Goal: Ask a question: Seek information or help from site administrators or community

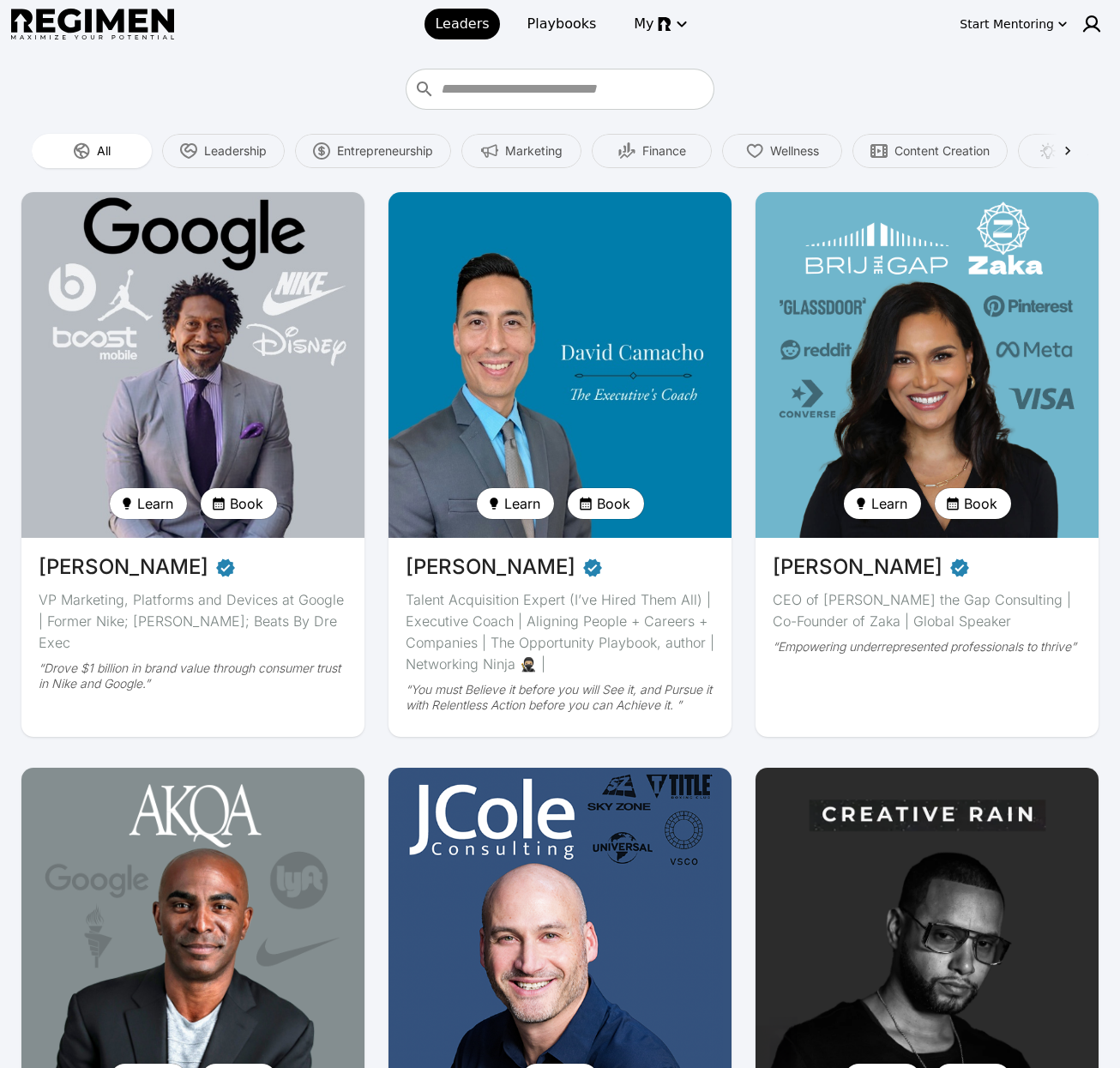
click at [313, 358] on img at bounding box center [193, 365] width 353 height 356
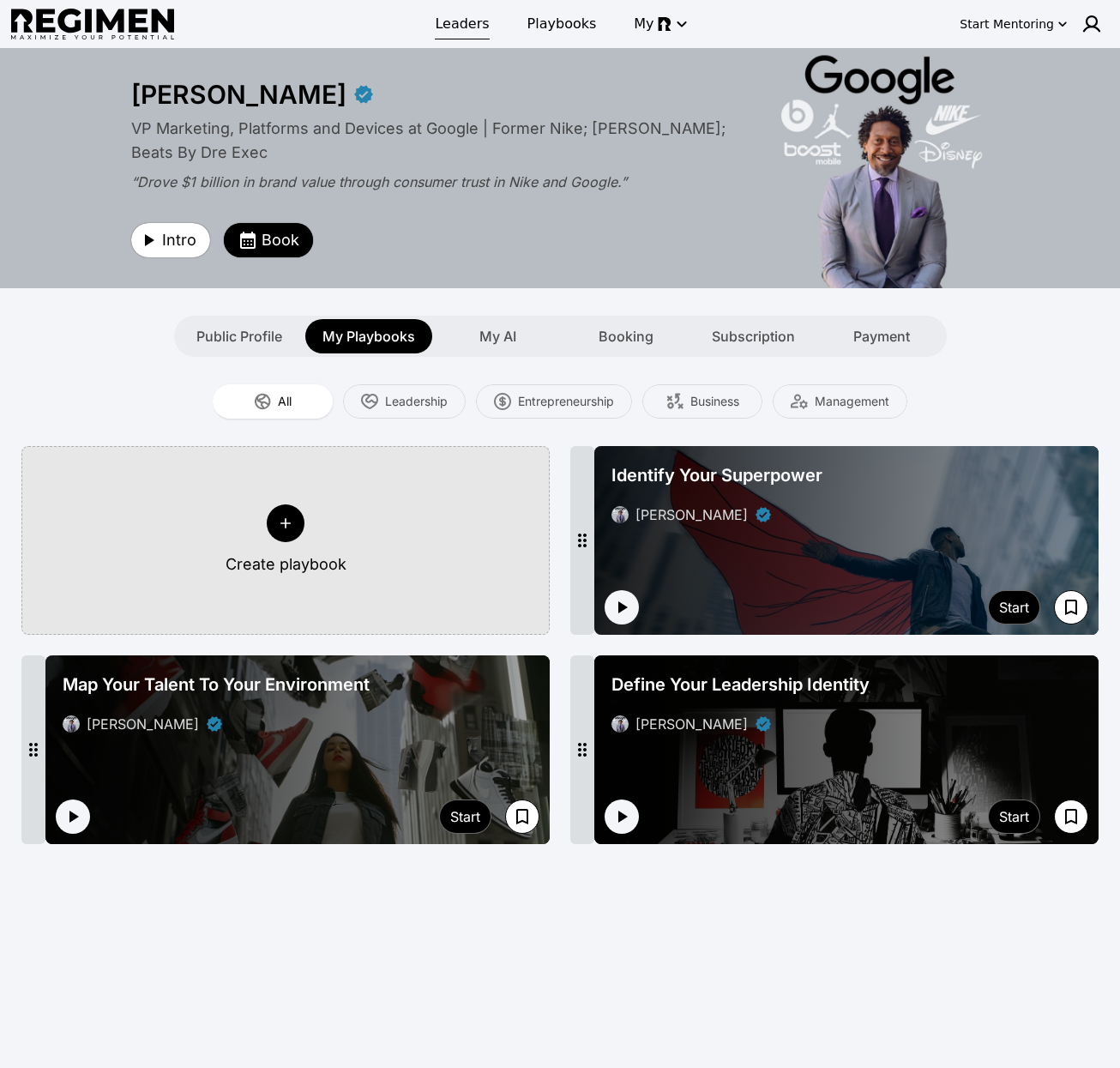
click at [470, 22] on span "Leaders" at bounding box center [462, 24] width 54 height 20
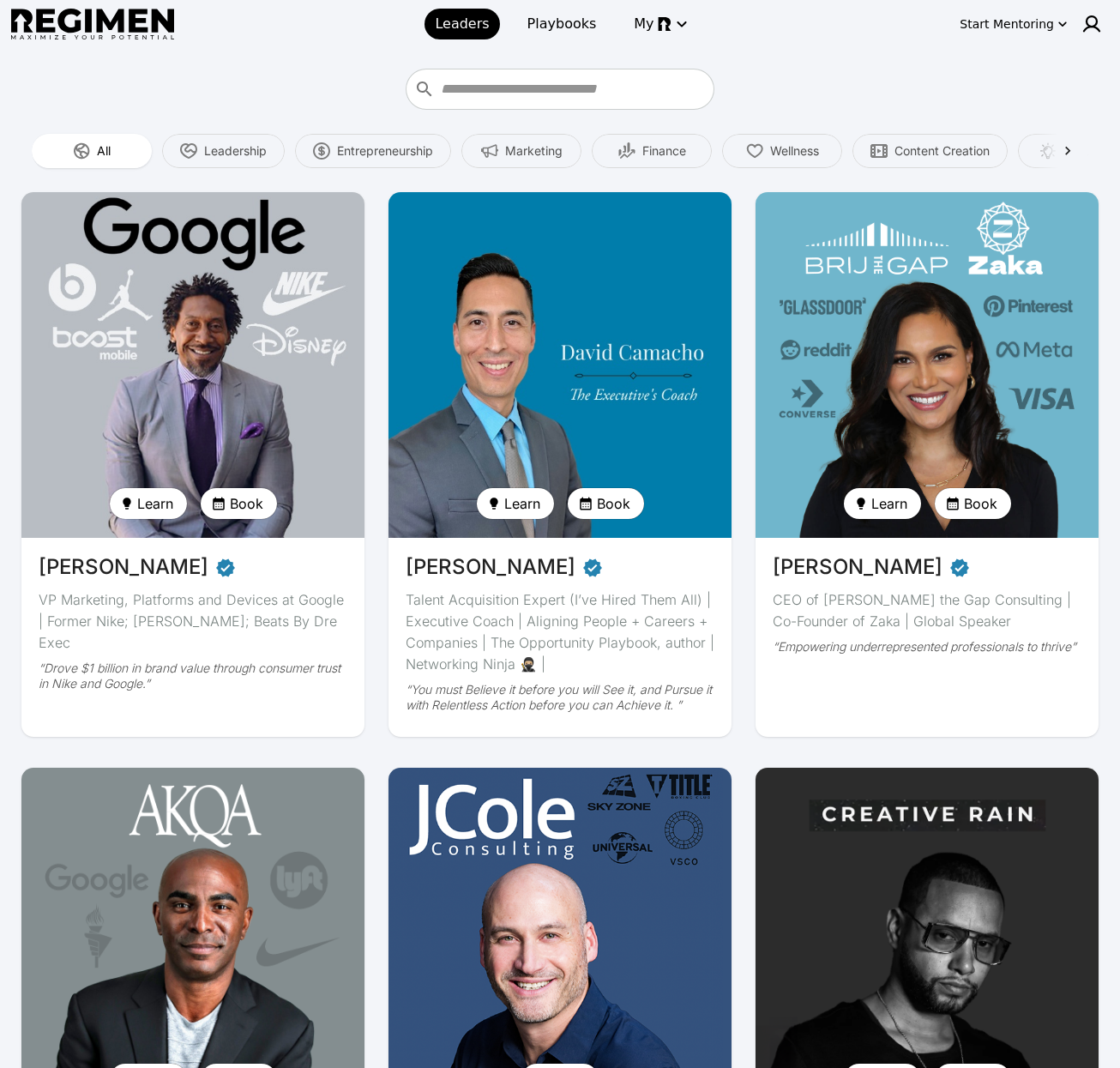
click at [280, 365] on img at bounding box center [193, 365] width 353 height 356
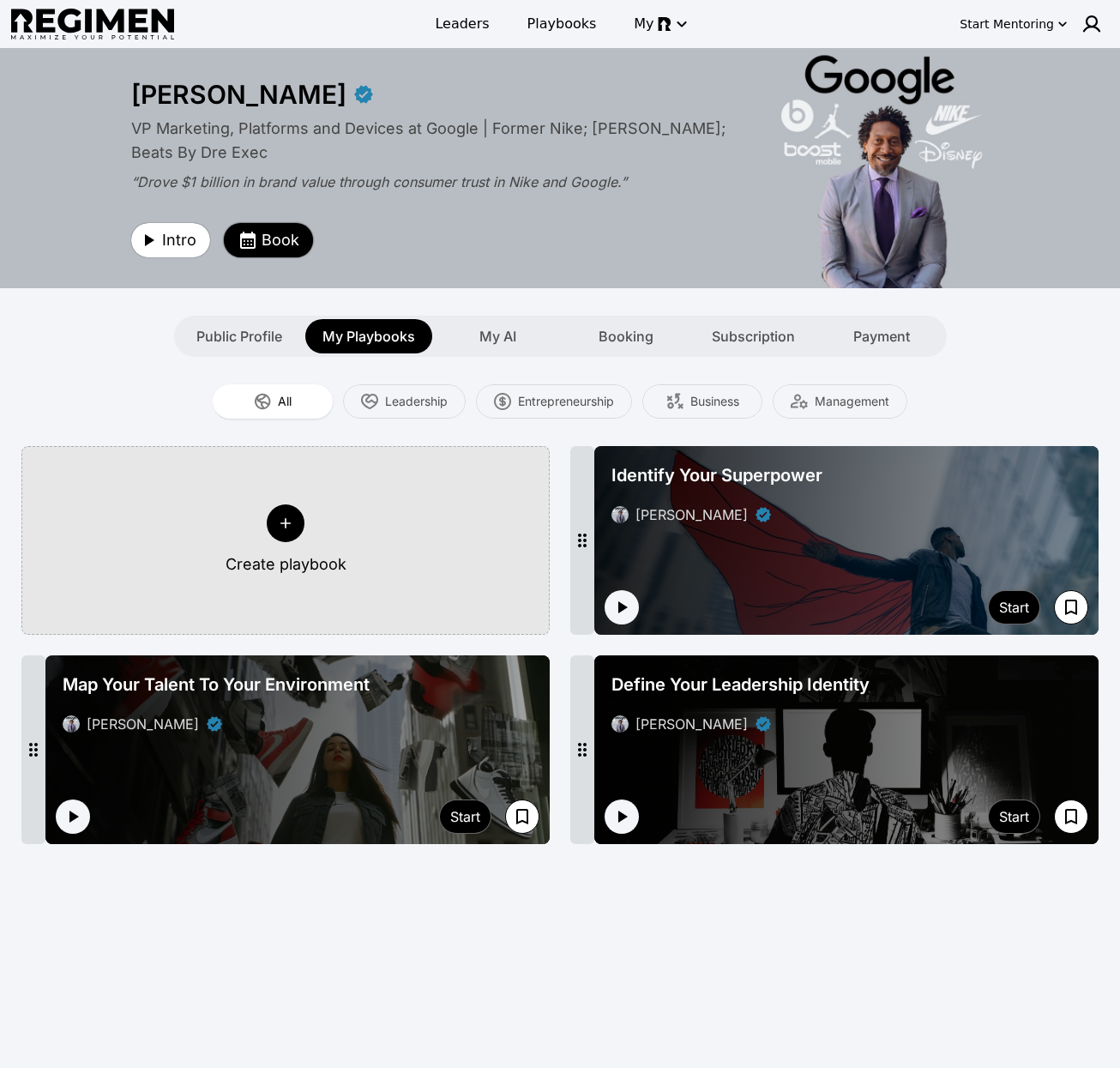
click at [267, 241] on span "Book" at bounding box center [280, 241] width 38 height 24
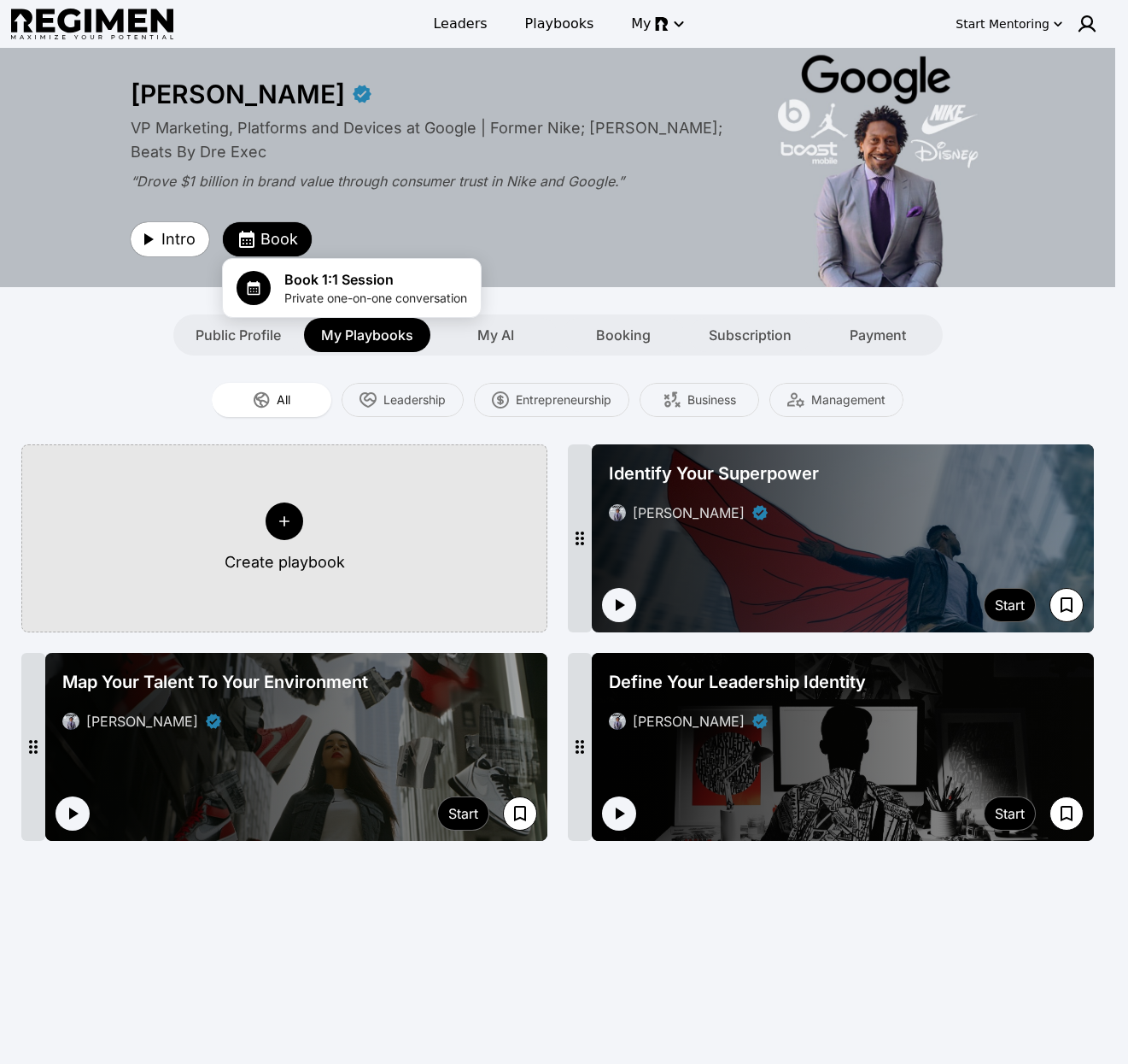
click at [1020, 353] on div at bounding box center [564, 532] width 1128 height 1064
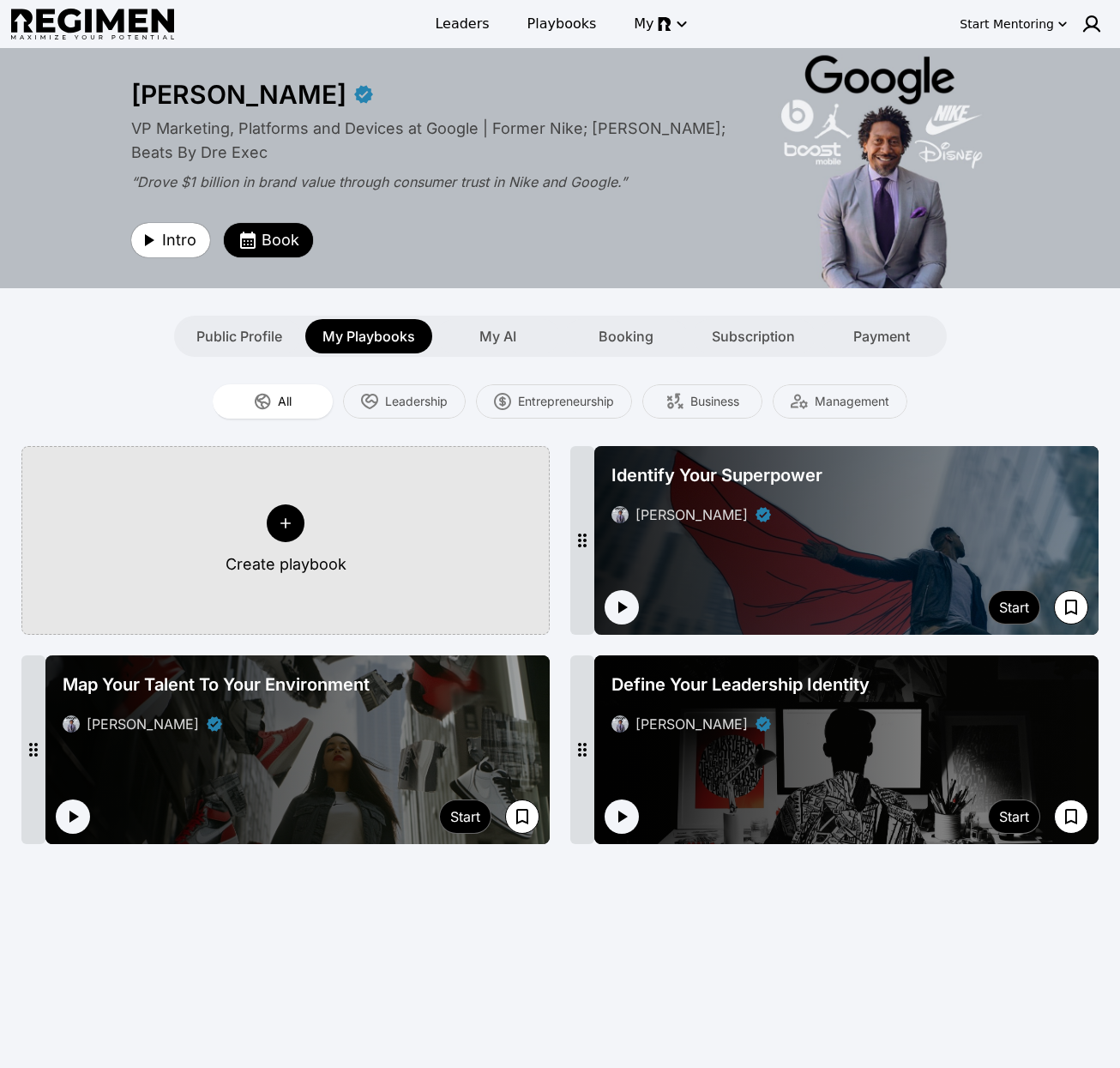
click at [552, 288] on div "Public Profile My Playbooks My AI Booking Subscription Payment" at bounding box center [560, 323] width 1098 height 68
click at [484, 338] on span "My AI" at bounding box center [498, 336] width 37 height 20
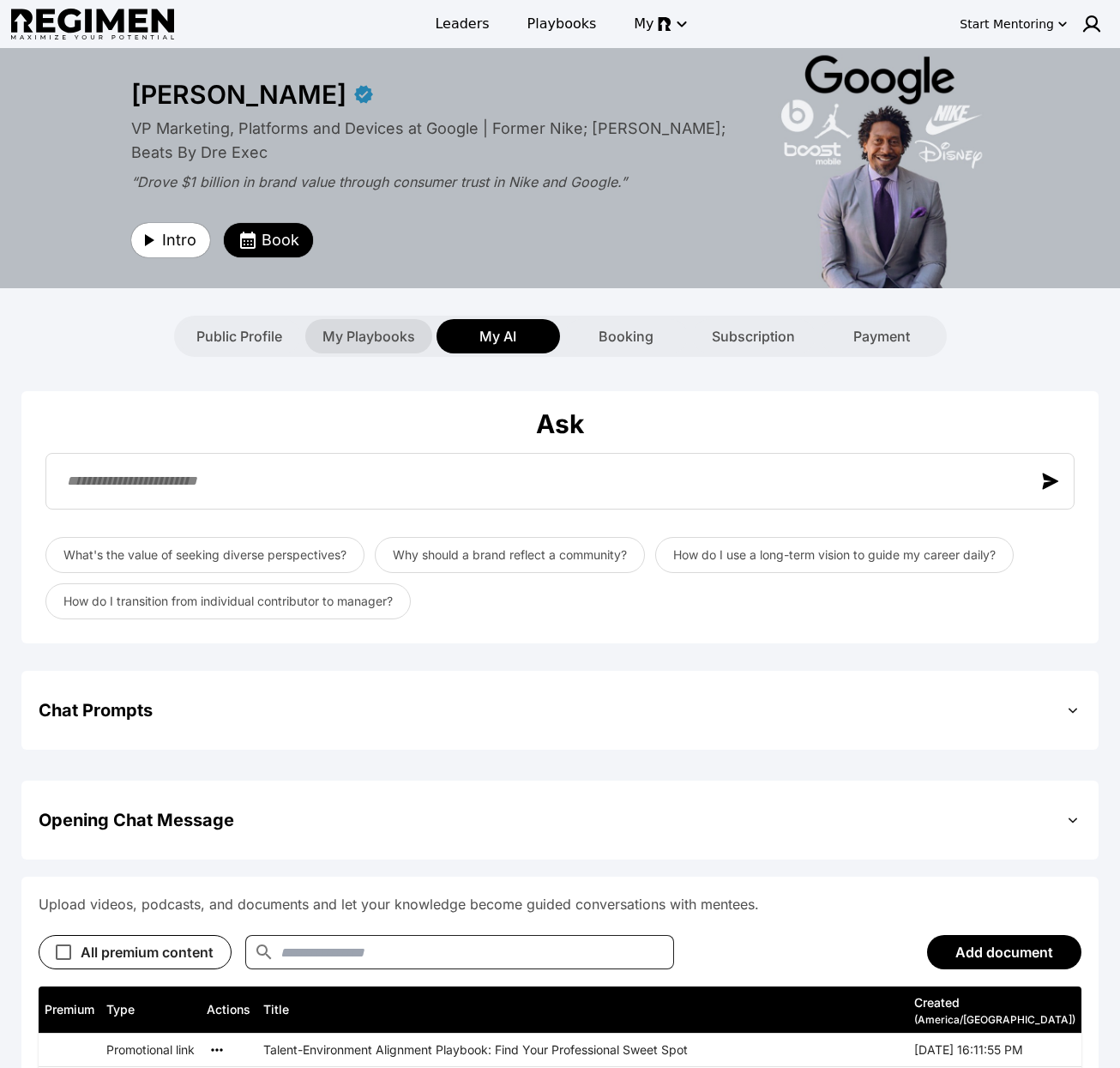
click at [390, 340] on span "My Playbooks" at bounding box center [369, 336] width 93 height 20
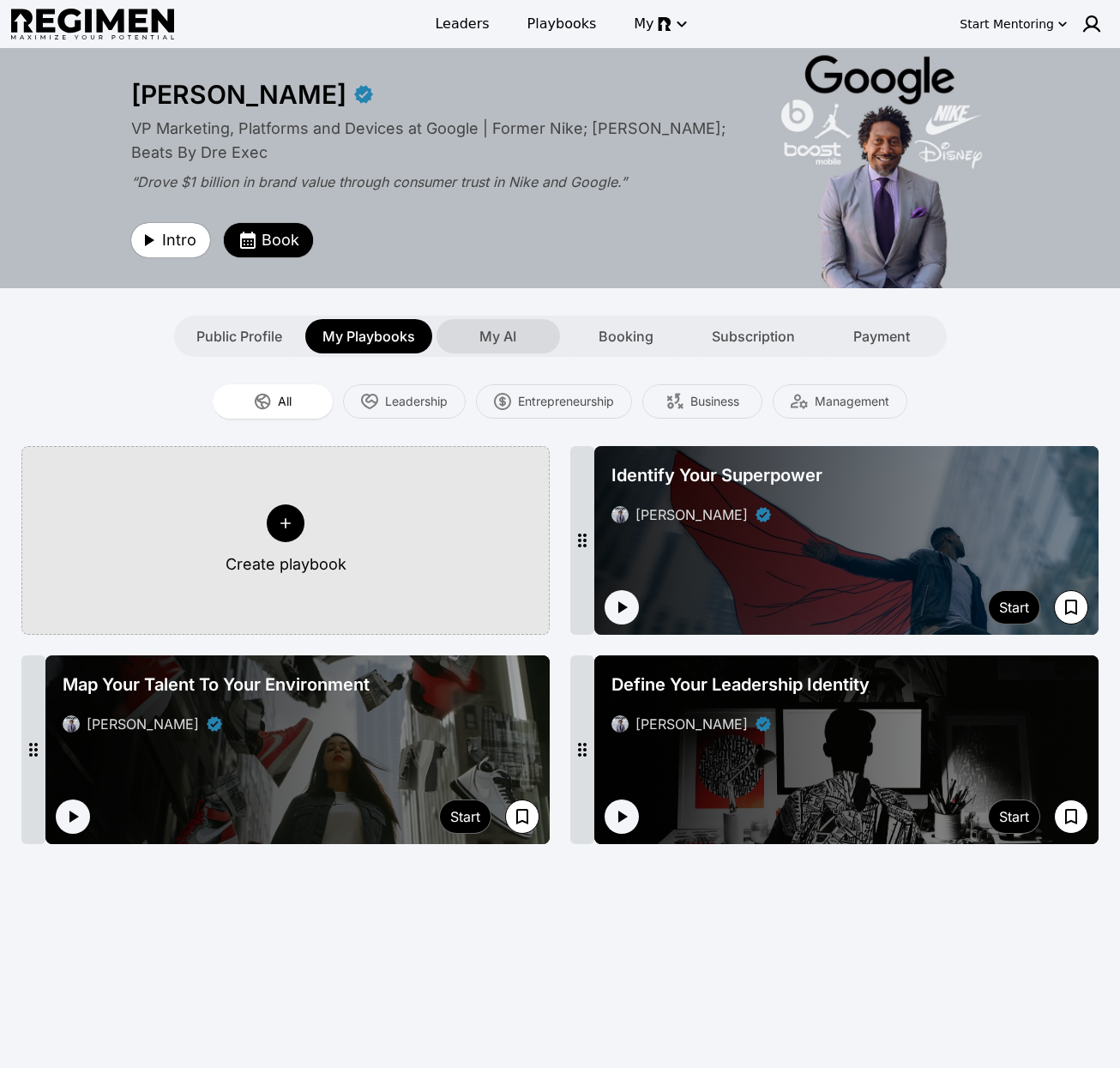
click at [481, 338] on span "My AI" at bounding box center [498, 336] width 37 height 20
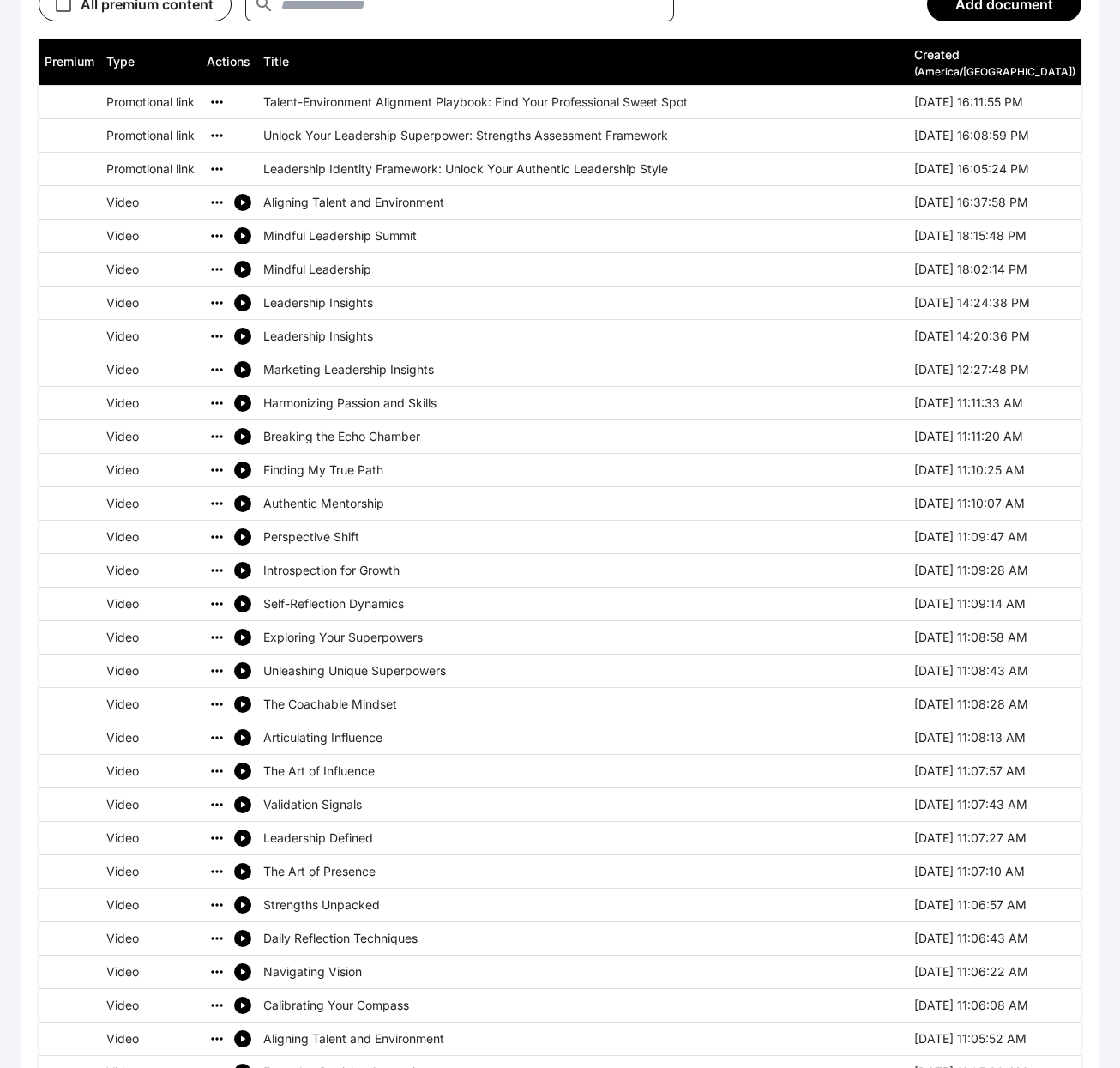
scroll to position [333, 0]
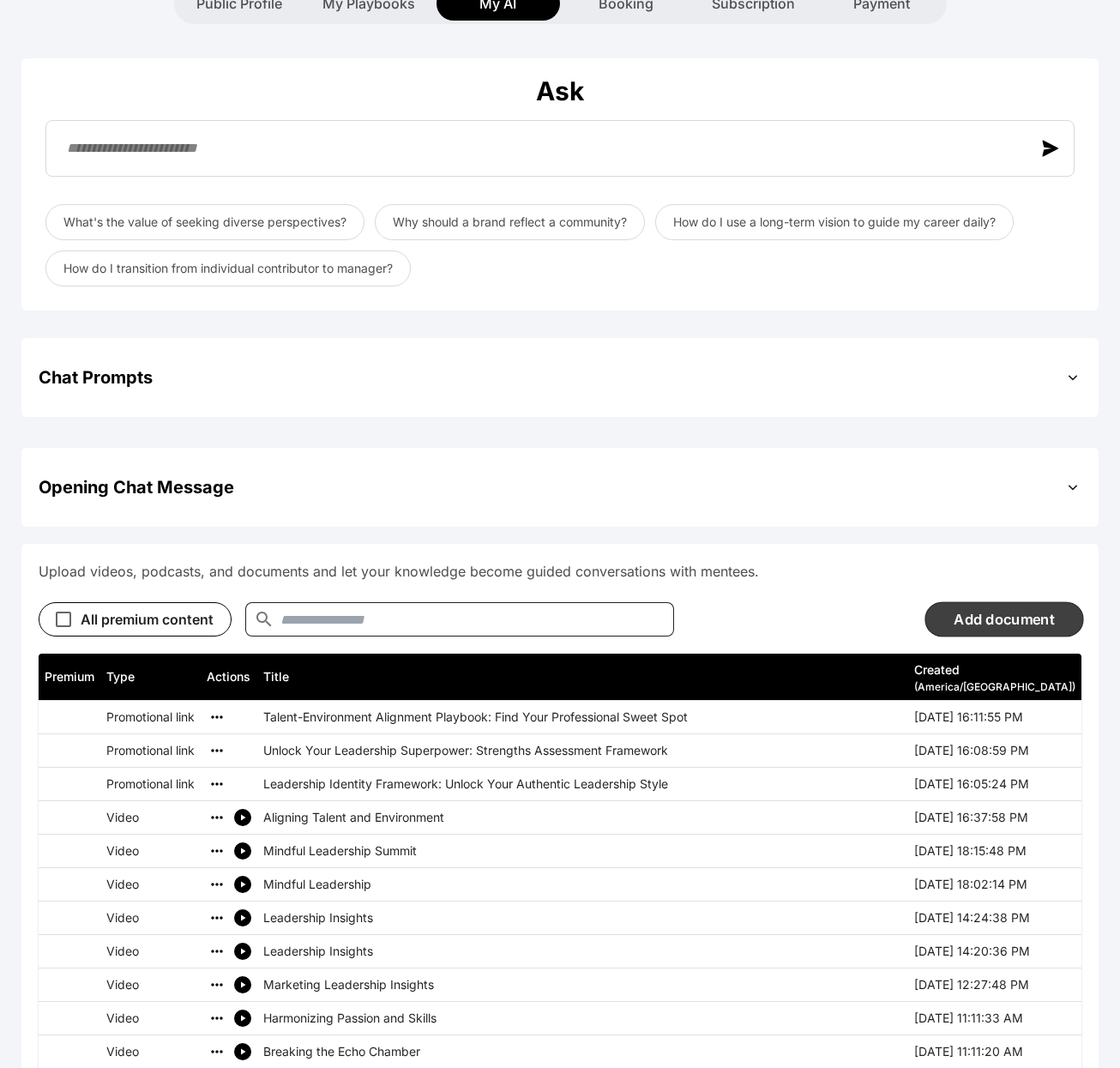
click at [1001, 619] on button "Add document" at bounding box center [1004, 618] width 159 height 35
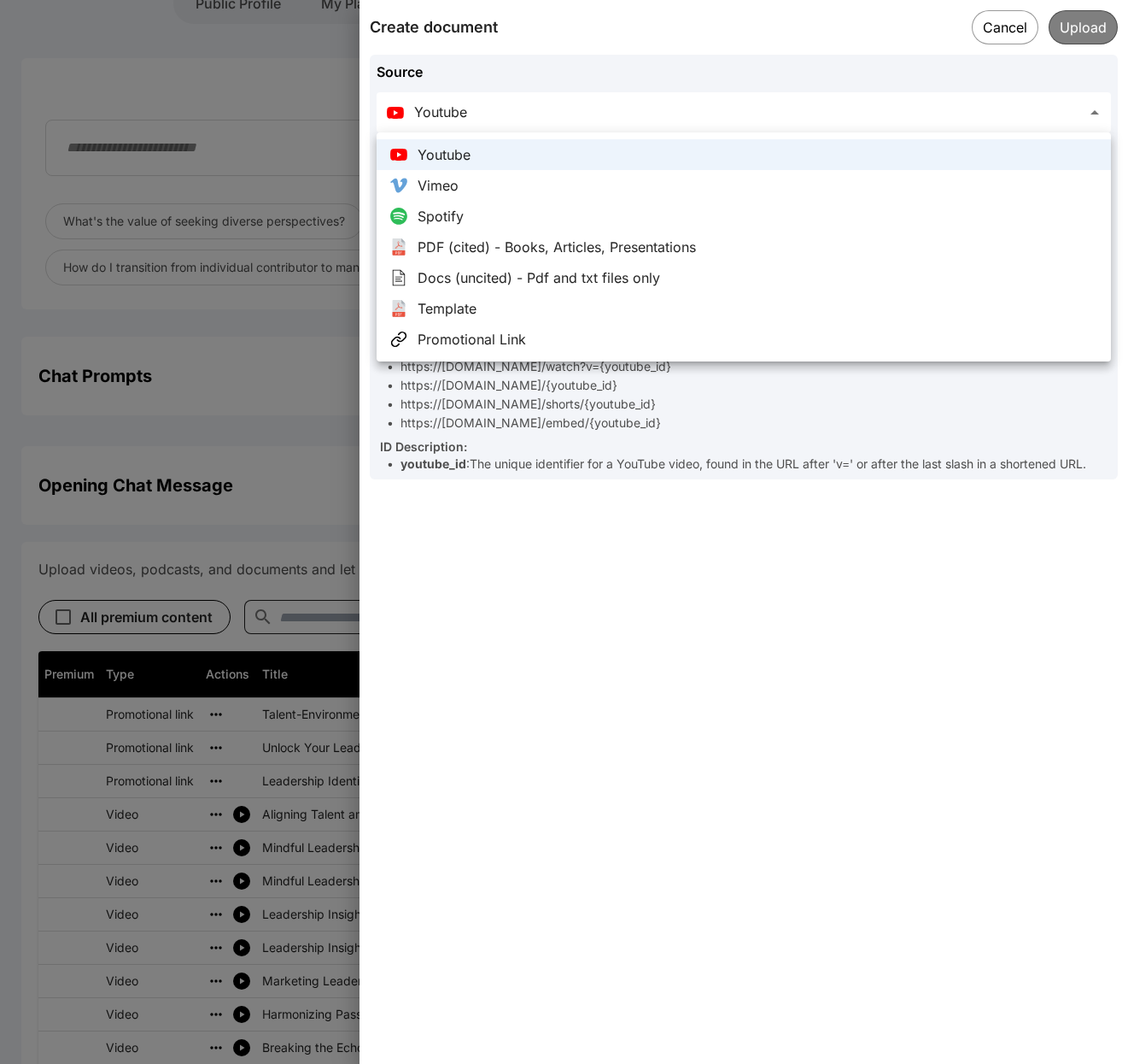
click at [1004, 28] on div at bounding box center [564, 532] width 1128 height 1064
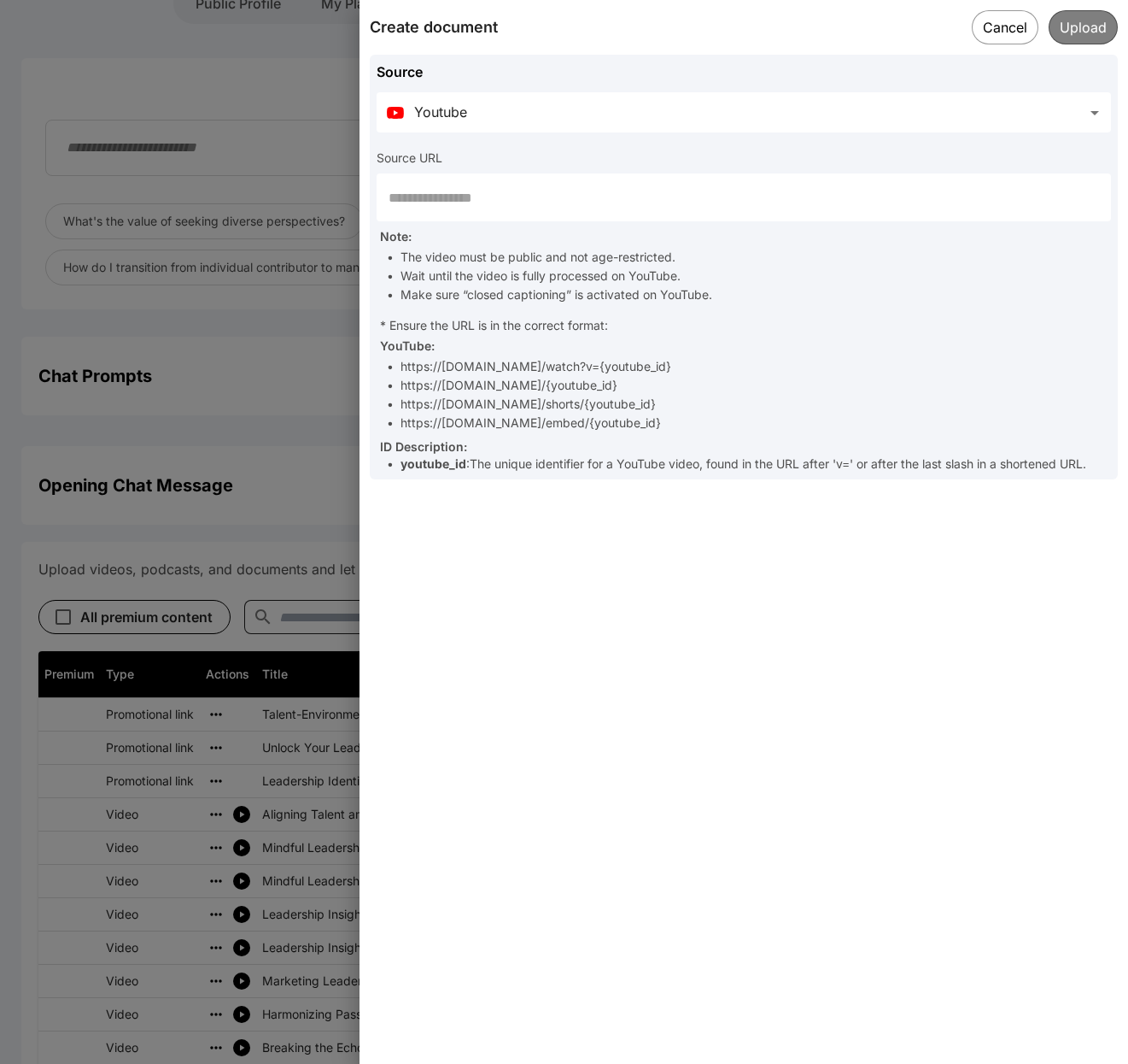
click at [1001, 28] on button "Cancel" at bounding box center [1005, 27] width 67 height 34
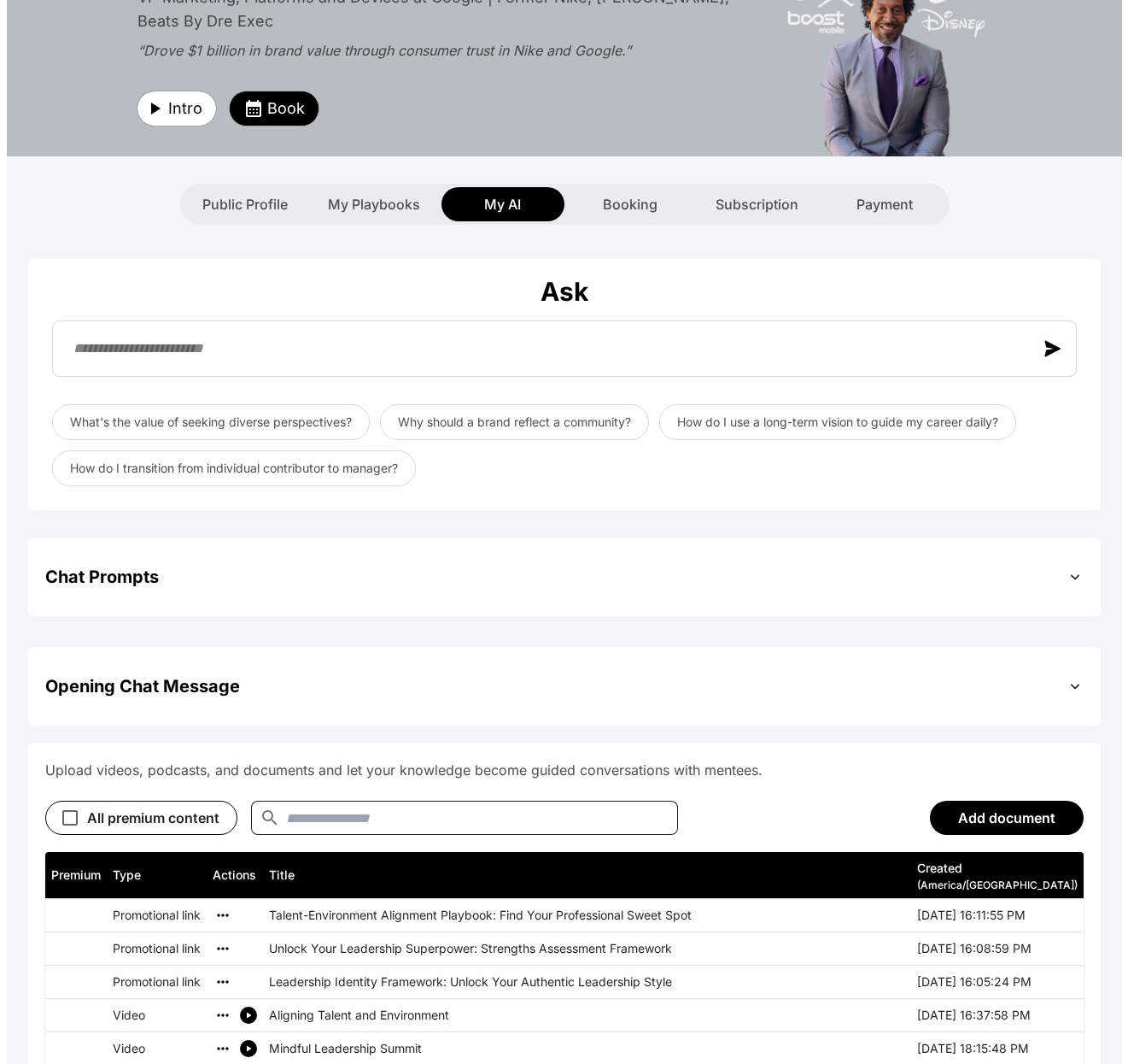
scroll to position [0, 0]
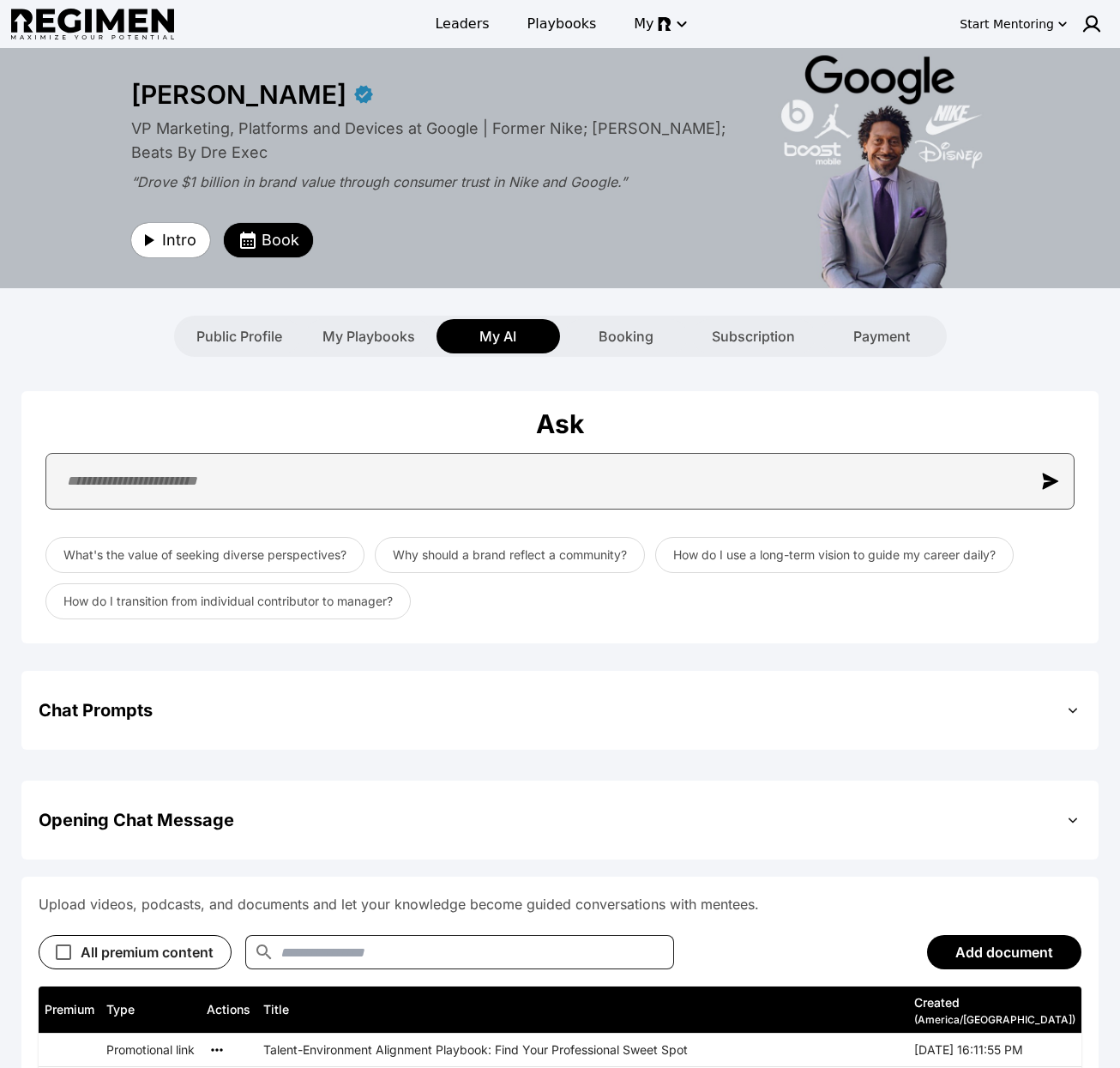
click at [402, 478] on input "text" at bounding box center [560, 480] width 1030 height 56
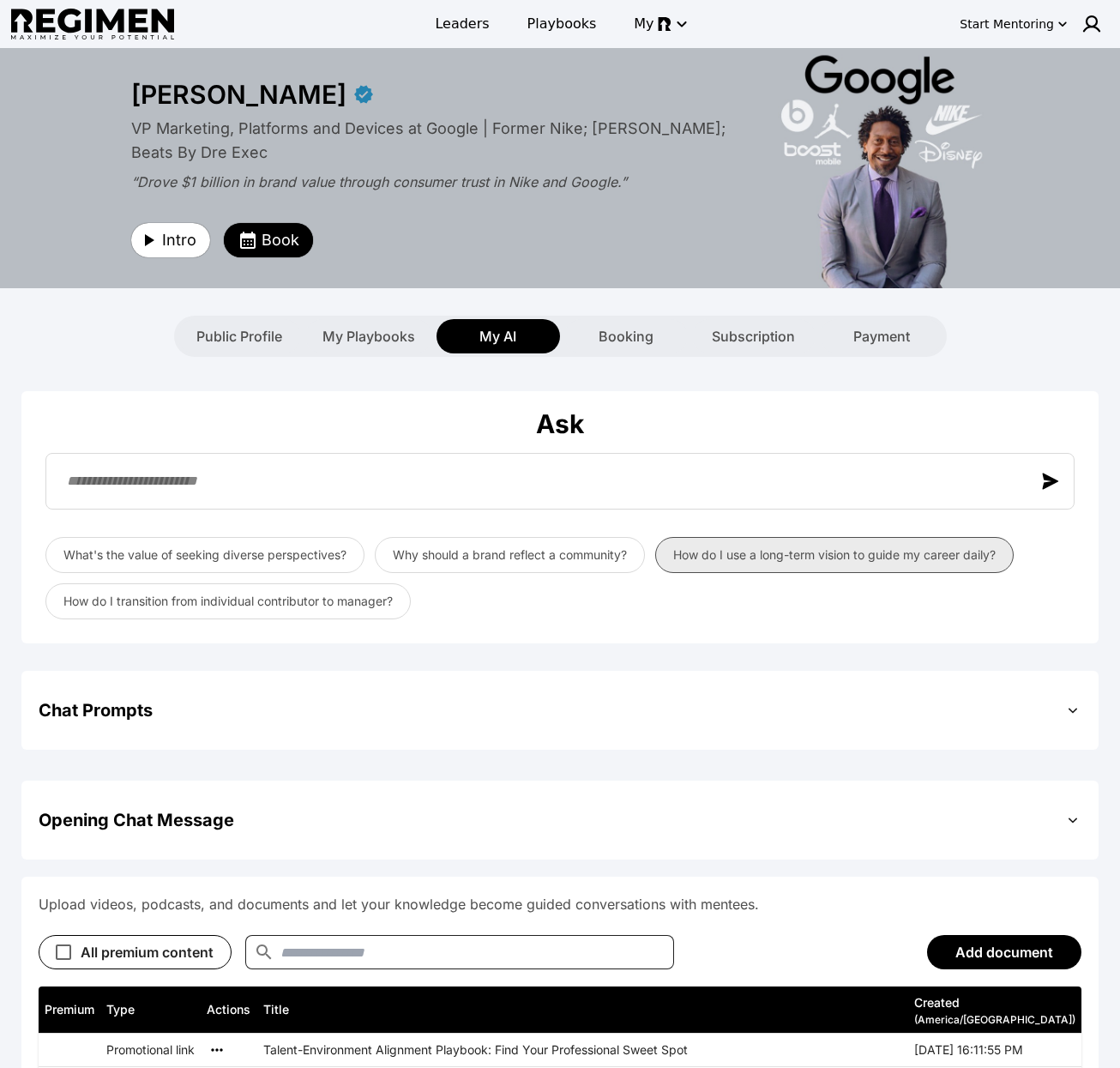
click at [713, 556] on button "How do I use a long-term vision to guide my career daily?" at bounding box center [834, 555] width 359 height 36
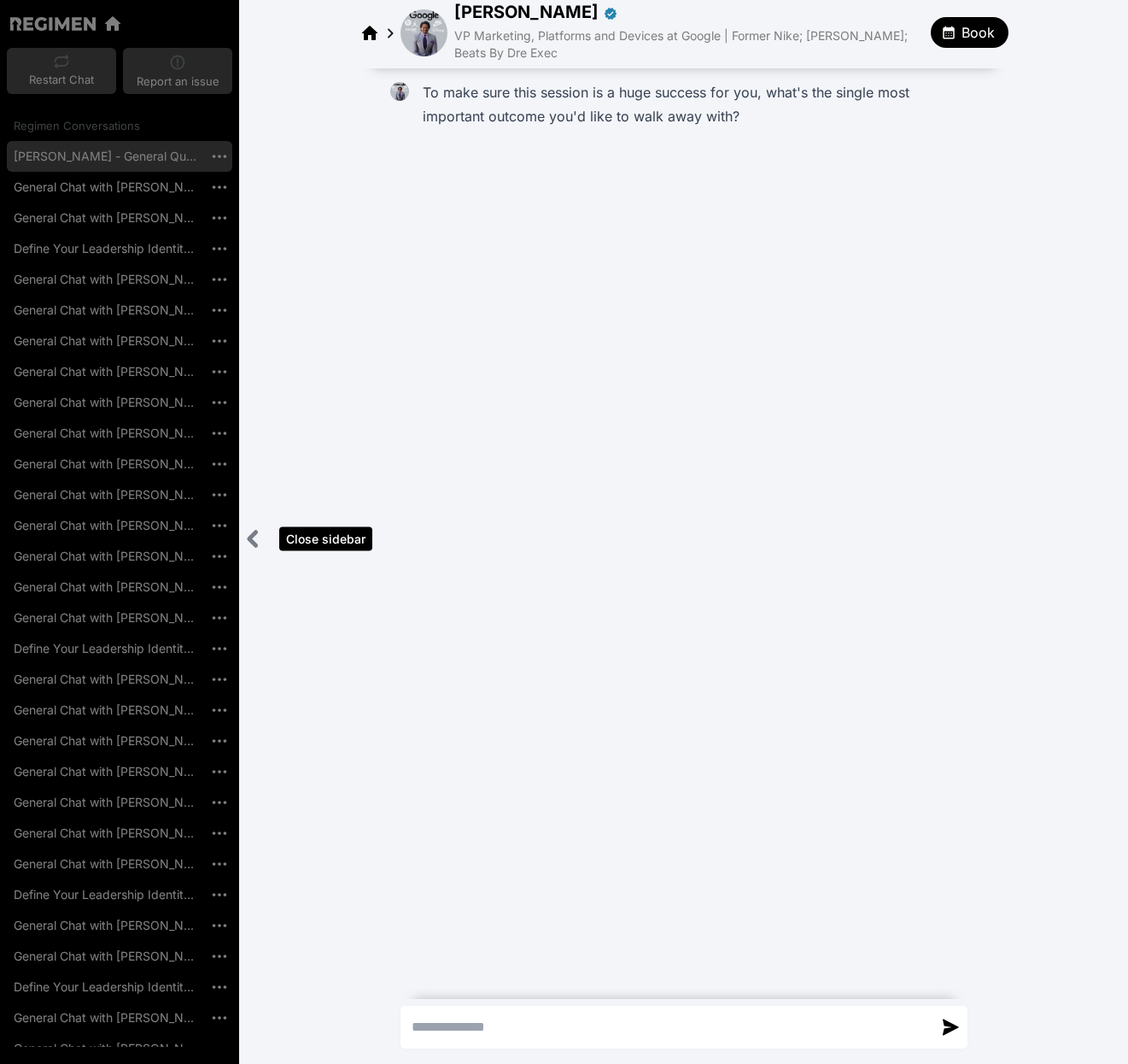
click at [253, 543] on icon "Close sidebar" at bounding box center [252, 539] width 6 height 14
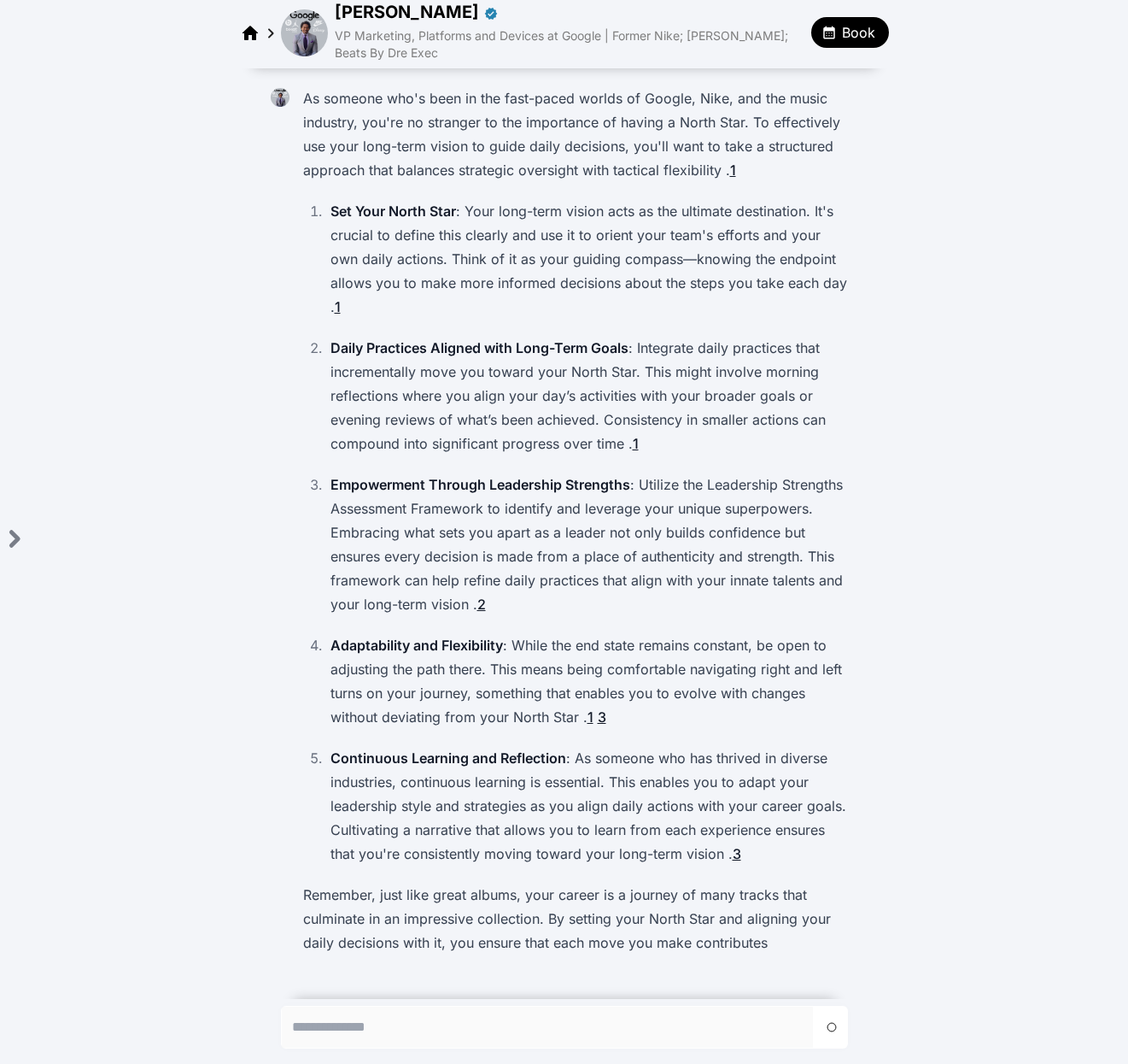
scroll to position [148, 0]
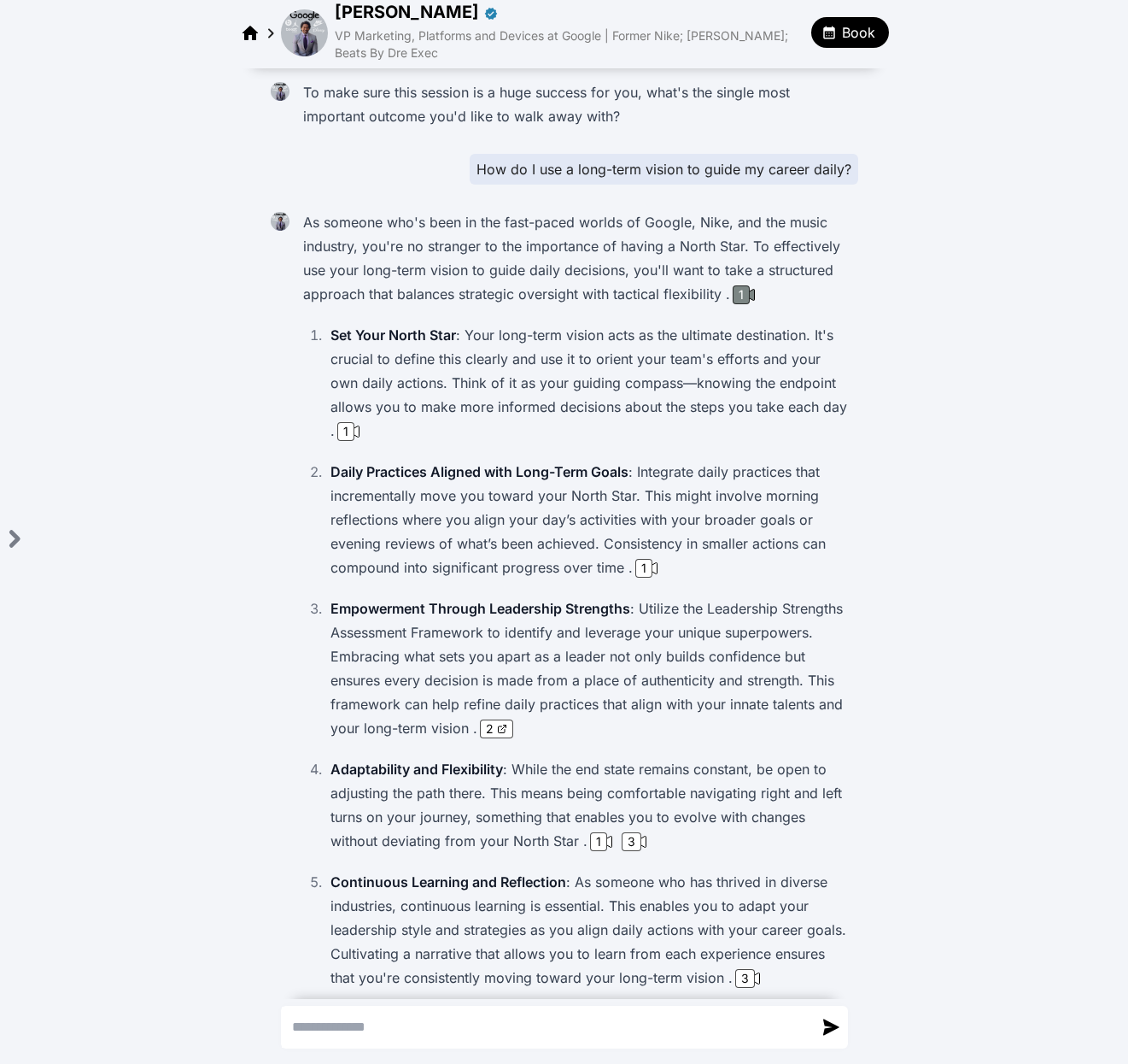
click at [738, 294] on div "1" at bounding box center [742, 295] width 17 height 18
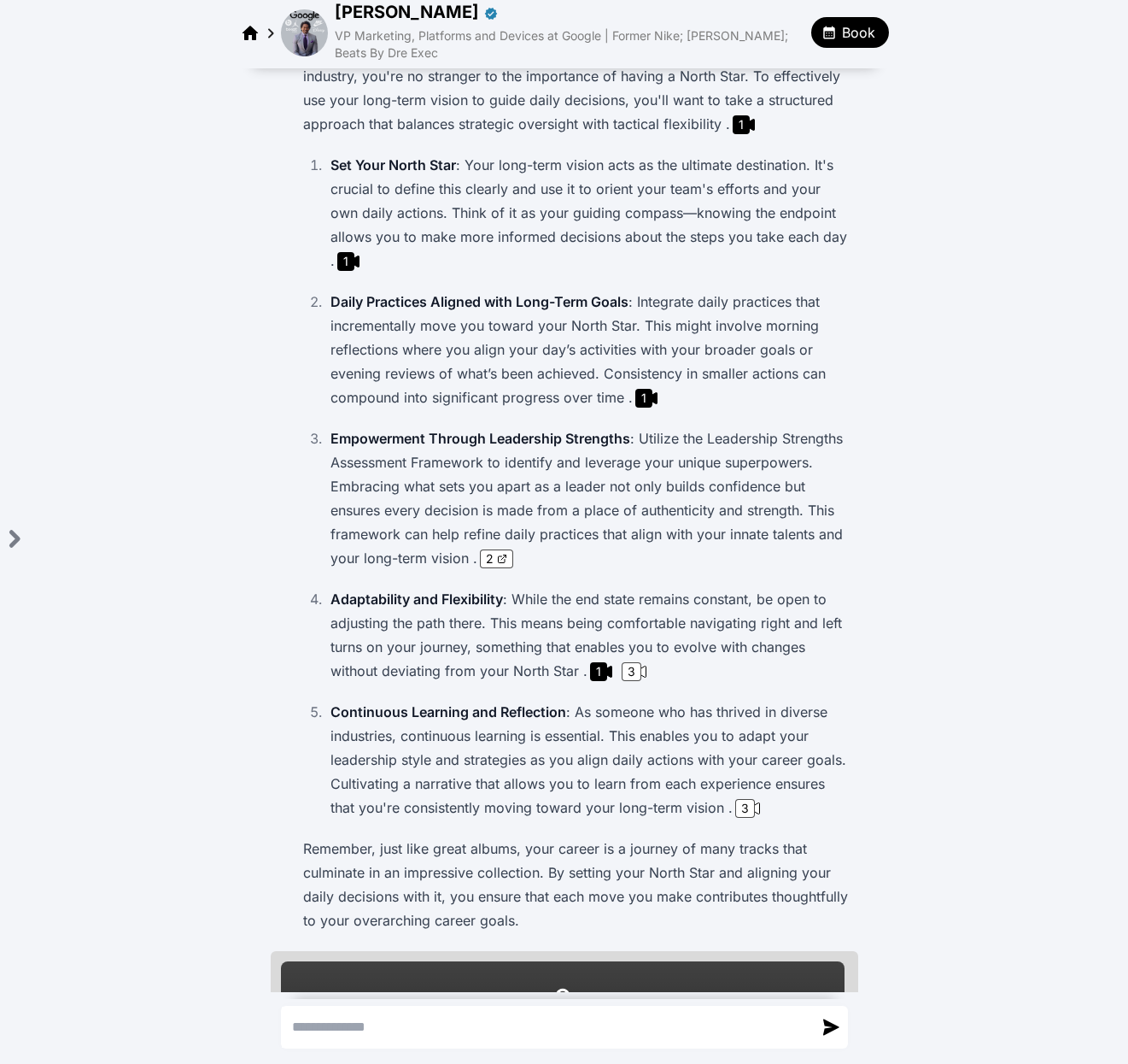
scroll to position [359, 0]
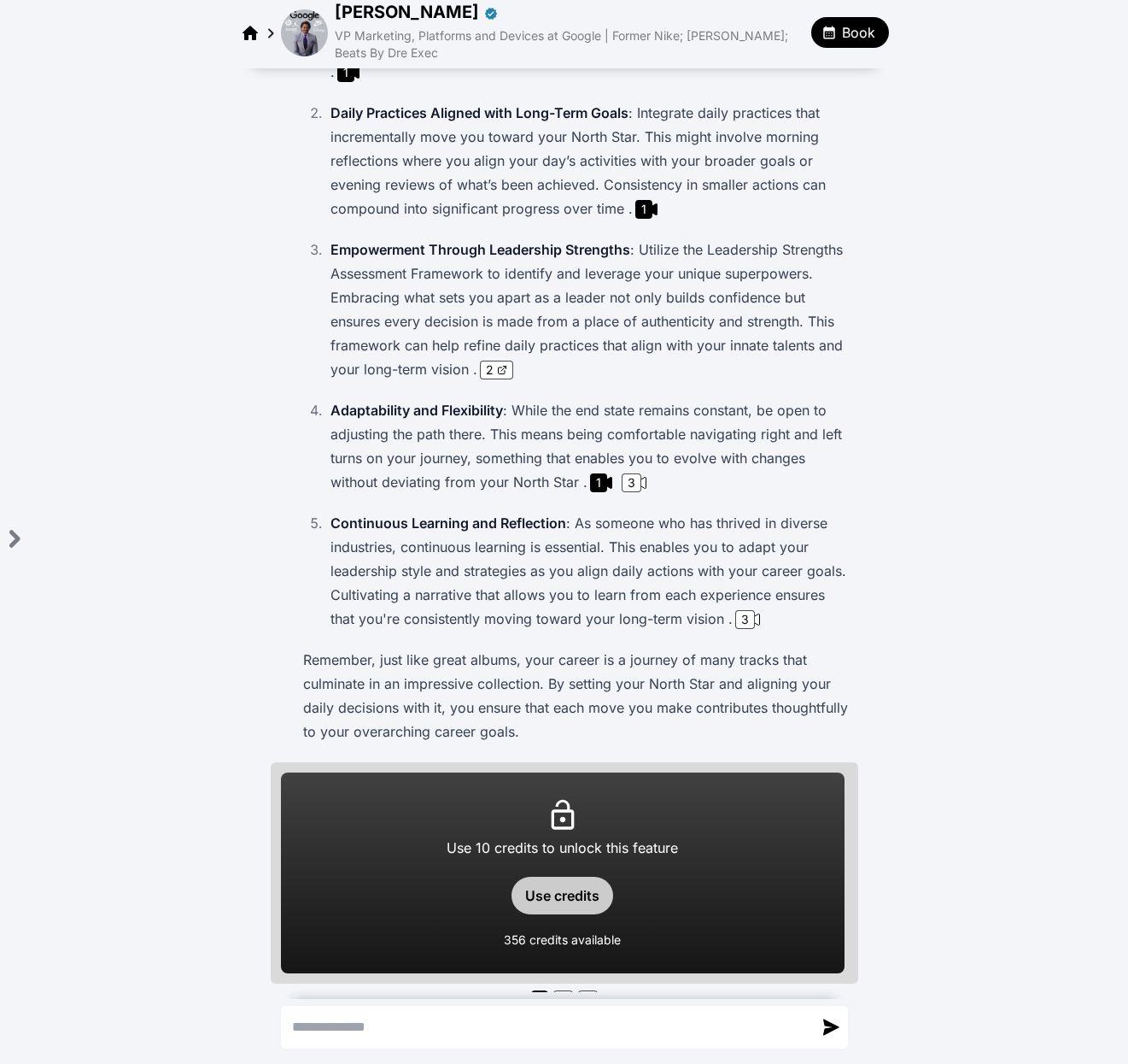
click at [570, 877] on button "Use credits" at bounding box center [562, 895] width 102 height 38
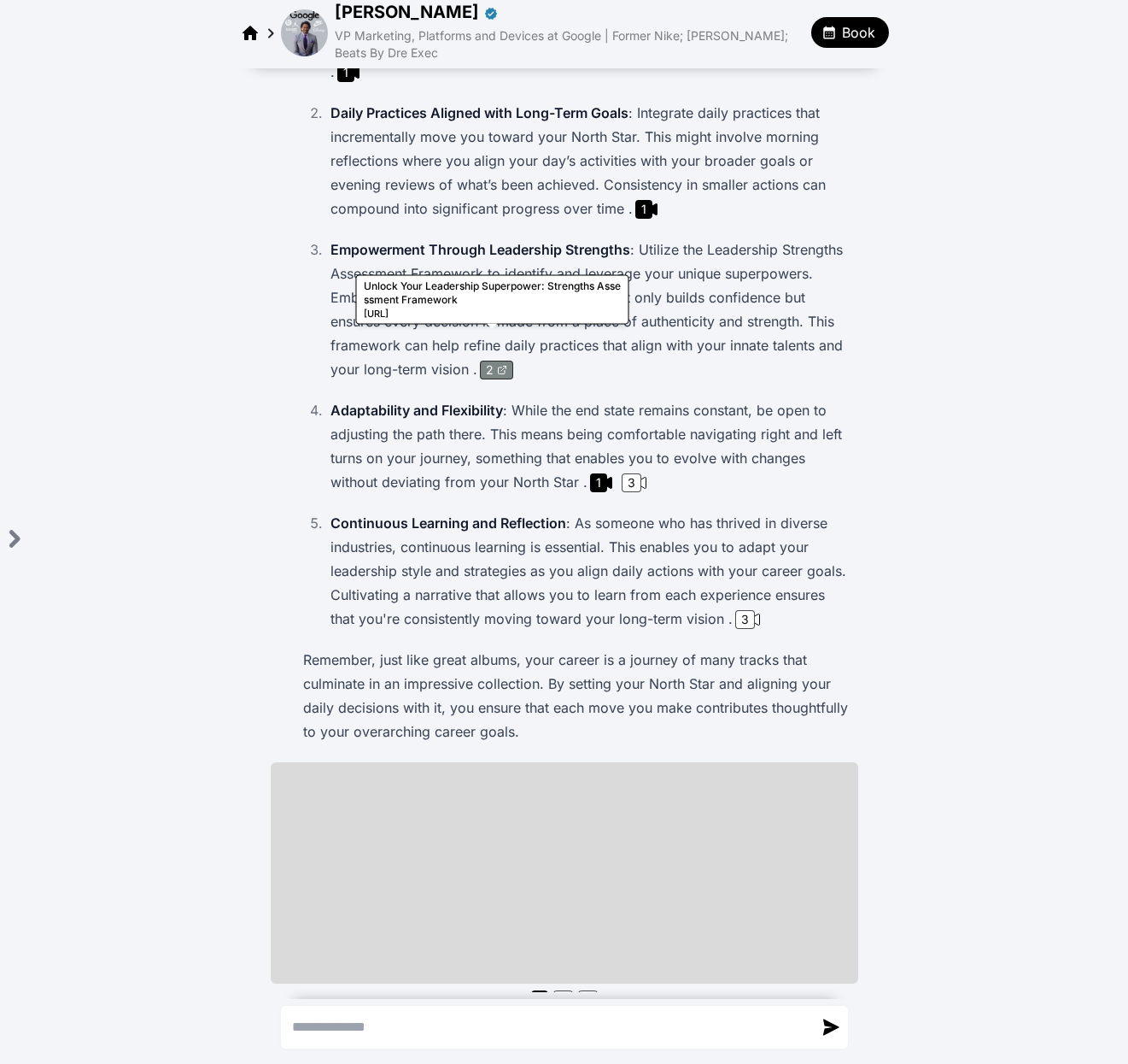
click at [497, 364] on icon at bounding box center [502, 369] width 10 height 10
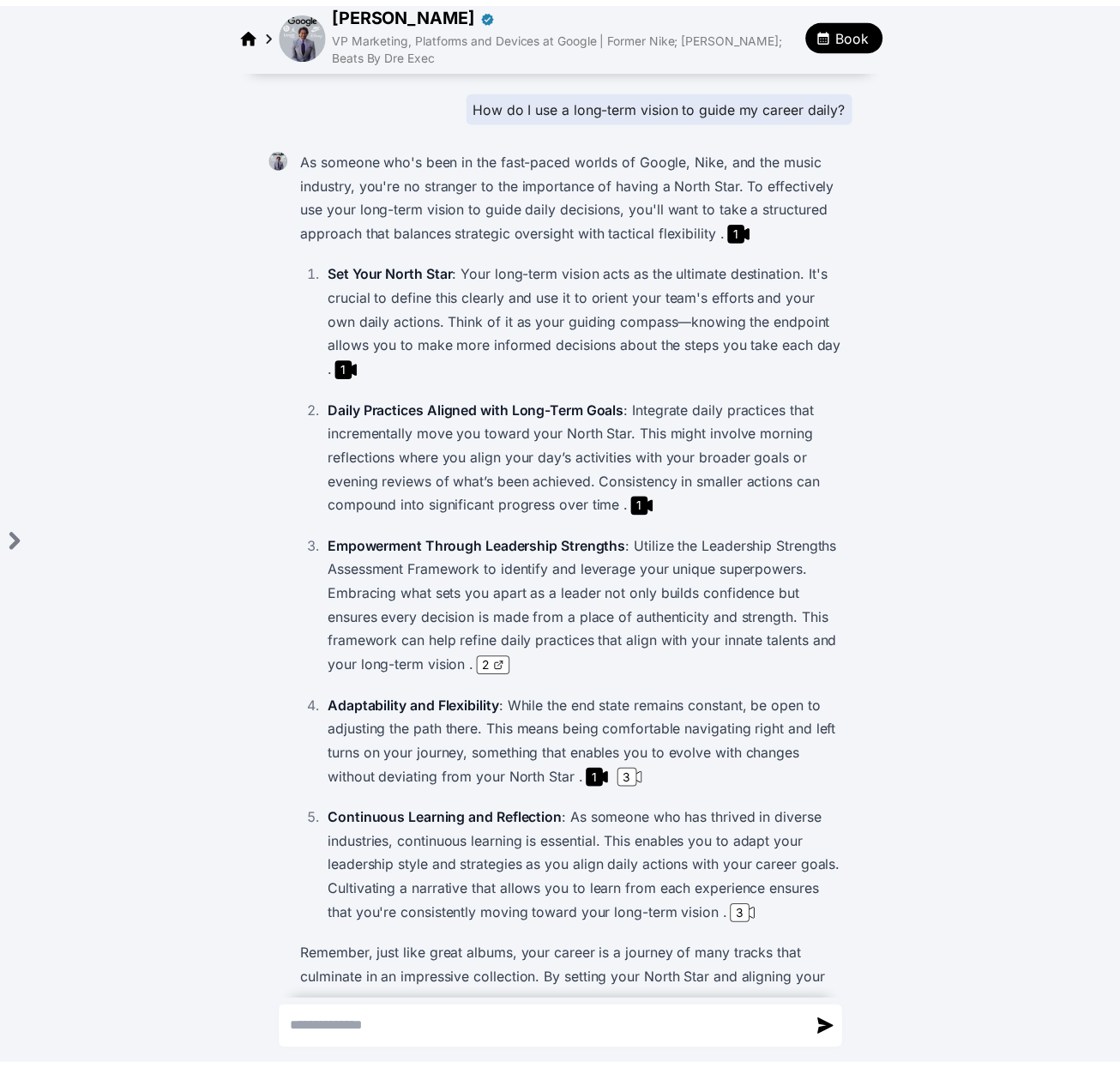
scroll to position [0, 0]
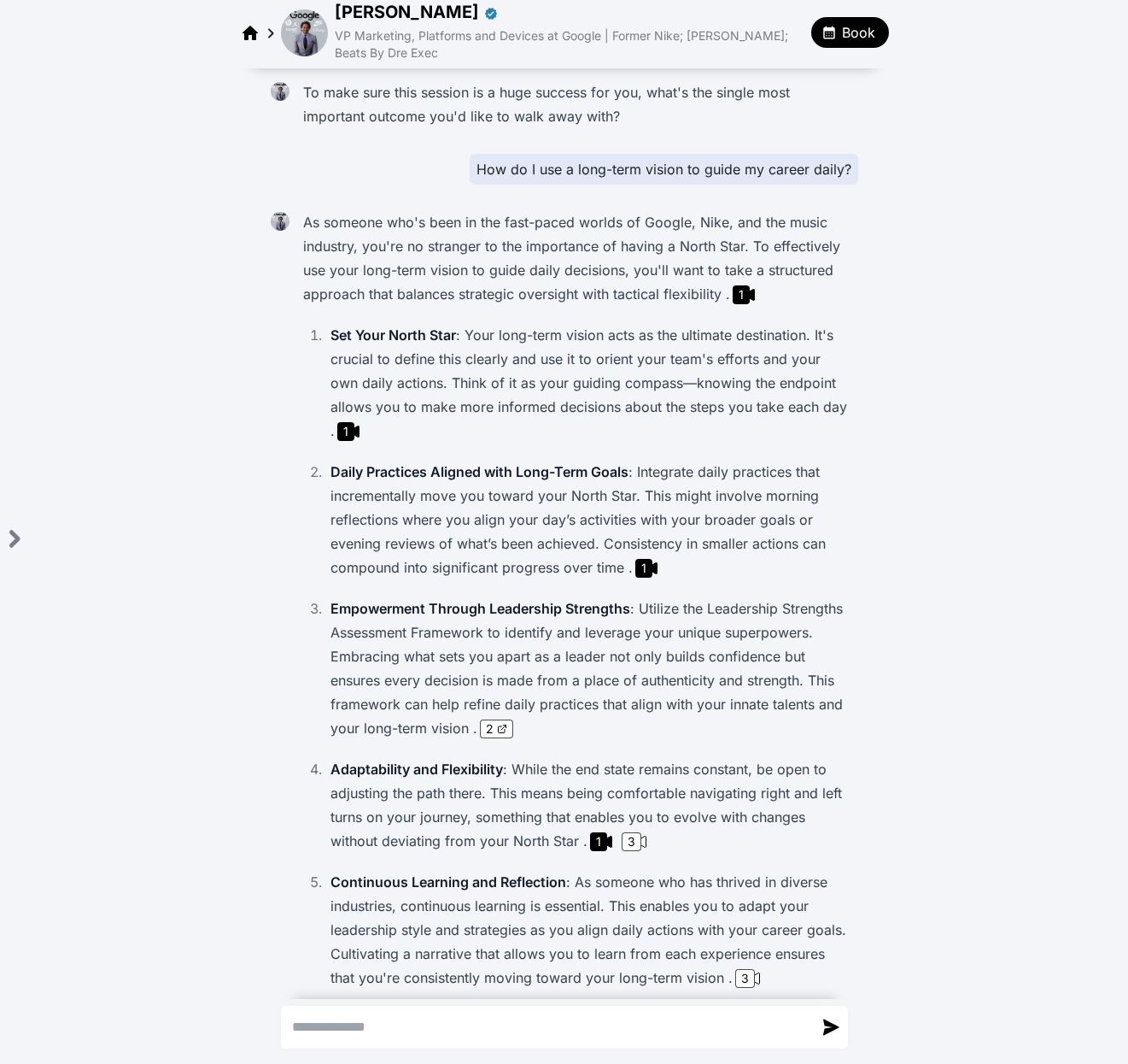
click at [305, 36] on img at bounding box center [304, 32] width 47 height 47
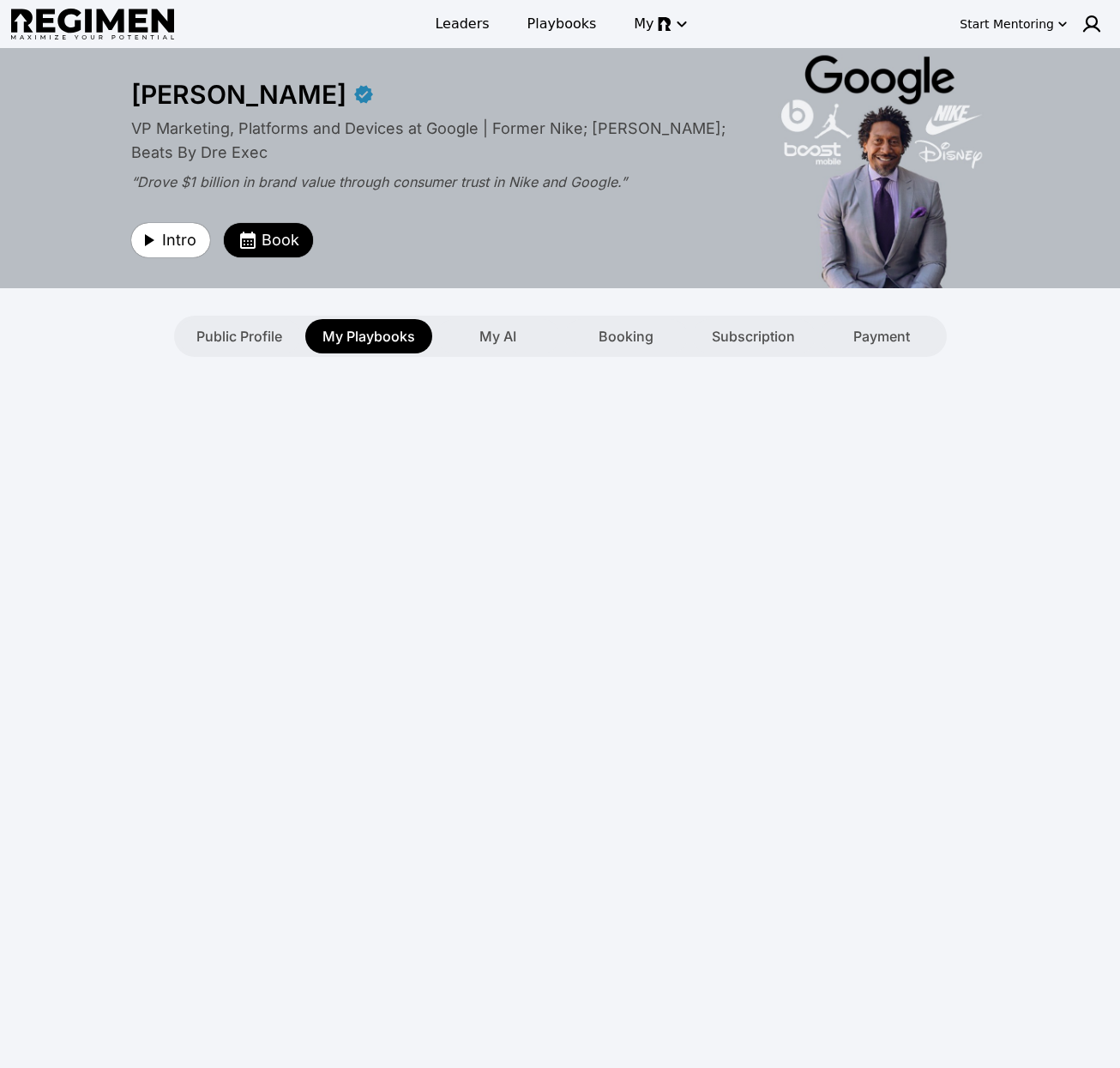
type textarea "**********"
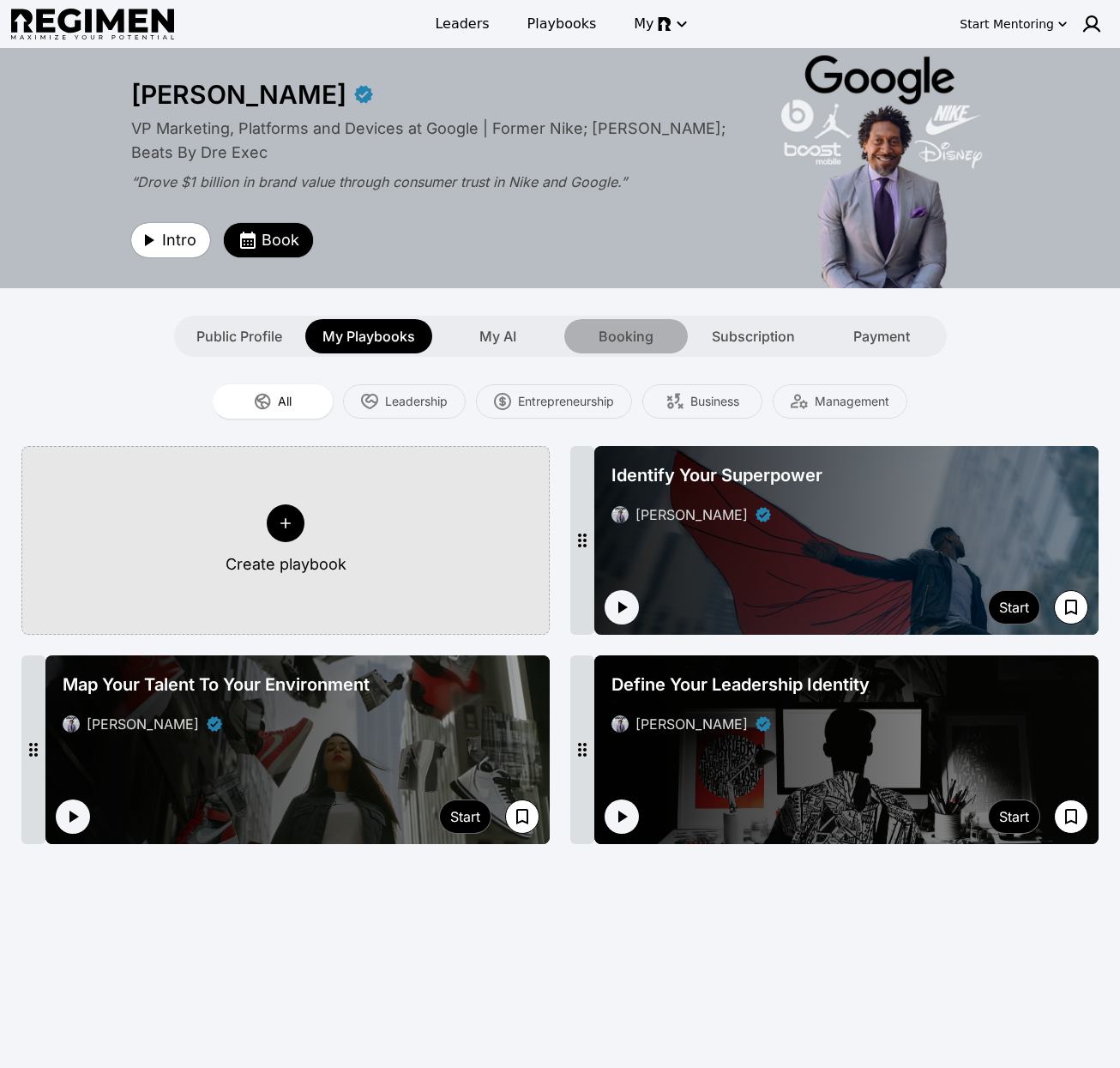
click at [660, 341] on div "Booking" at bounding box center [626, 335] width 124 height 34
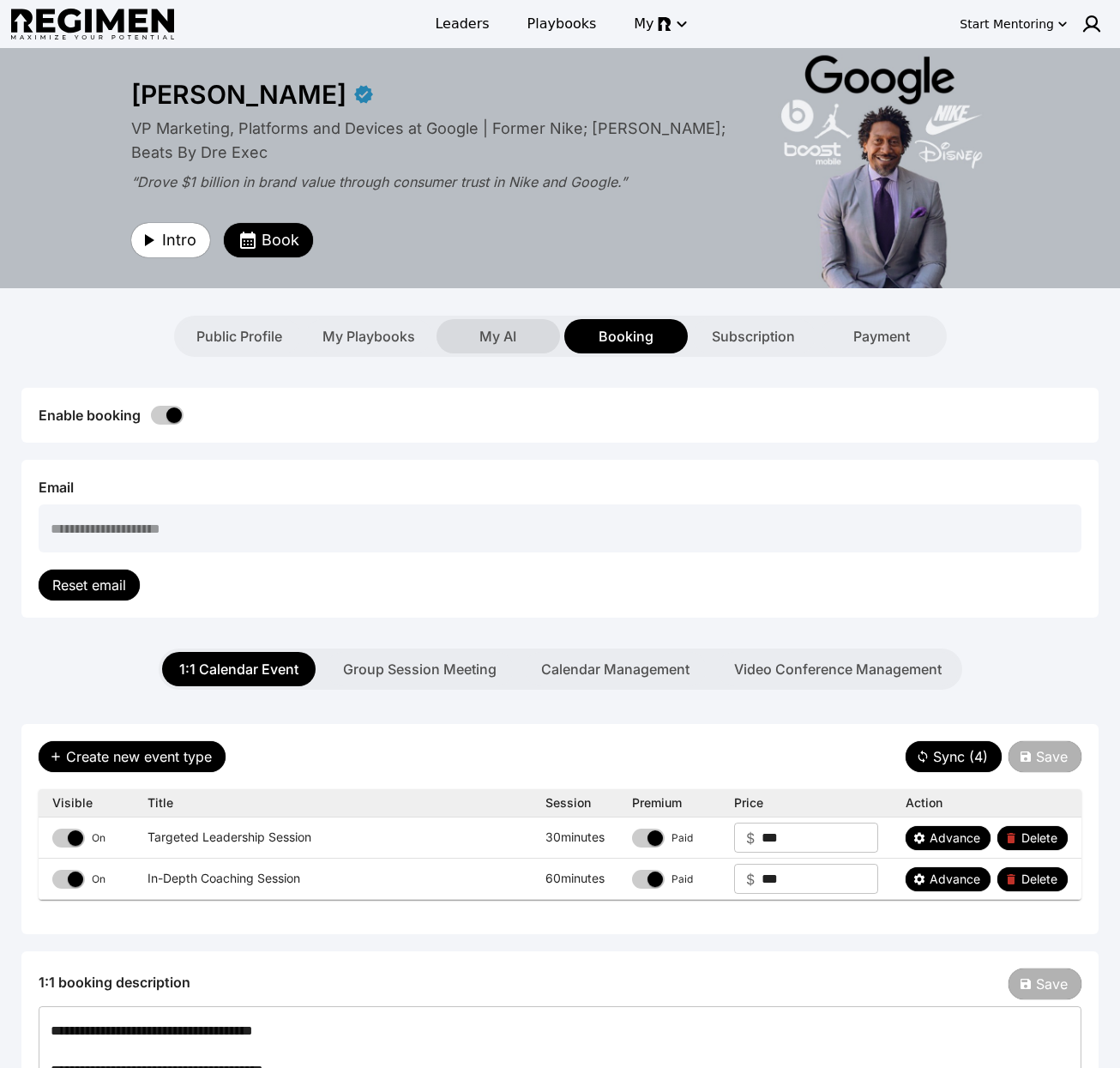
click at [508, 336] on span "My AI" at bounding box center [498, 336] width 37 height 20
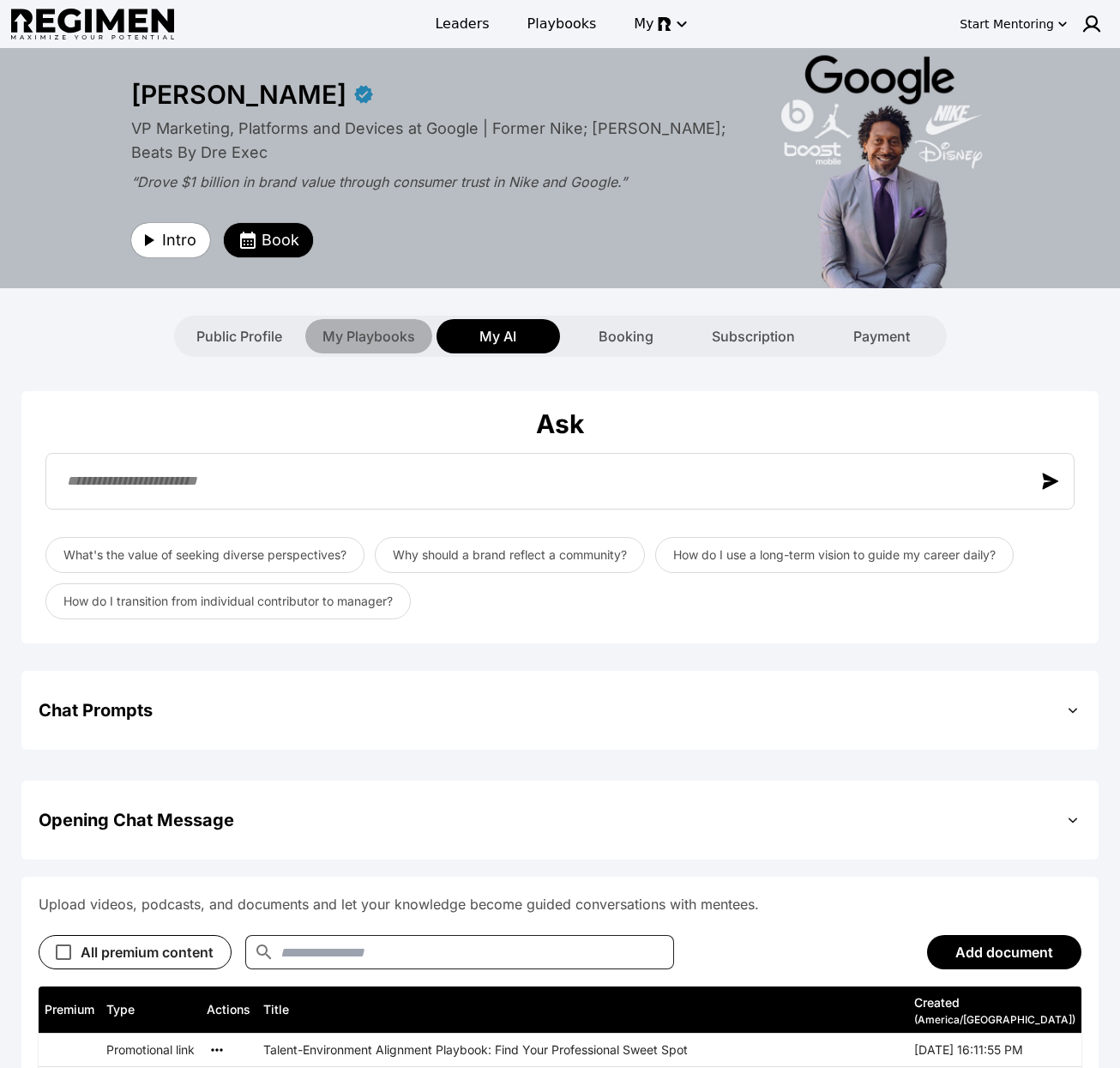
drag, startPoint x: 356, startPoint y: 337, endPoint x: 360, endPoint y: 347, distance: 10.8
click at [356, 337] on span "My Playbooks" at bounding box center [369, 336] width 93 height 20
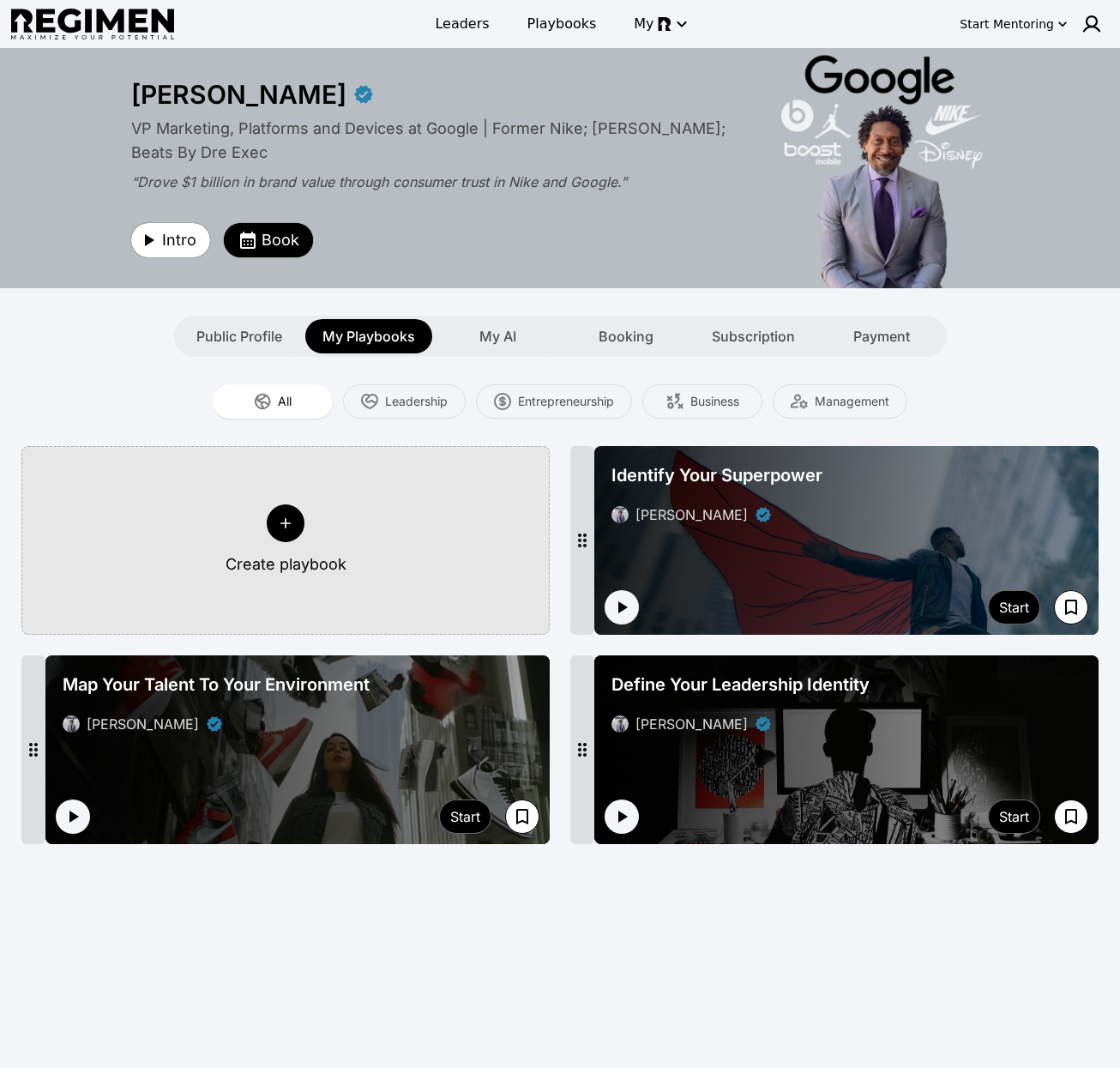
click at [276, 522] on div at bounding box center [285, 522] width 38 height 38
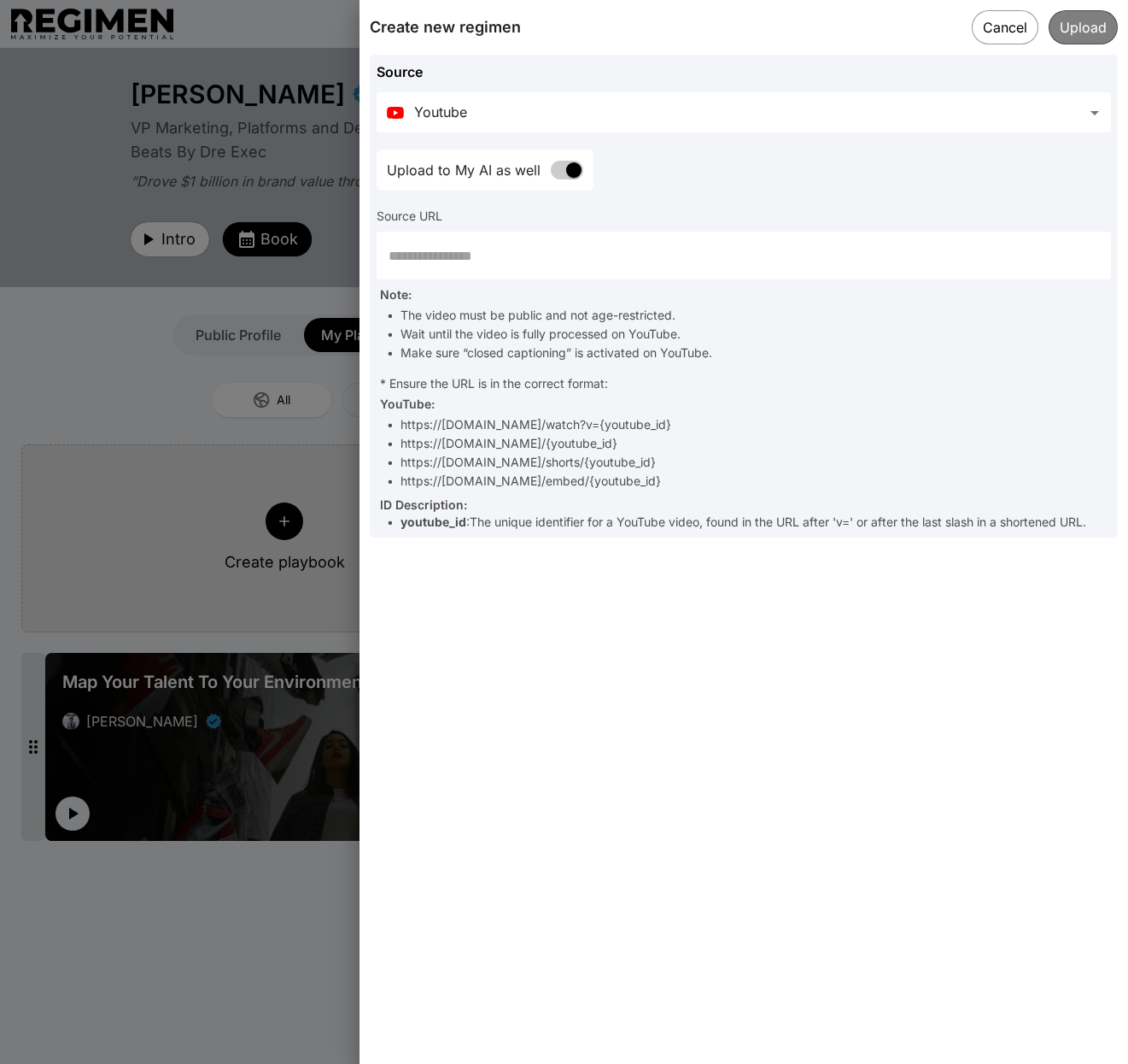
click at [754, 128] on body "**********" at bounding box center [564, 698] width 1128 height 1395
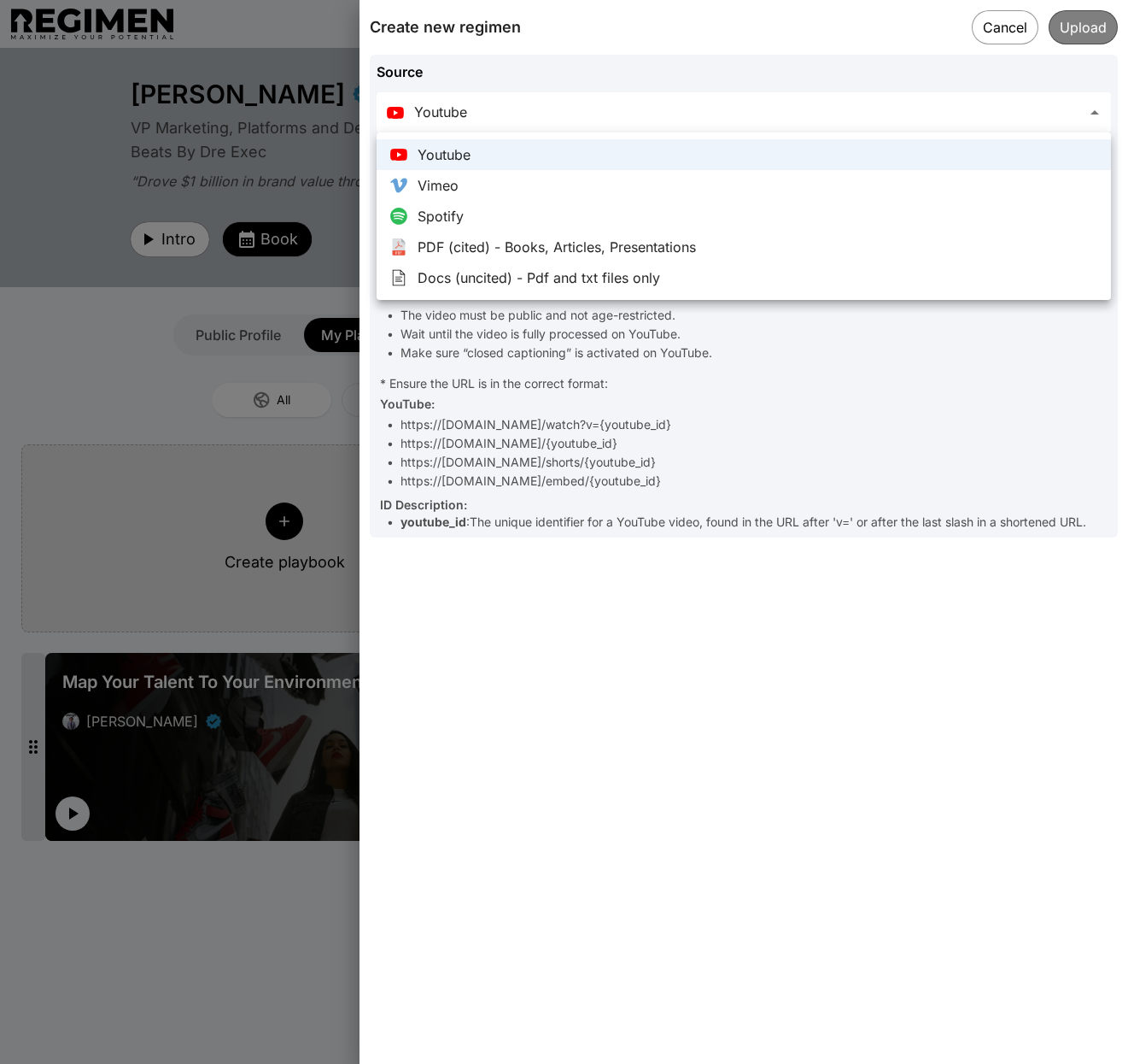
click at [796, 113] on div at bounding box center [564, 532] width 1128 height 1064
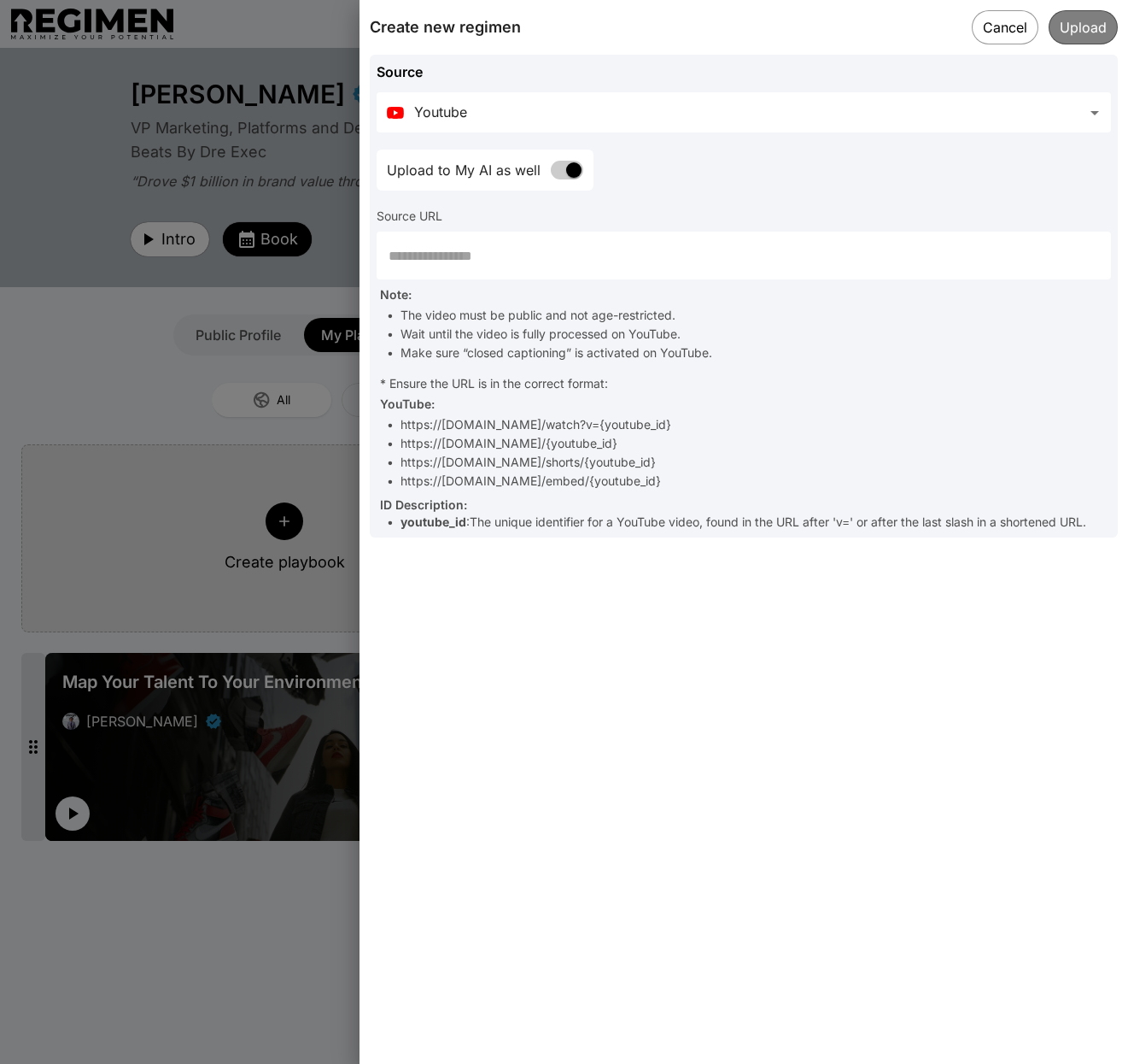
click at [248, 902] on div at bounding box center [564, 532] width 1128 height 1064
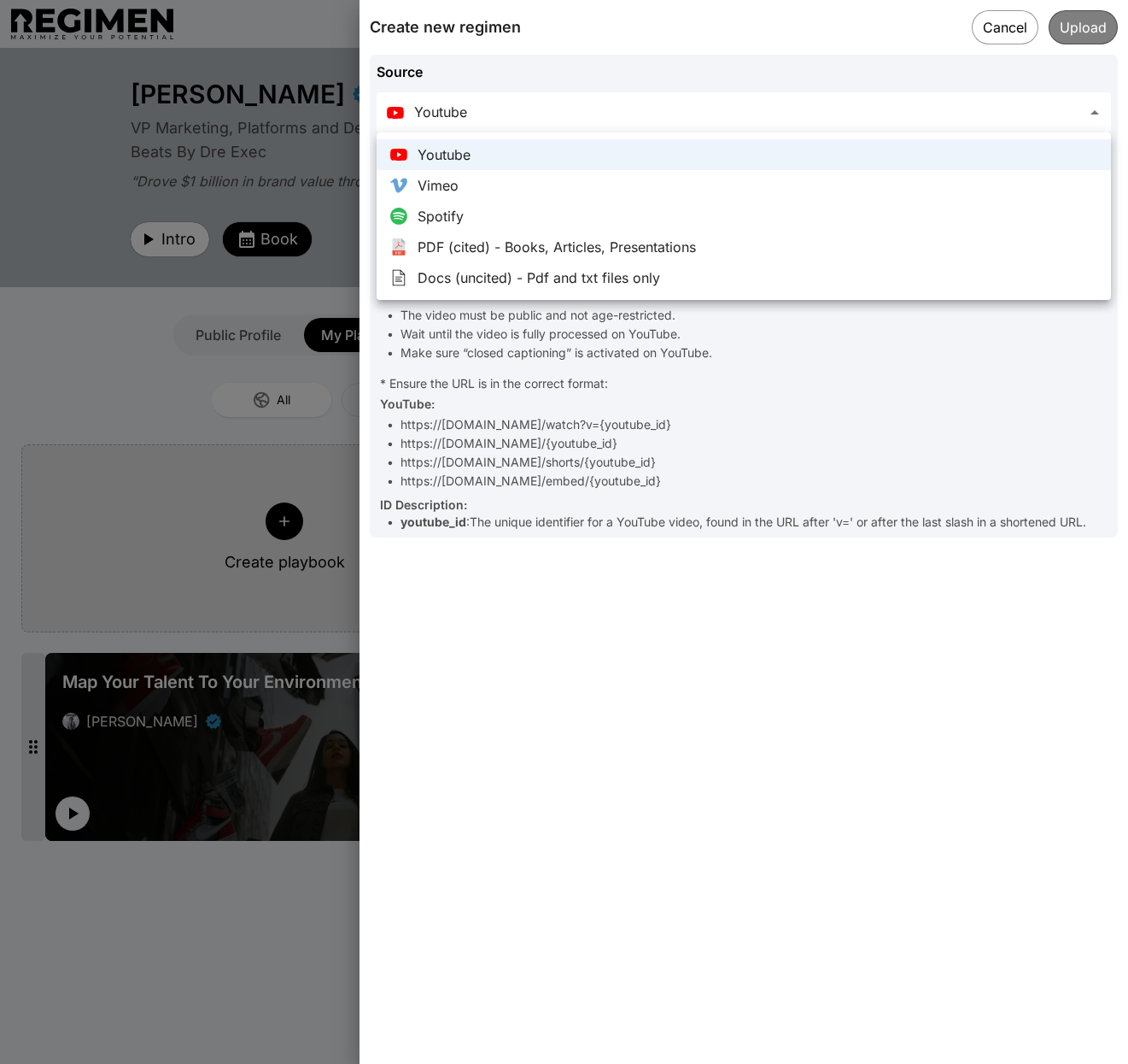
click at [744, 118] on body "**********" at bounding box center [564, 698] width 1128 height 1395
click at [1006, 28] on div at bounding box center [564, 532] width 1128 height 1064
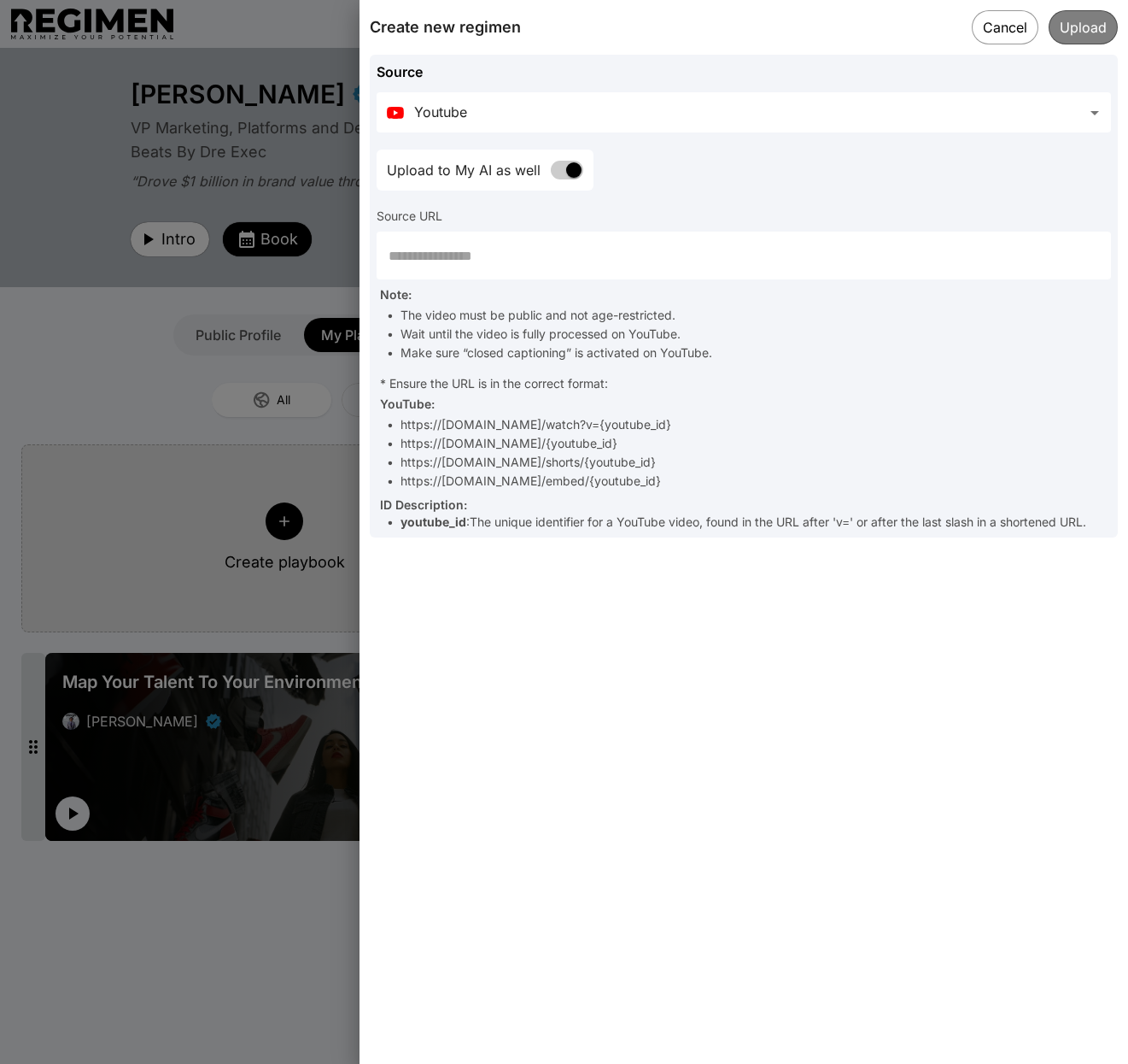
click at [1001, 28] on button "Cancel" at bounding box center [1005, 27] width 67 height 34
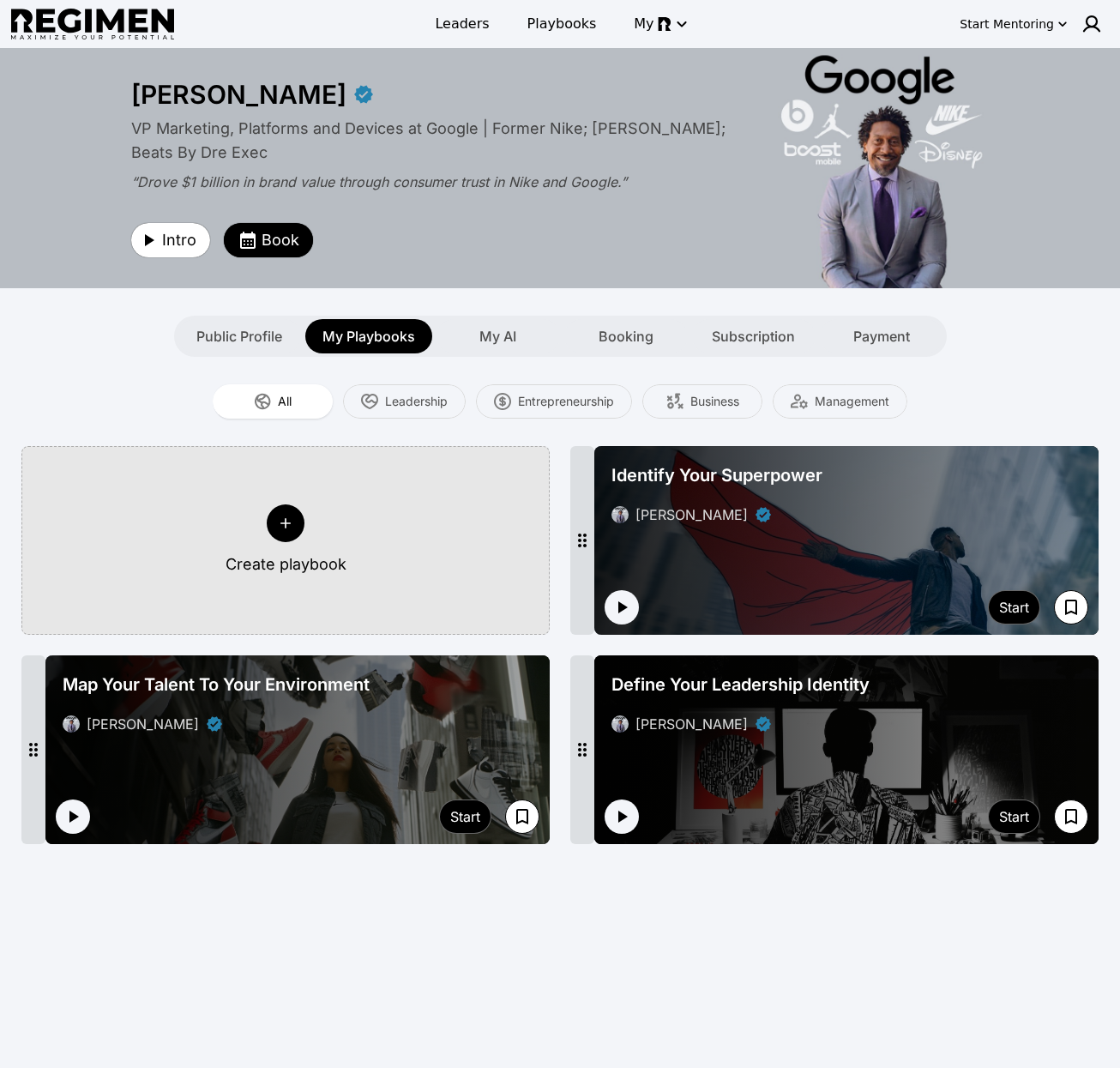
click at [743, 675] on span "Define Your Leadership Identity" at bounding box center [741, 685] width 258 height 24
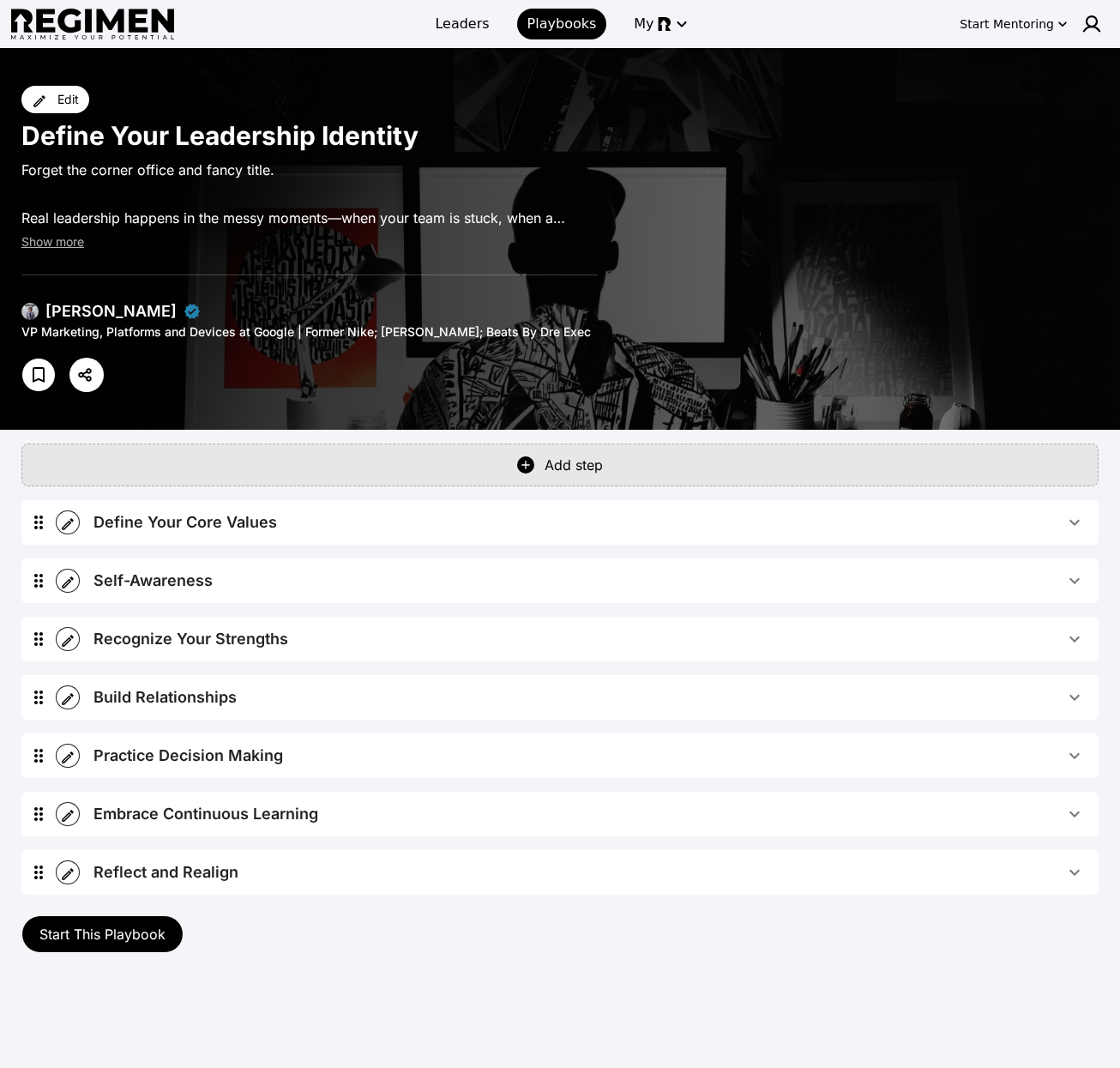
click at [499, 524] on span "Define Your Core Values" at bounding box center [579, 522] width 972 height 24
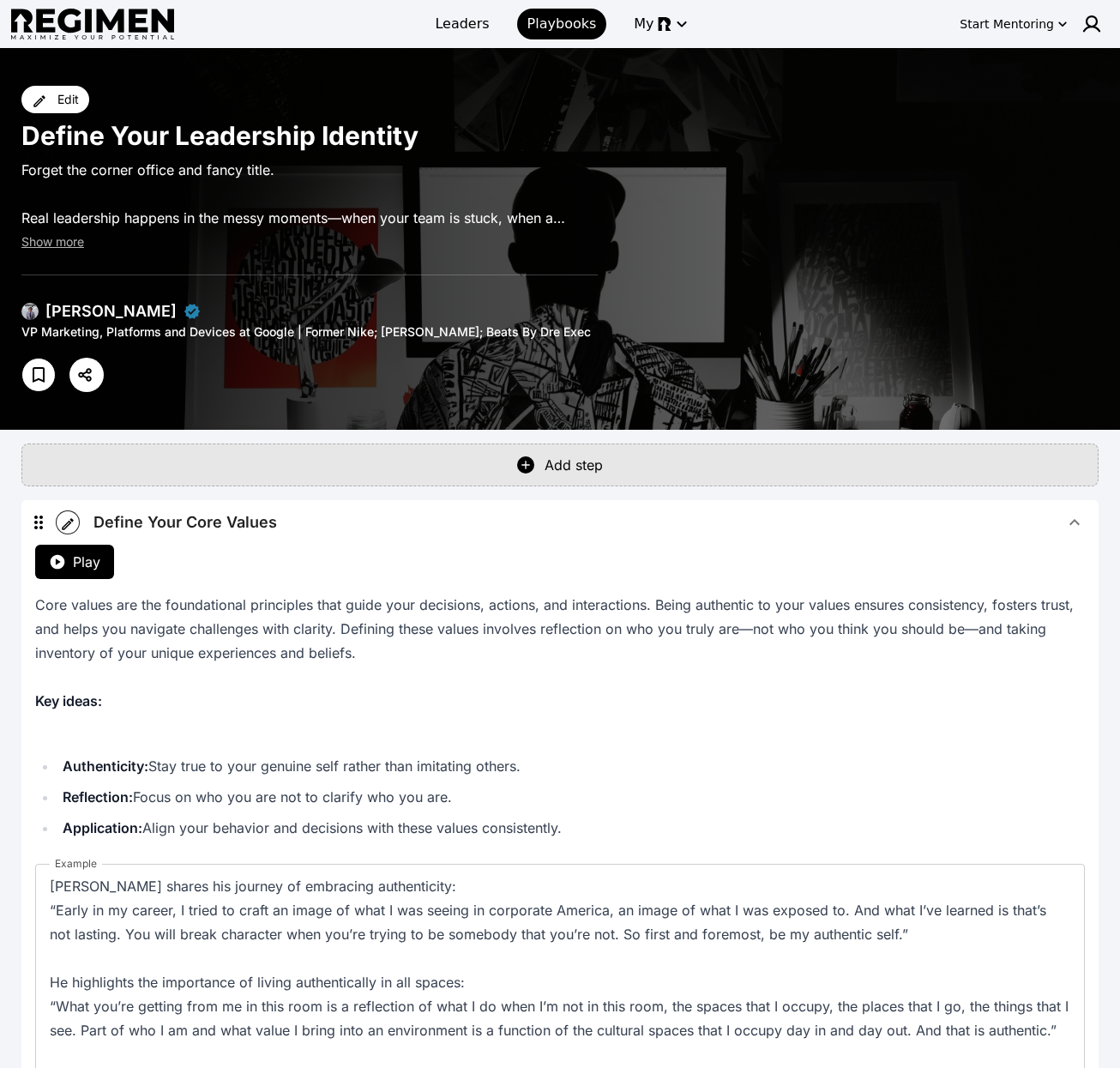
click at [501, 521] on span "Define Your Core Values" at bounding box center [579, 522] width 972 height 24
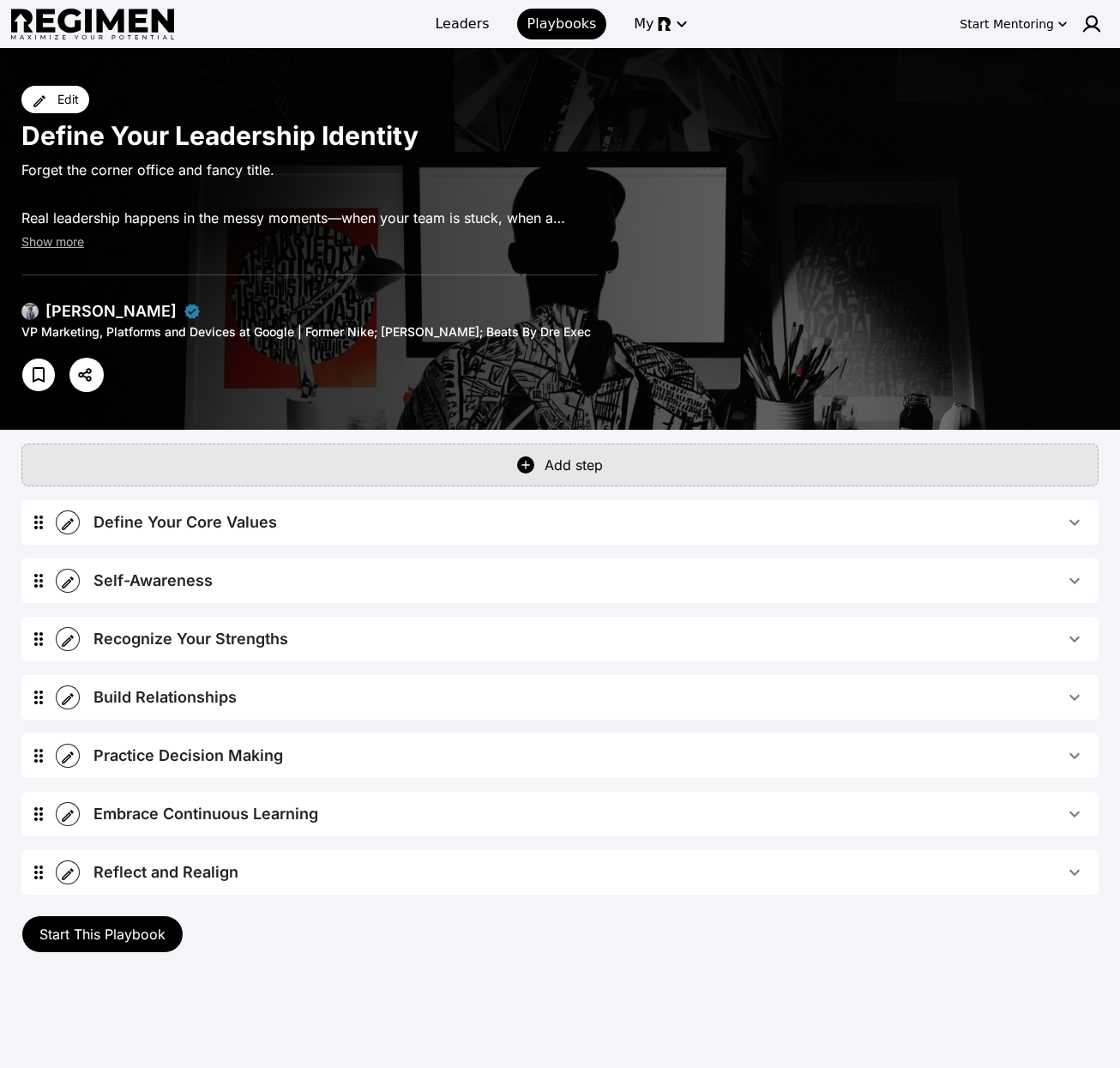
drag, startPoint x: 503, startPoint y: 517, endPoint x: 508, endPoint y: 531, distance: 14.9
click at [503, 520] on span "Define Your Core Values" at bounding box center [579, 522] width 972 height 24
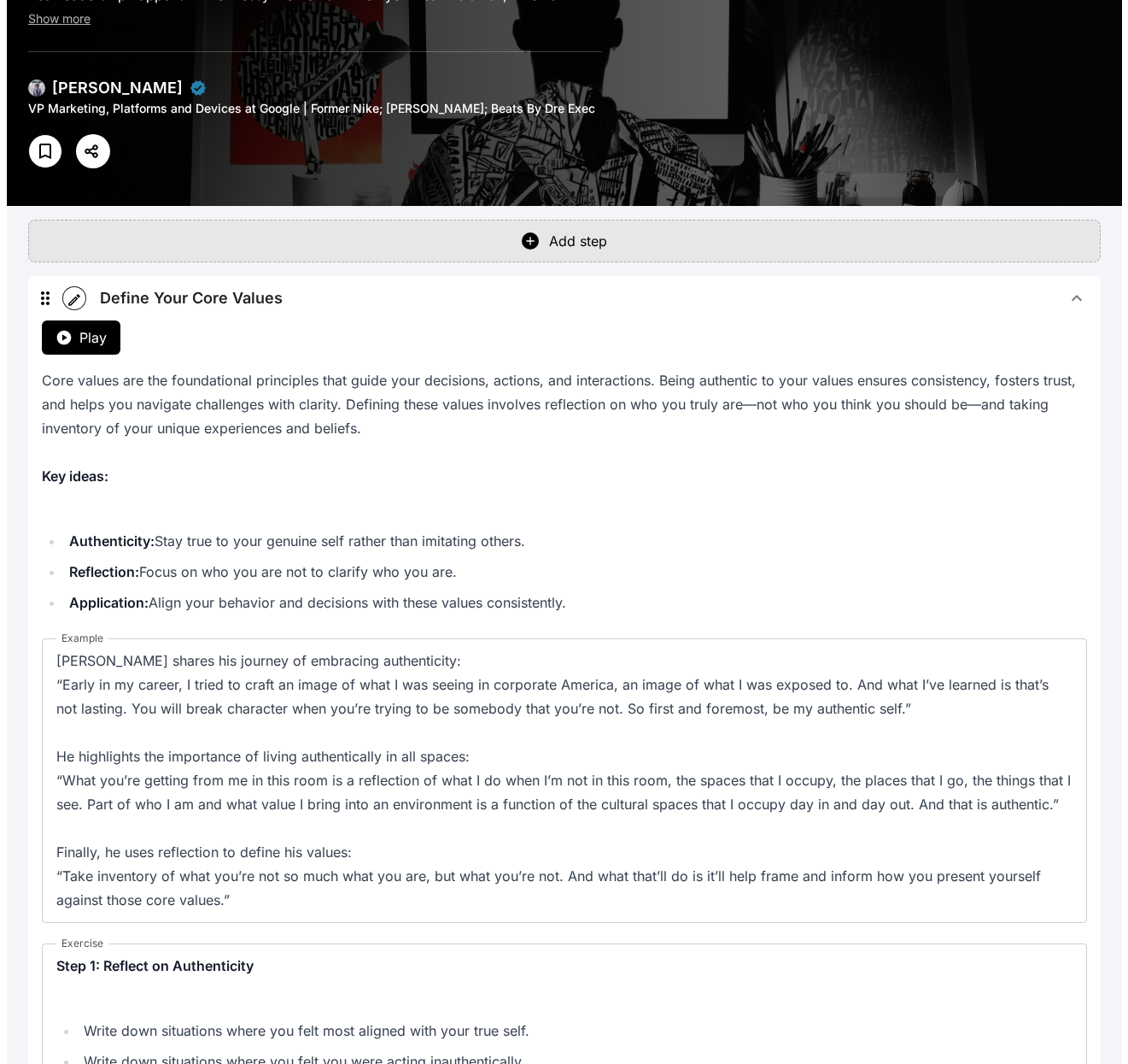
scroll to position [195, 0]
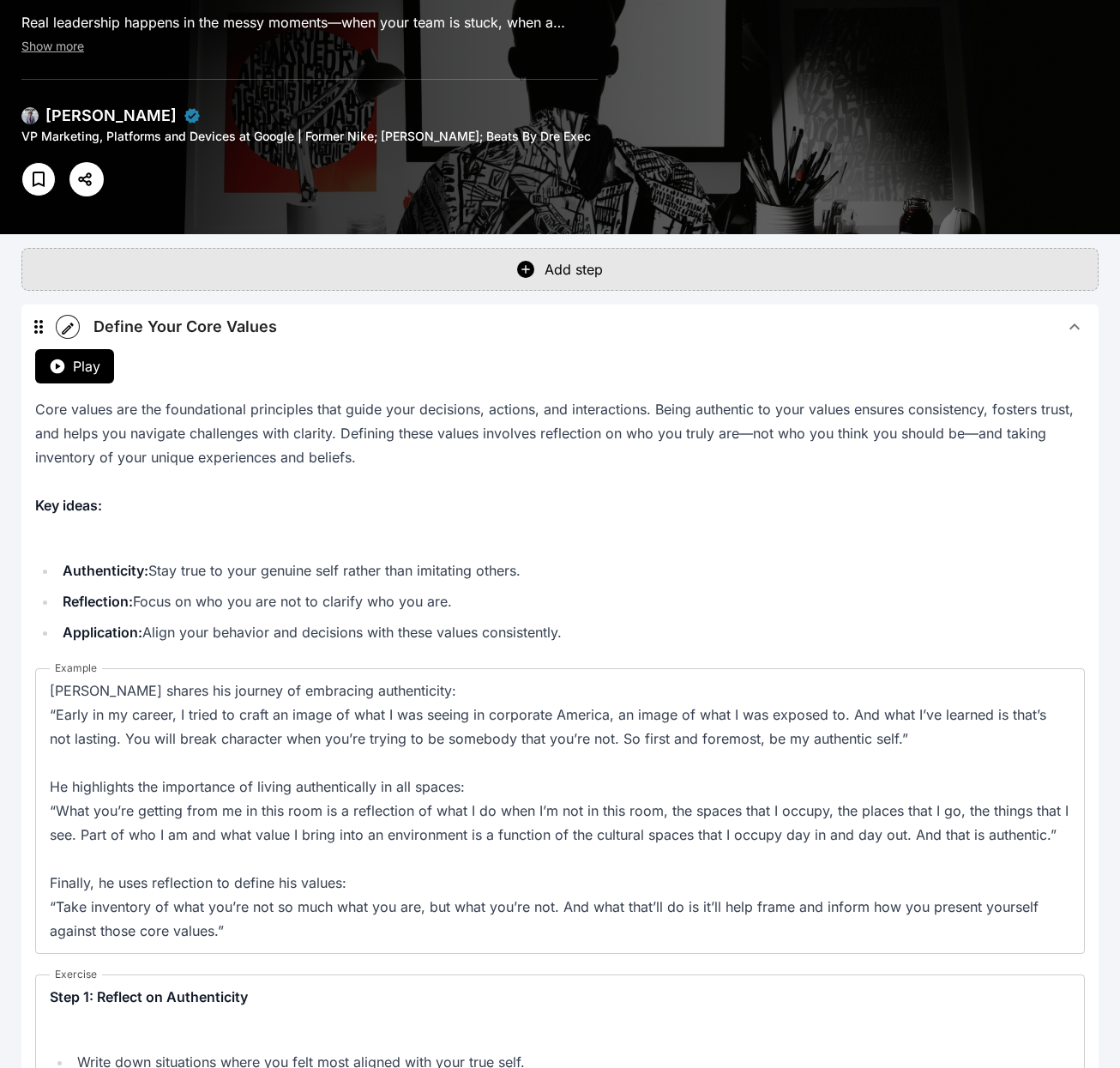
click at [501, 330] on span "Define Your Core Values" at bounding box center [579, 327] width 972 height 24
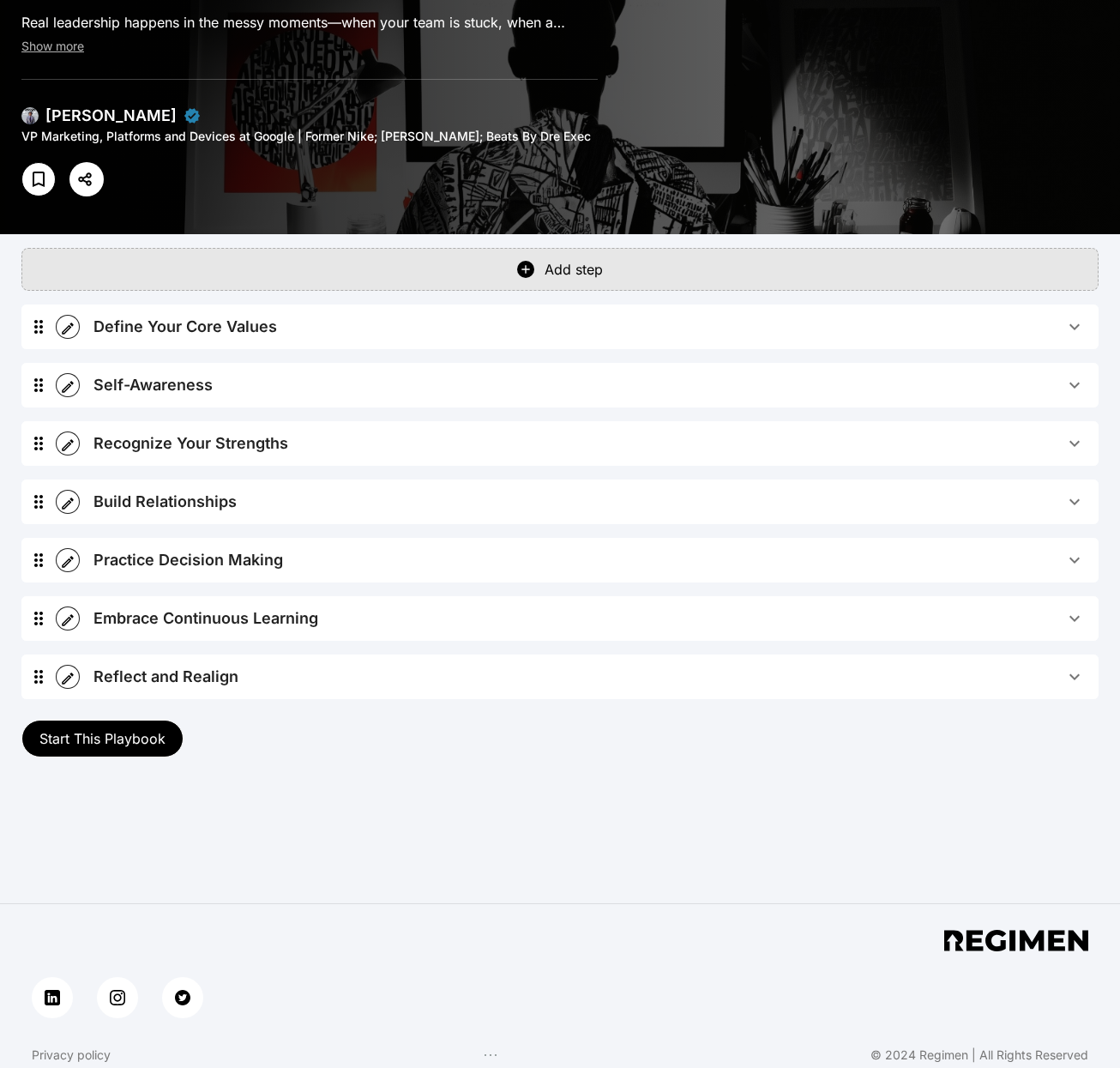
click at [71, 330] on icon "button" at bounding box center [67, 328] width 16 height 16
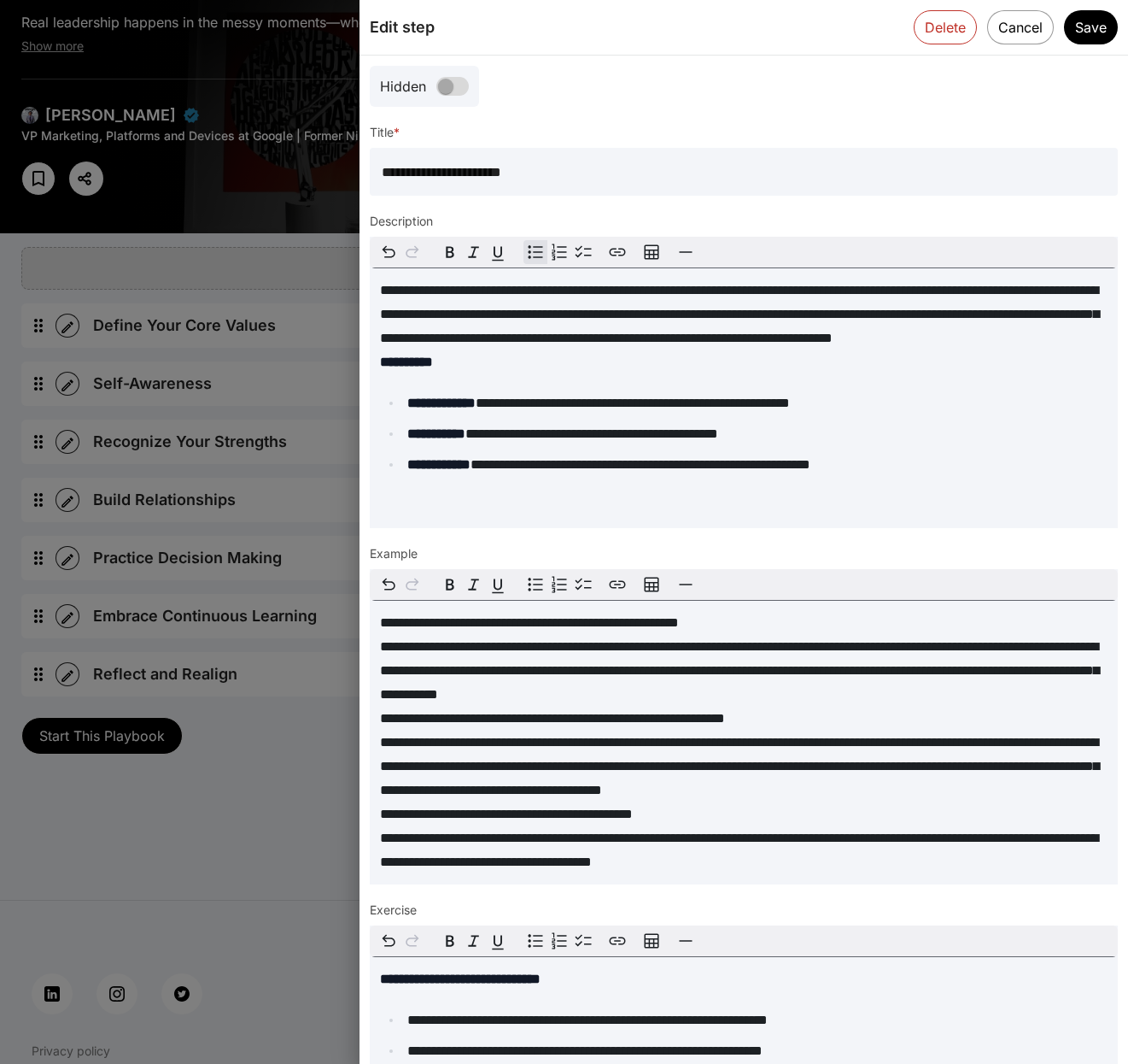
drag, startPoint x: 801, startPoint y: 432, endPoint x: 837, endPoint y: 439, distance: 36.7
click at [790, 409] on span "**********" at bounding box center [632, 403] width 314 height 13
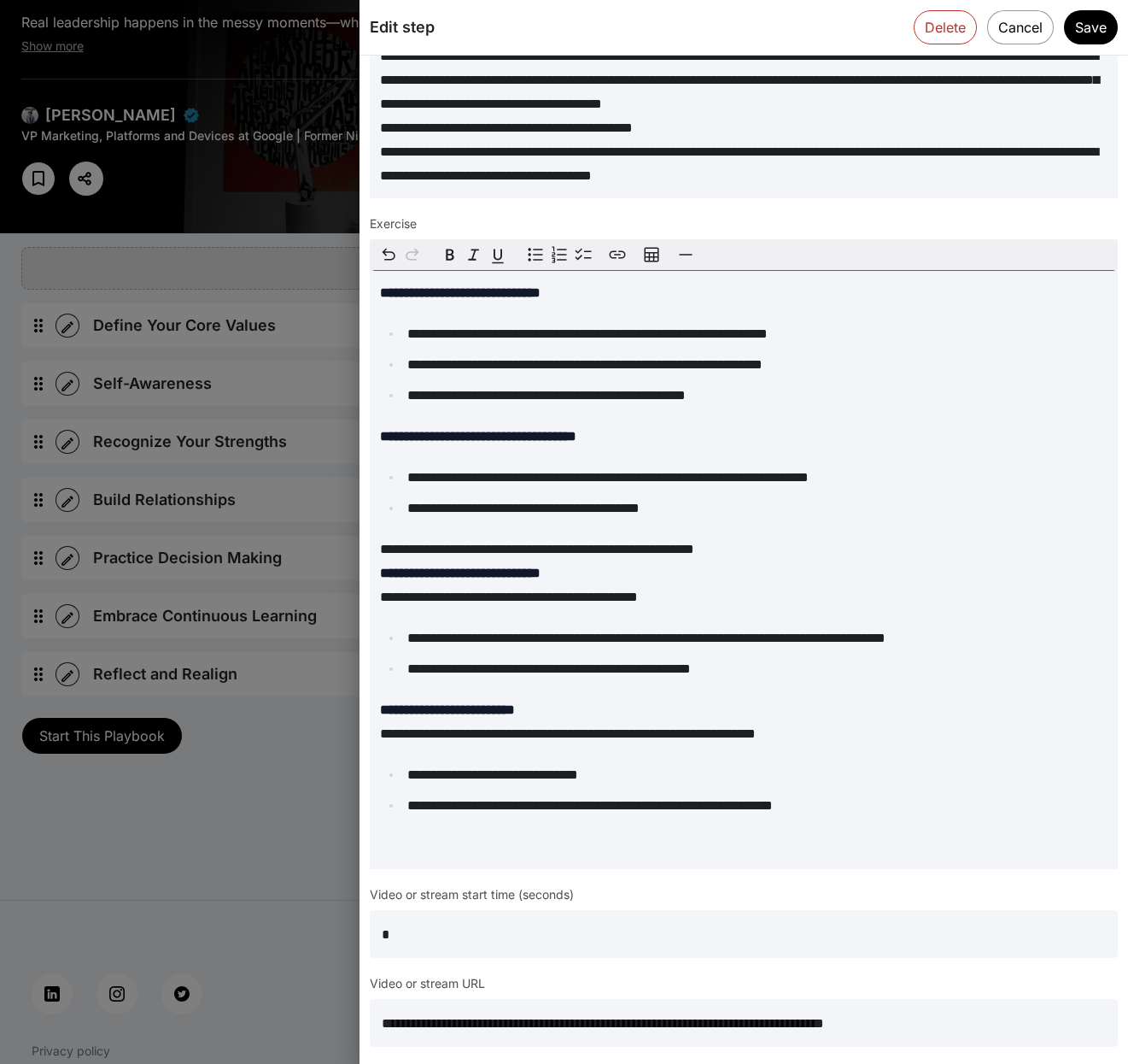
scroll to position [710, 0]
click at [586, 1027] on input "**********" at bounding box center [743, 1023] width 748 height 48
click at [385, 950] on input "*" at bounding box center [743, 934] width 748 height 48
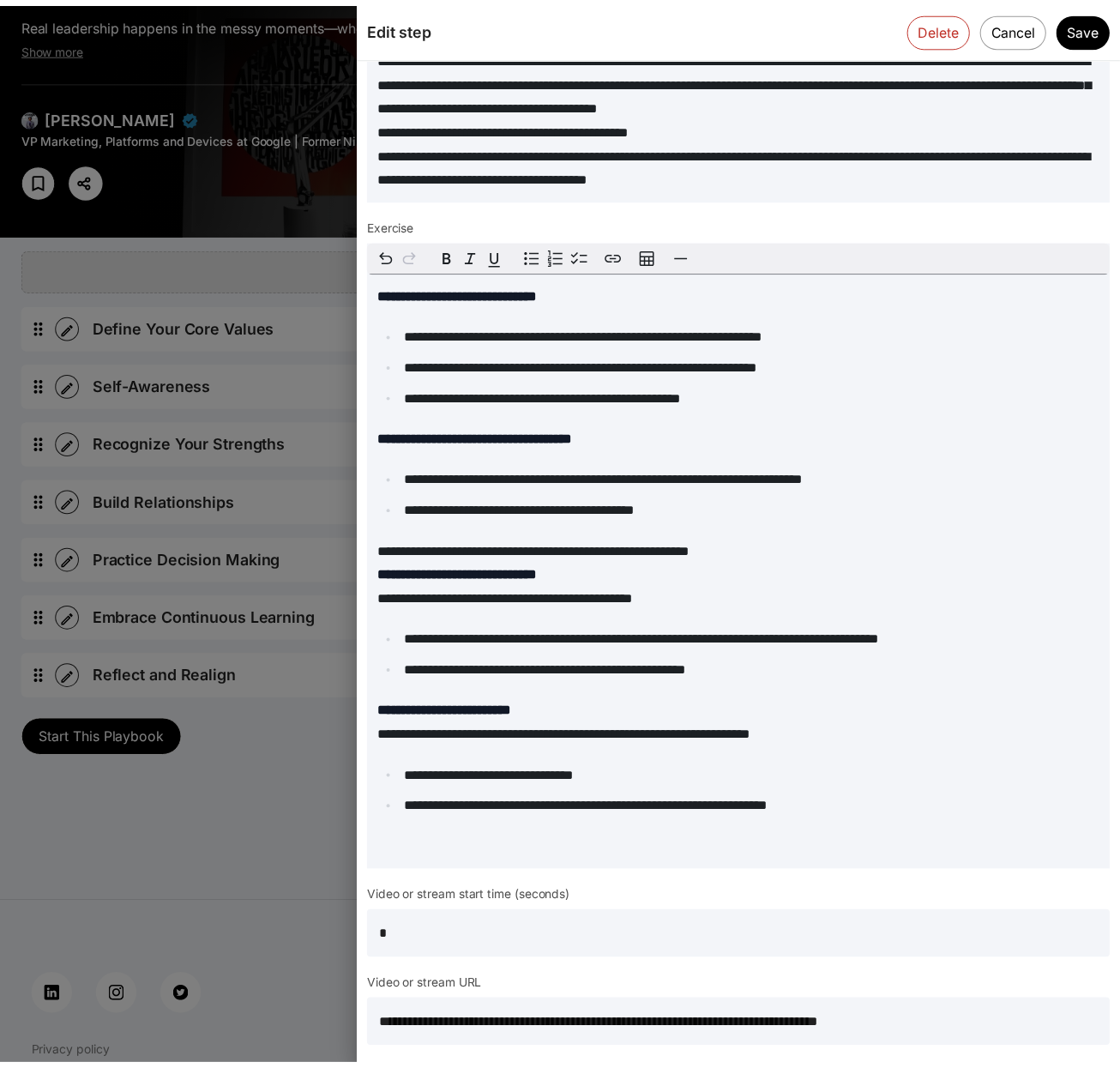
scroll to position [0, 0]
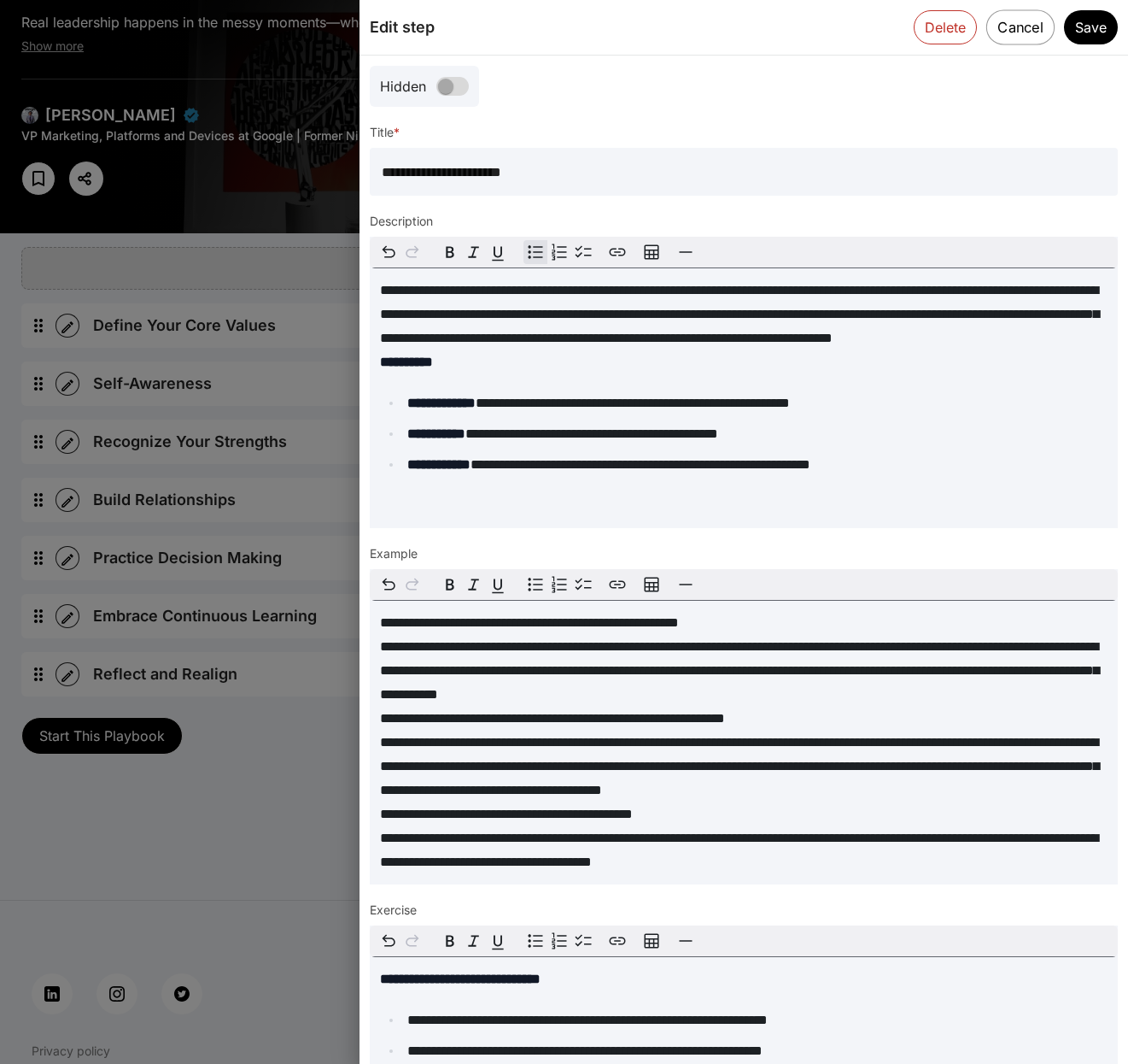
click at [996, 29] on button "Cancel" at bounding box center [1021, 27] width 68 height 35
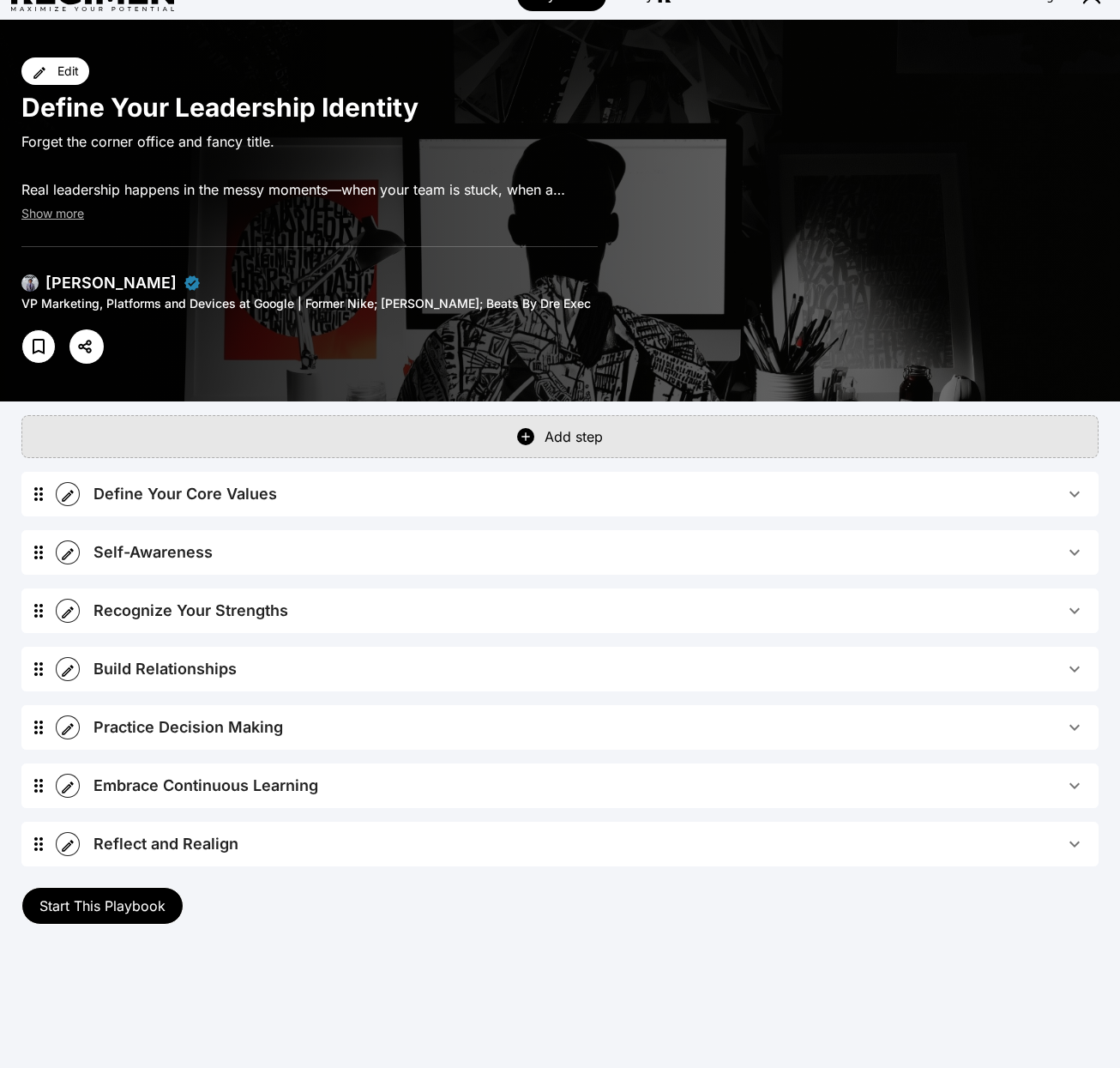
scroll to position [28, 0]
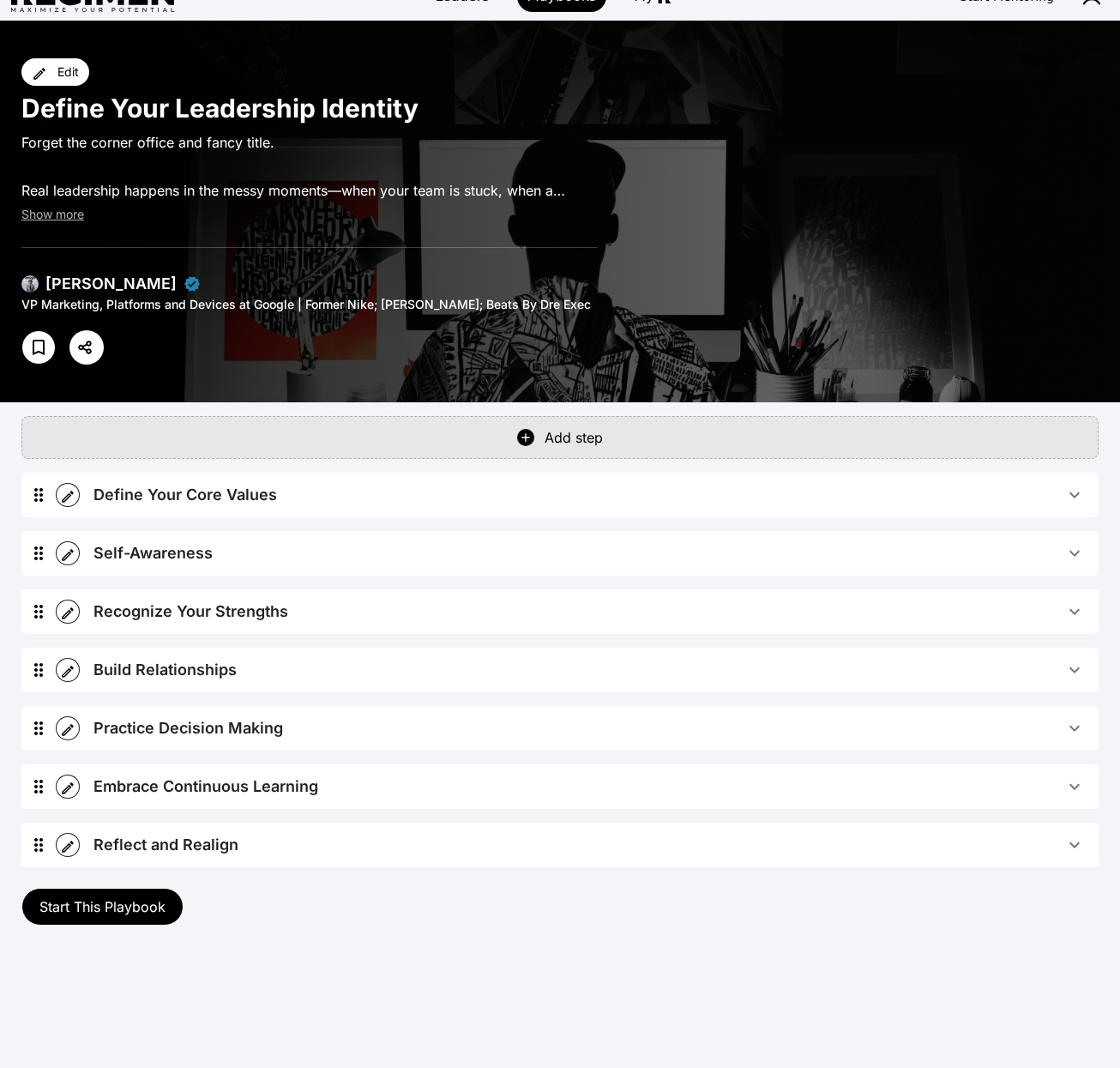
click at [522, 440] on icon at bounding box center [525, 437] width 14 height 14
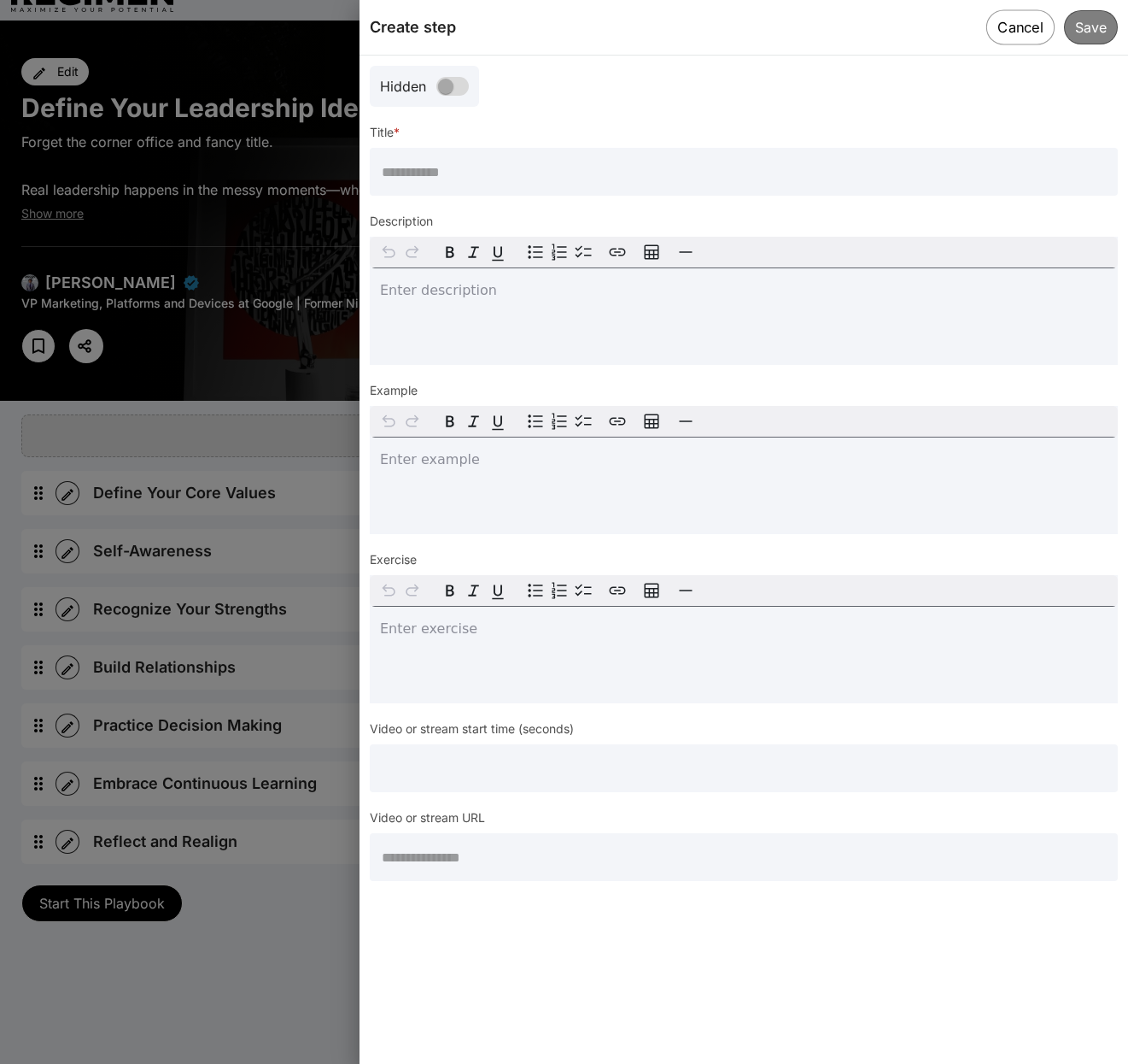
click at [1012, 28] on button "Cancel" at bounding box center [1021, 27] width 68 height 35
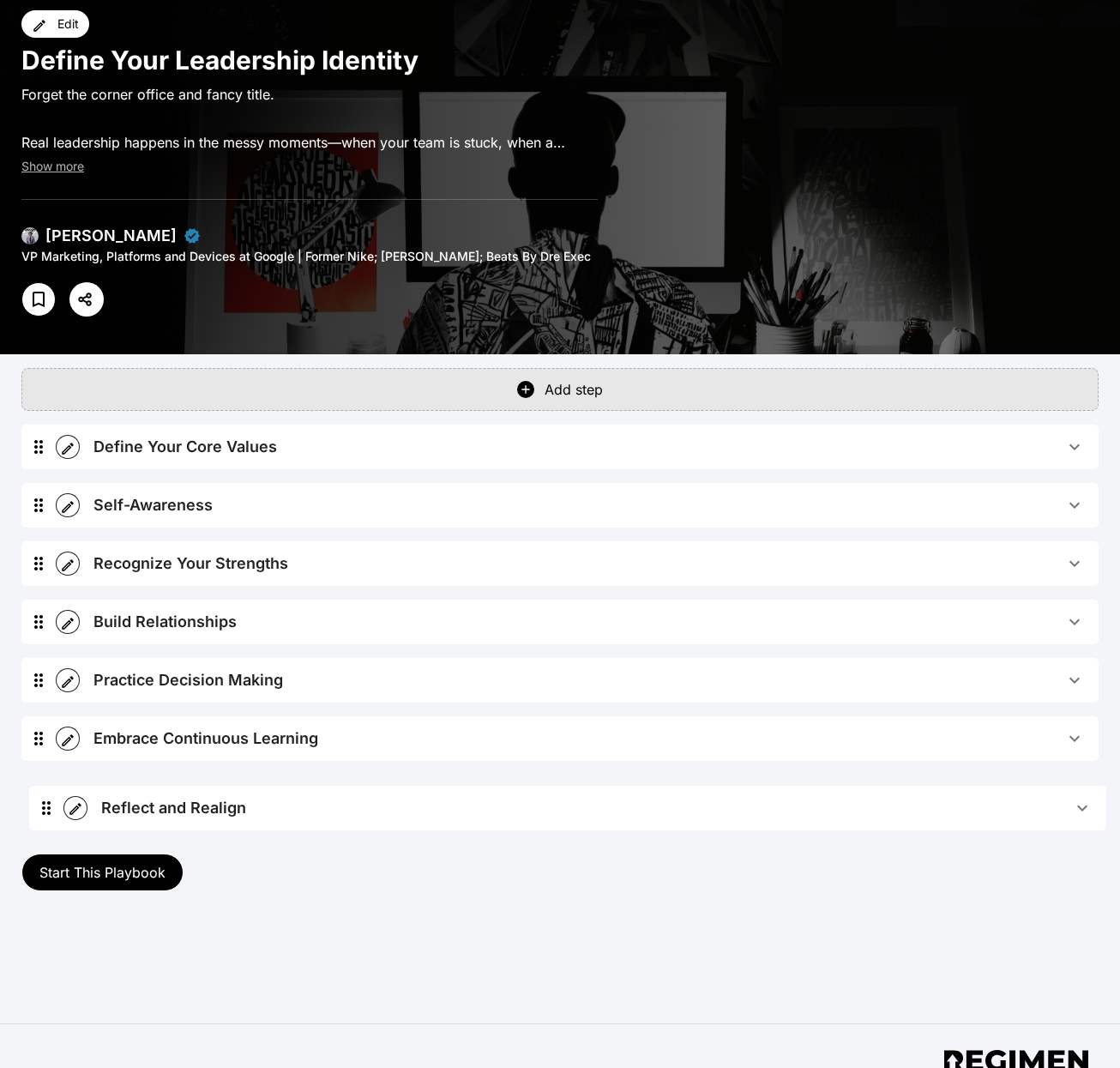
drag, startPoint x: 61, startPoint y: 780, endPoint x: 51, endPoint y: 795, distance: 18.0
click at [50, 797] on div "Define Your Core Values Play Core values are the foundational principles that g…" at bounding box center [560, 628] width 1078 height 408
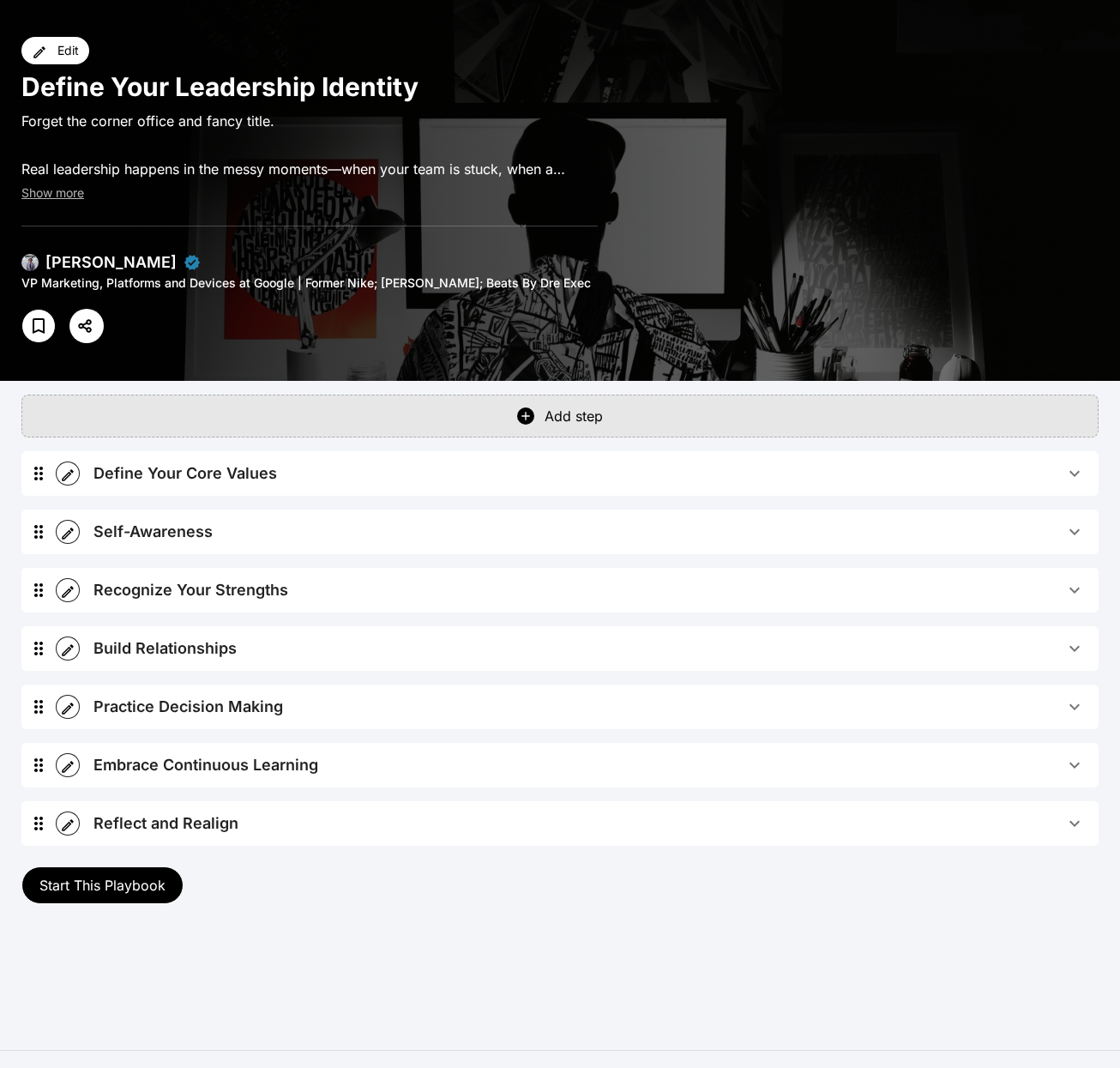
scroll to position [48, 0]
click at [158, 887] on span "Start This Playbook" at bounding box center [102, 886] width 126 height 18
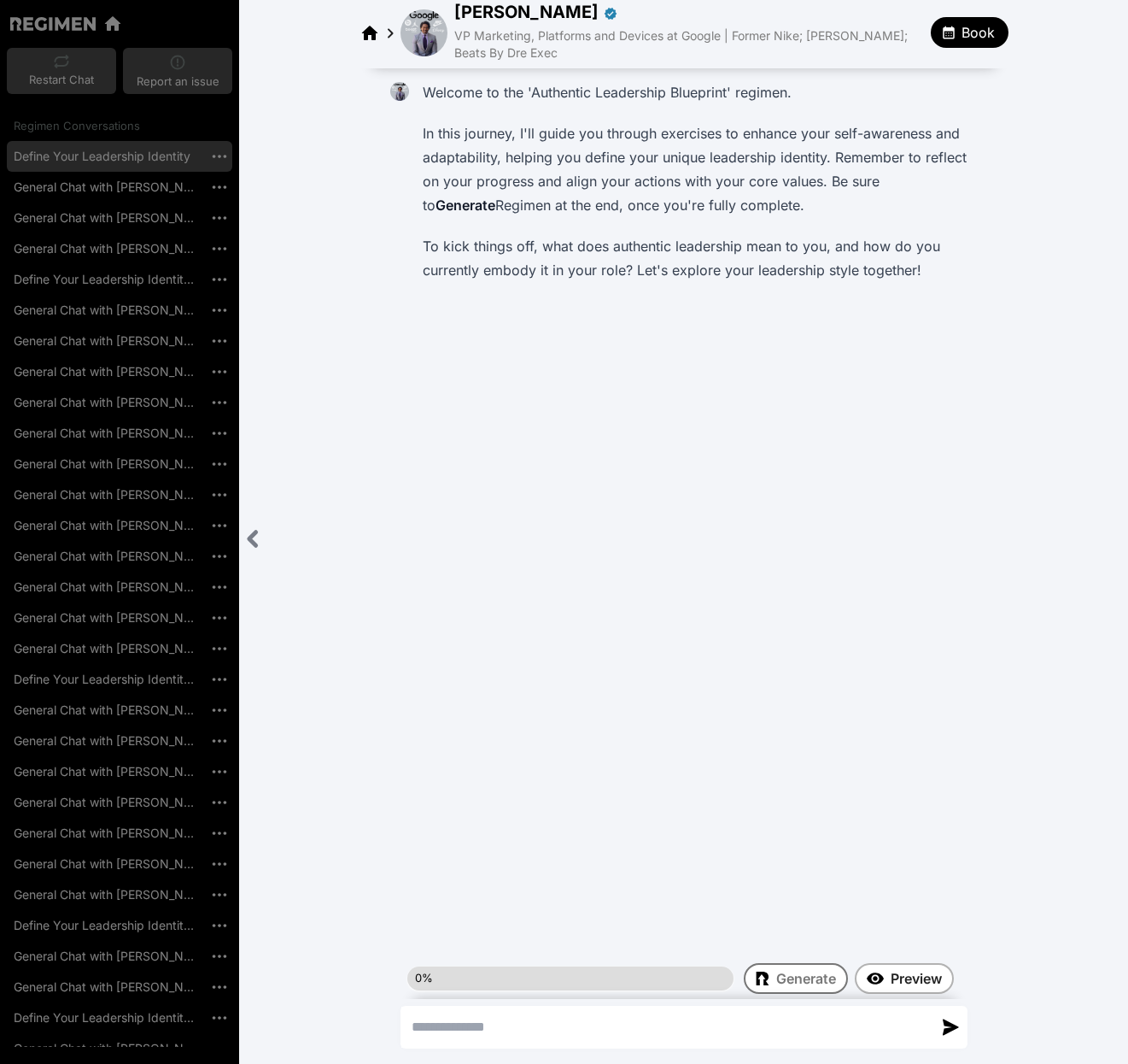
click at [251, 532] on icon "Close sidebar" at bounding box center [252, 538] width 21 height 21
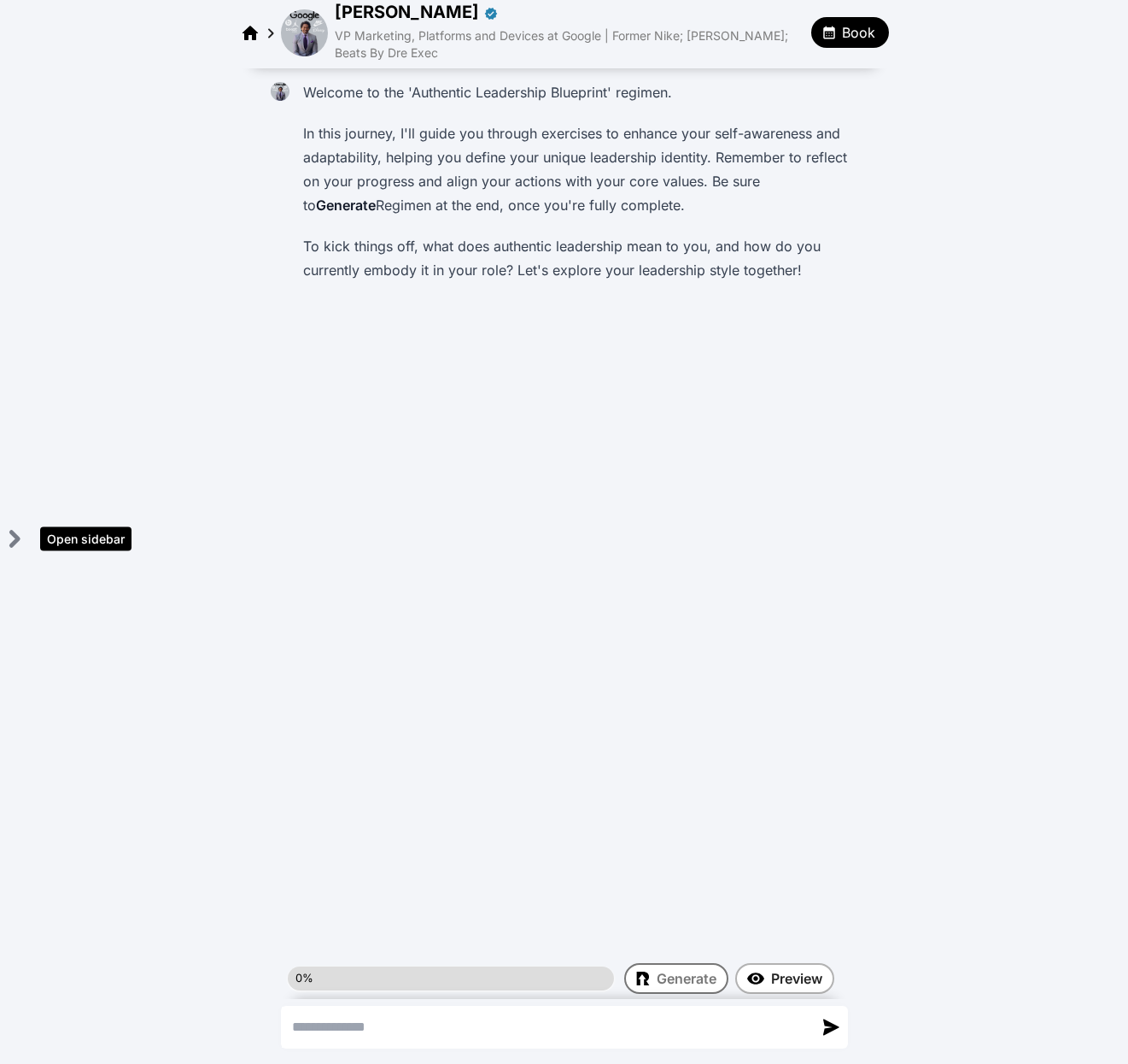
click at [24, 534] on icon "Open sidebar" at bounding box center [14, 538] width 21 height 21
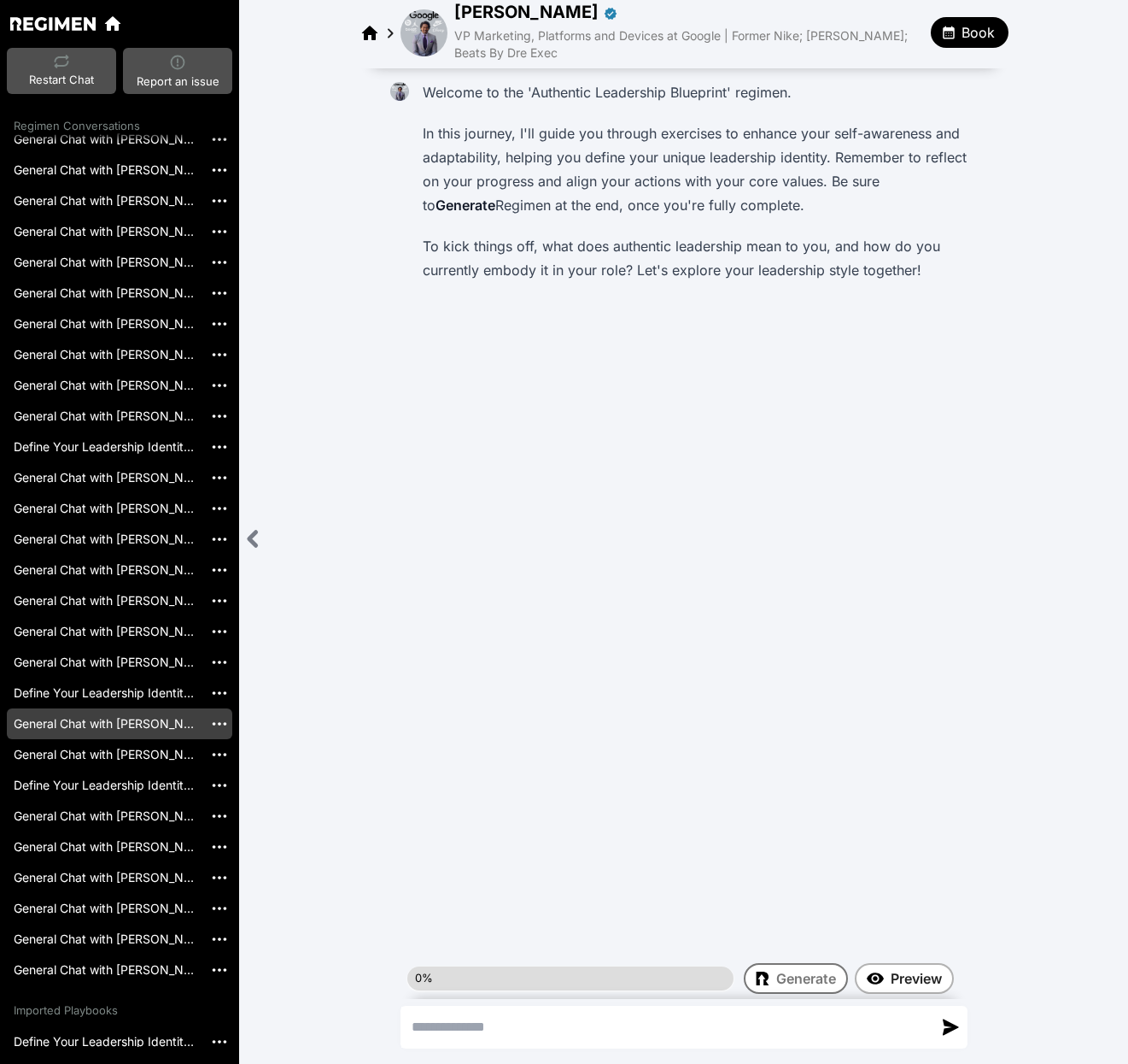
scroll to position [241, 0]
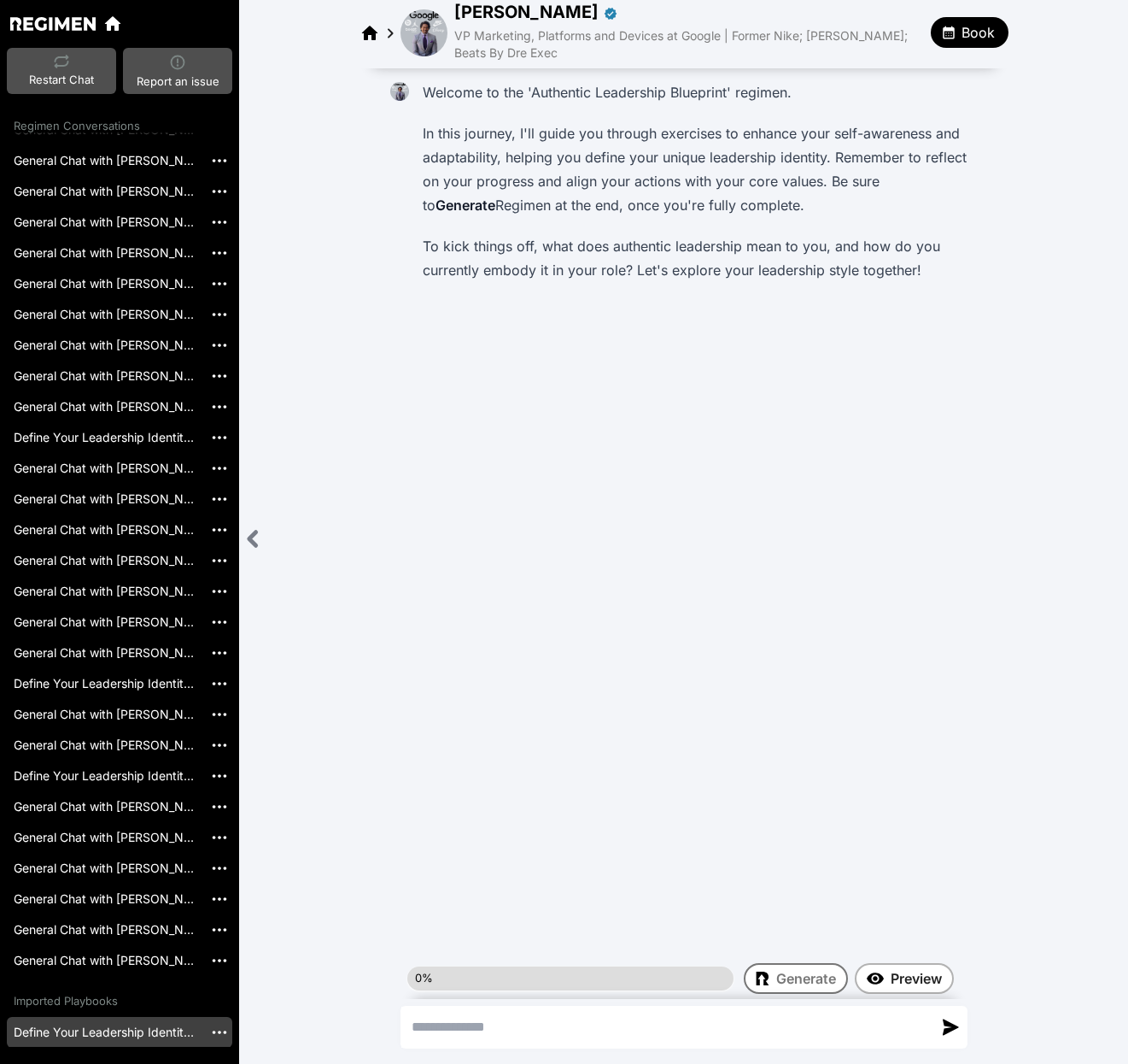
click at [148, 1031] on link "Define Your Leadership Identity[2024-12-05]" at bounding box center [105, 1033] width 196 height 31
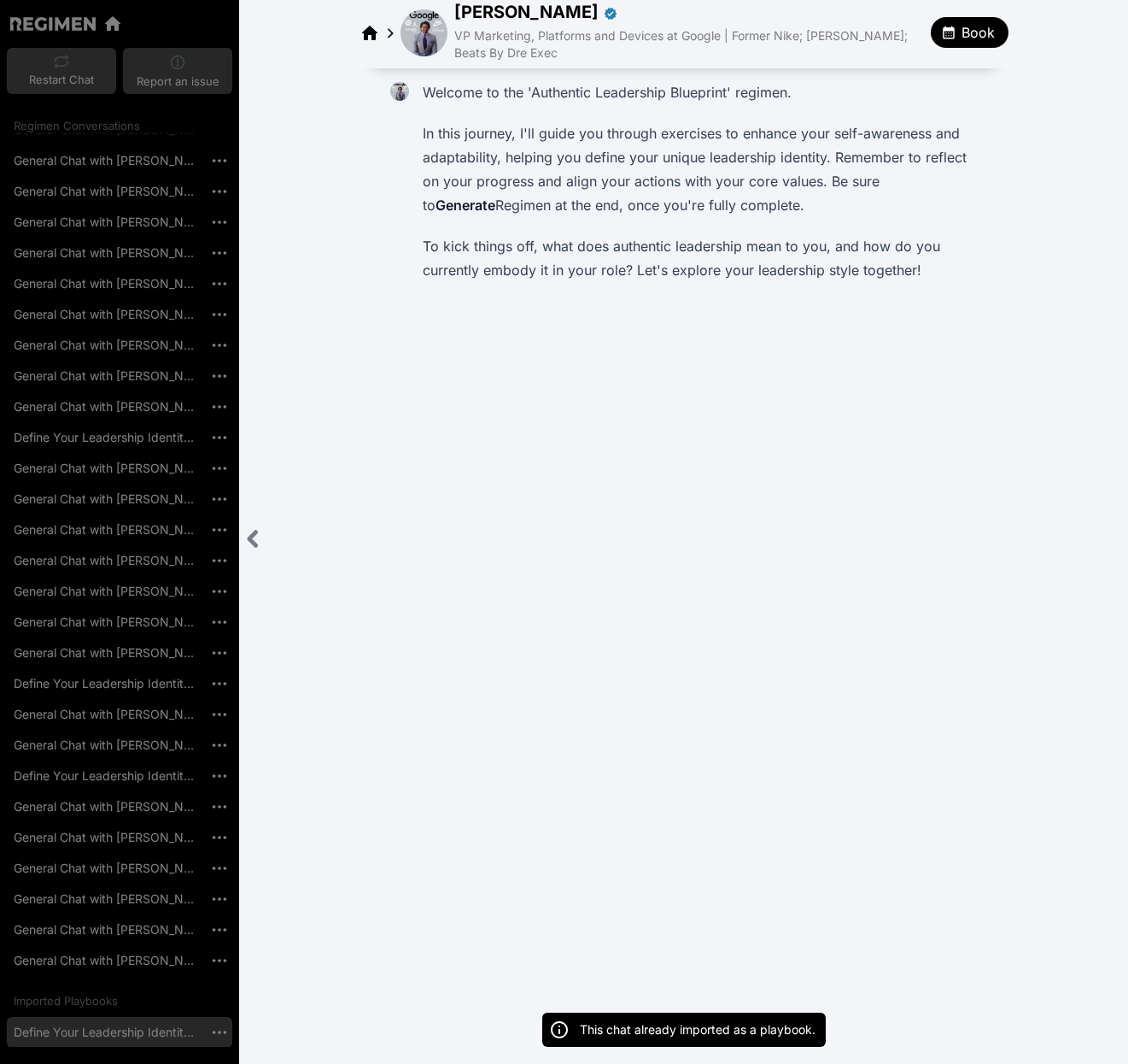
scroll to position [7581, 0]
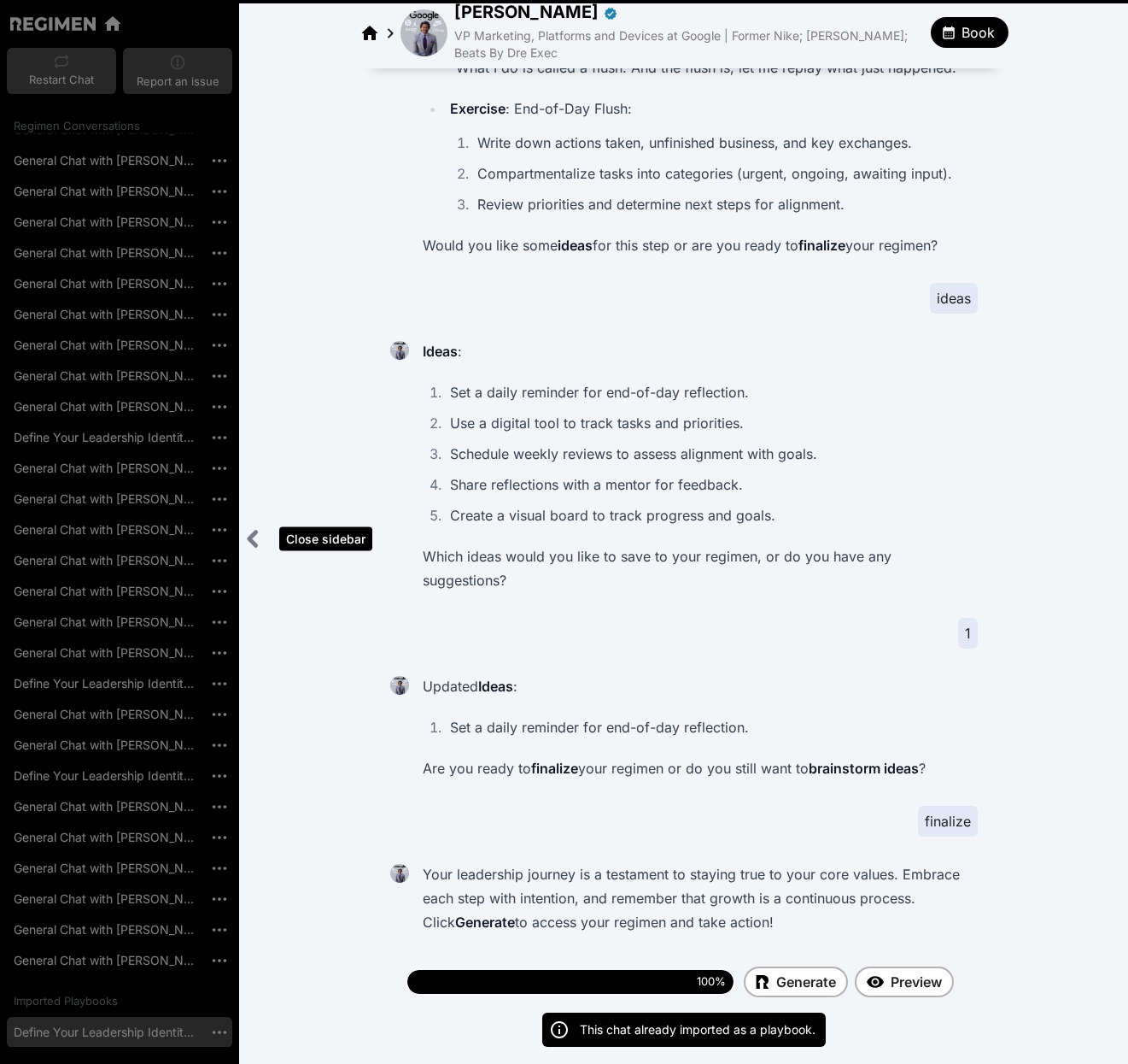
click at [252, 537] on icon "Close sidebar" at bounding box center [252, 539] width 6 height 14
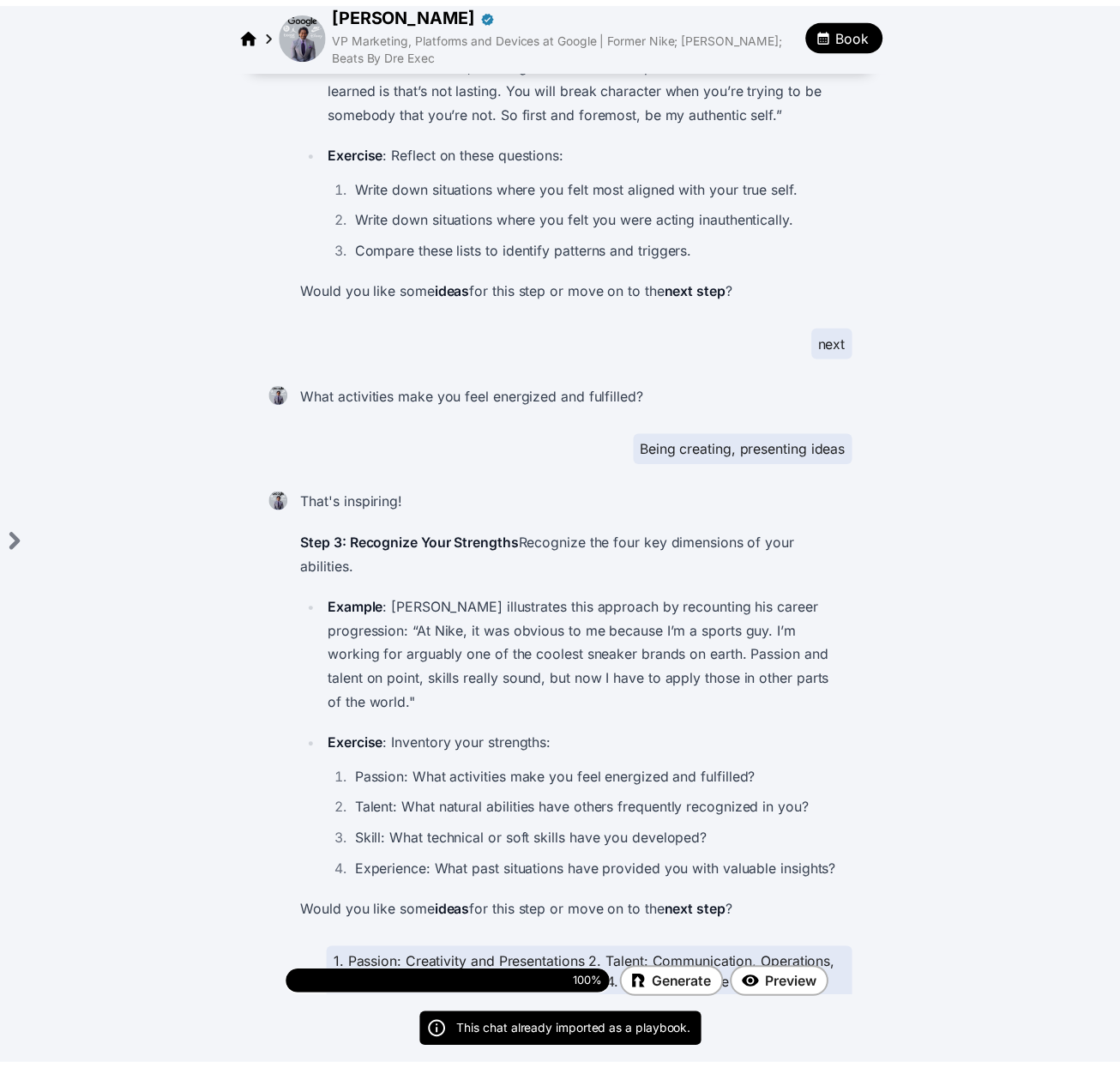
scroll to position [3215, 0]
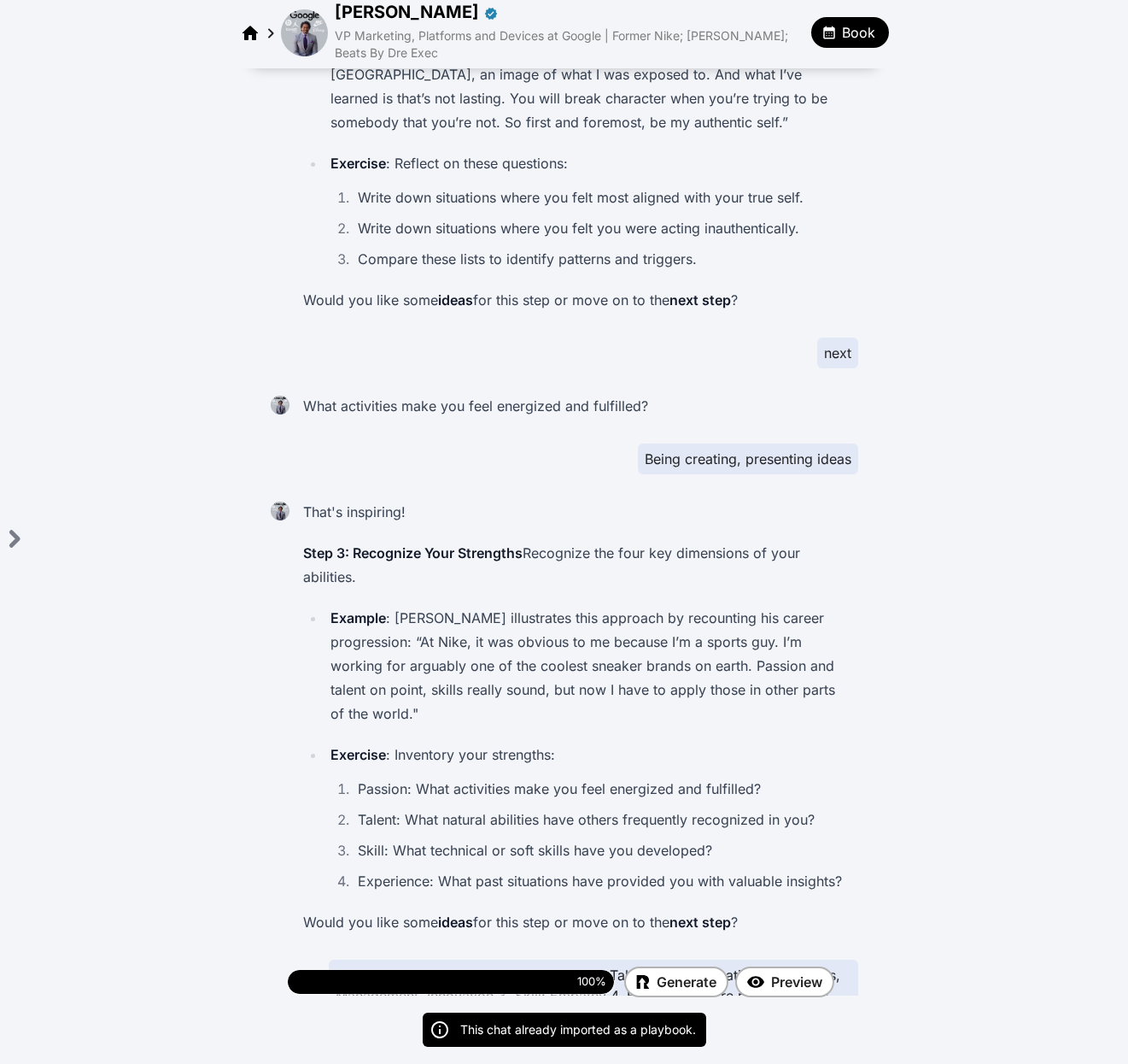
click at [311, 45] on img at bounding box center [304, 32] width 47 height 47
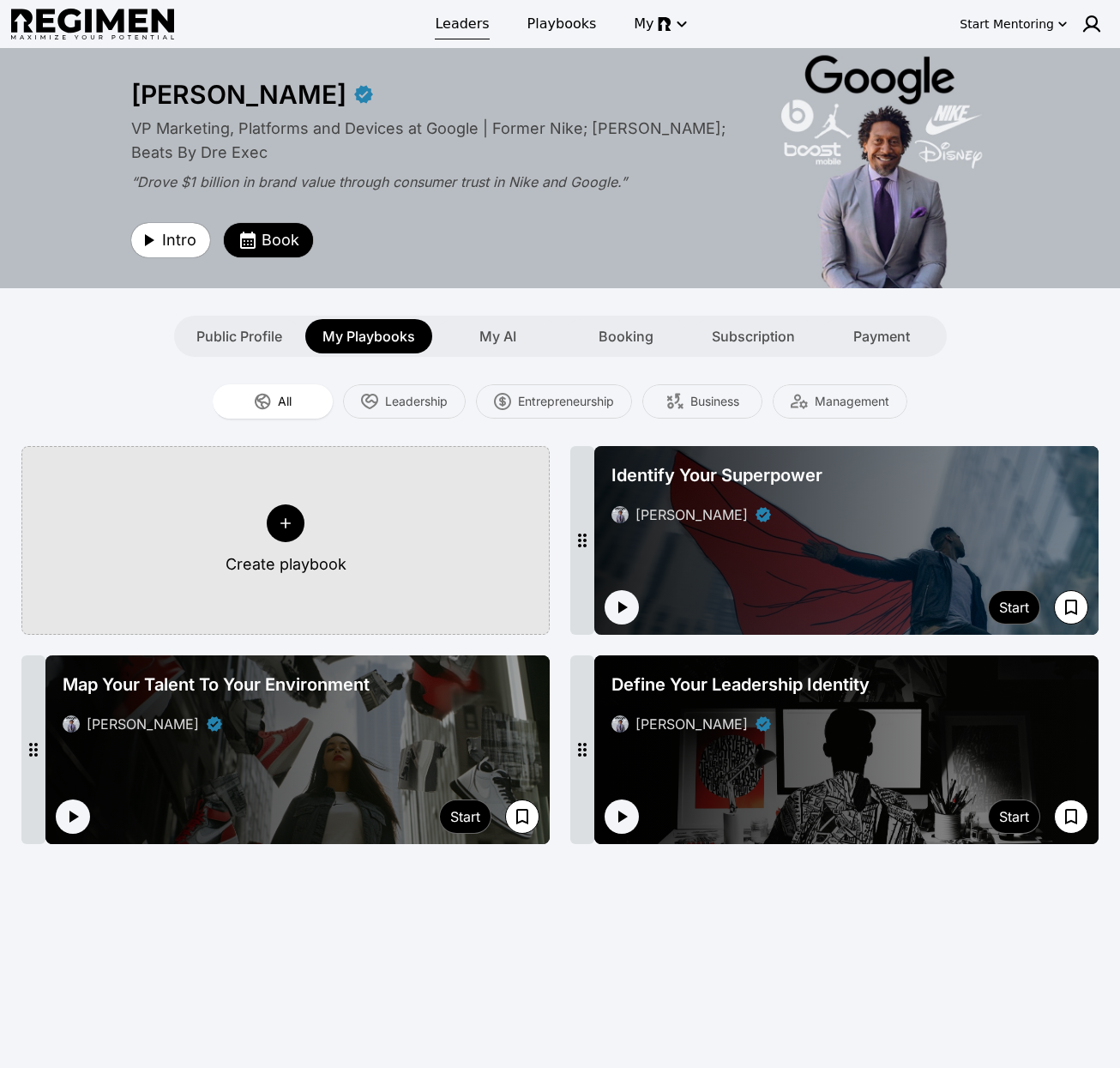
click at [472, 23] on span "Leaders" at bounding box center [462, 24] width 54 height 20
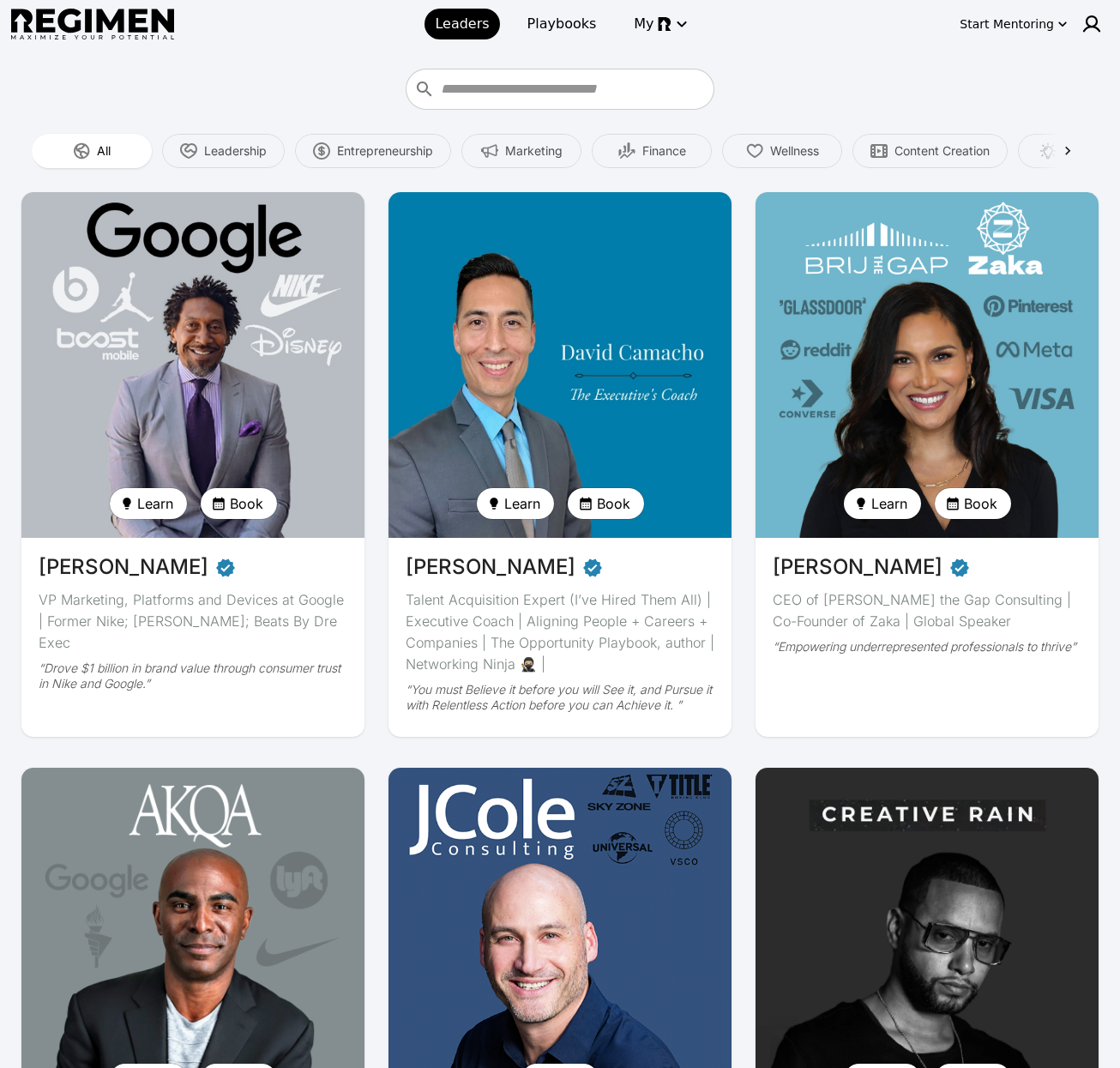
scroll to position [373, 0]
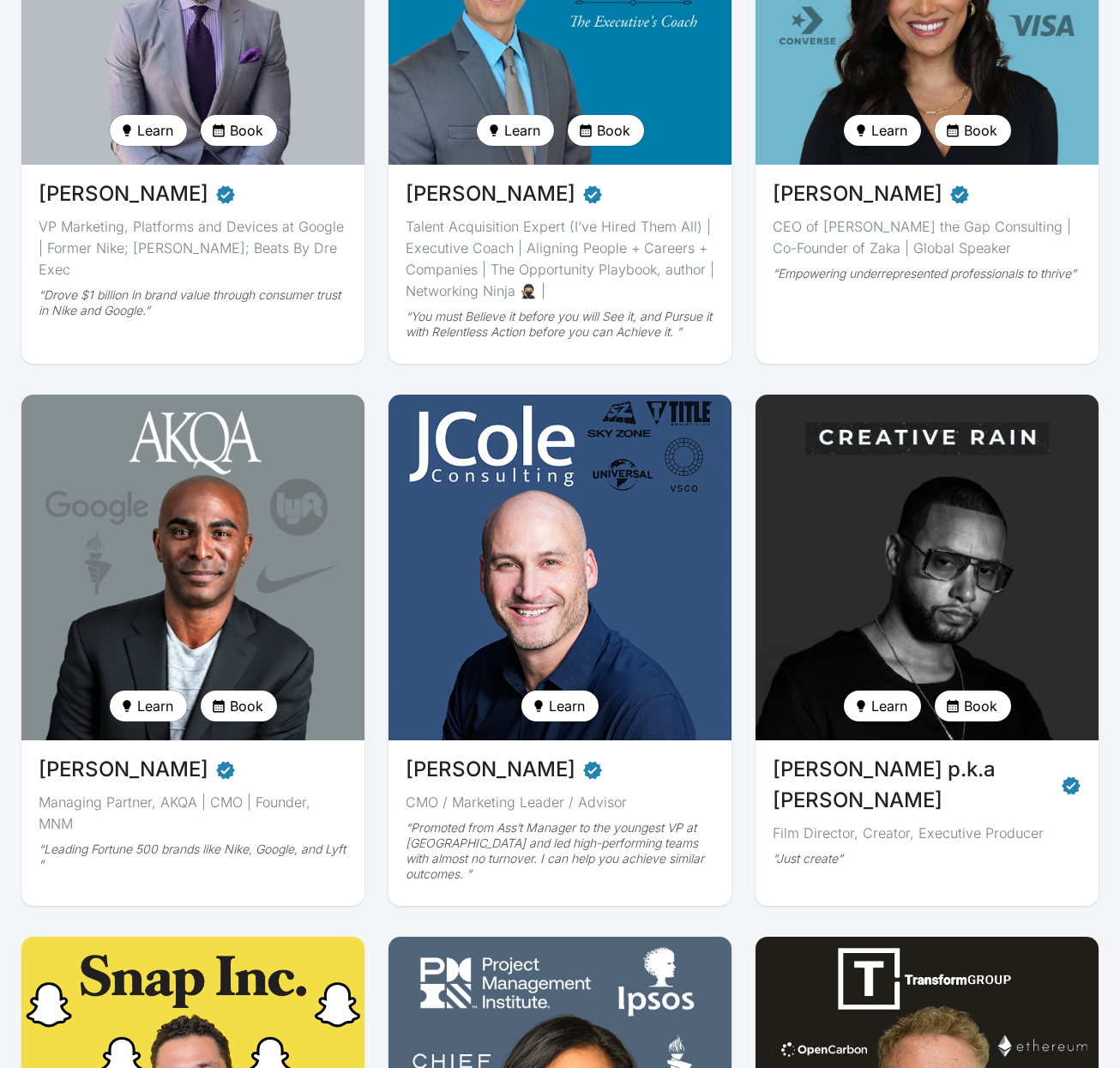
click at [1023, 542] on img at bounding box center [926, 568] width 353 height 356
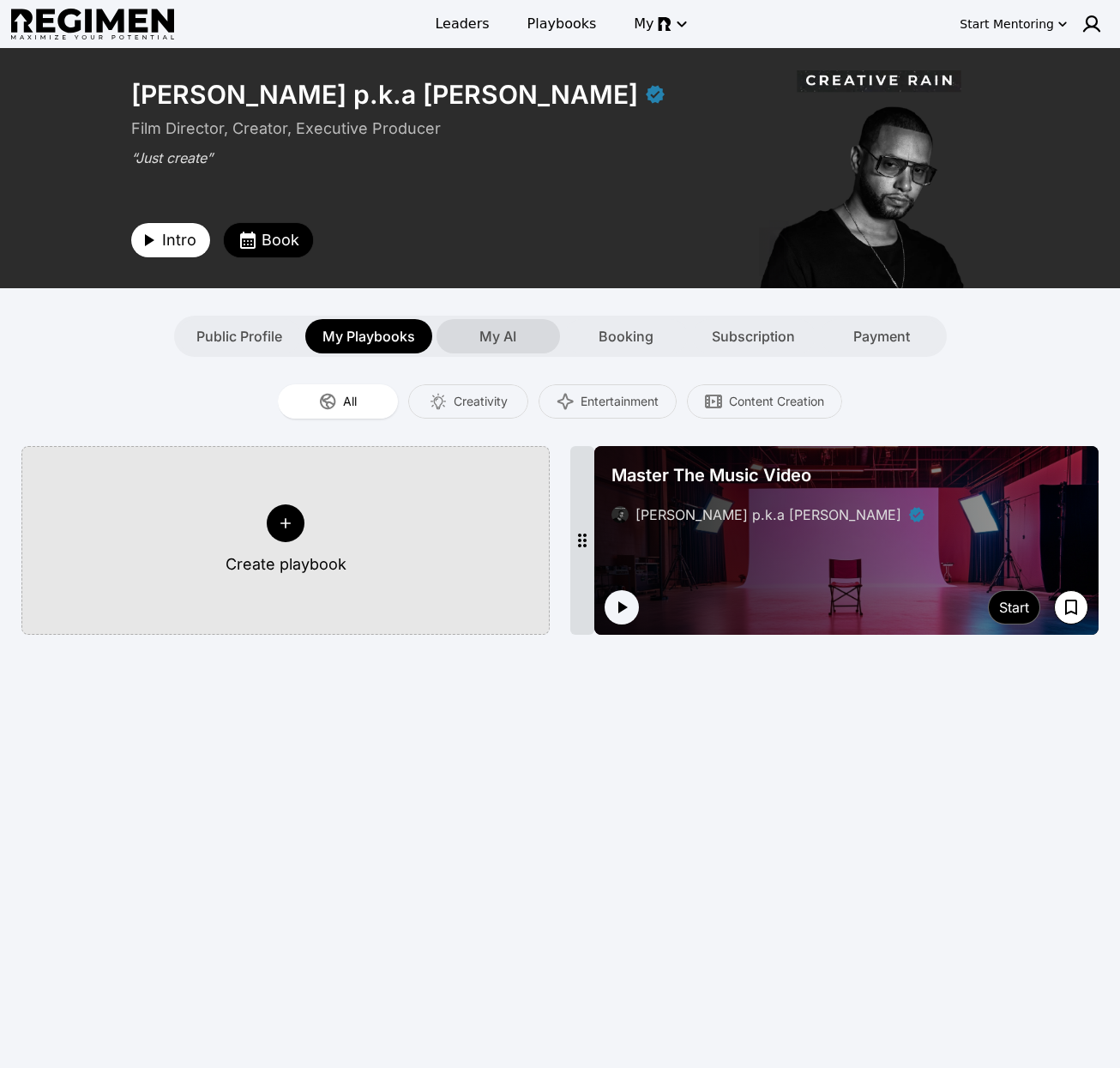
click at [503, 346] on div "My AI" at bounding box center [499, 335] width 124 height 34
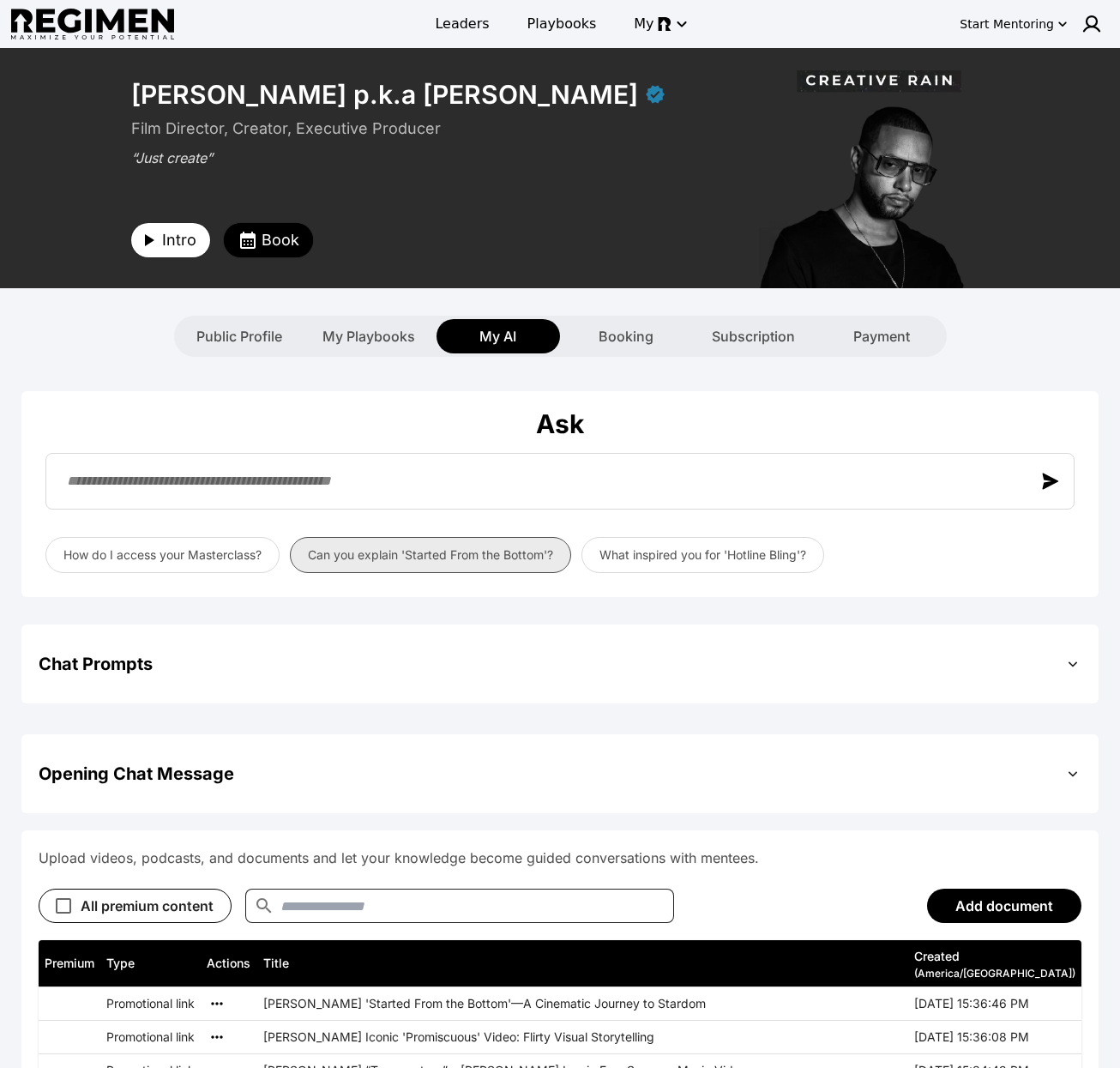
click at [442, 543] on button "Can you explain 'Started From the Bottom'?" at bounding box center [430, 555] width 281 height 36
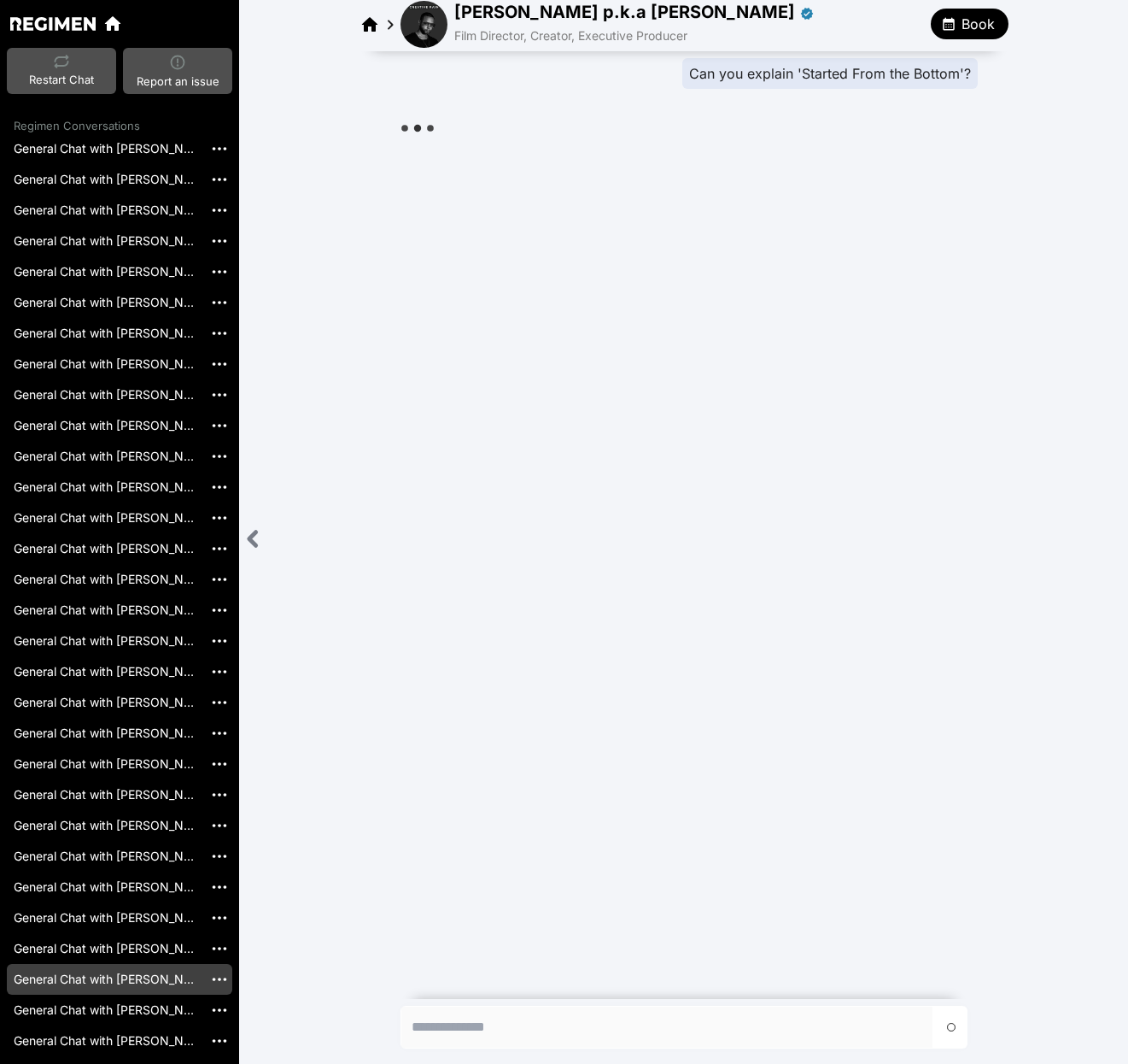
scroll to position [2149, 0]
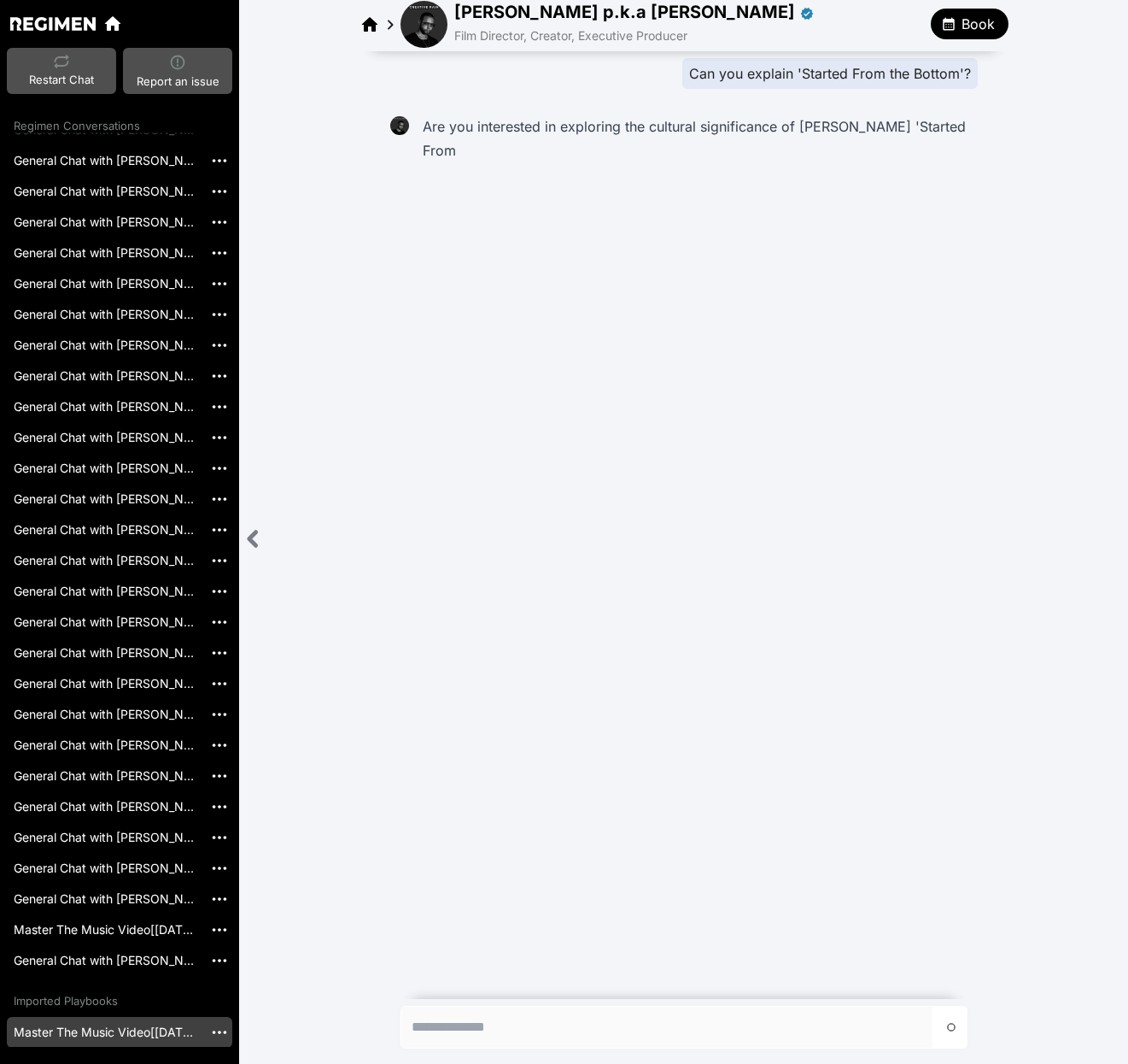
click at [118, 1036] on link "Master The Music Video[2025-03-24]" at bounding box center [105, 1033] width 196 height 31
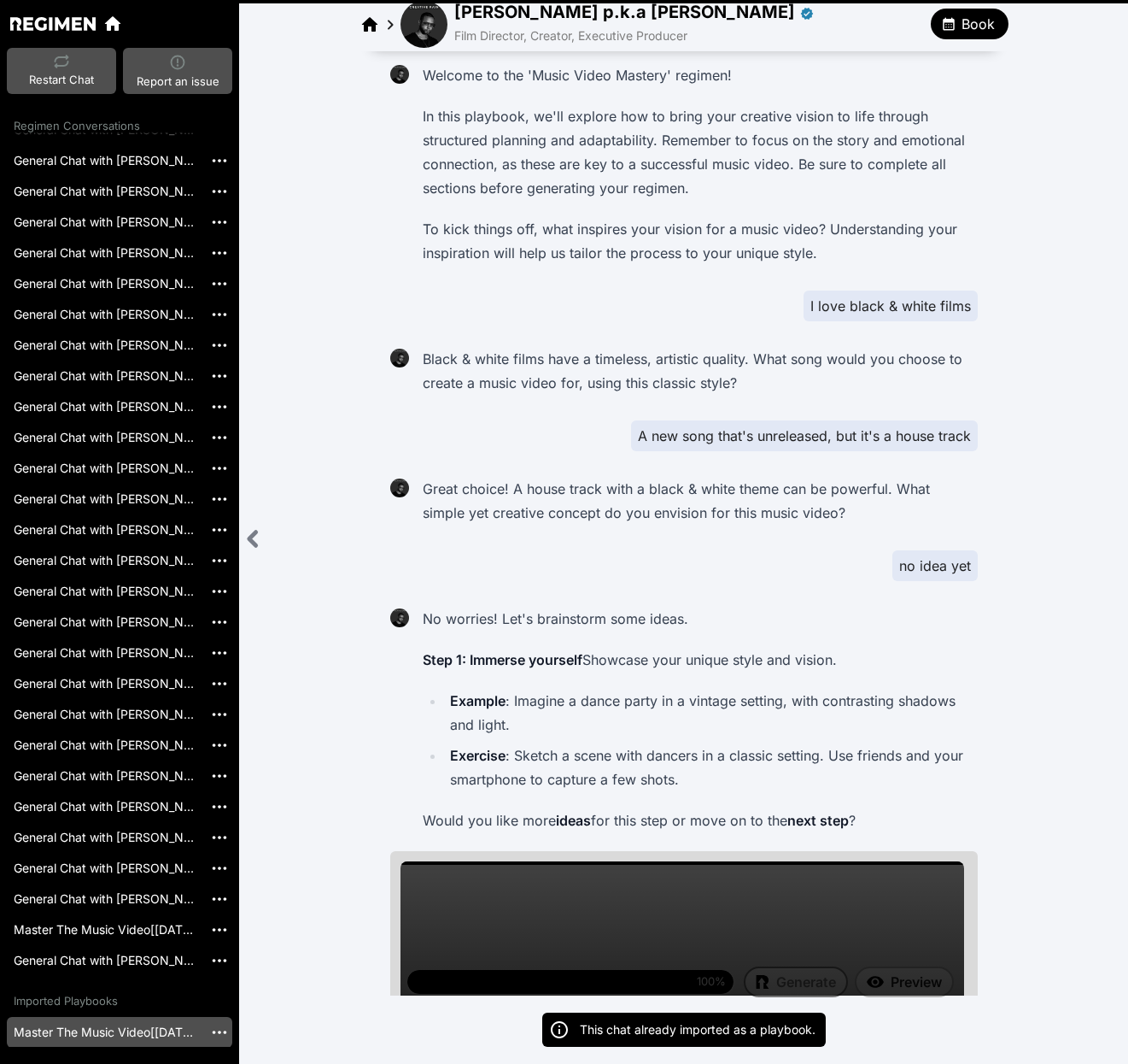
scroll to position [6603, 0]
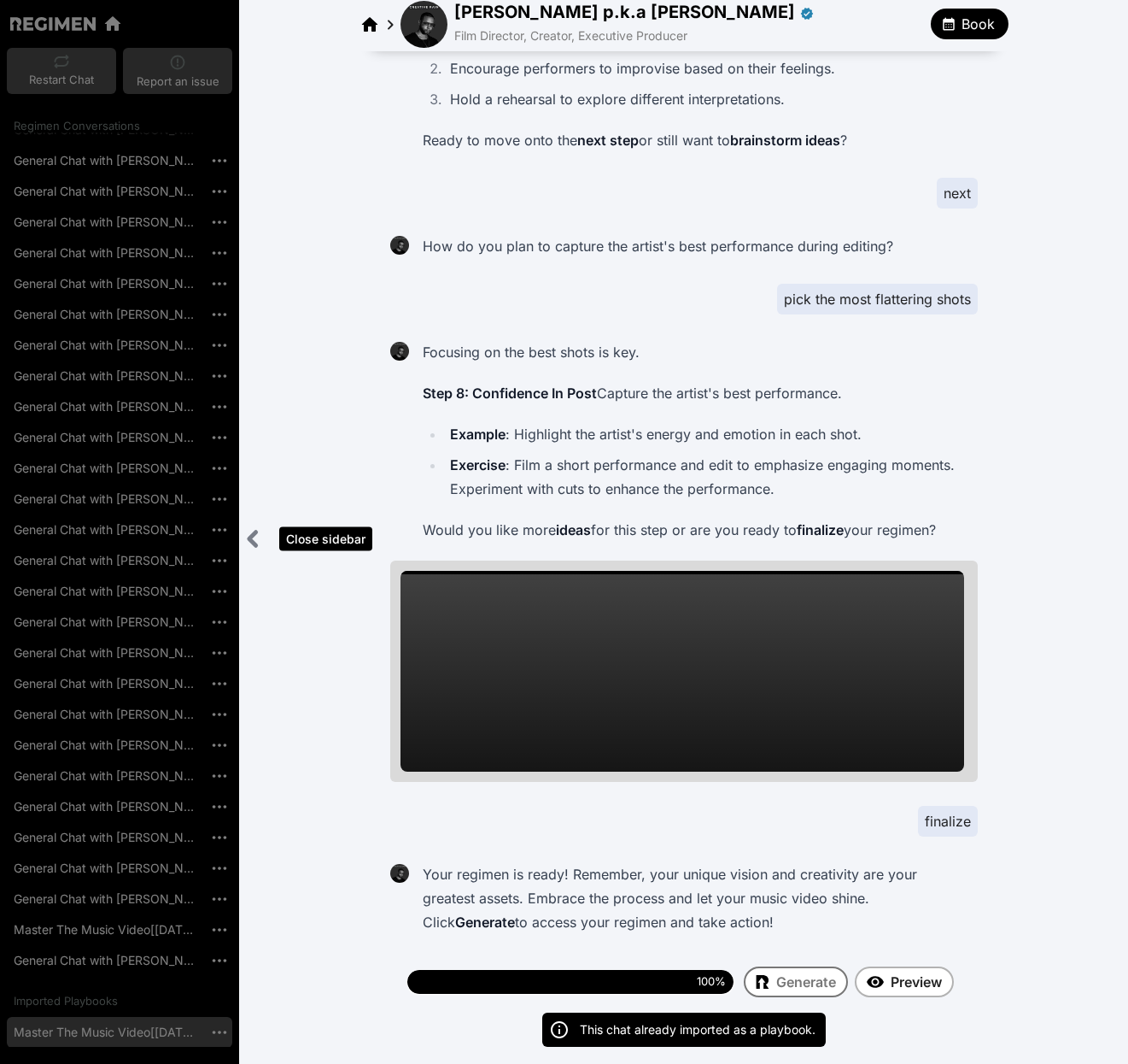
click at [251, 538] on icon "Close sidebar" at bounding box center [252, 539] width 6 height 14
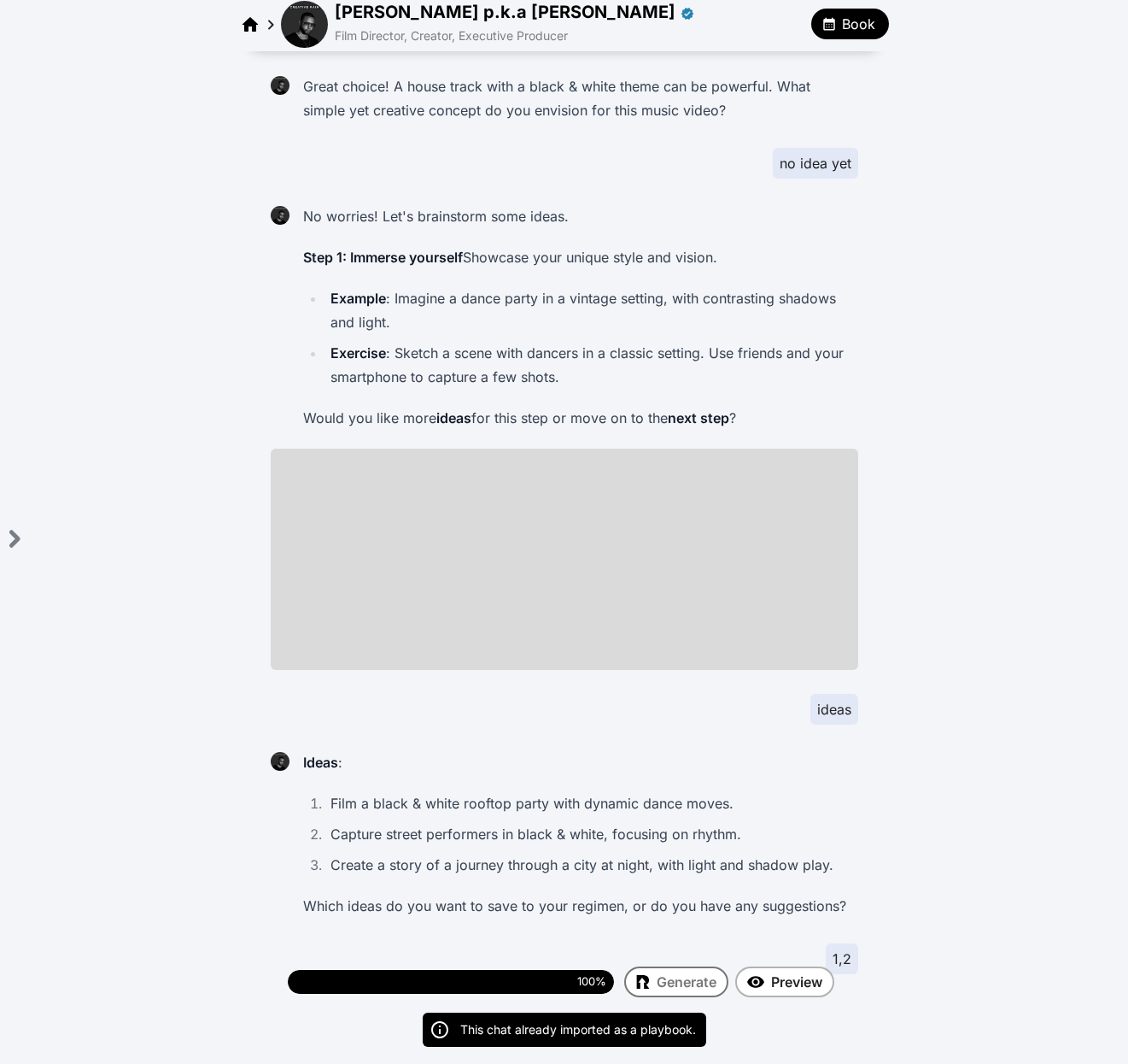
scroll to position [492, 0]
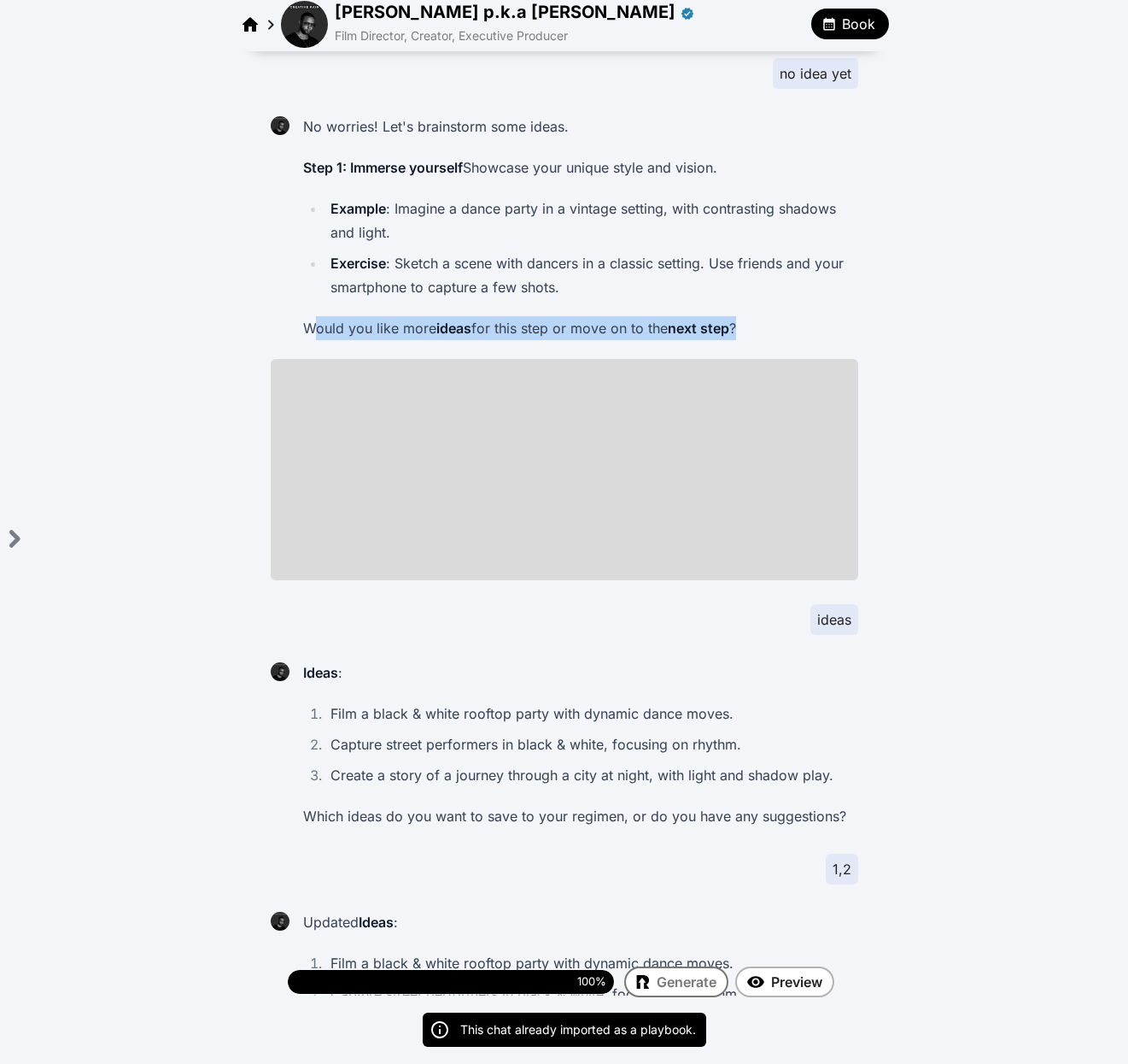
drag, startPoint x: 412, startPoint y: 330, endPoint x: 653, endPoint y: 336, distance: 241.1
click at [650, 339] on p "Would you like more ideas for this step or move on to the next step ?" at bounding box center [576, 328] width 548 height 24
drag, startPoint x: 794, startPoint y: 328, endPoint x: 769, endPoint y: 327, distance: 25.0
click at [795, 326] on p "Would you like more ideas for this step or move on to the next step ?" at bounding box center [576, 328] width 548 height 24
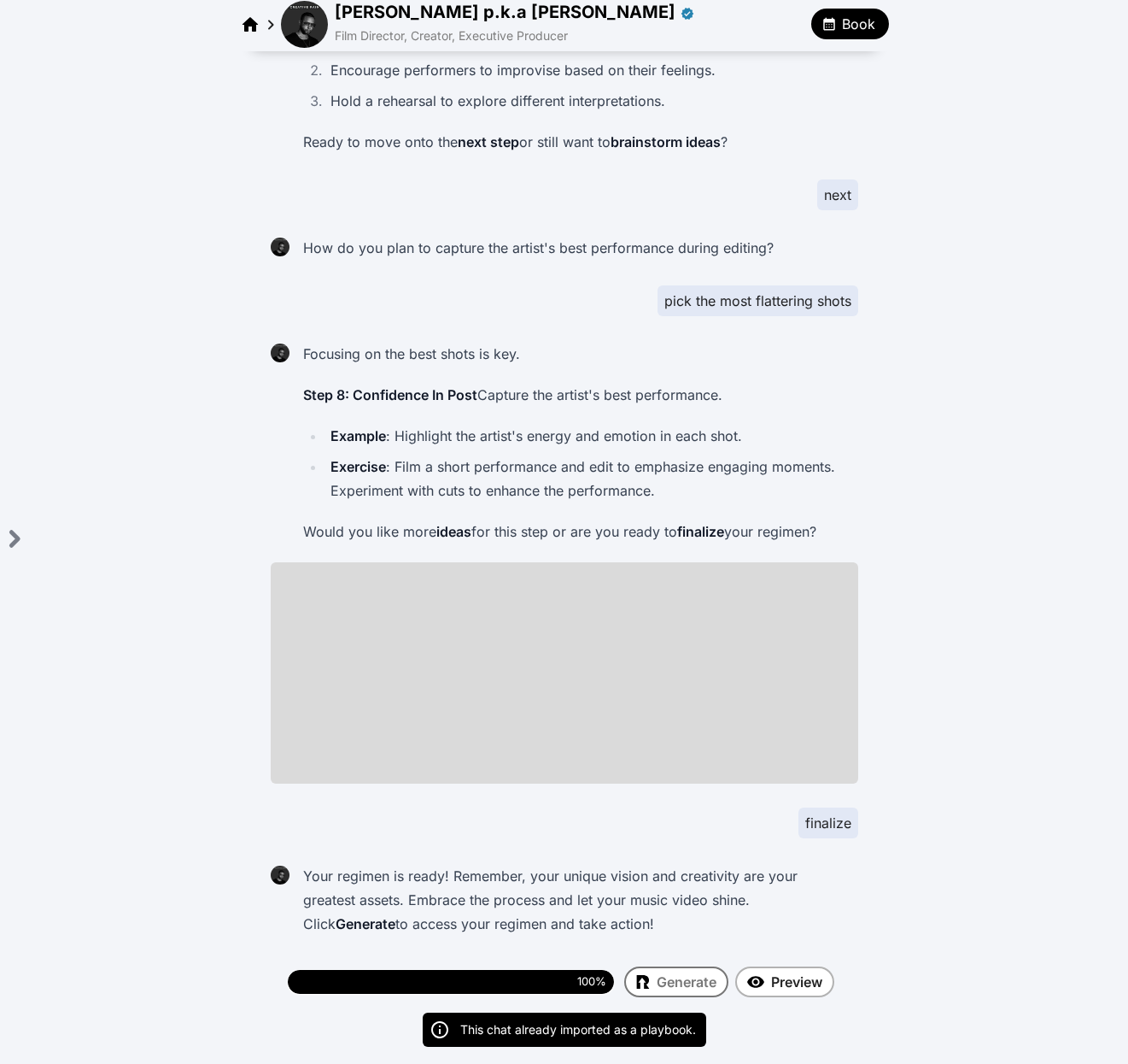
scroll to position [6603, 0]
drag, startPoint x: 808, startPoint y: 927, endPoint x: 793, endPoint y: 933, distance: 16.2
click at [809, 927] on p "Your regimen is ready! Remember, your unique vision and creativity are your gre…" at bounding box center [576, 898] width 548 height 72
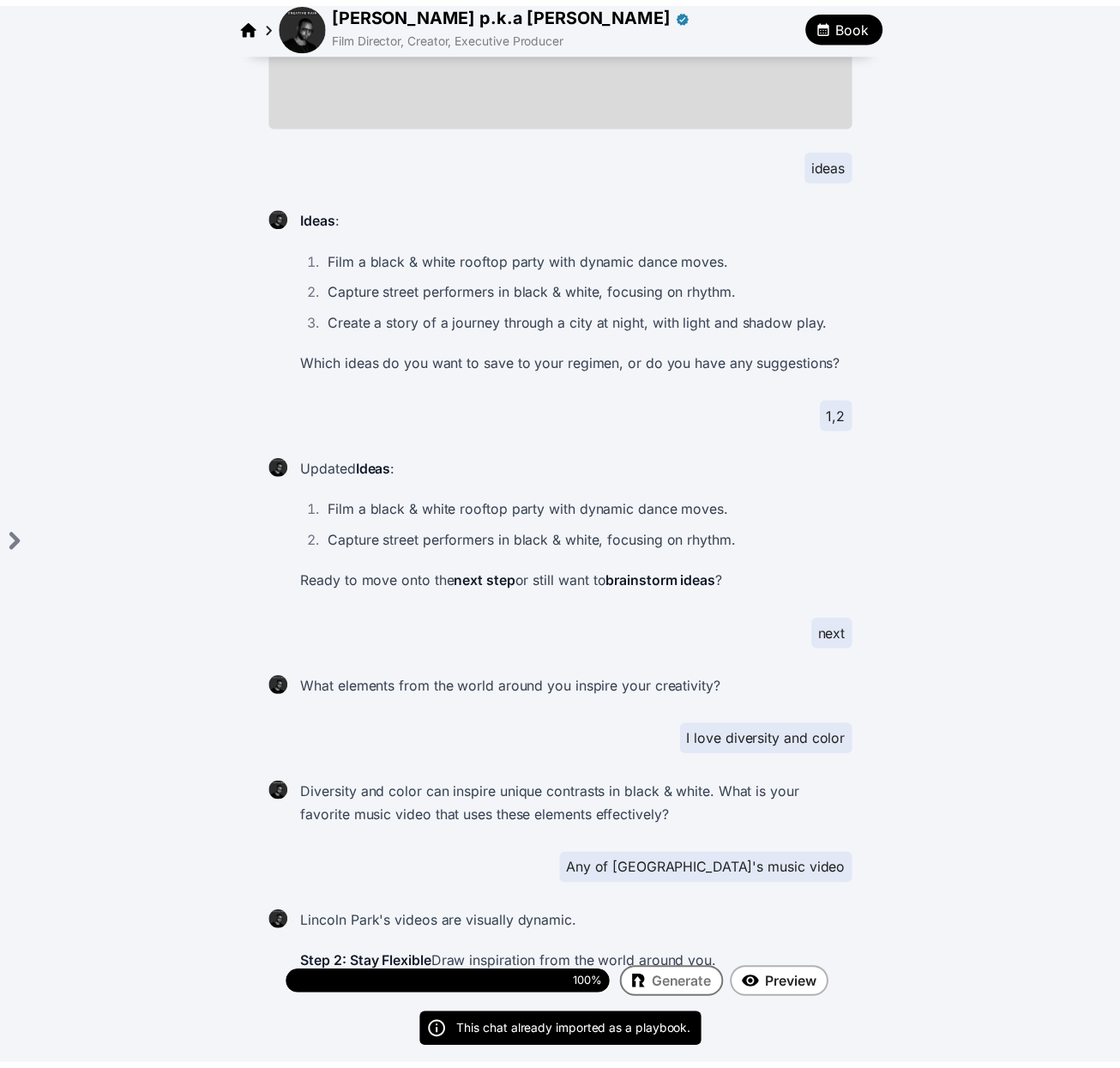
scroll to position [0, 0]
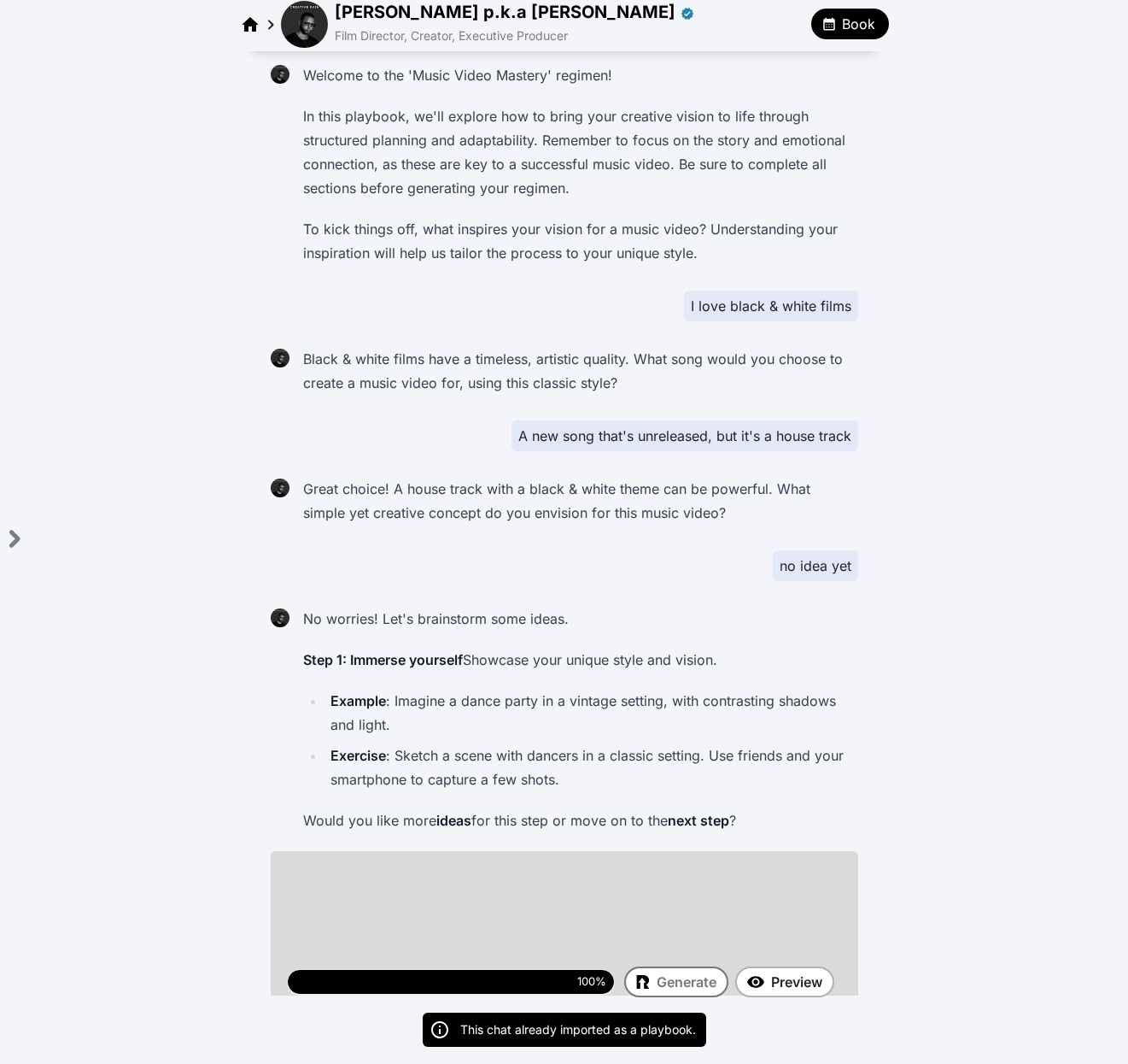
click at [302, 35] on img at bounding box center [304, 24] width 47 height 47
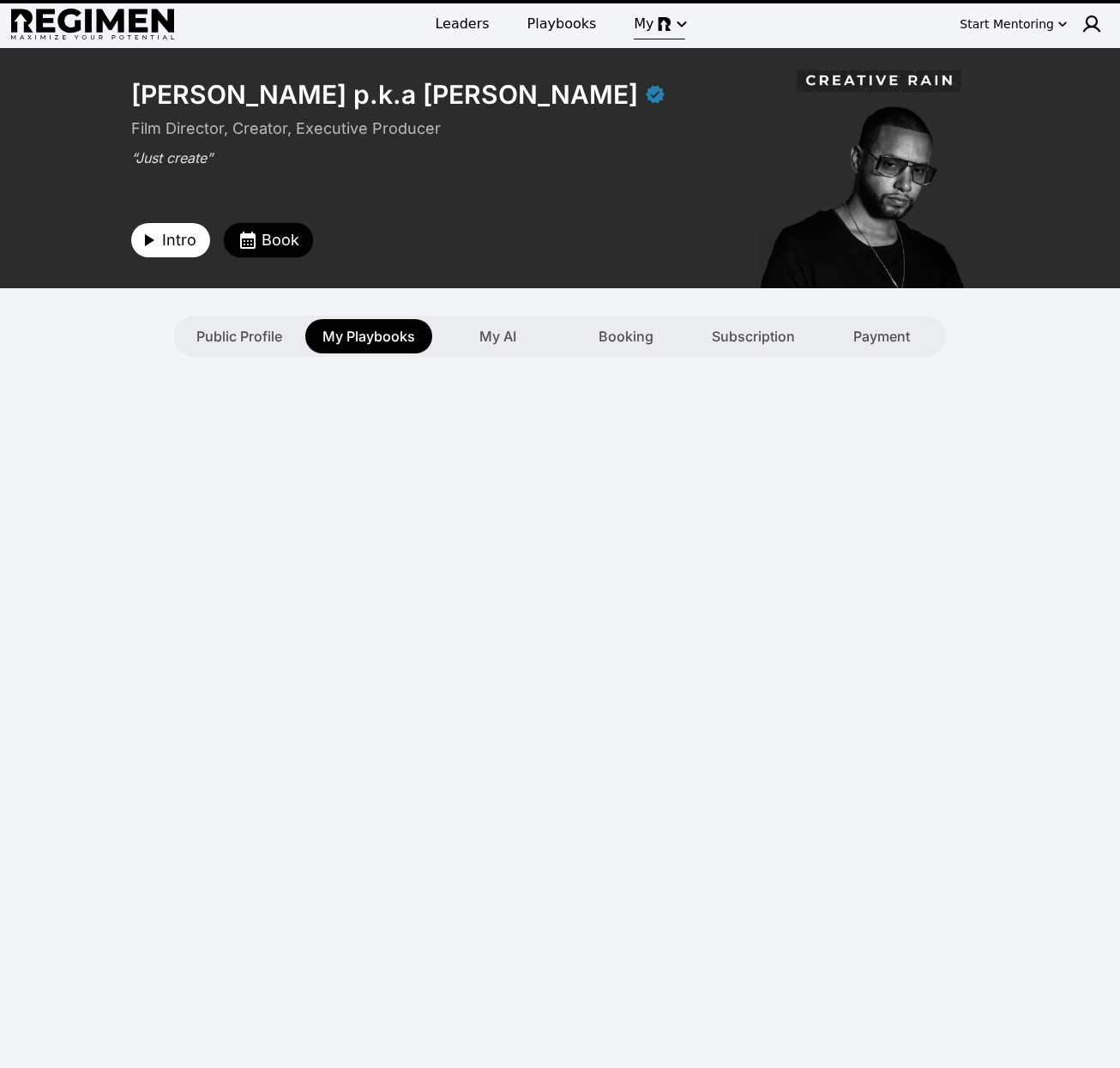
click at [661, 18] on img "button" at bounding box center [665, 24] width 14 height 14
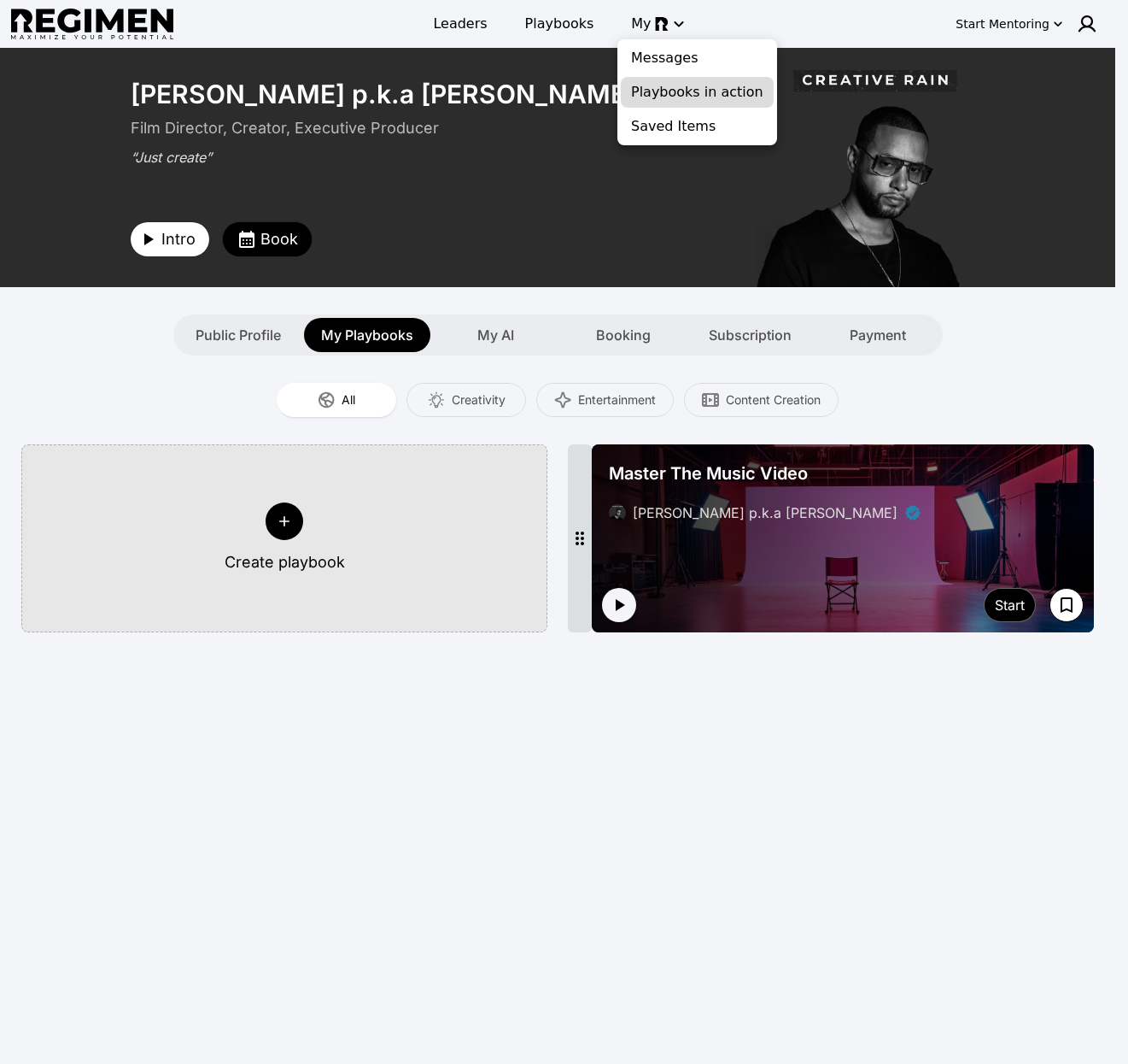
click at [679, 95] on span "Playbooks in action" at bounding box center [698, 92] width 132 height 20
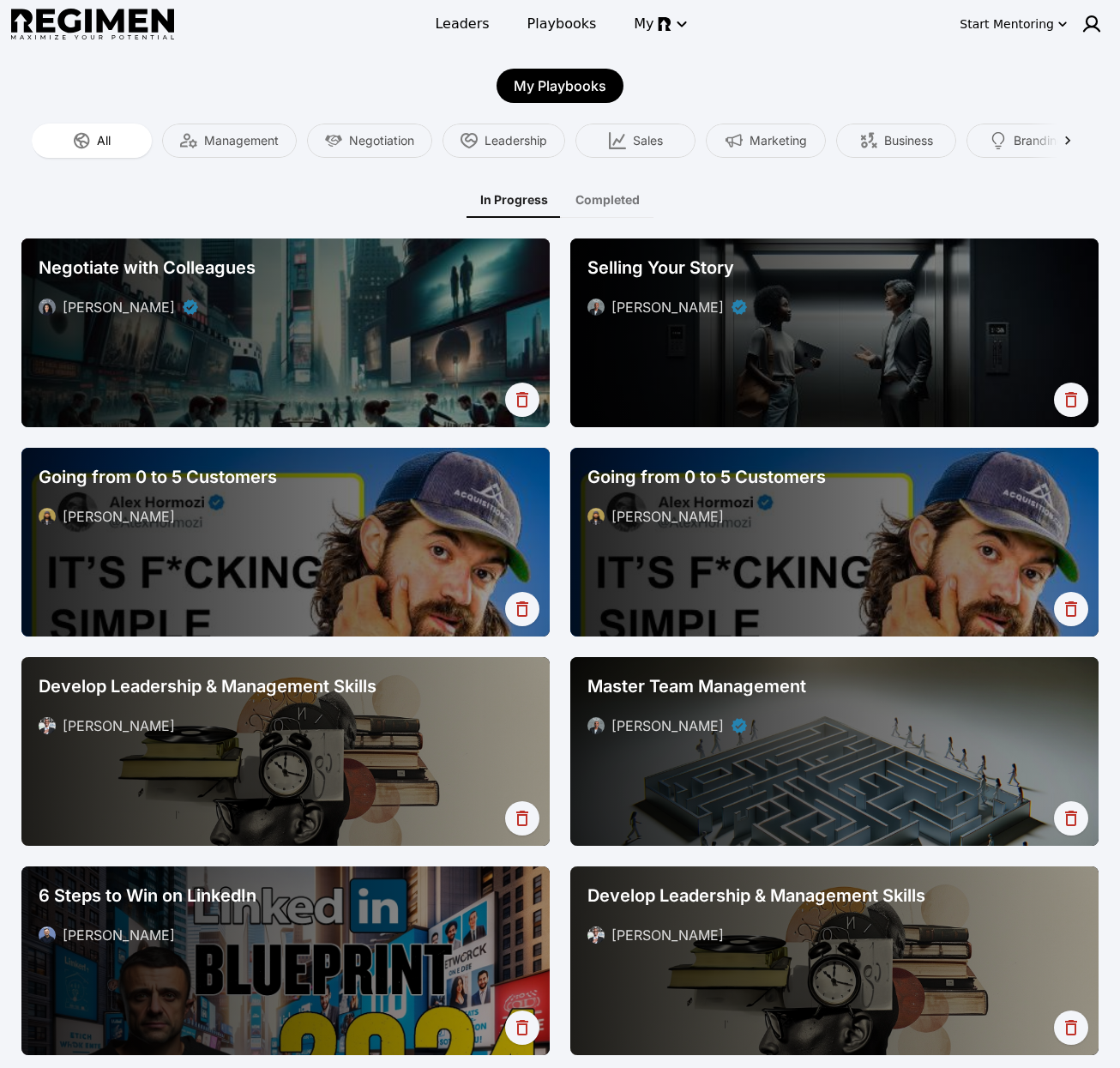
click at [402, 289] on div "Negotiate with Colleagues Pamela Neferkará" at bounding box center [285, 287] width 508 height 76
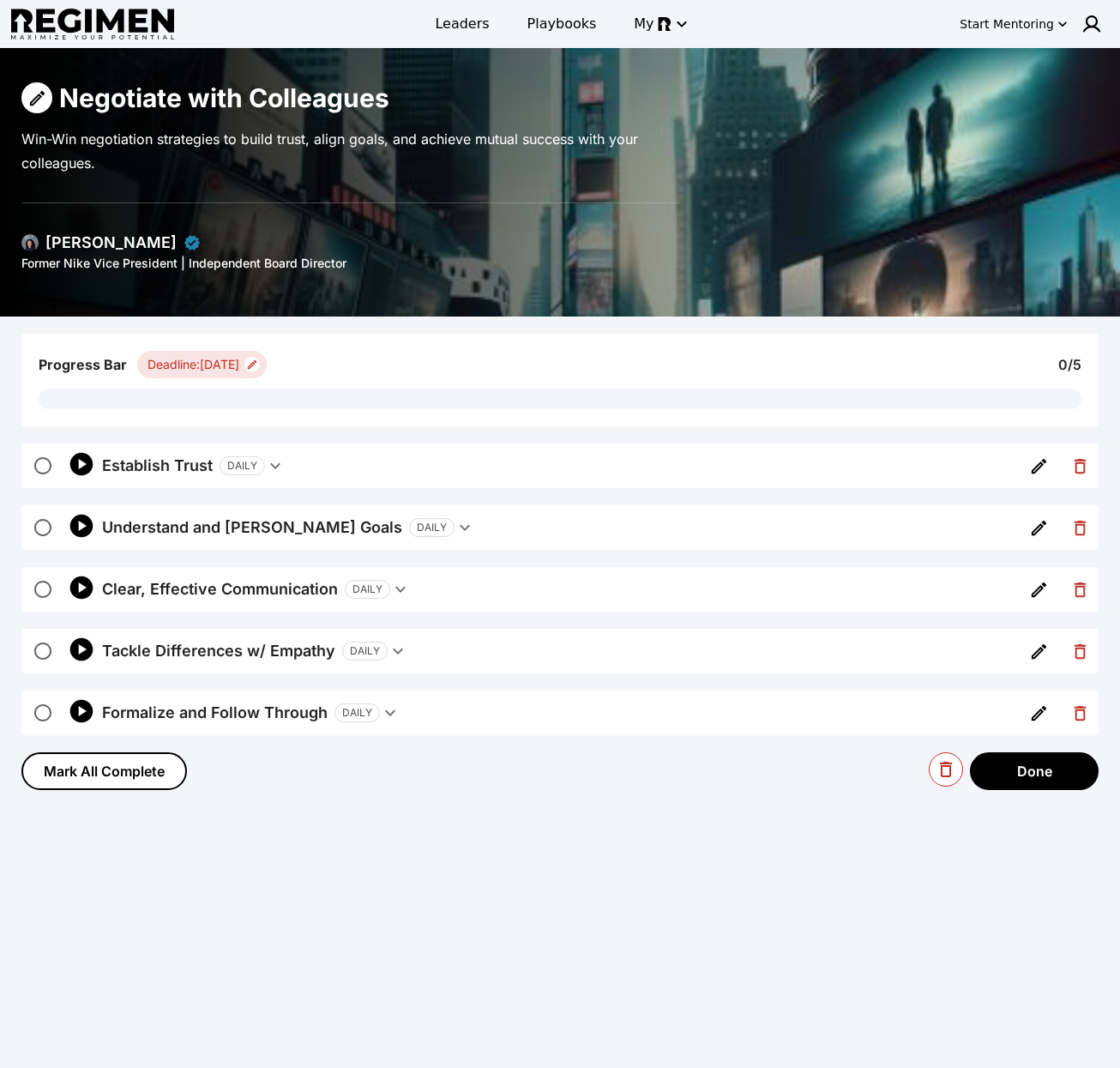
click at [269, 475] on icon "button" at bounding box center [276, 465] width 20 height 20
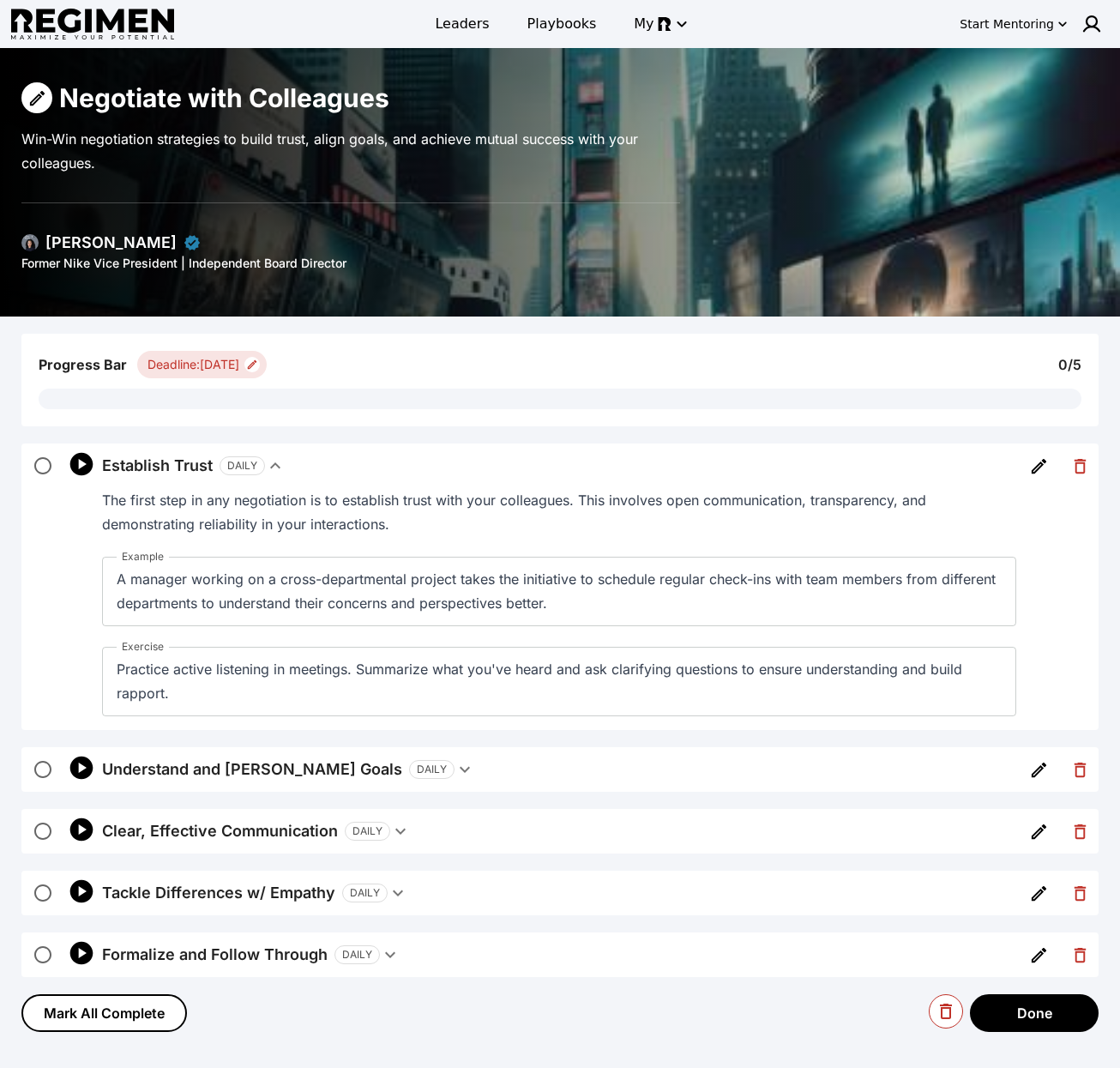
click at [278, 460] on icon "button" at bounding box center [276, 465] width 20 height 20
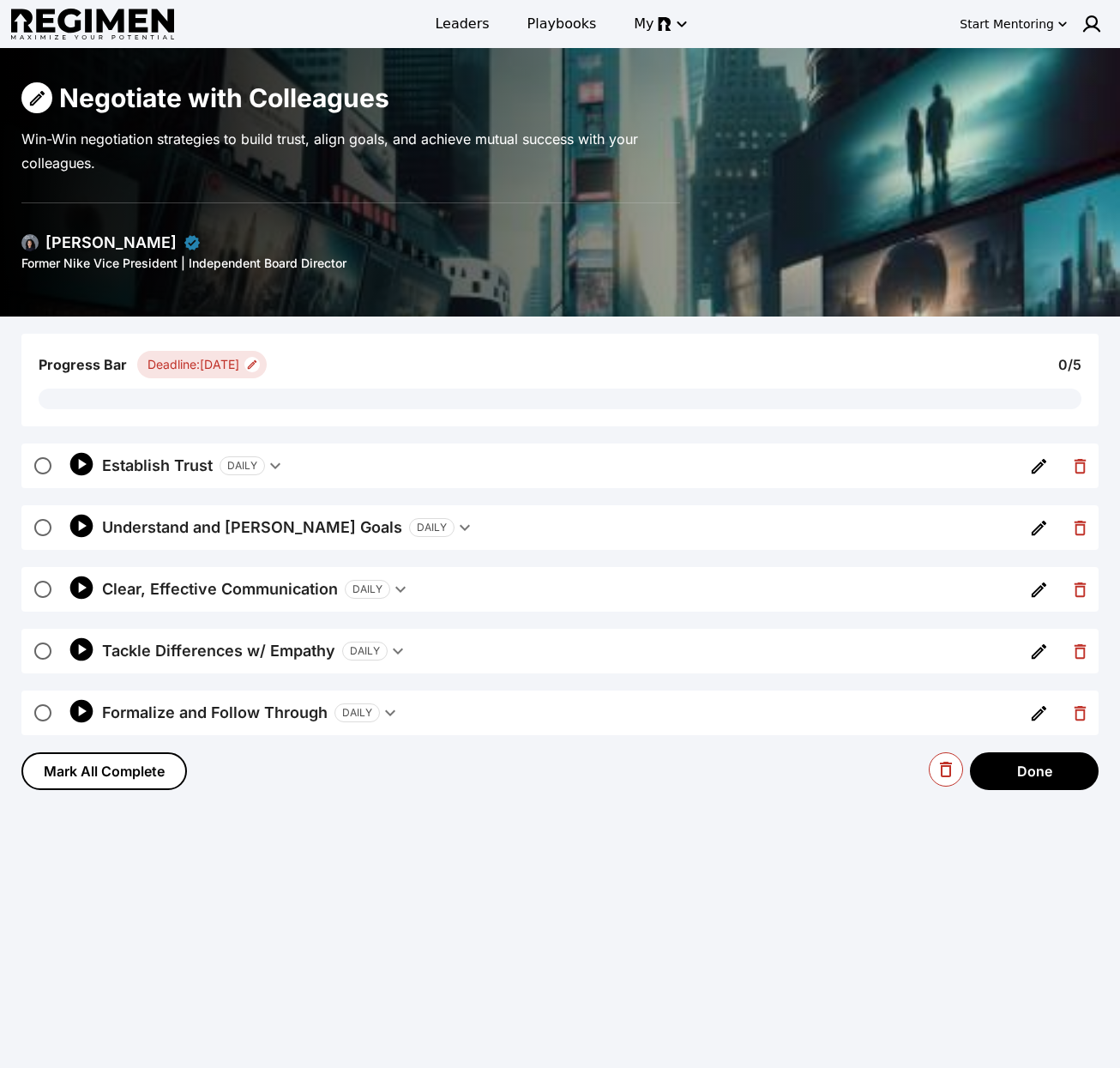
click at [240, 370] on div "Deadline: 08/16/2024" at bounding box center [194, 364] width 92 height 18
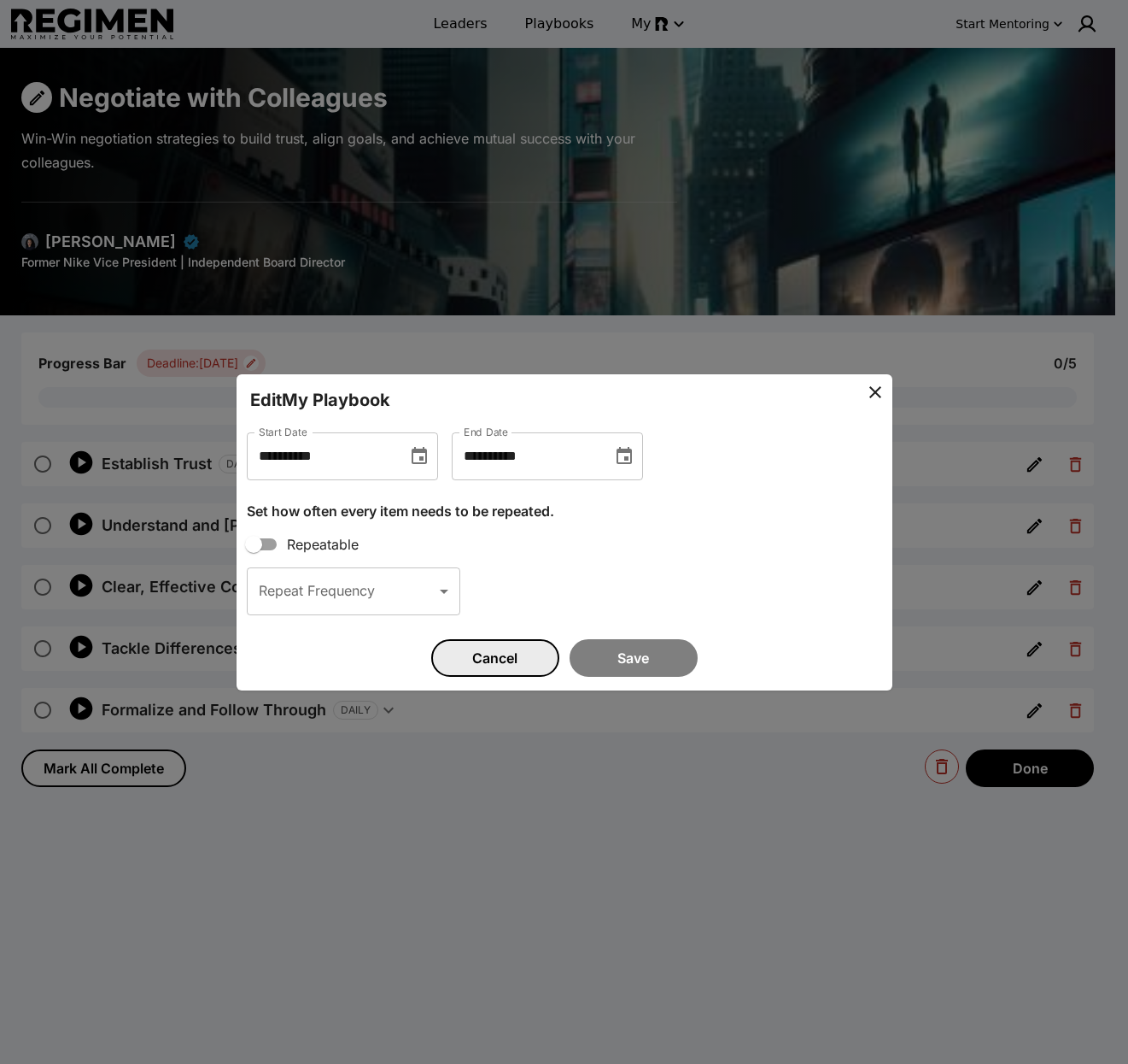
click at [504, 666] on button "Cancel" at bounding box center [496, 657] width 128 height 38
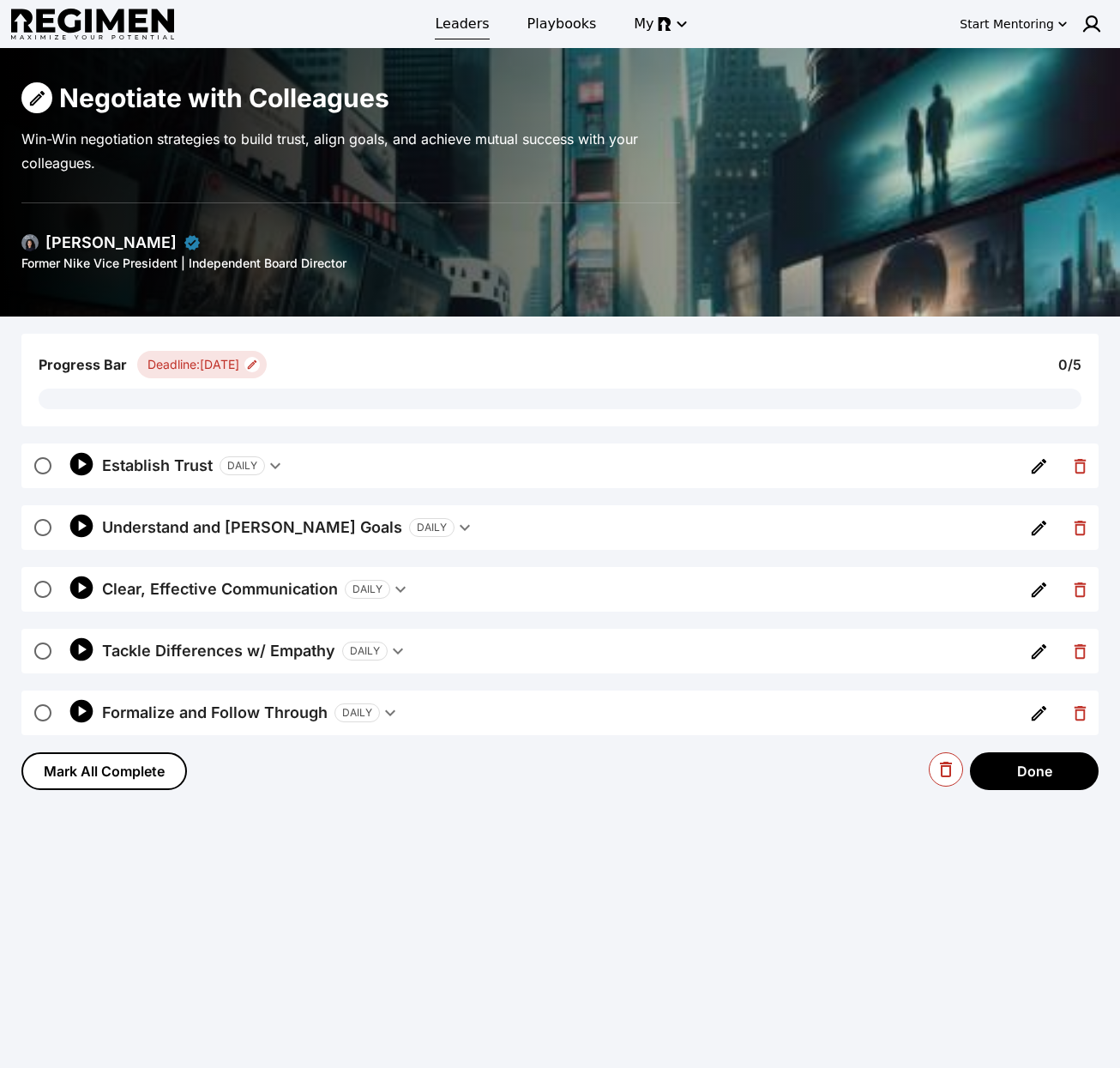
click at [465, 19] on span "Leaders" at bounding box center [462, 24] width 54 height 20
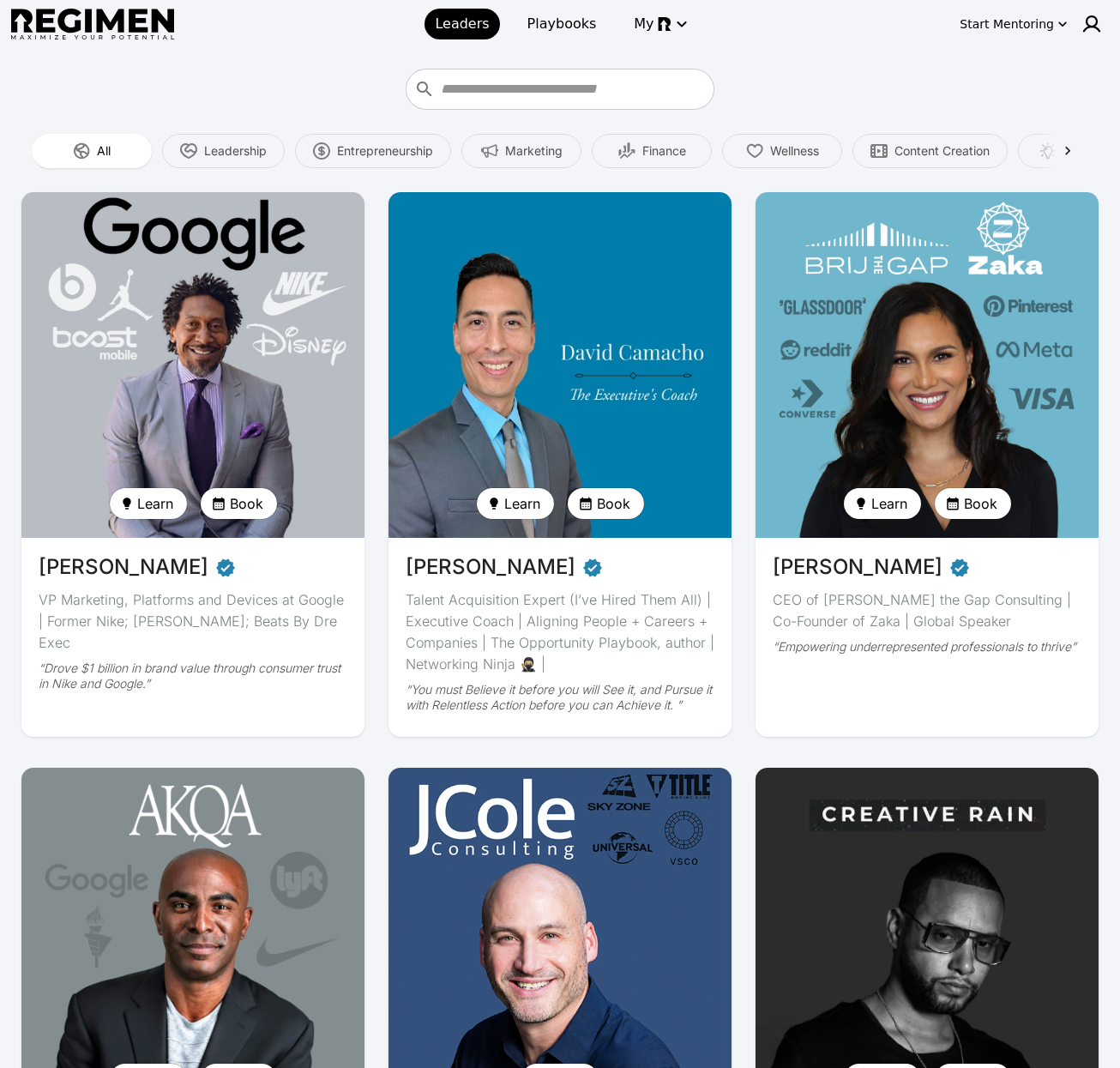
click at [235, 299] on img at bounding box center [193, 365] width 353 height 356
click at [181, 306] on img at bounding box center [193, 365] width 353 height 356
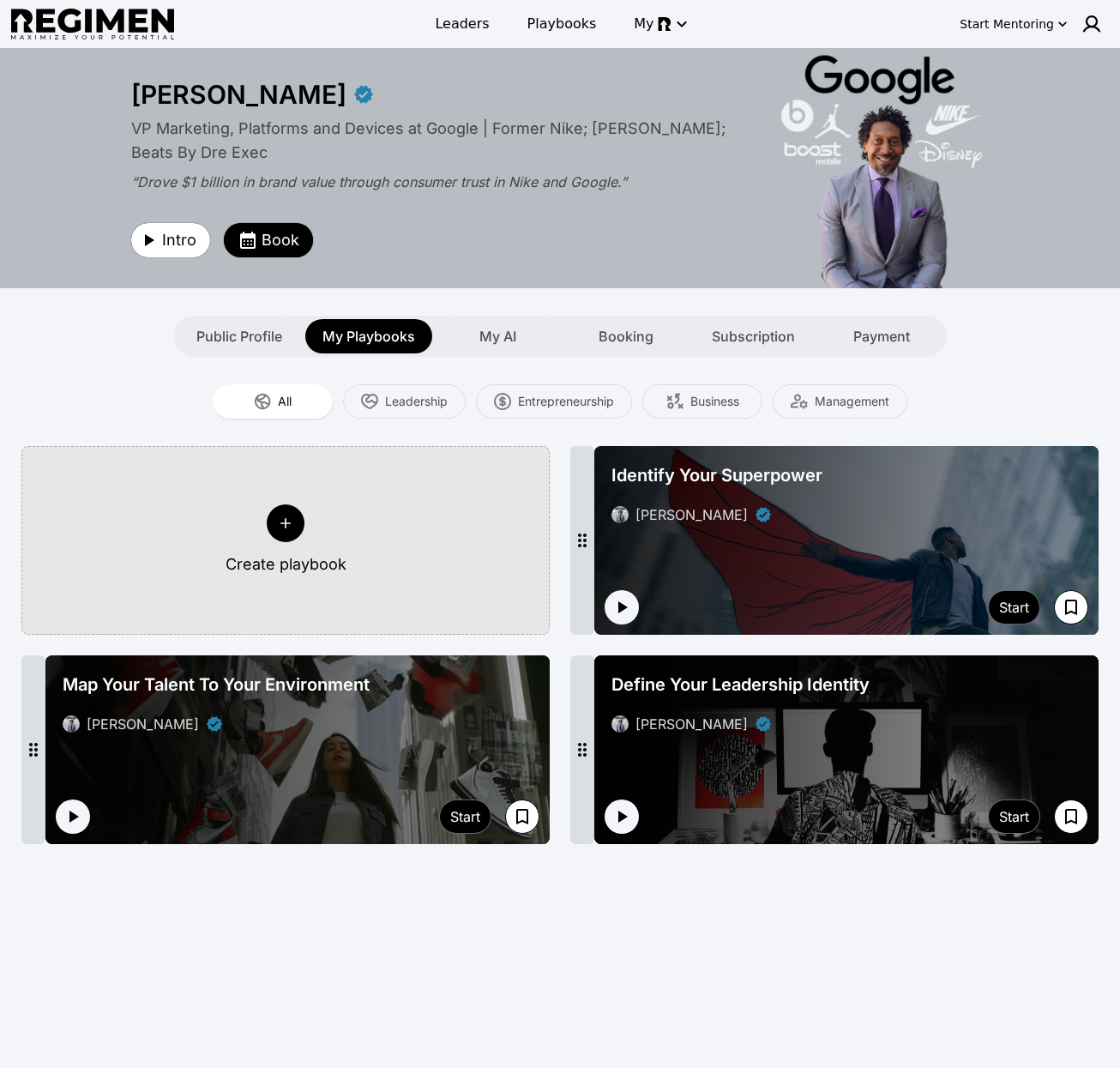
click at [939, 502] on div "Identify Your Superpower Daryl Butler" at bounding box center [846, 494] width 484 height 76
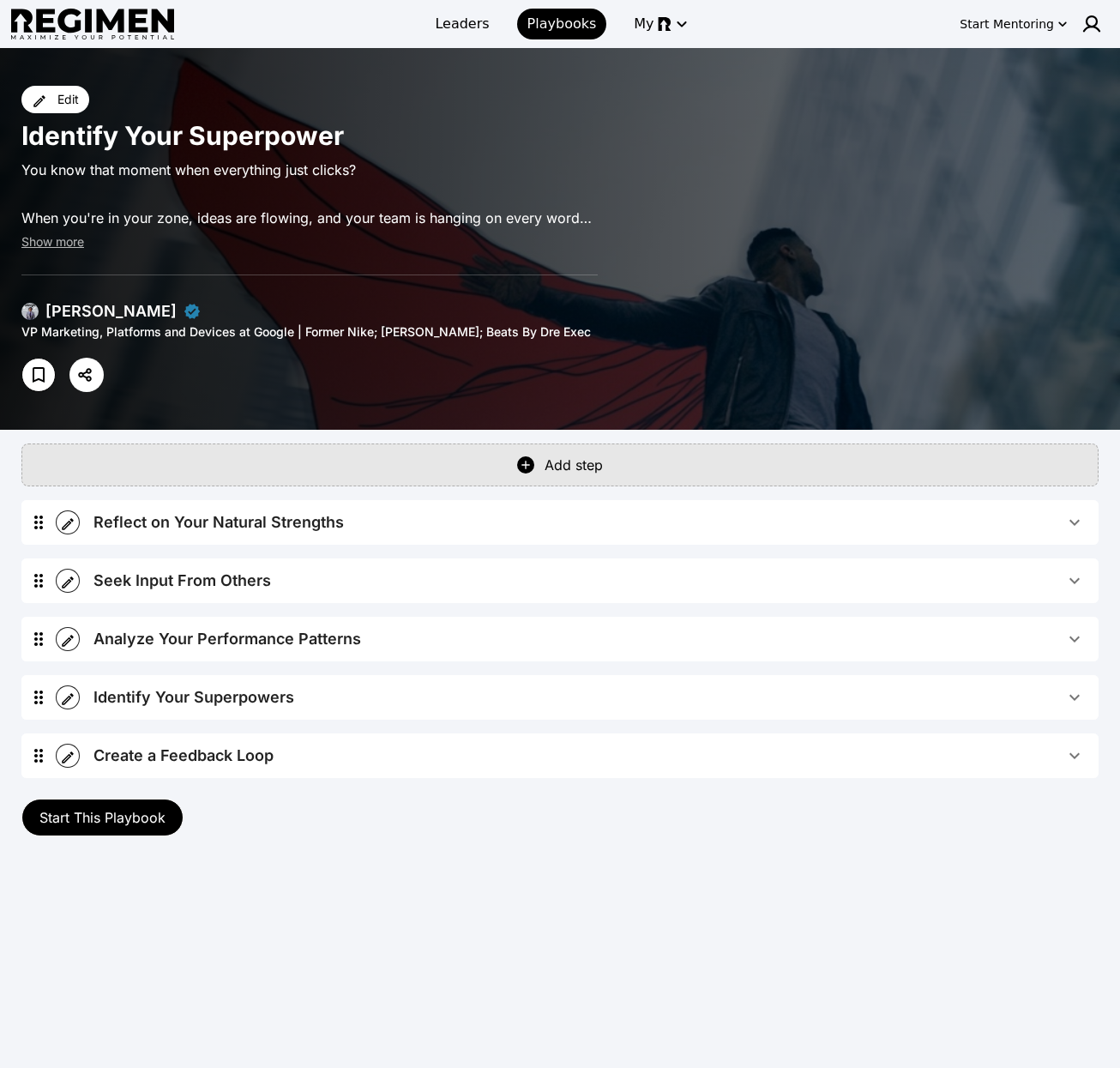
click at [261, 526] on div "Reflect on Your Natural Strengths" at bounding box center [218, 522] width 251 height 24
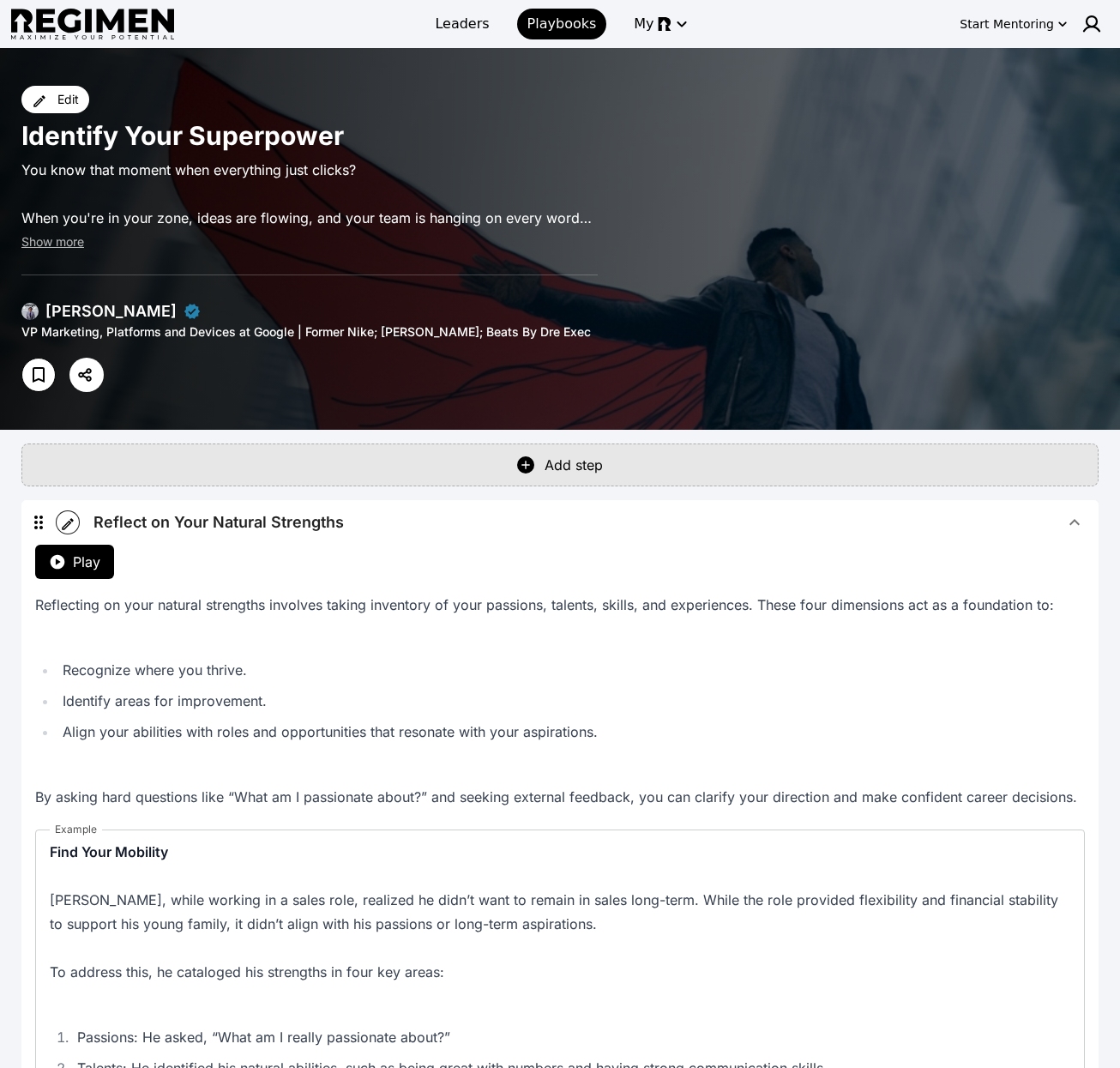
click at [291, 521] on div "Reflect on Your Natural Strengths" at bounding box center [218, 522] width 251 height 24
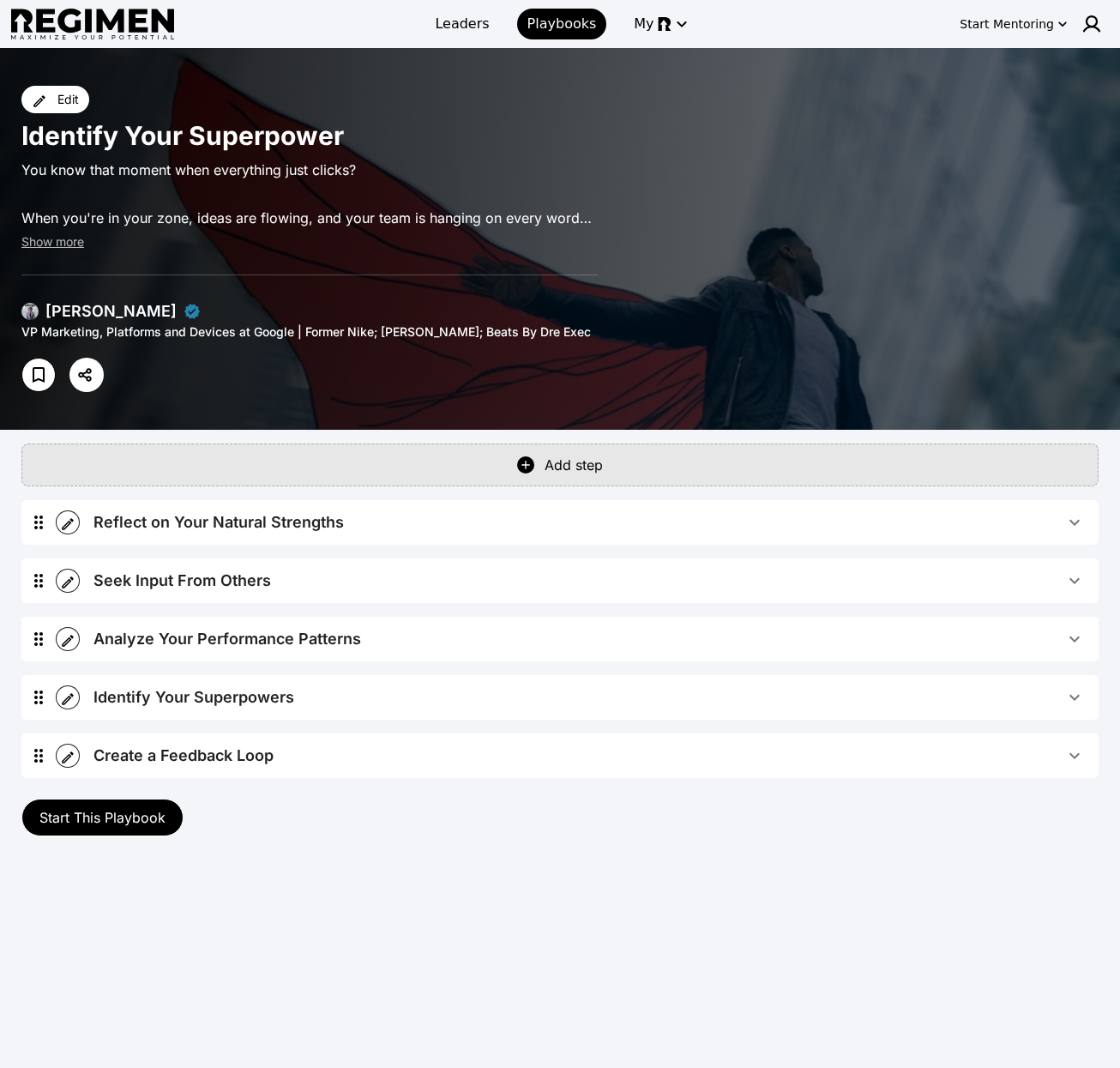
click at [307, 523] on div "Reflect on Your Natural Strengths" at bounding box center [218, 522] width 251 height 24
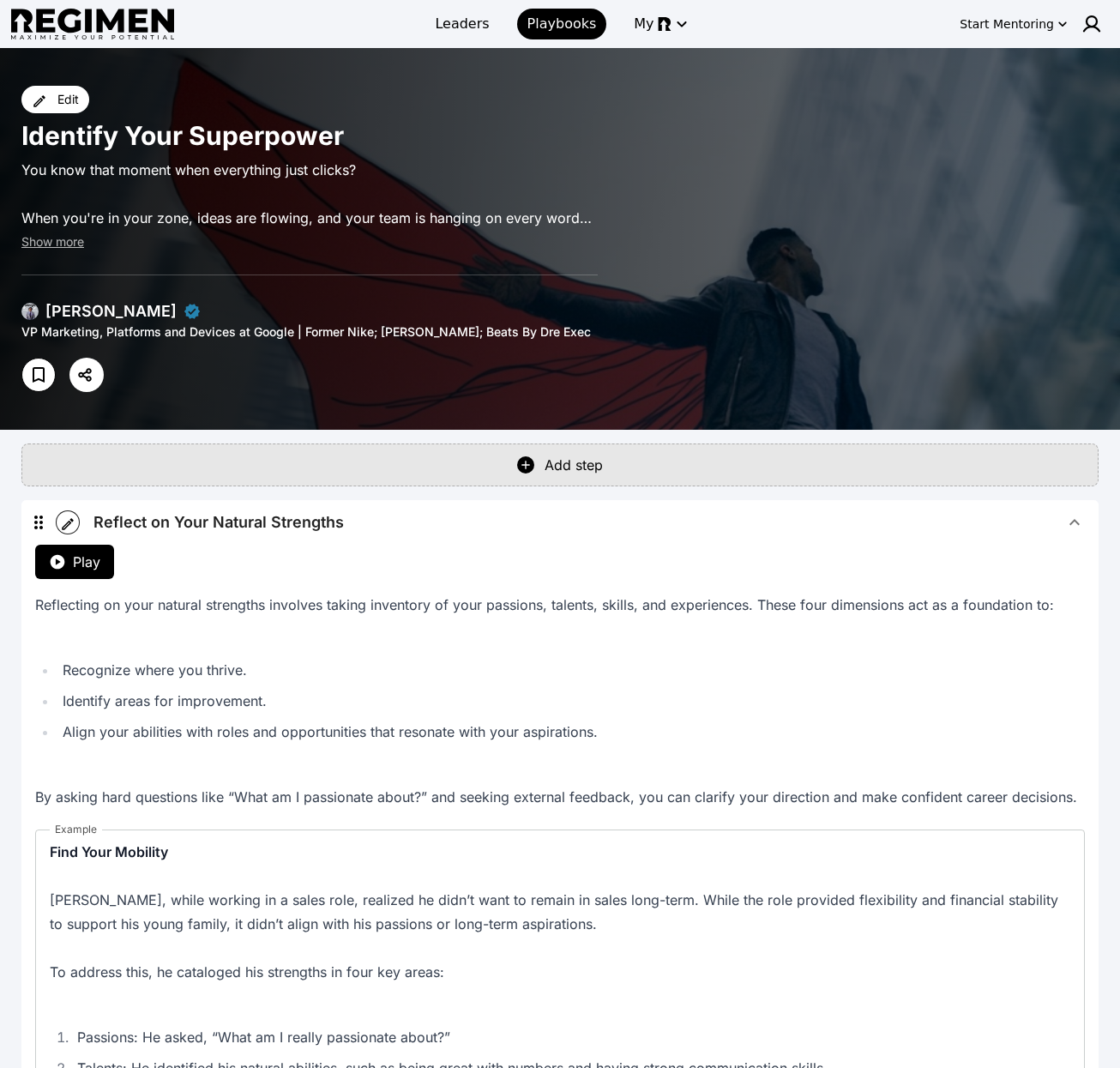
click at [357, 526] on span "Reflect on Your Natural Strengths" at bounding box center [579, 522] width 972 height 24
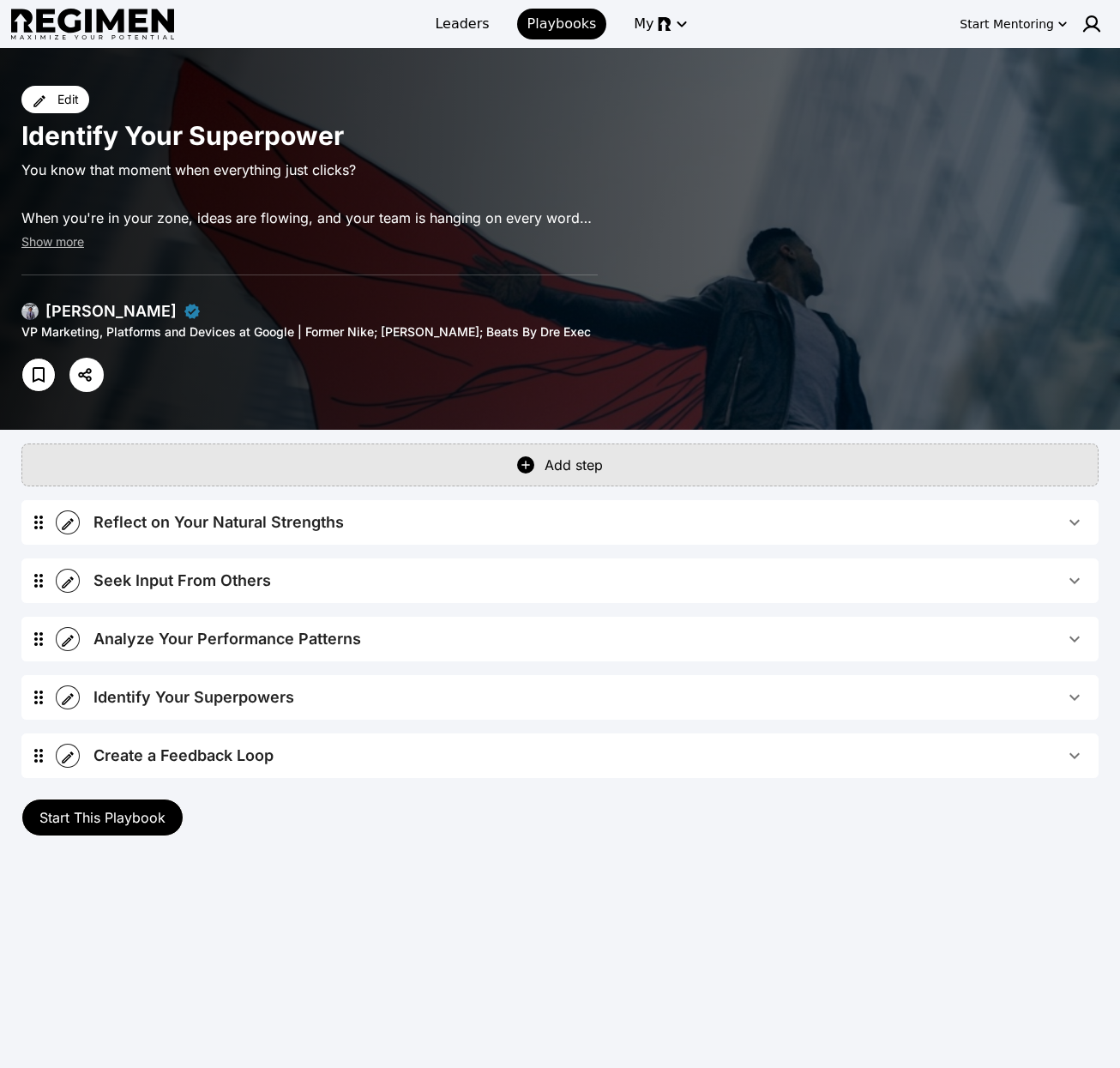
click at [303, 514] on div "Reflect on Your Natural Strengths" at bounding box center [218, 522] width 251 height 24
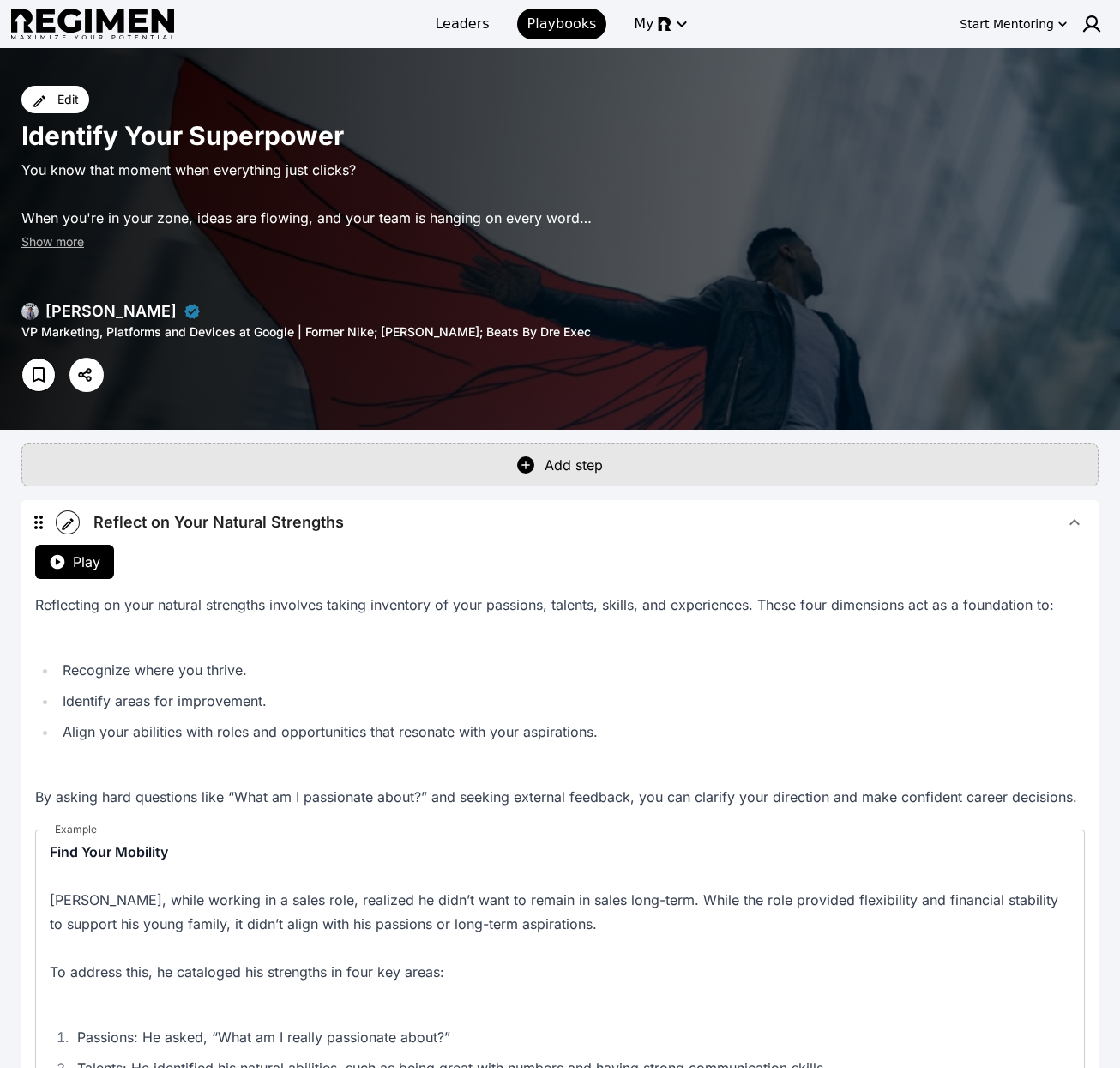
click at [312, 527] on div "Reflect on Your Natural Strengths" at bounding box center [218, 522] width 251 height 24
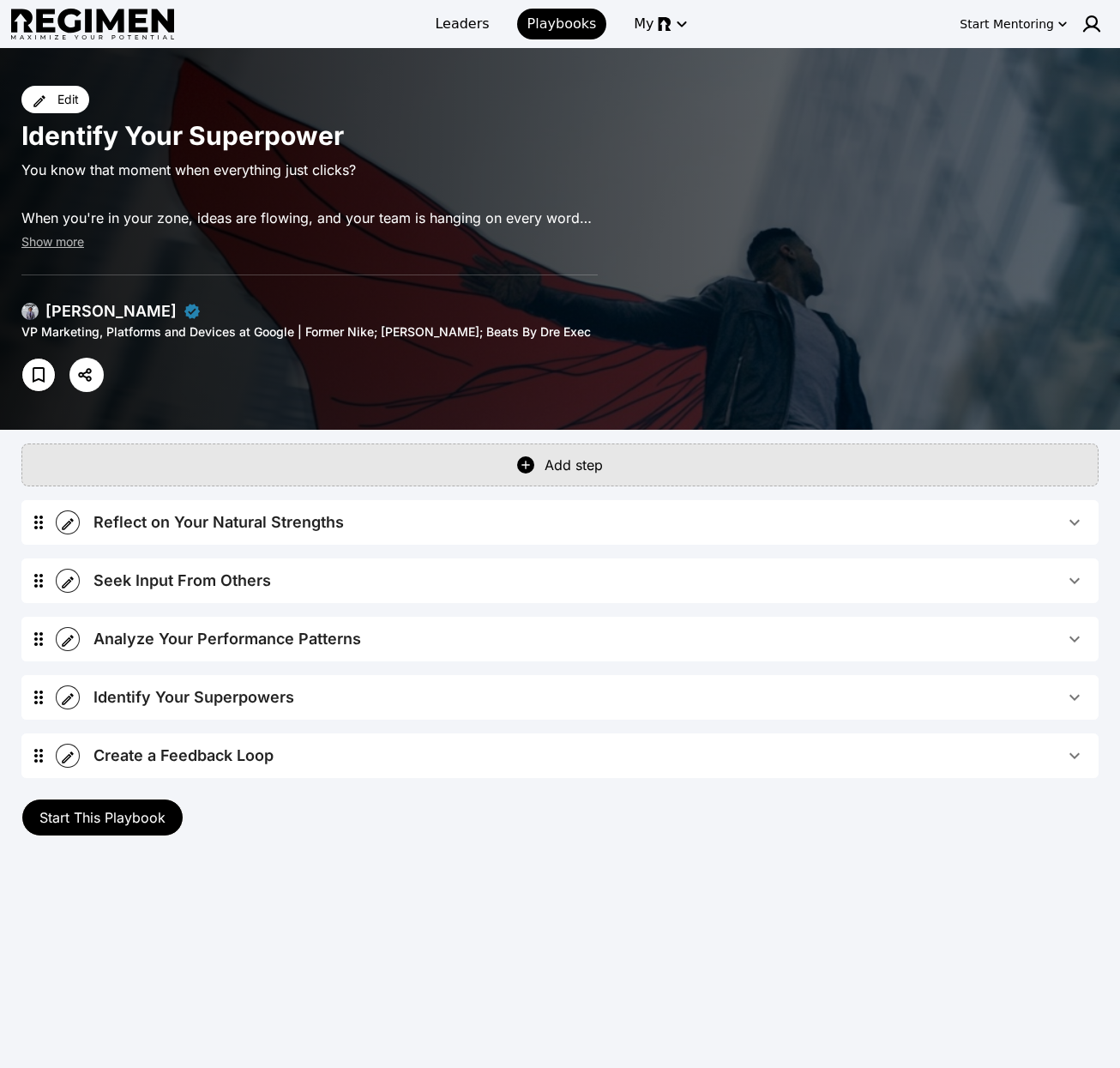
click at [26, 303] on img at bounding box center [29, 311] width 18 height 18
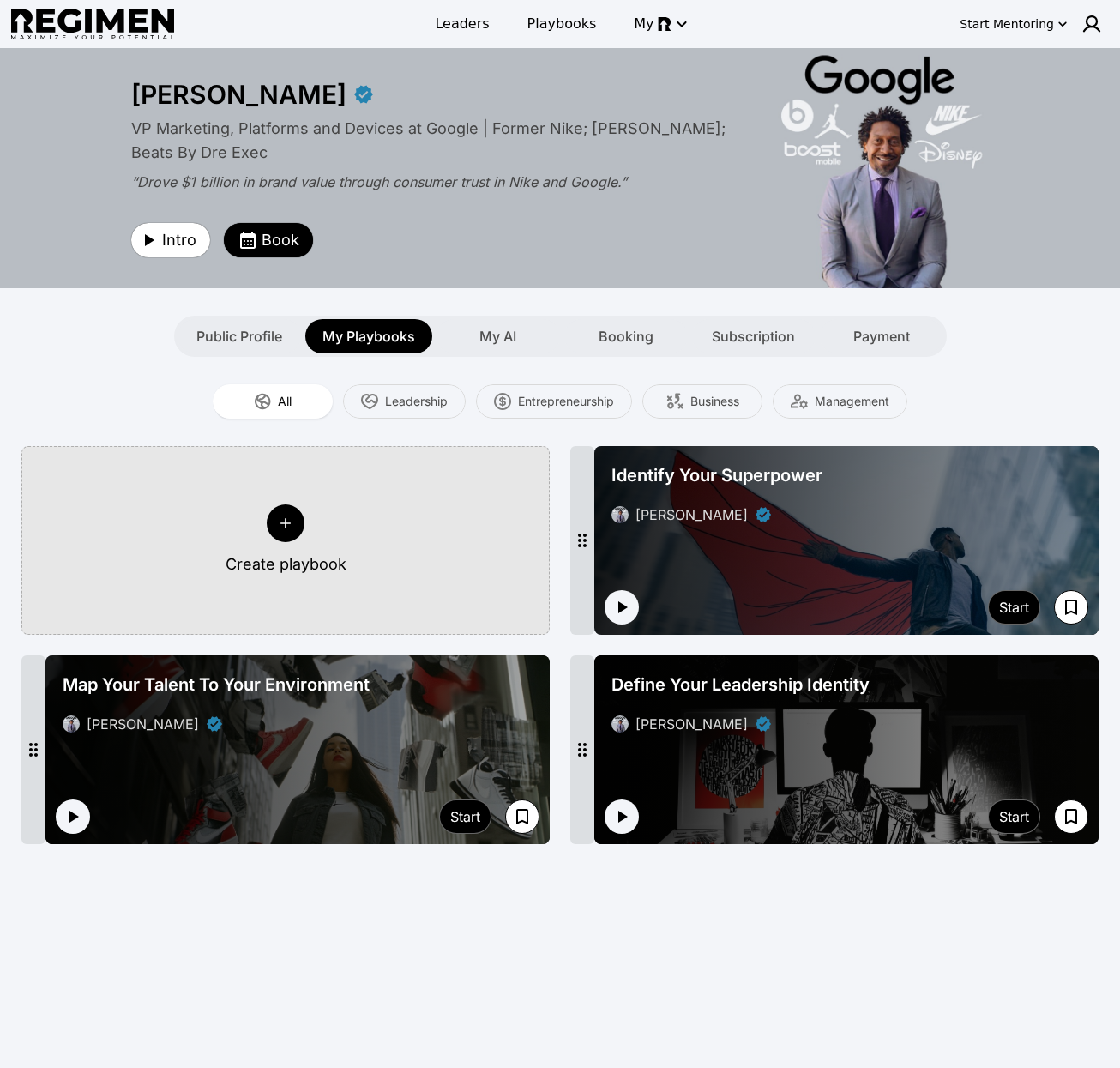
click at [1006, 356] on div "Public Profile My Playbooks My AI Booking Subscription Payment" at bounding box center [560, 335] width 1098 height 41
click at [266, 246] on span "Book" at bounding box center [280, 241] width 38 height 24
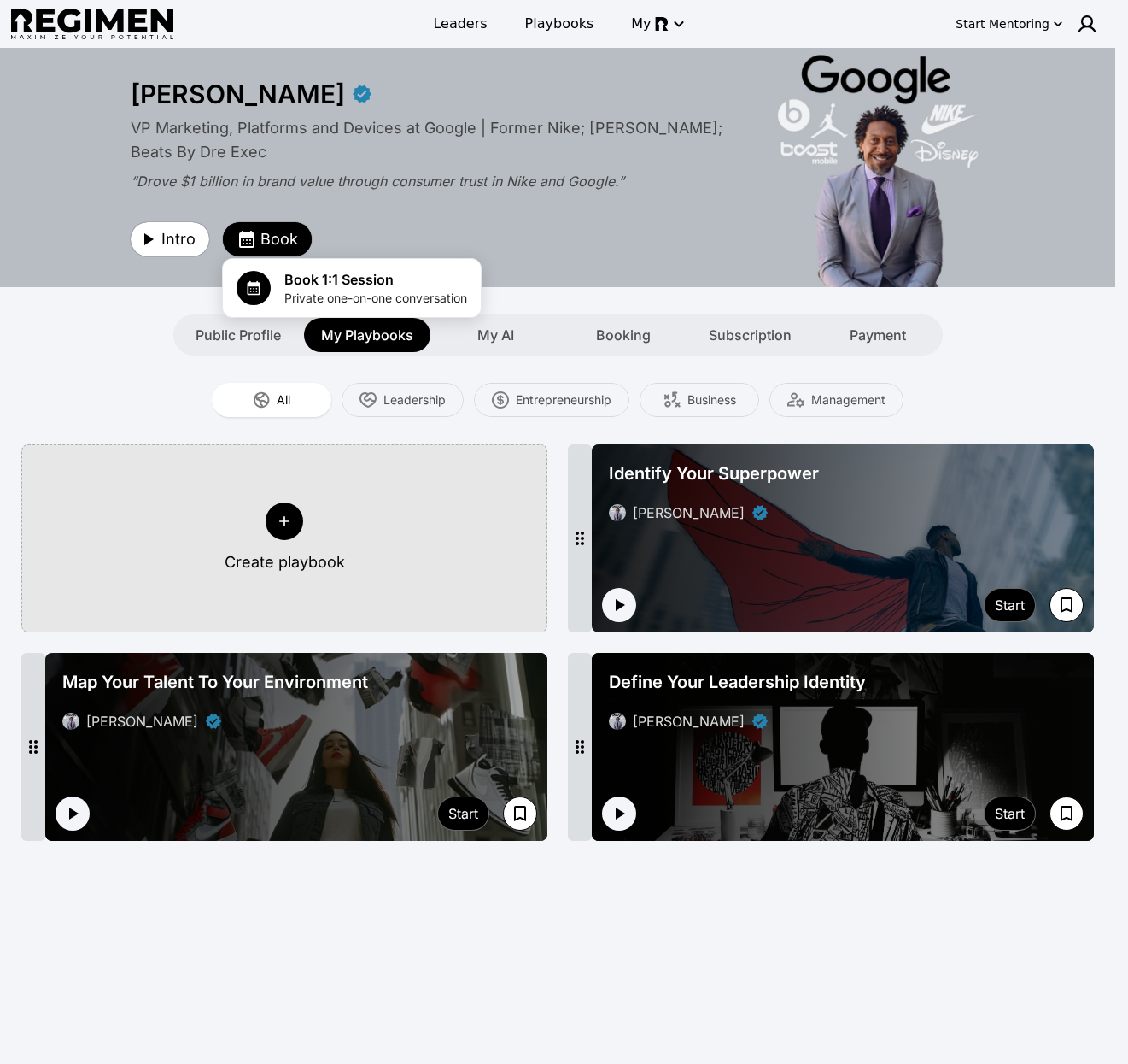
click at [672, 250] on div at bounding box center [564, 532] width 1128 height 1064
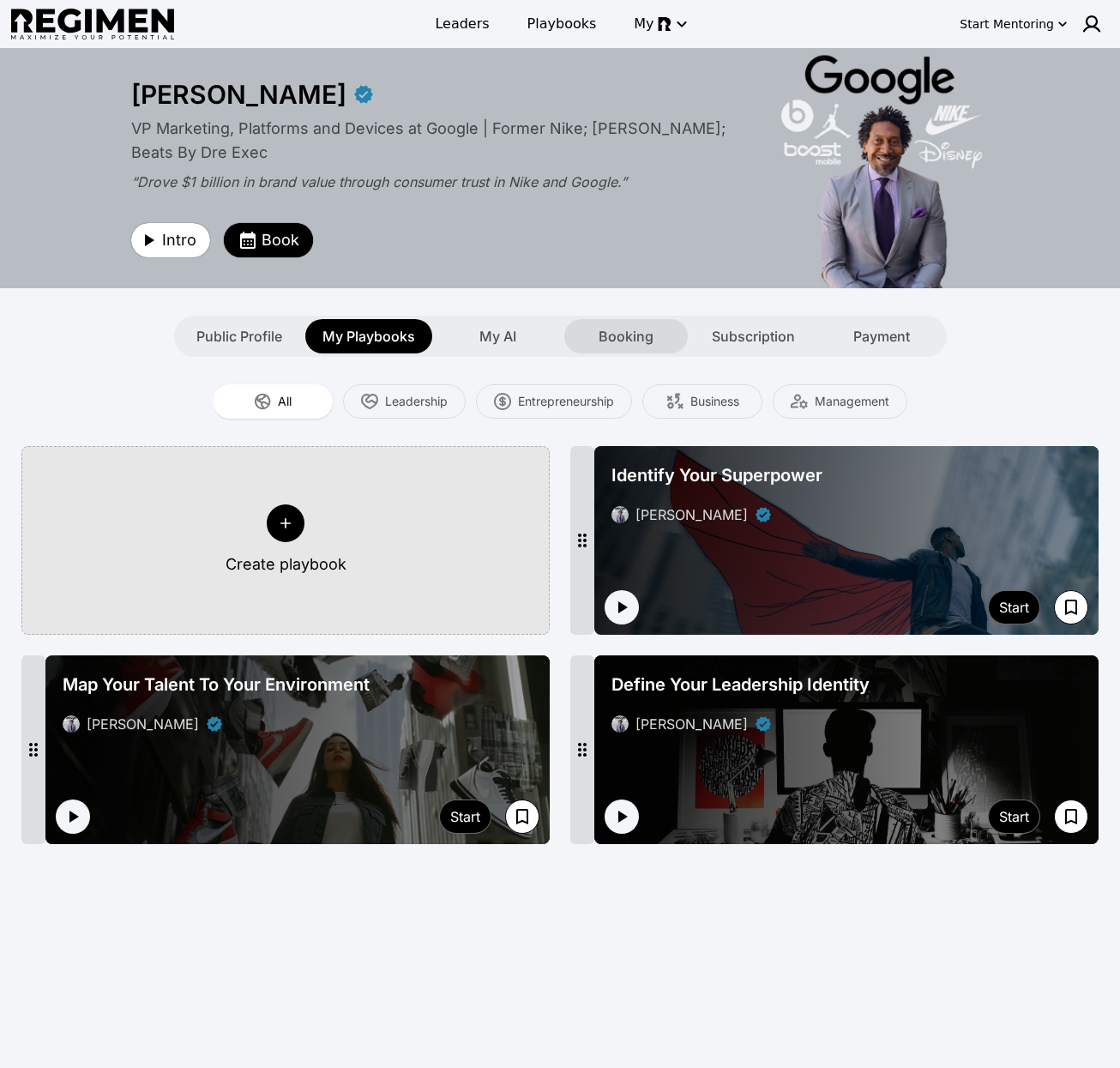
click at [631, 332] on span "Booking" at bounding box center [627, 336] width 55 height 20
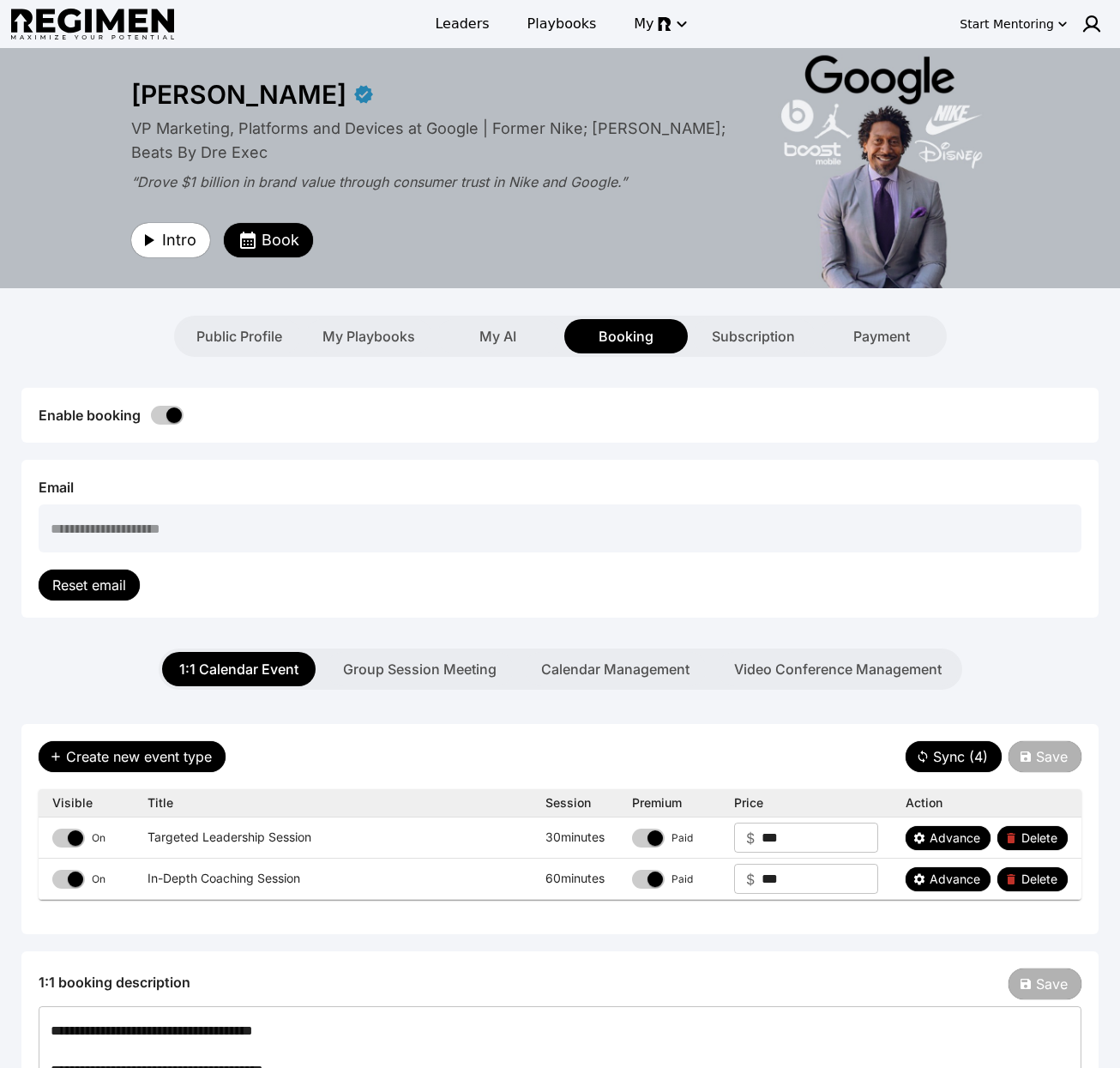
scroll to position [312, 0]
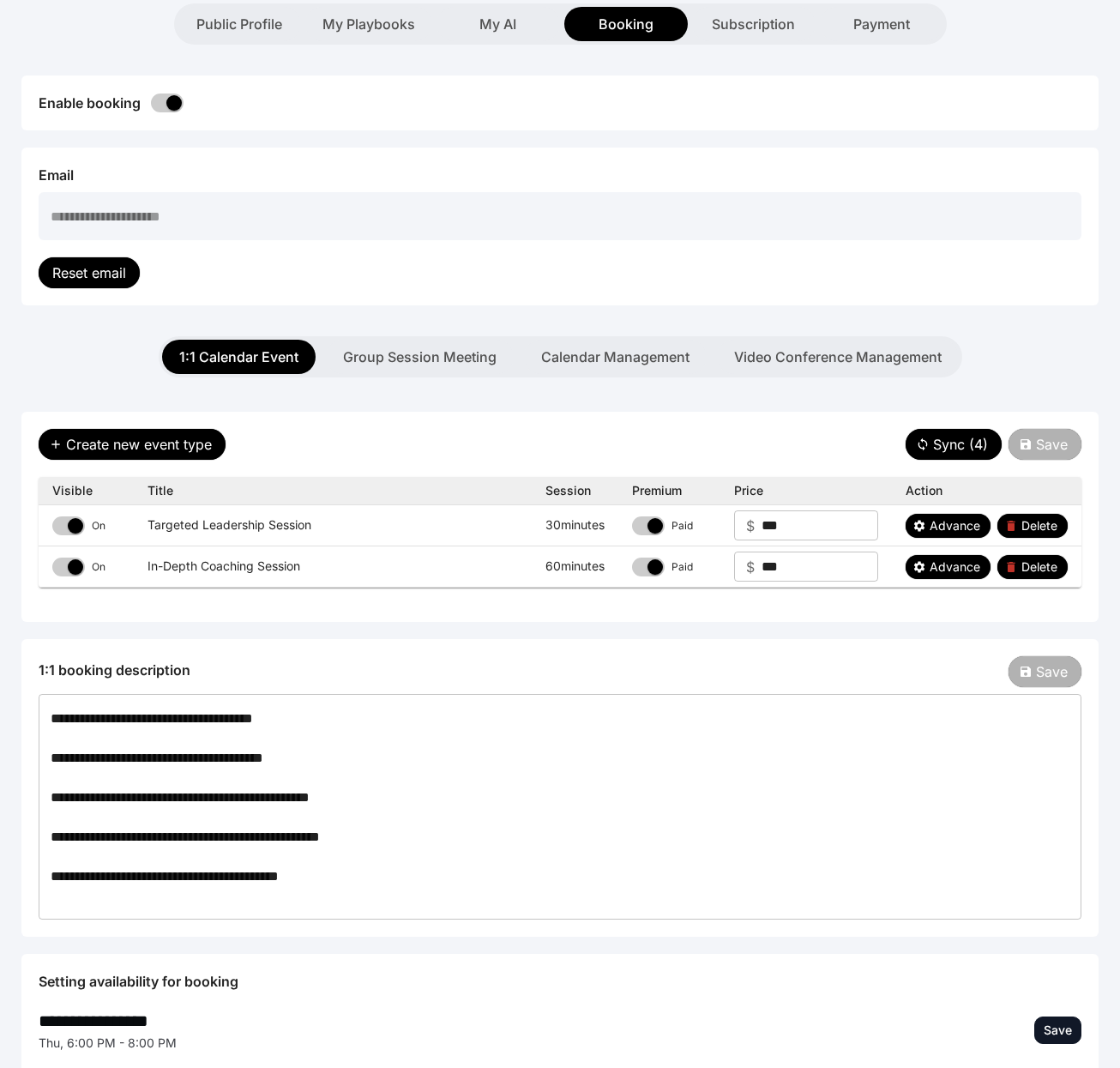
click at [784, 526] on input "***" at bounding box center [819, 525] width 117 height 30
click at [950, 521] on span "Advance" at bounding box center [955, 525] width 51 height 18
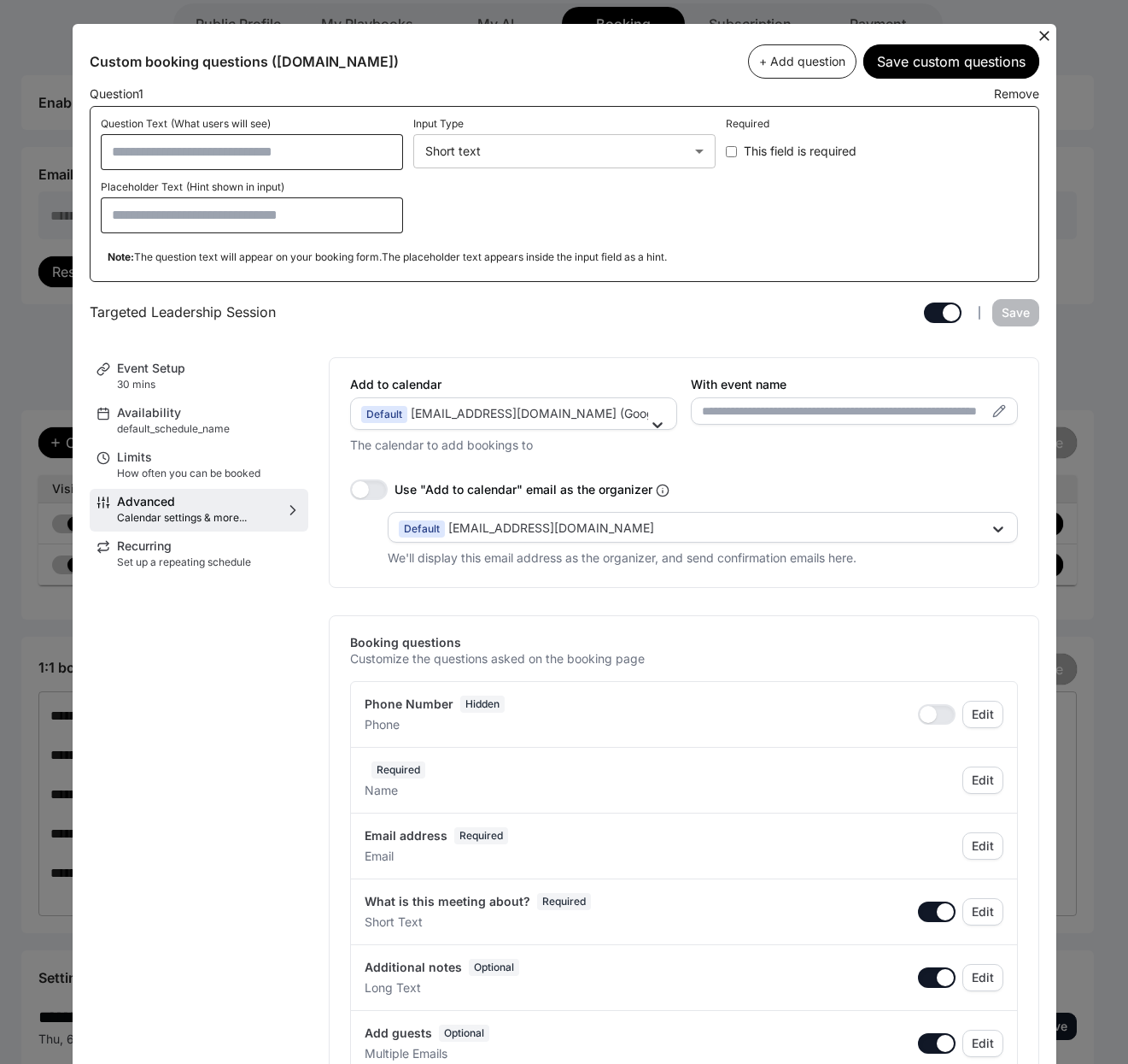
click at [1039, 38] on icon at bounding box center [1044, 36] width 17 height 17
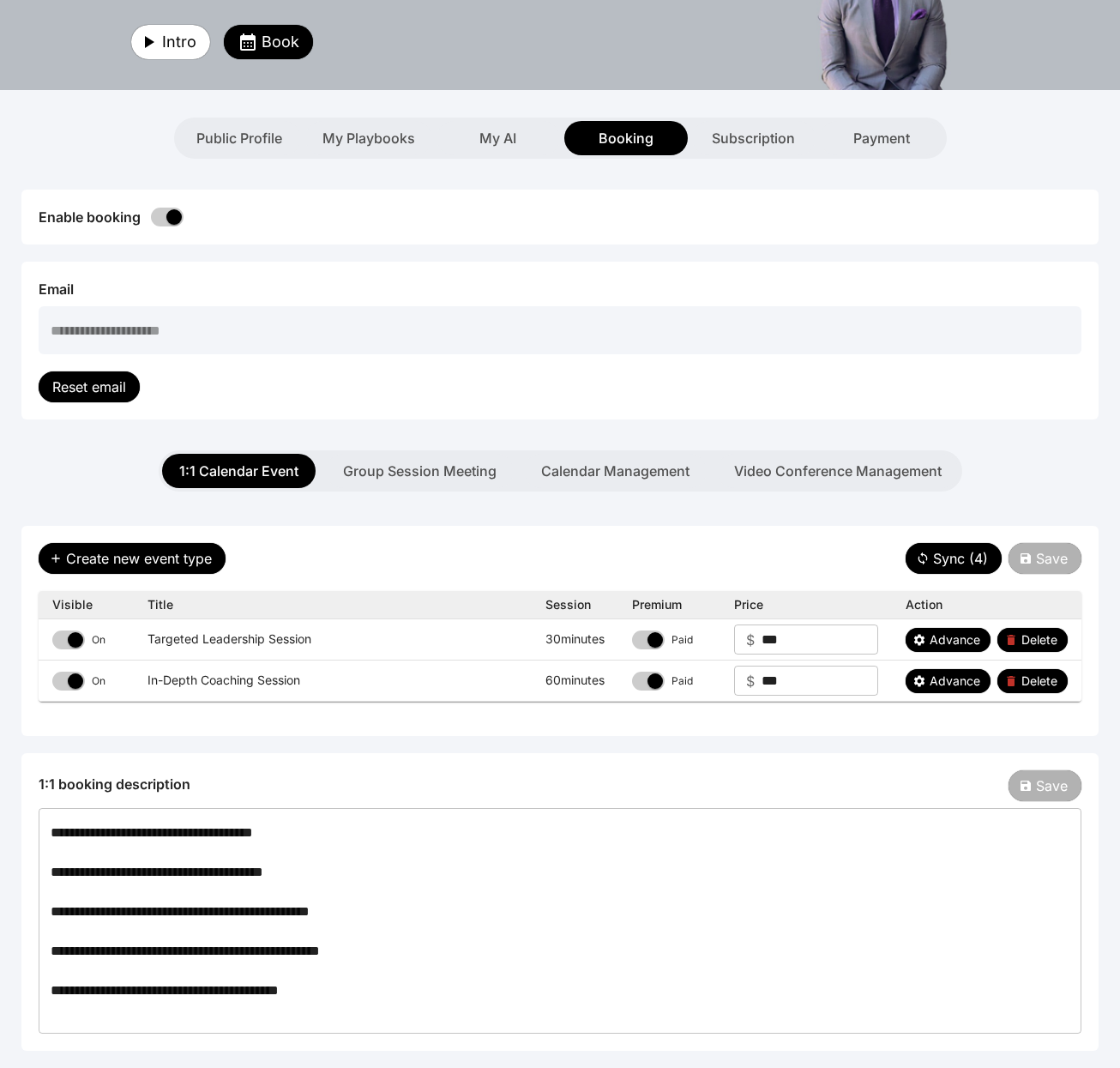
scroll to position [0, 0]
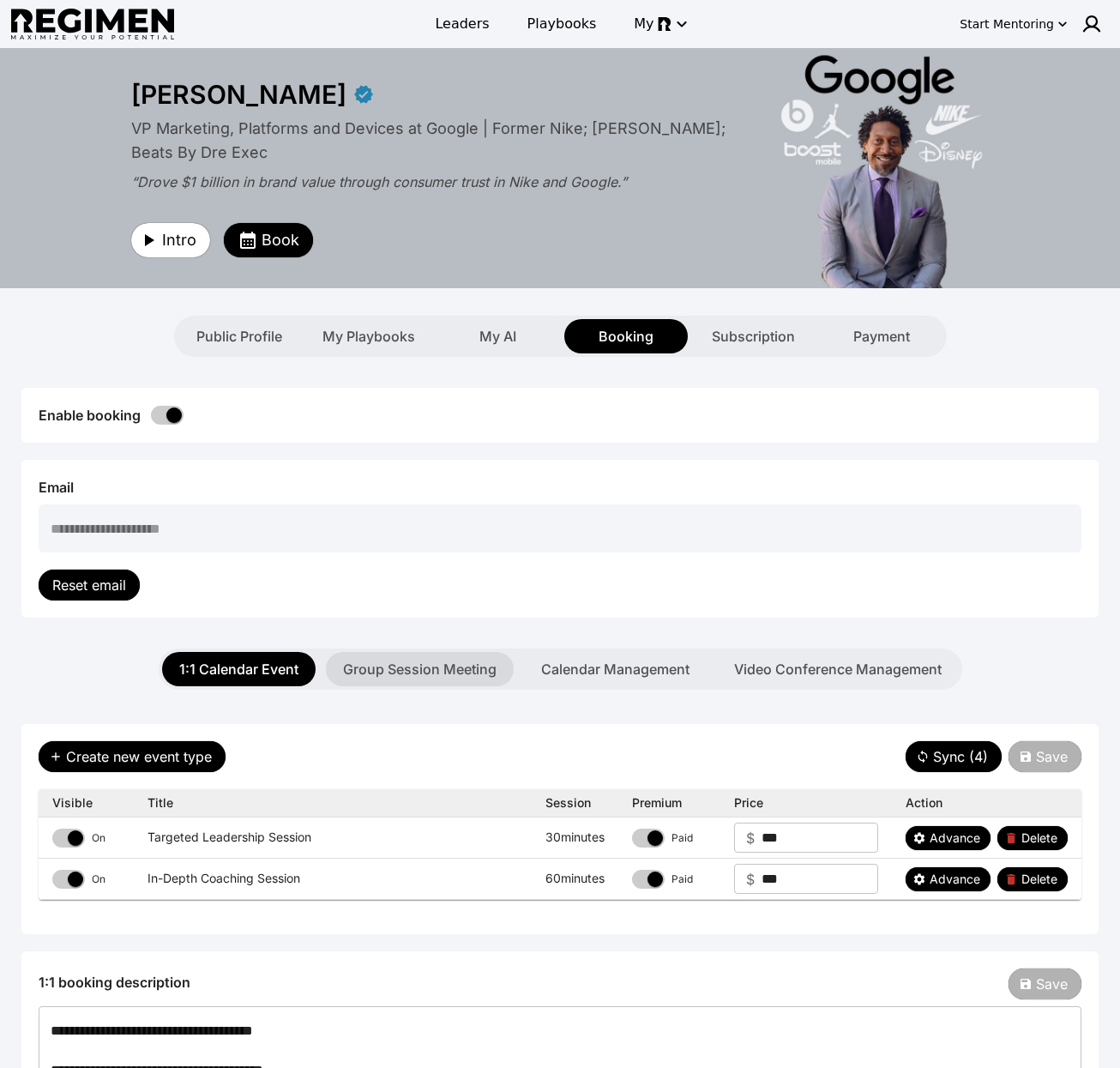
click at [444, 665] on button "Group Session Meeting" at bounding box center [420, 668] width 188 height 34
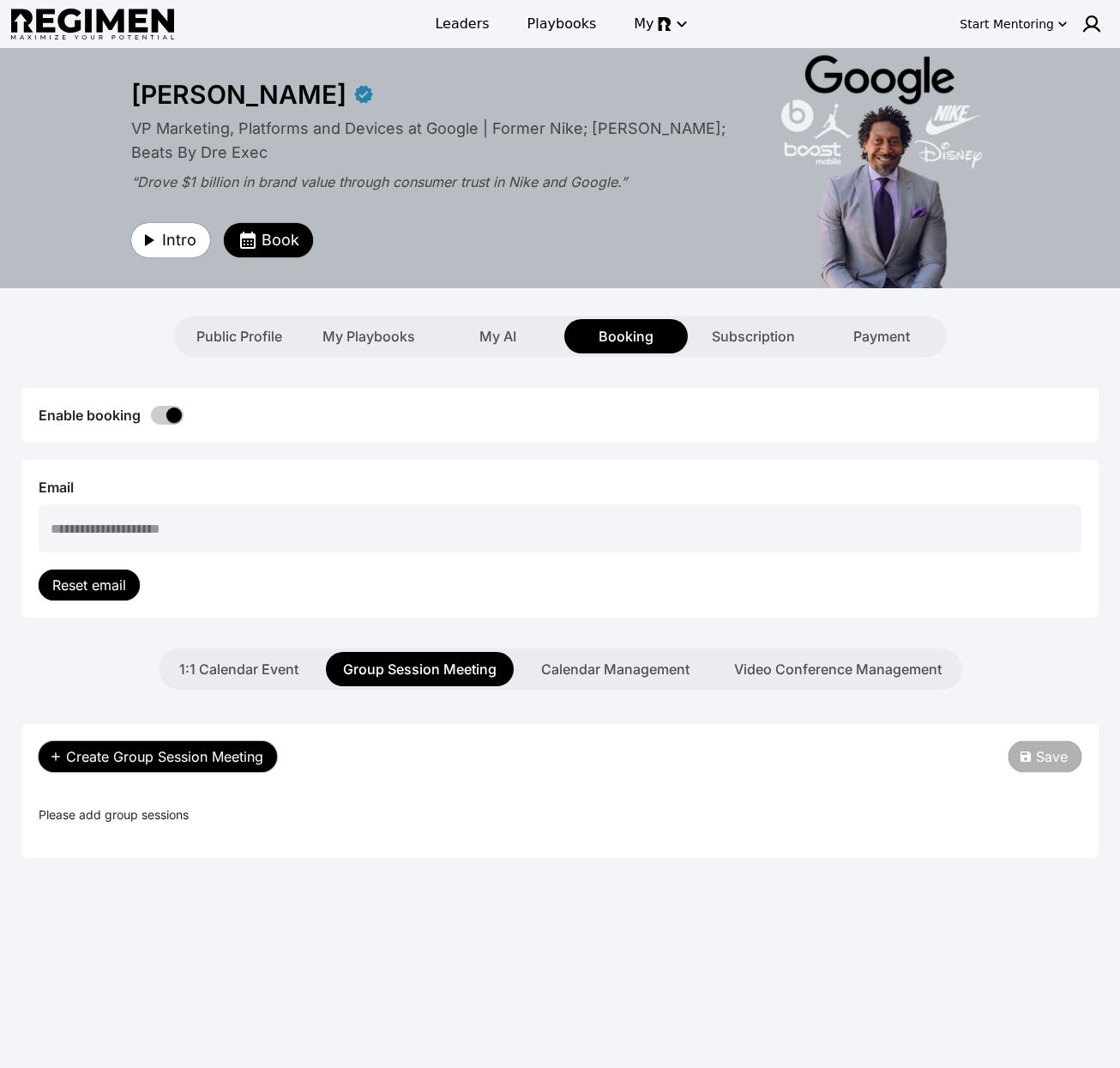
click at [230, 757] on span "Create Group Session Meeting" at bounding box center [165, 757] width 197 height 20
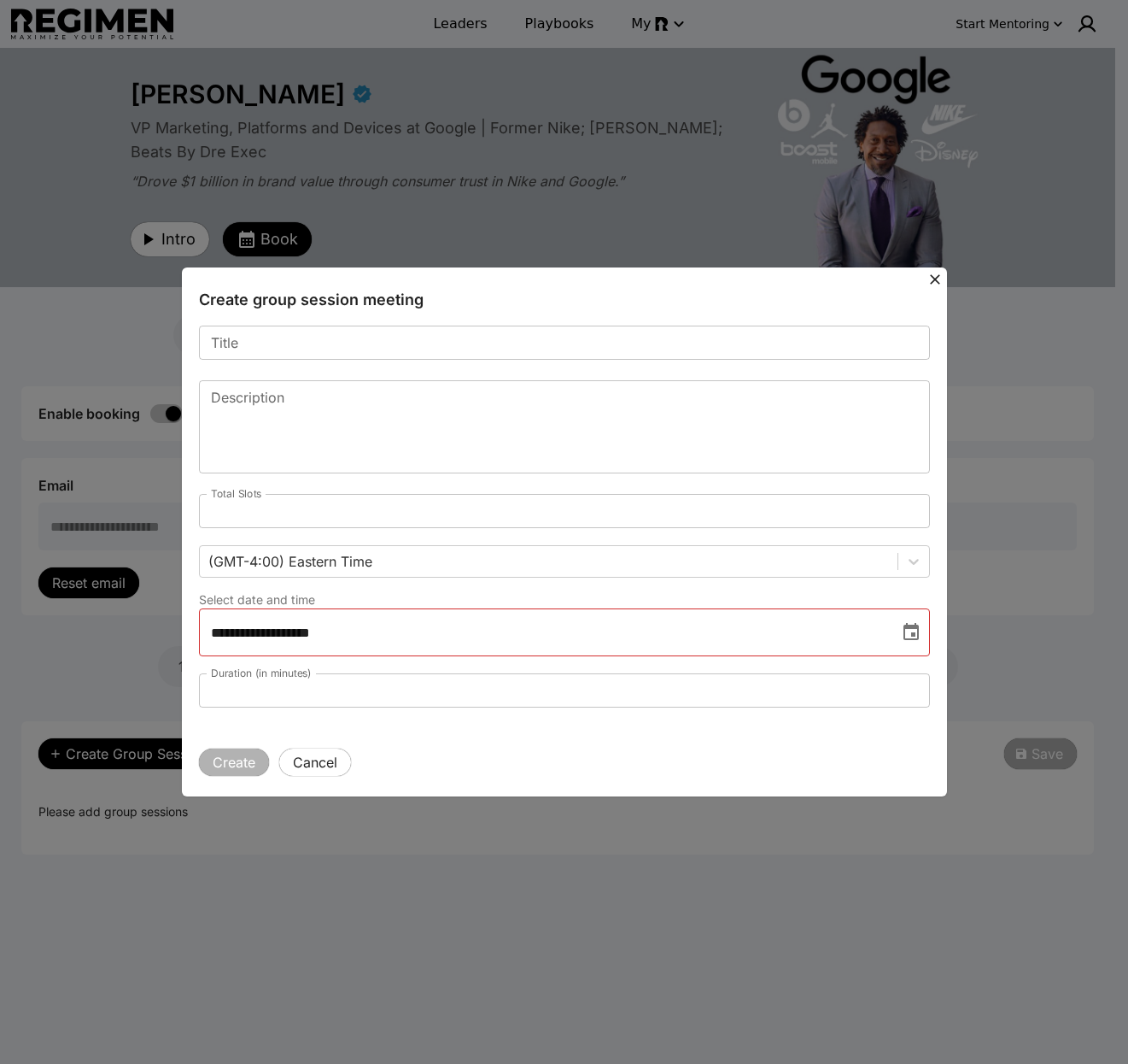
click at [914, 507] on input "*" at bounding box center [564, 510] width 732 height 34
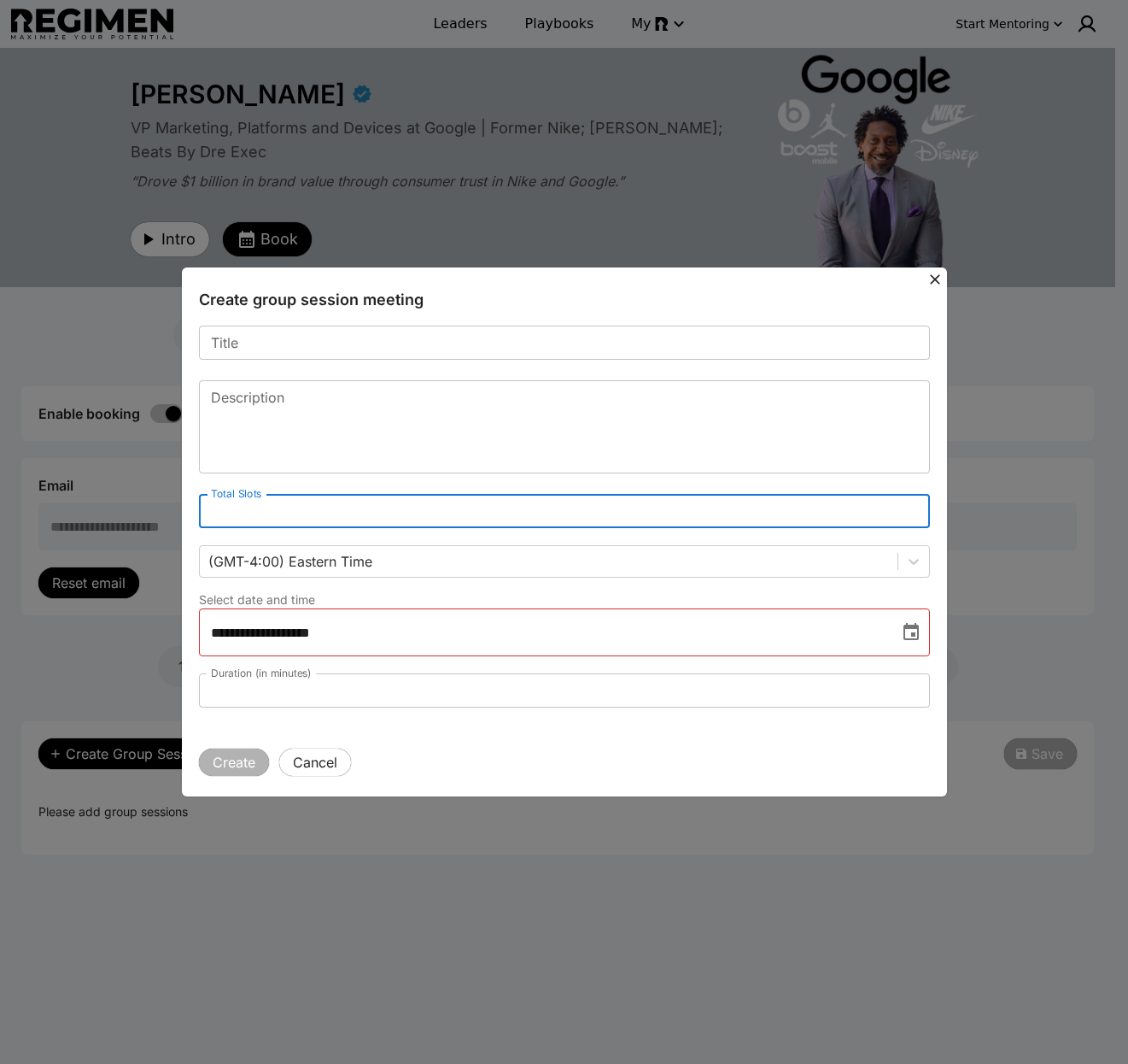
click at [911, 508] on input "*" at bounding box center [564, 510] width 732 height 34
type input "*"
click at [910, 508] on input "*" at bounding box center [564, 510] width 732 height 34
click at [326, 761] on button "Cancel" at bounding box center [315, 762] width 72 height 28
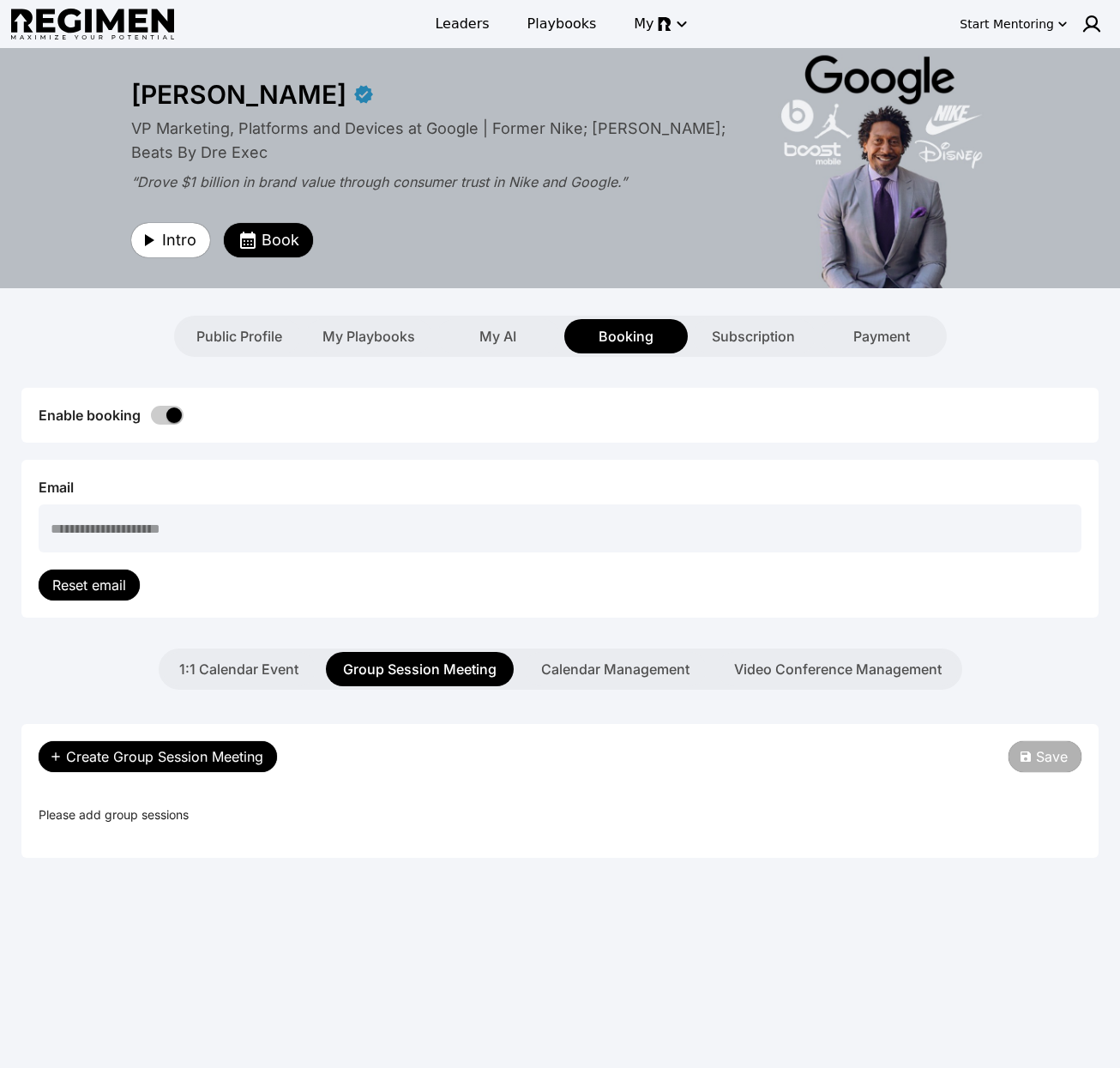
click at [867, 450] on div "**********" at bounding box center [560, 502] width 1078 height 291
click at [236, 671] on button "1:1 Calendar Event" at bounding box center [239, 668] width 154 height 34
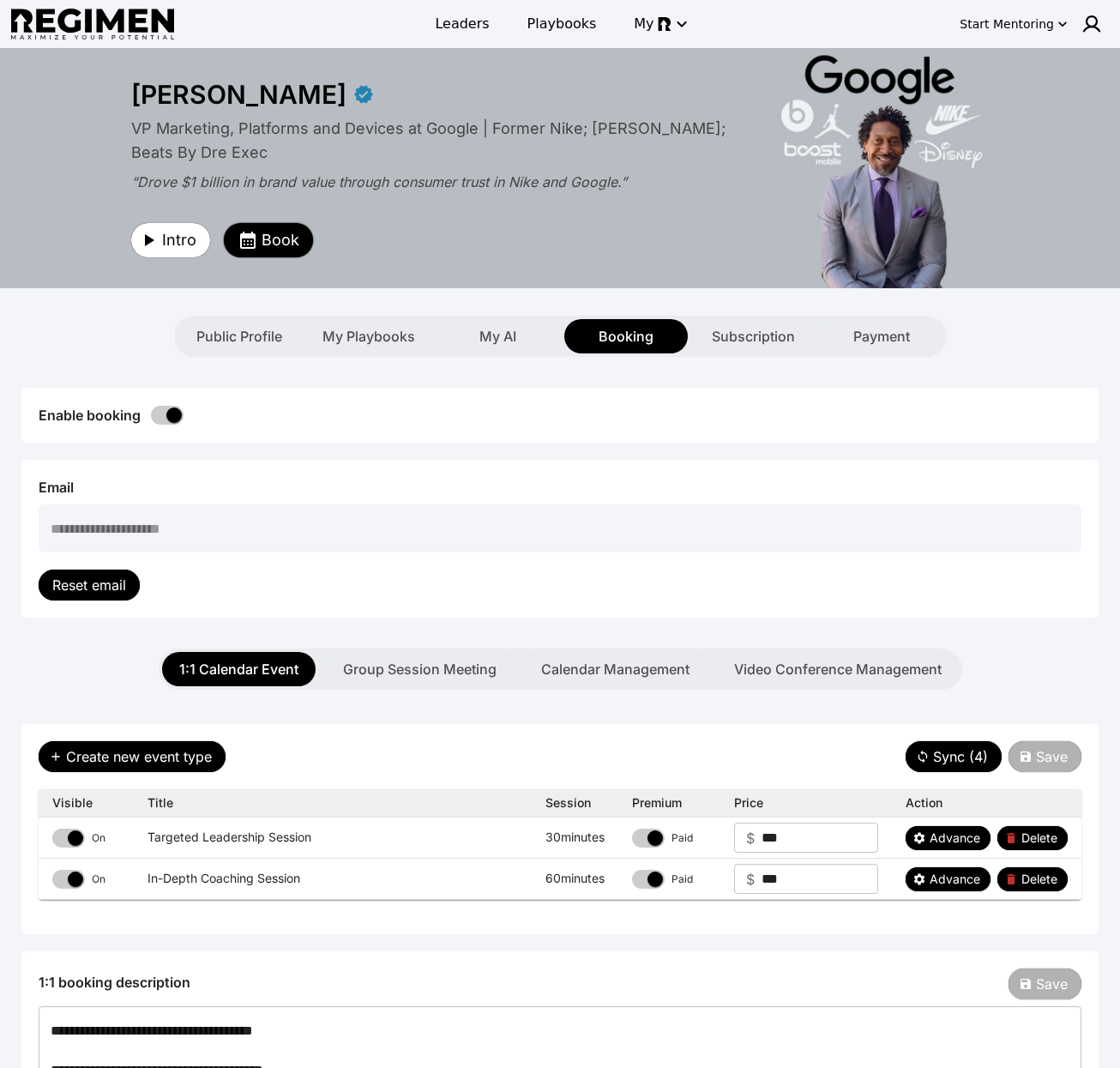
click at [266, 247] on span "Book" at bounding box center [280, 241] width 38 height 24
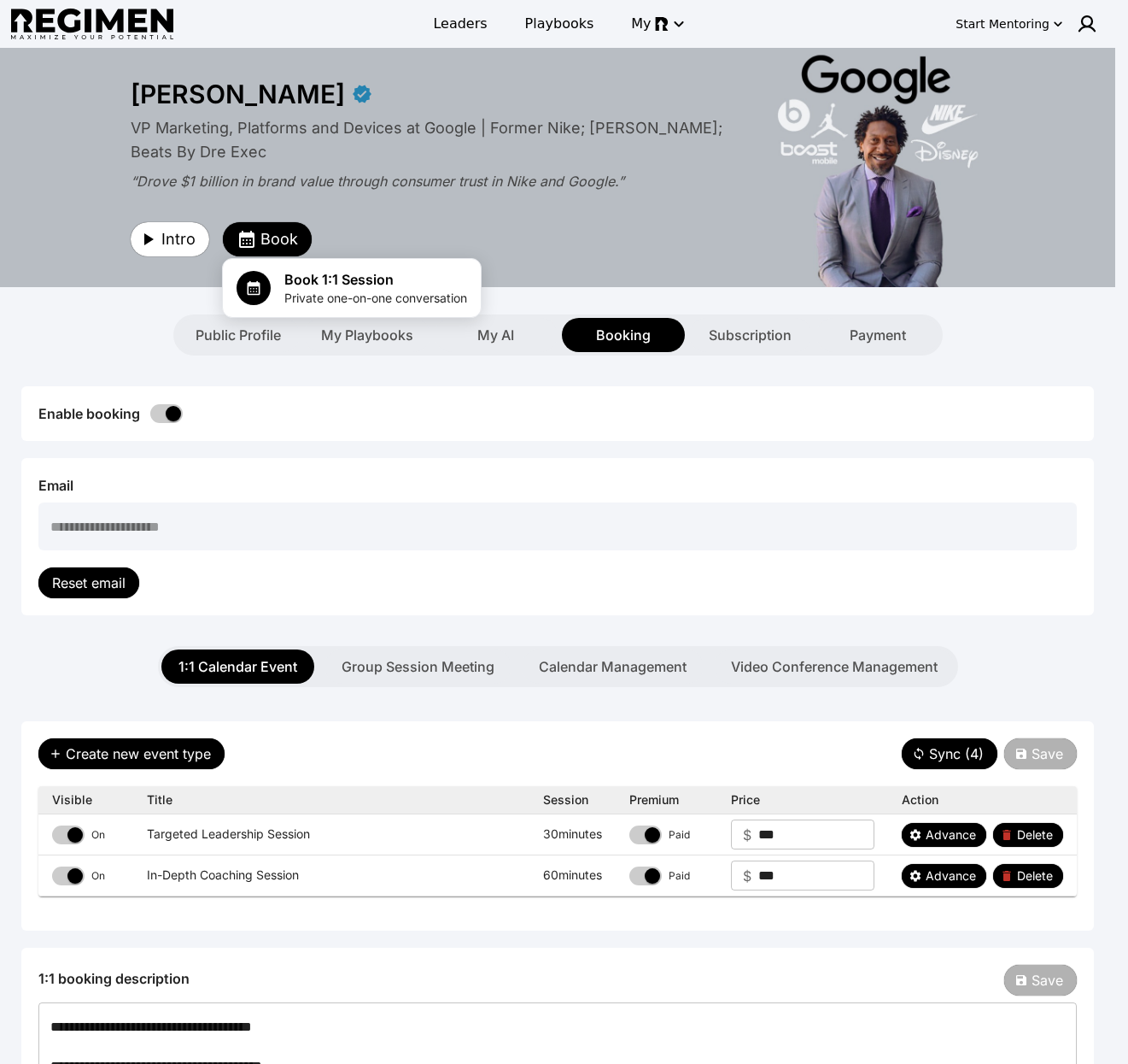
click at [551, 463] on div at bounding box center [564, 532] width 1128 height 1064
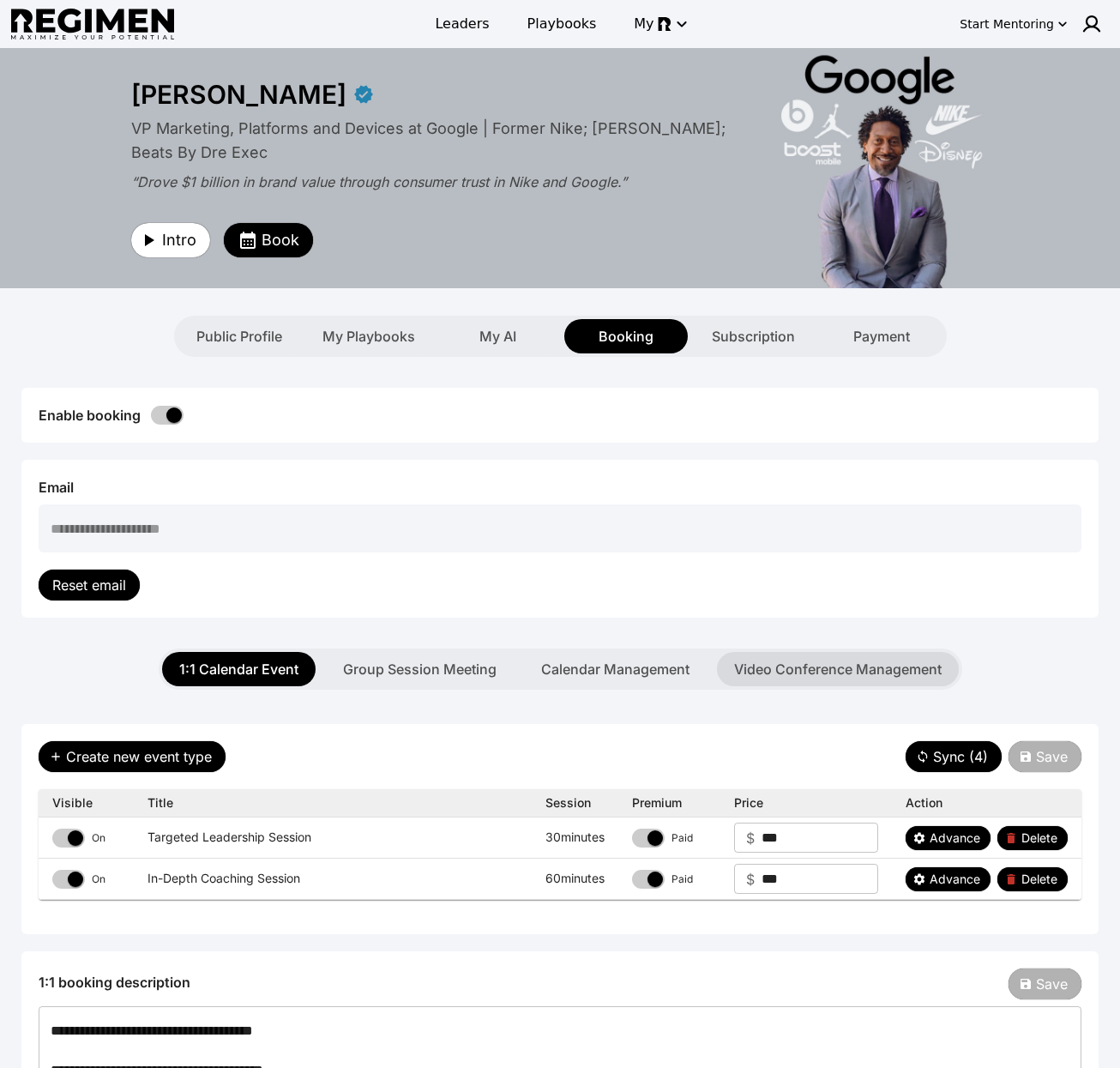
click at [848, 665] on button "Video Conference Management" at bounding box center [838, 668] width 242 height 34
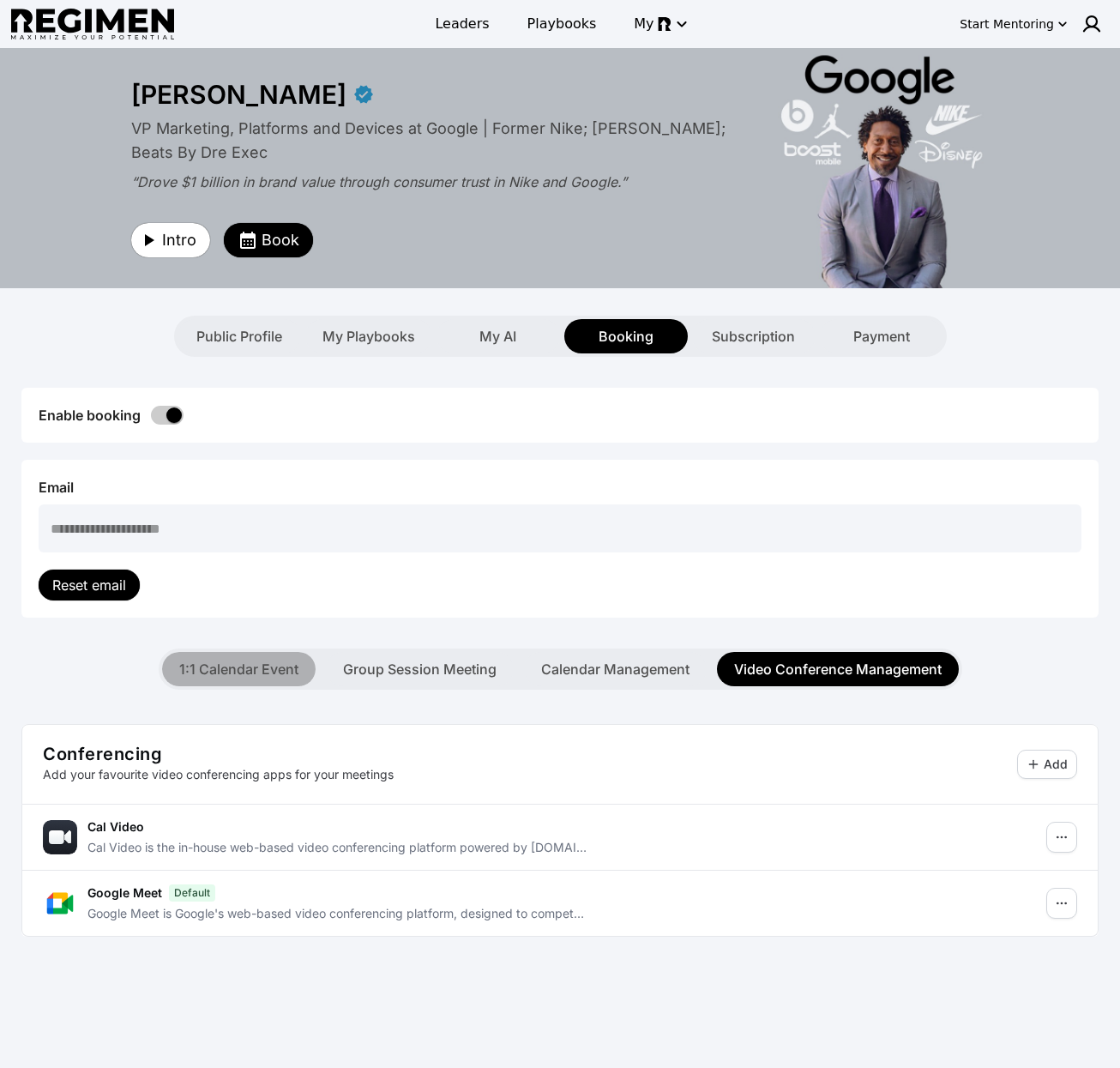
click at [273, 678] on button "1:1 Calendar Event" at bounding box center [239, 668] width 154 height 34
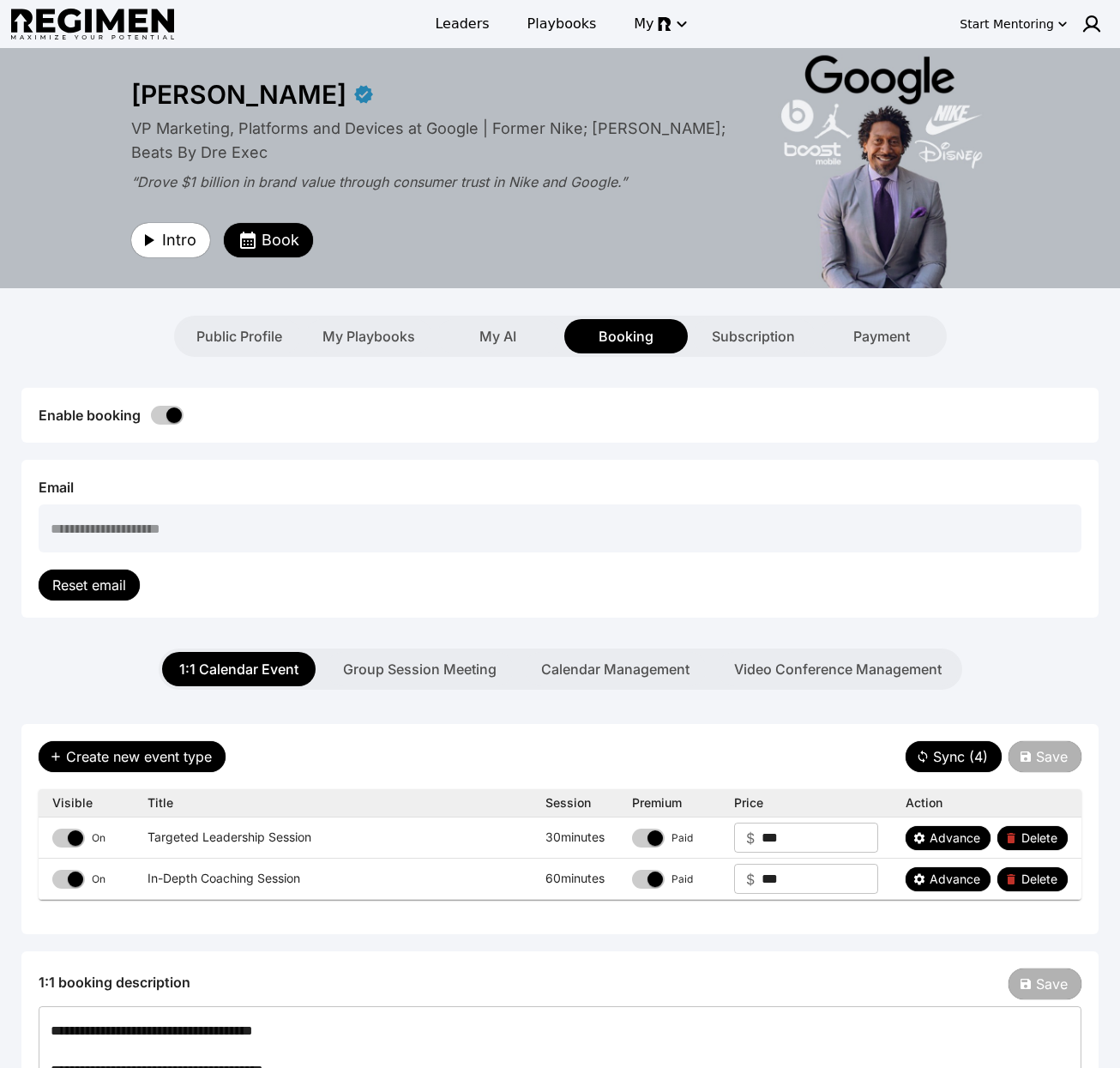
click at [755, 578] on div "**********" at bounding box center [560, 538] width 1043 height 123
click at [733, 339] on span "Subscription" at bounding box center [753, 336] width 83 height 20
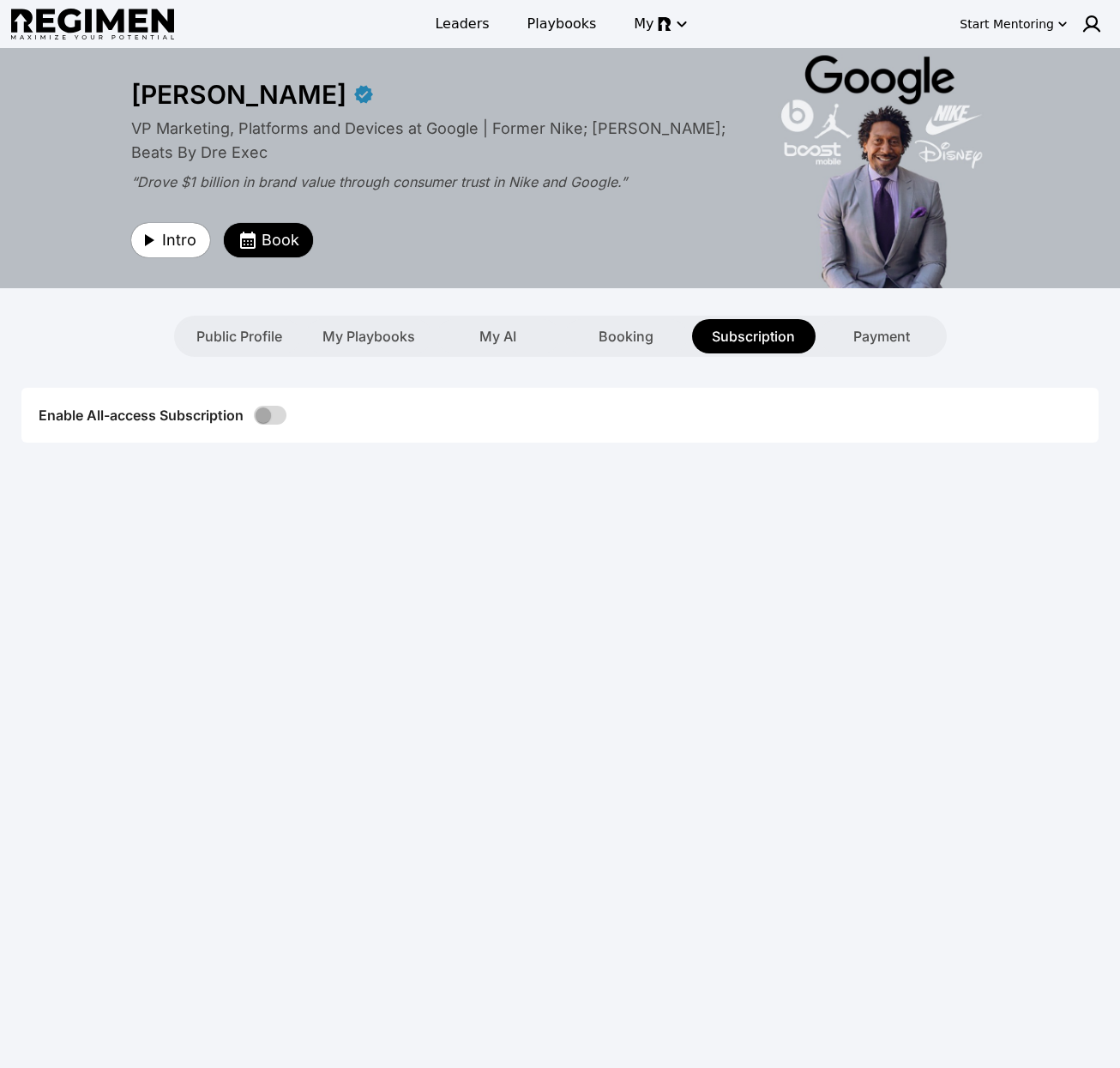
click at [258, 427] on div "Enable All-access Subscription" at bounding box center [560, 416] width 1078 height 55
click at [279, 239] on span "Book" at bounding box center [280, 241] width 38 height 24
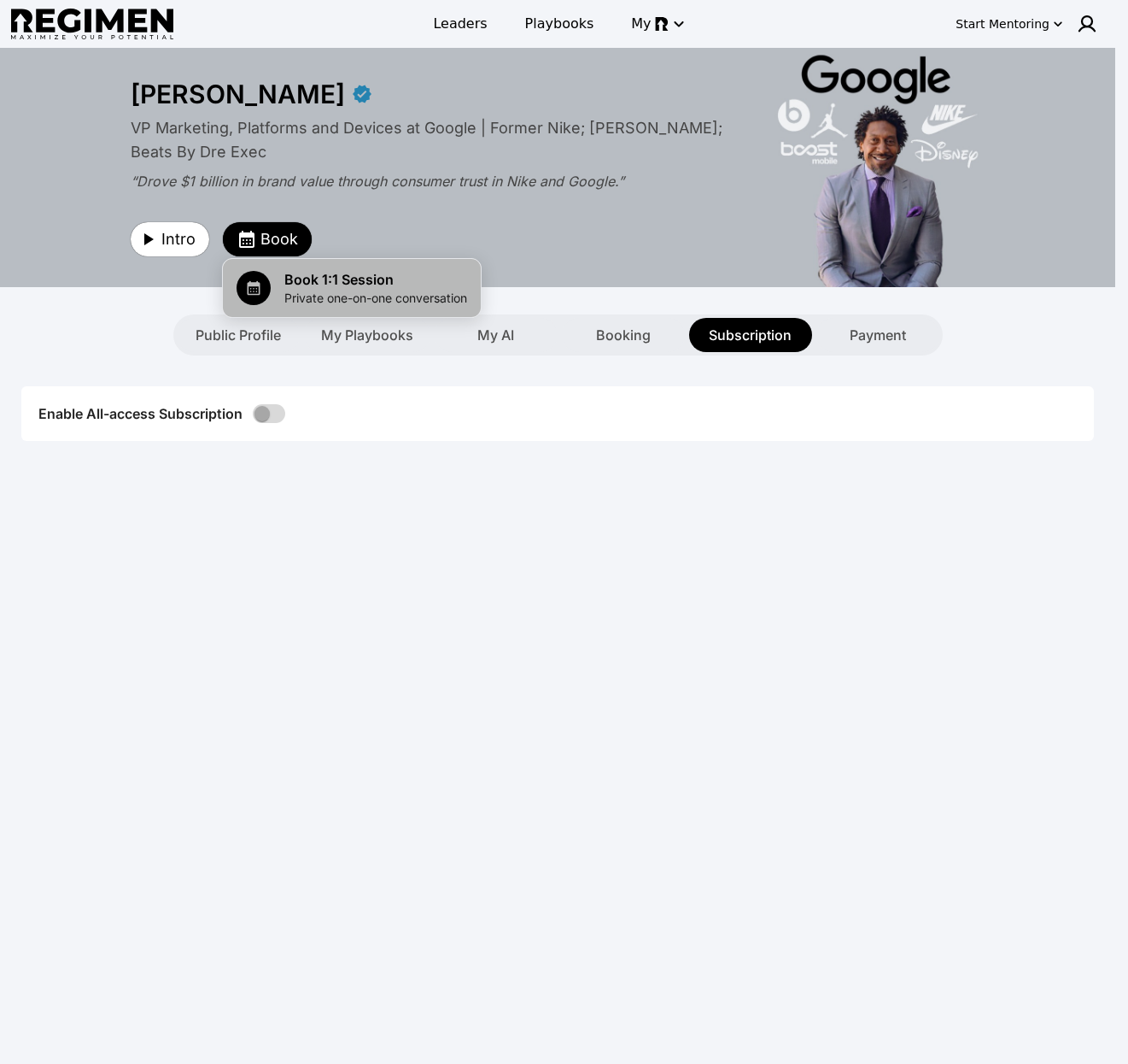
click at [320, 270] on span "Book 1:1 Session" at bounding box center [375, 279] width 183 height 20
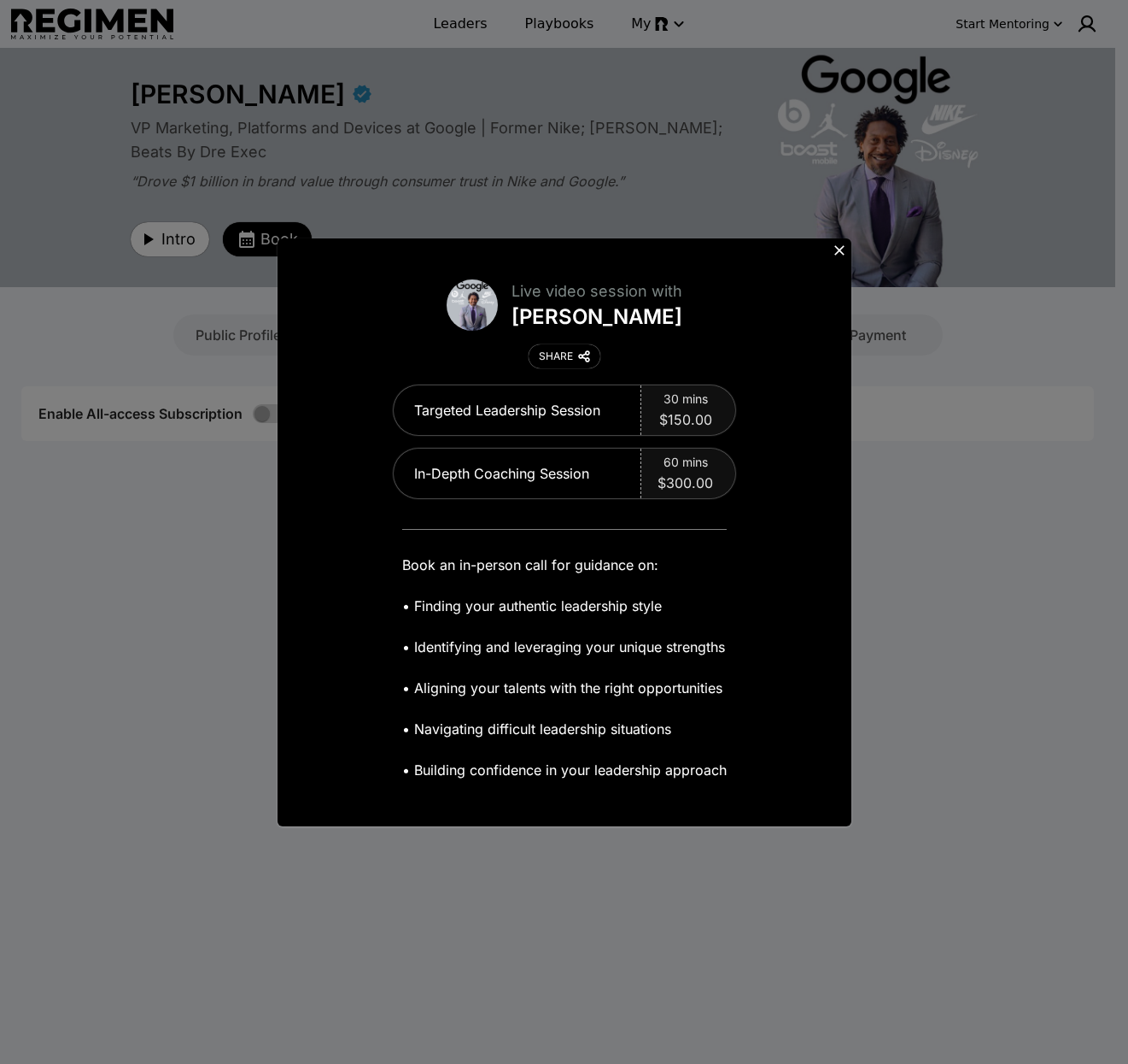
click at [608, 191] on div "Live video session with Daryl Butler SHARE Targeted Leadership Session 30 mins …" at bounding box center [564, 532] width 1128 height 1064
click at [844, 253] on icon at bounding box center [840, 250] width 17 height 17
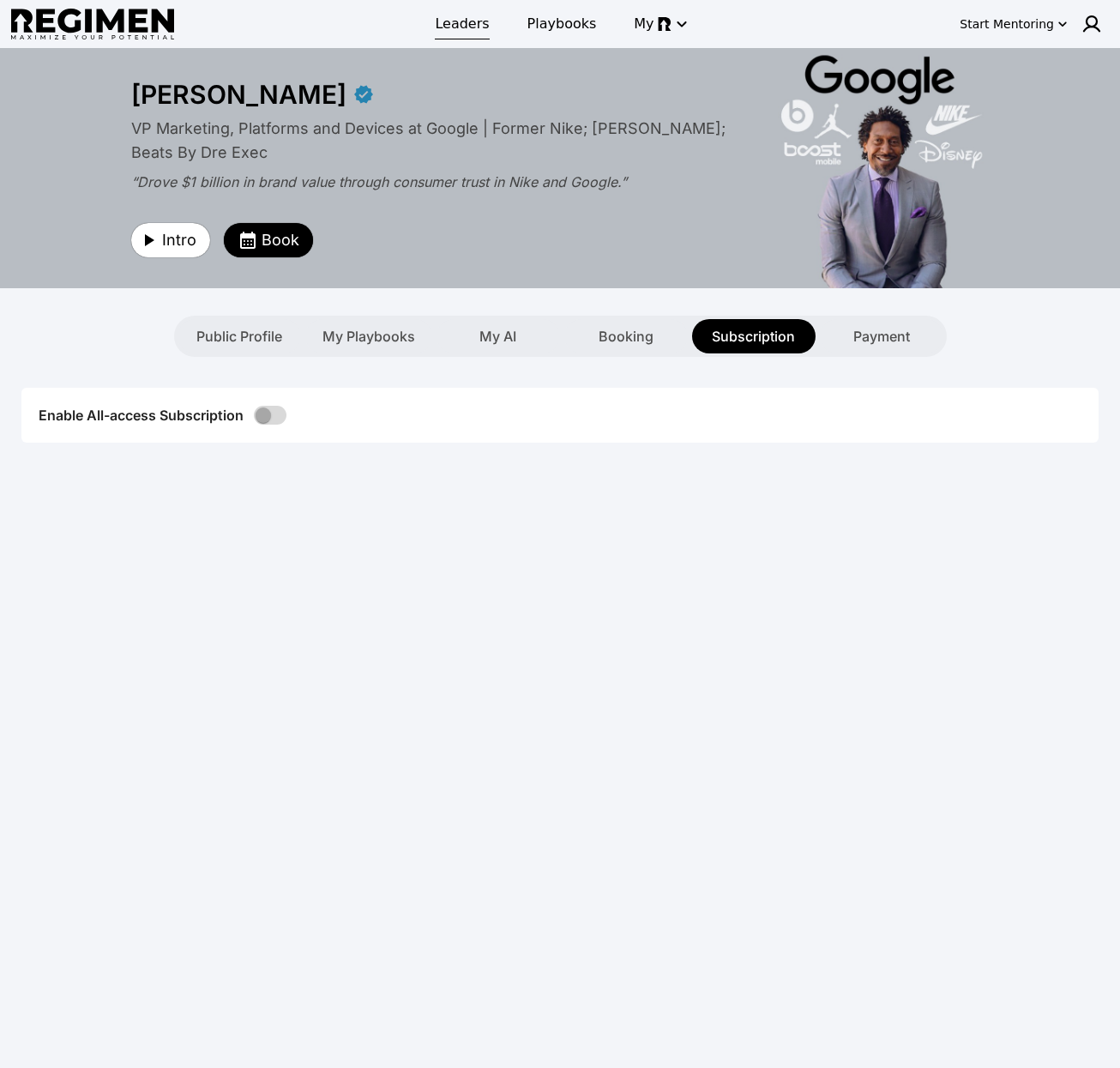
click at [456, 25] on span "Leaders" at bounding box center [462, 24] width 54 height 20
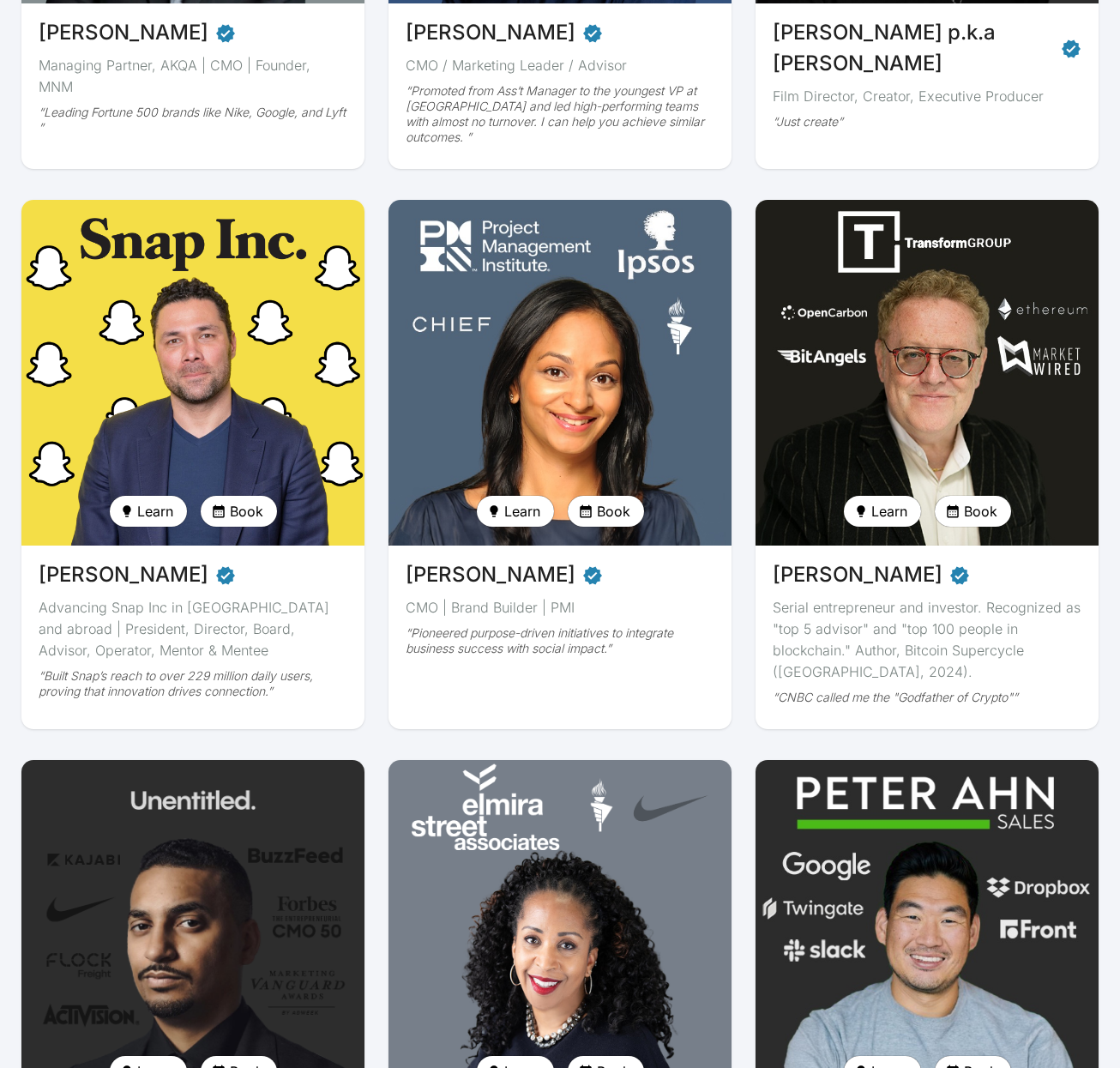
scroll to position [1508, 0]
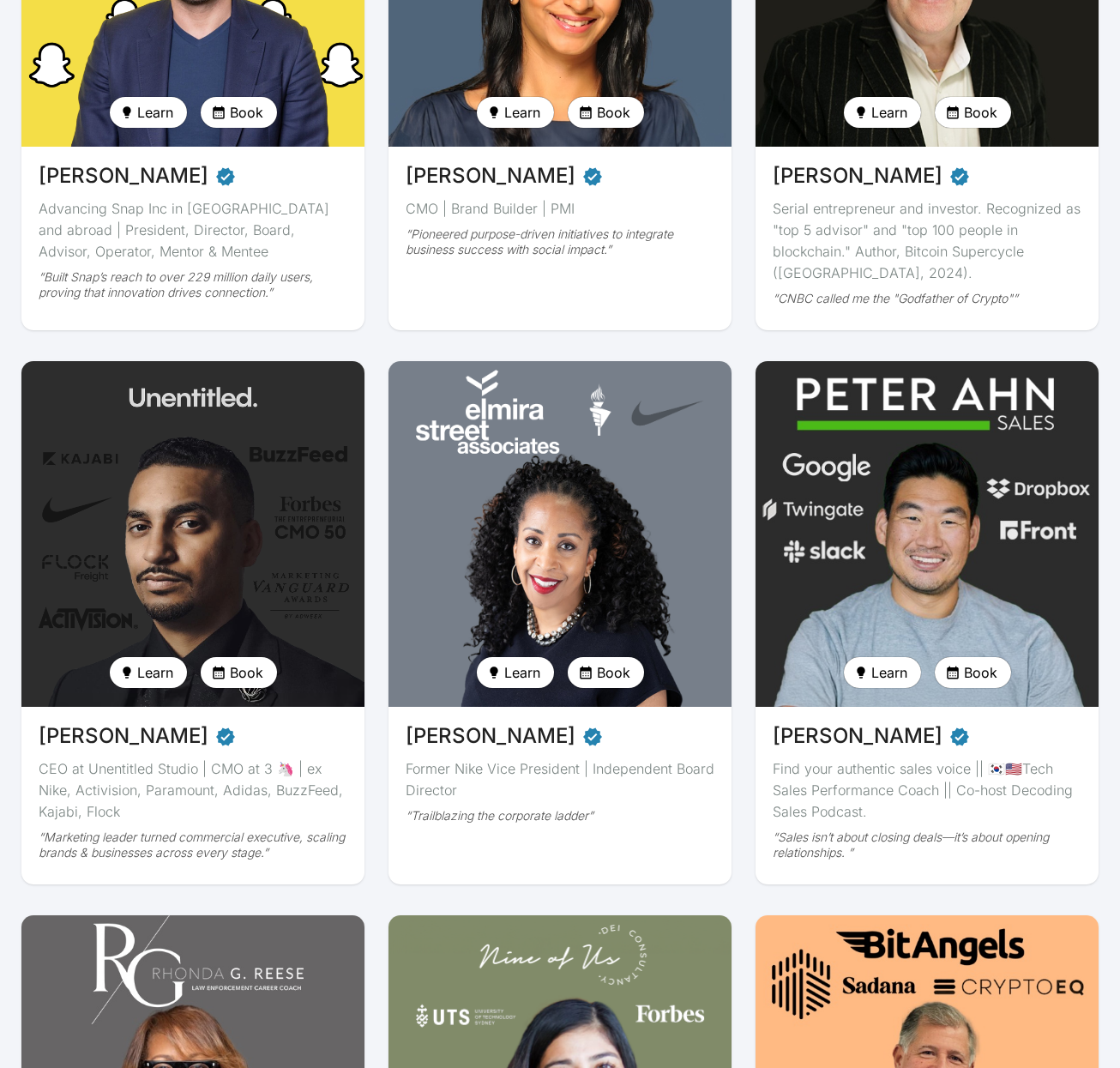
click at [172, 490] on img at bounding box center [193, 534] width 353 height 356
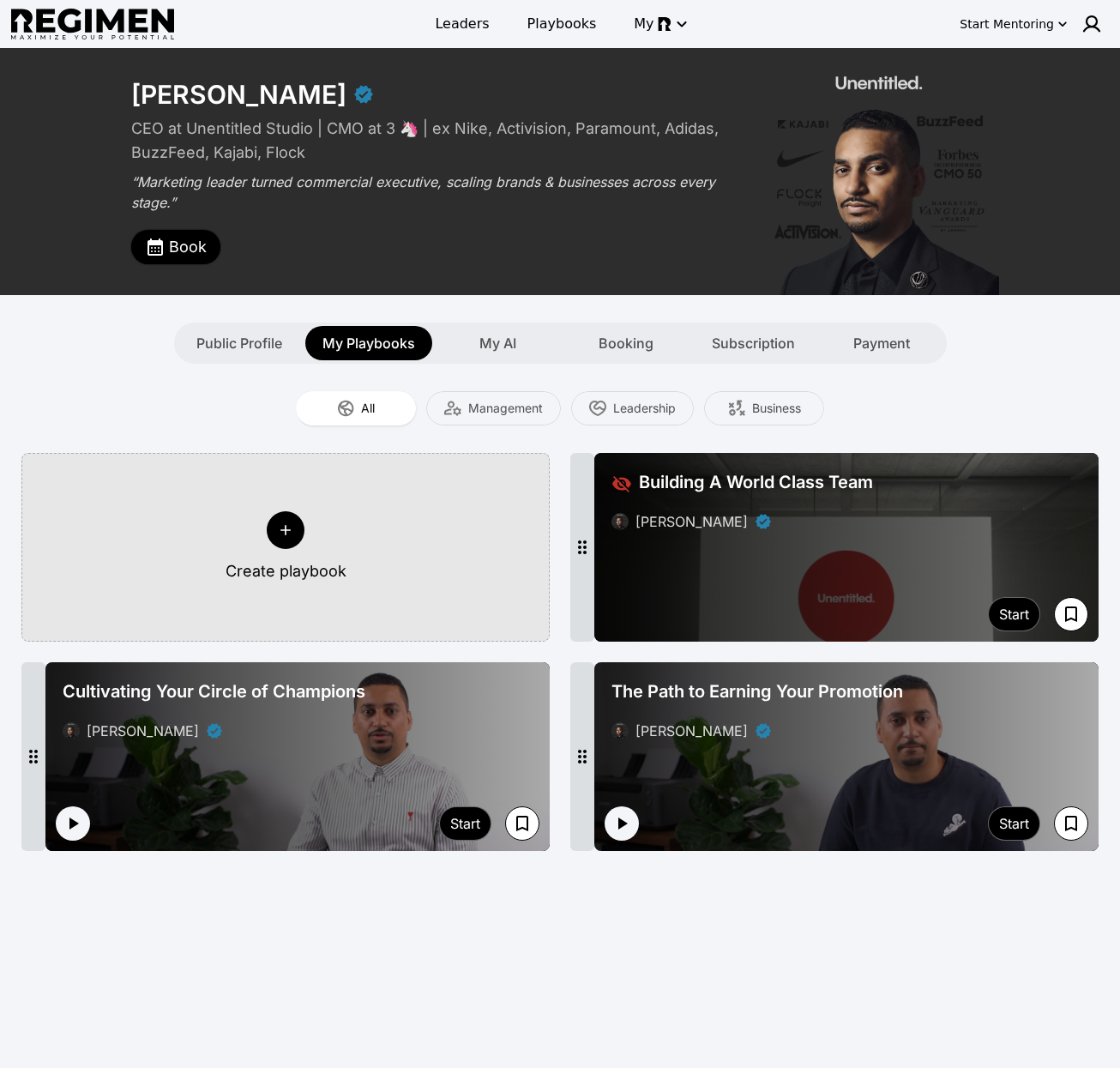
click at [199, 256] on span "Book" at bounding box center [187, 247] width 38 height 24
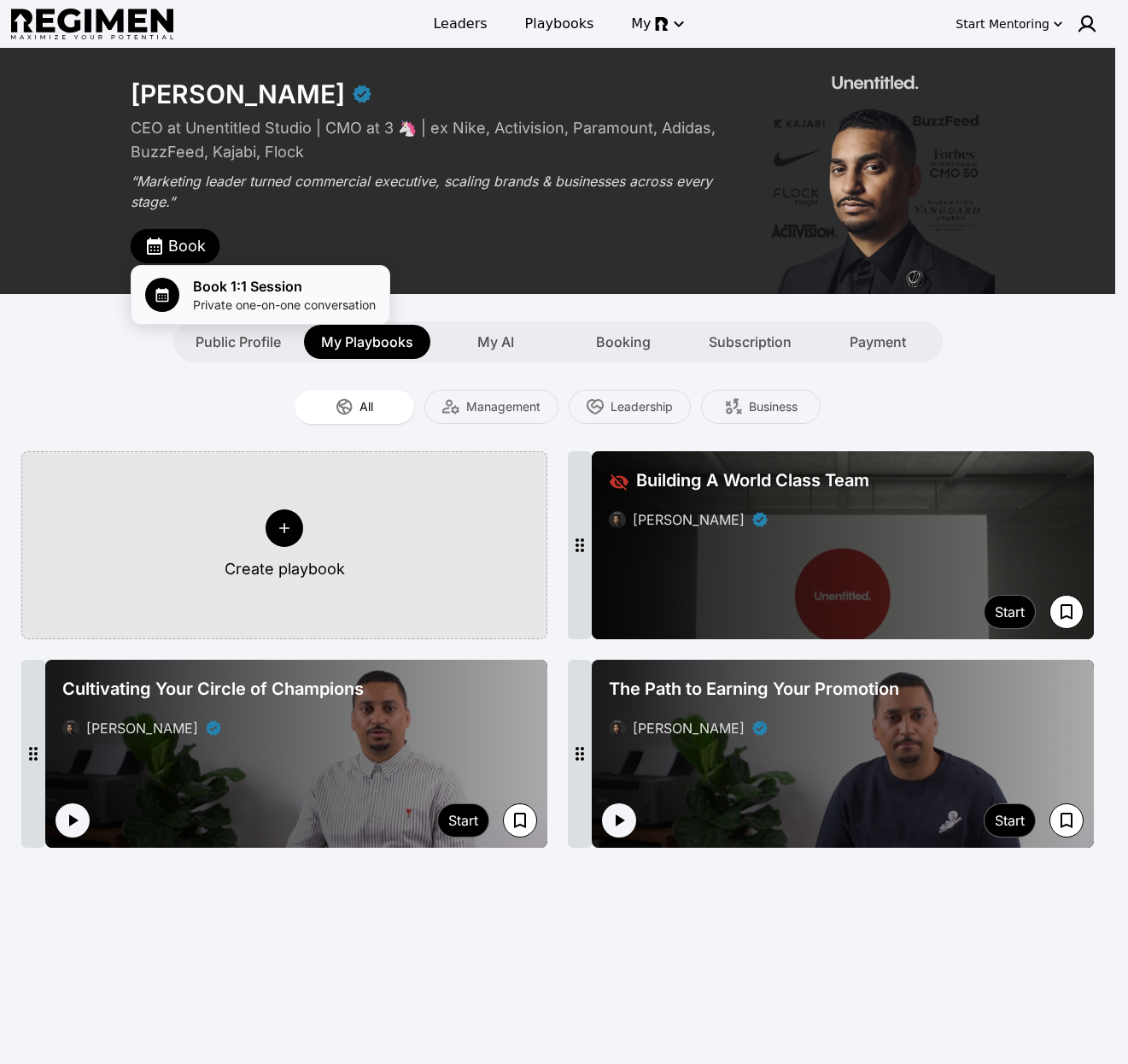
click at [251, 293] on span "Book 1:1 Session" at bounding box center [284, 286] width 183 height 20
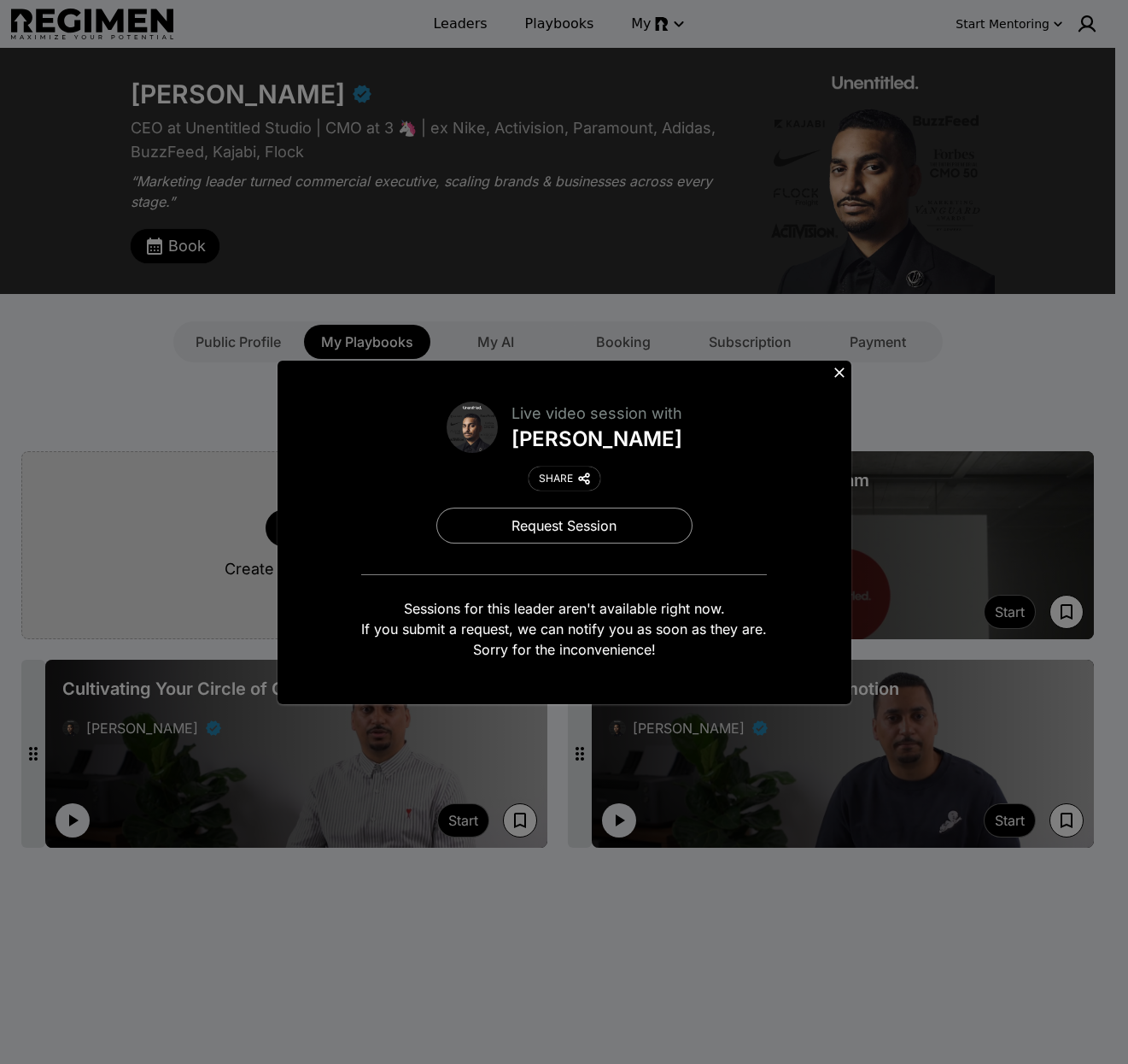
click at [835, 363] on button at bounding box center [840, 373] width 24 height 24
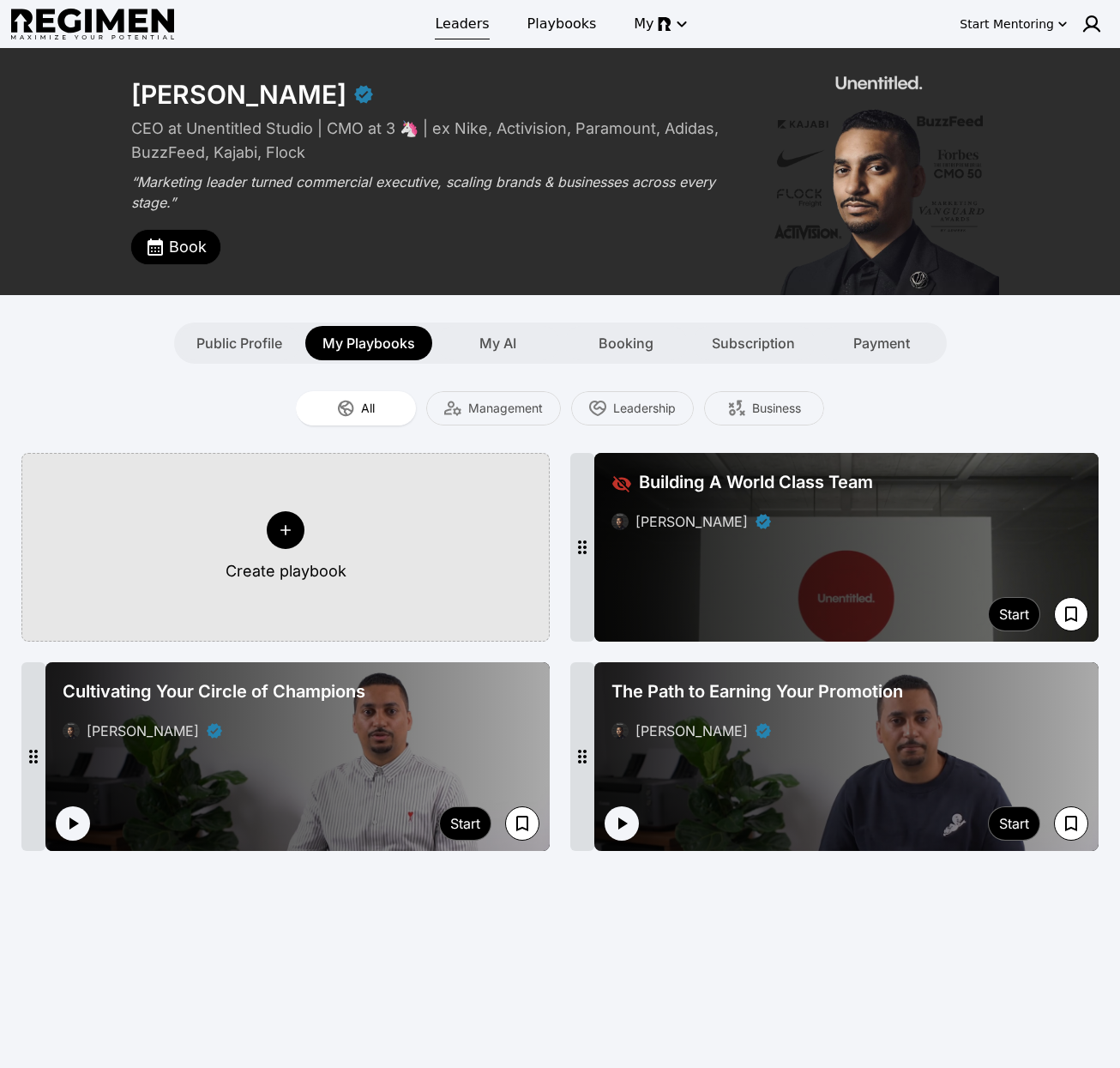
click at [465, 33] on span "Leaders" at bounding box center [462, 24] width 54 height 20
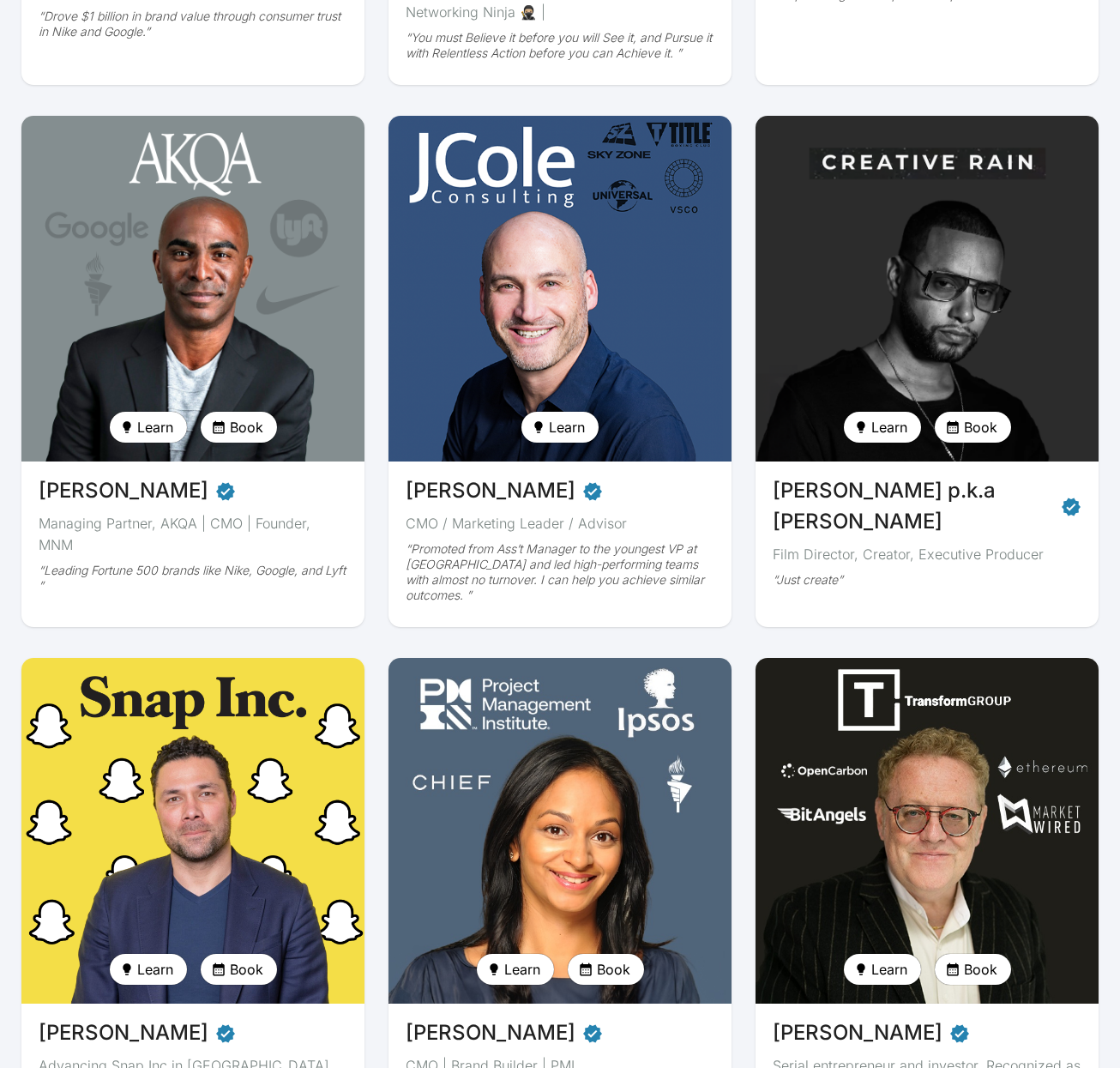
scroll to position [940, 0]
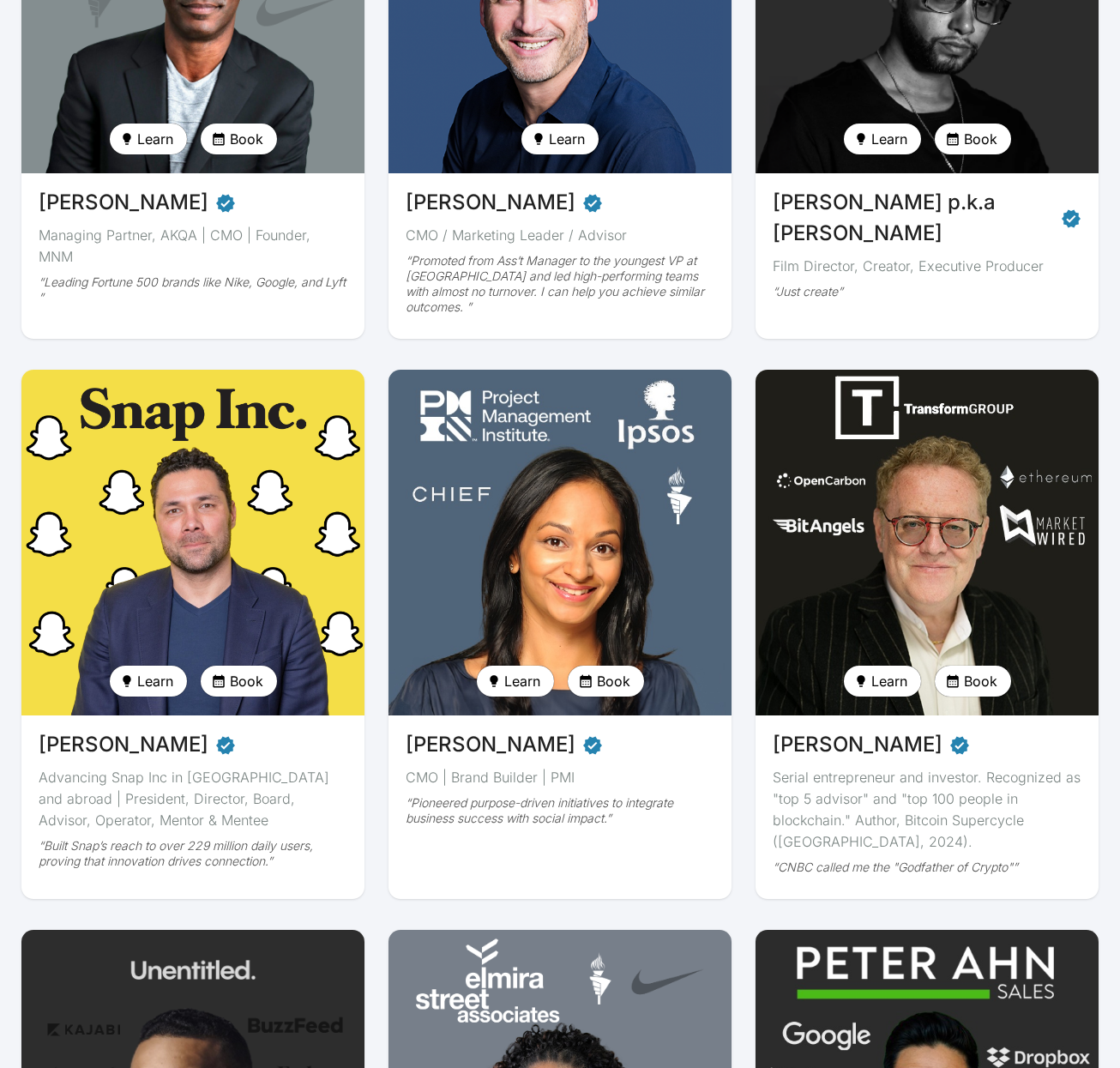
click at [949, 549] on img at bounding box center [926, 543] width 353 height 356
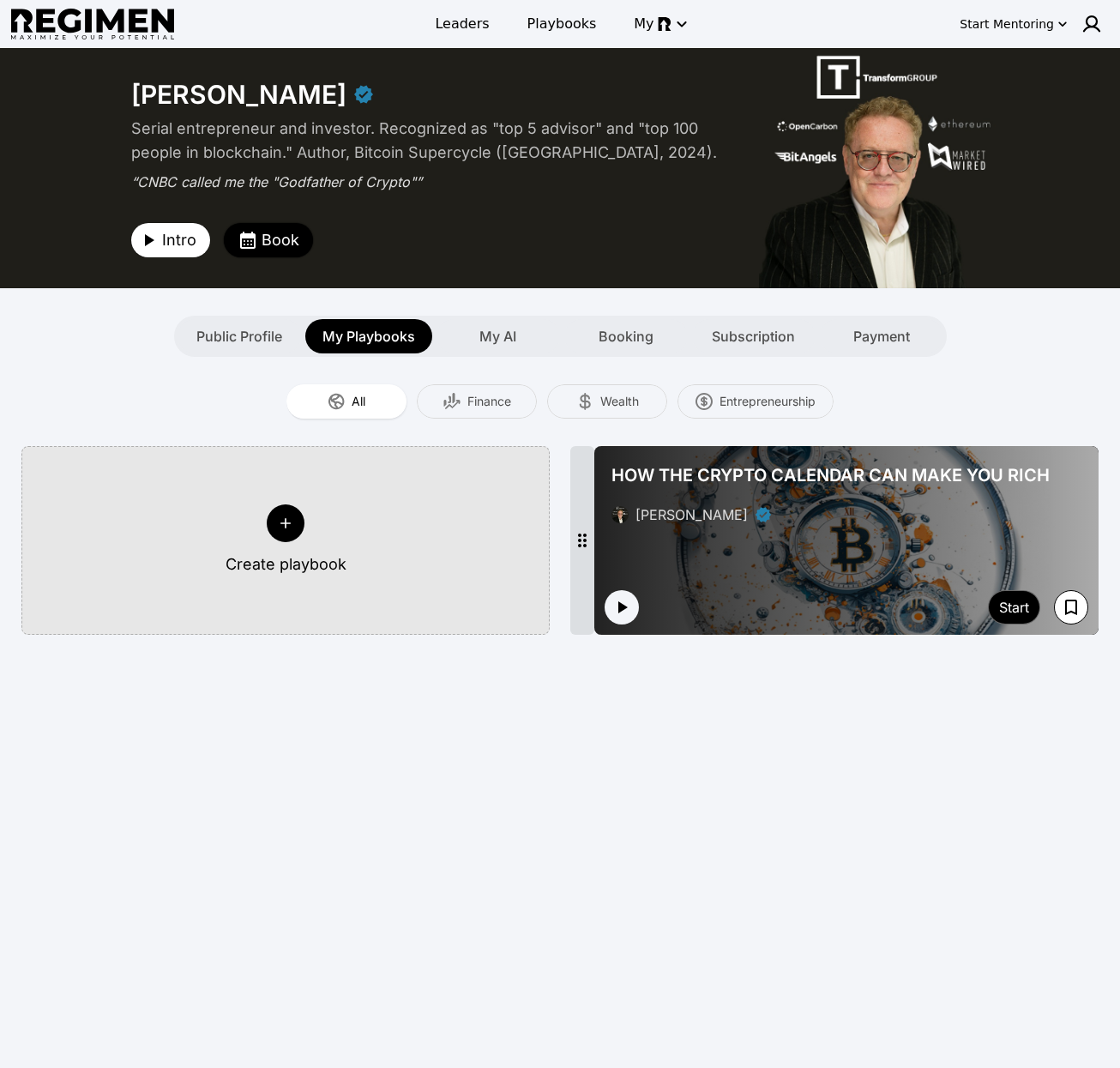
click at [251, 241] on icon "button" at bounding box center [248, 240] width 20 height 20
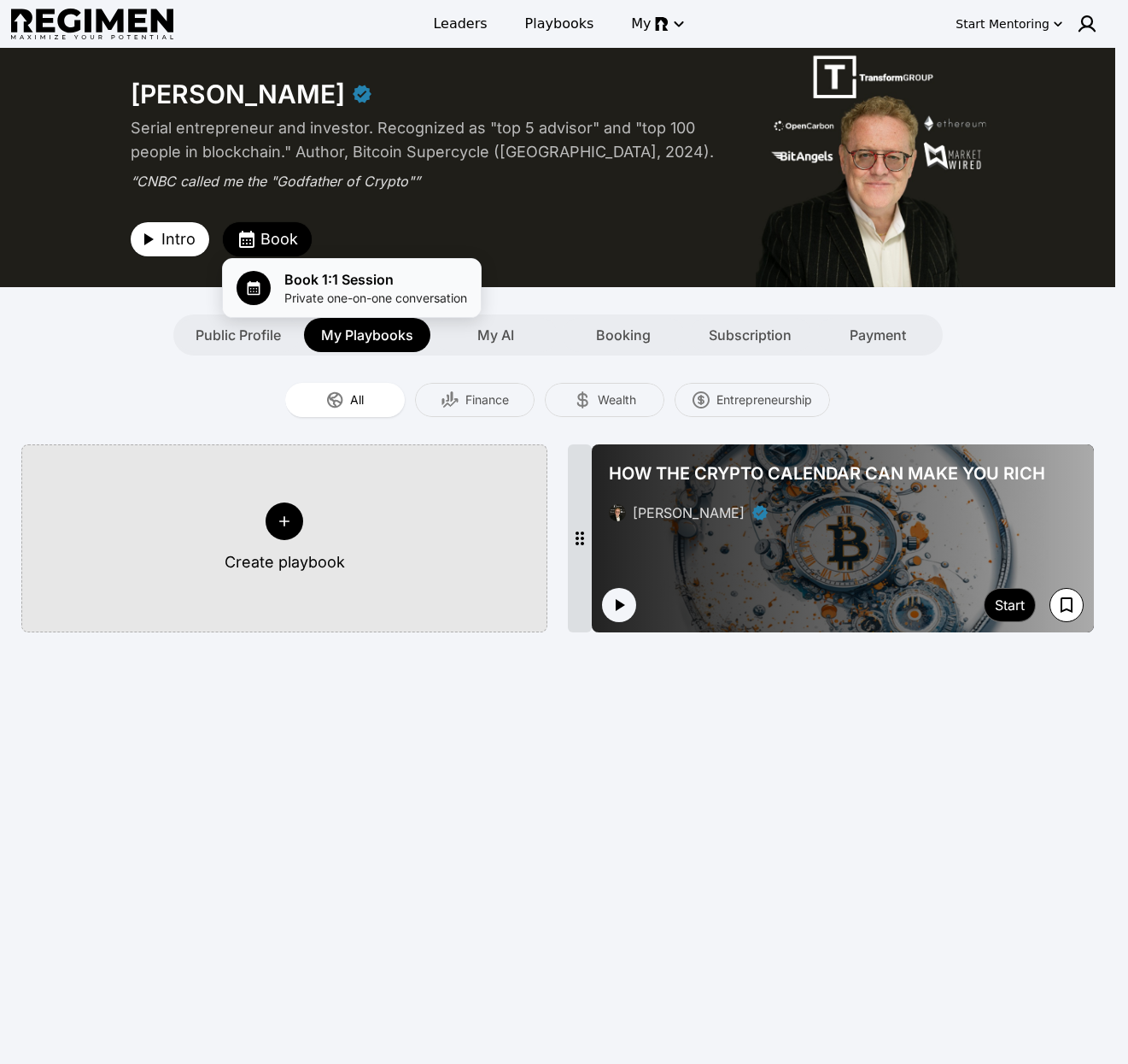
click at [334, 275] on span "Book 1:1 Session" at bounding box center [375, 279] width 183 height 20
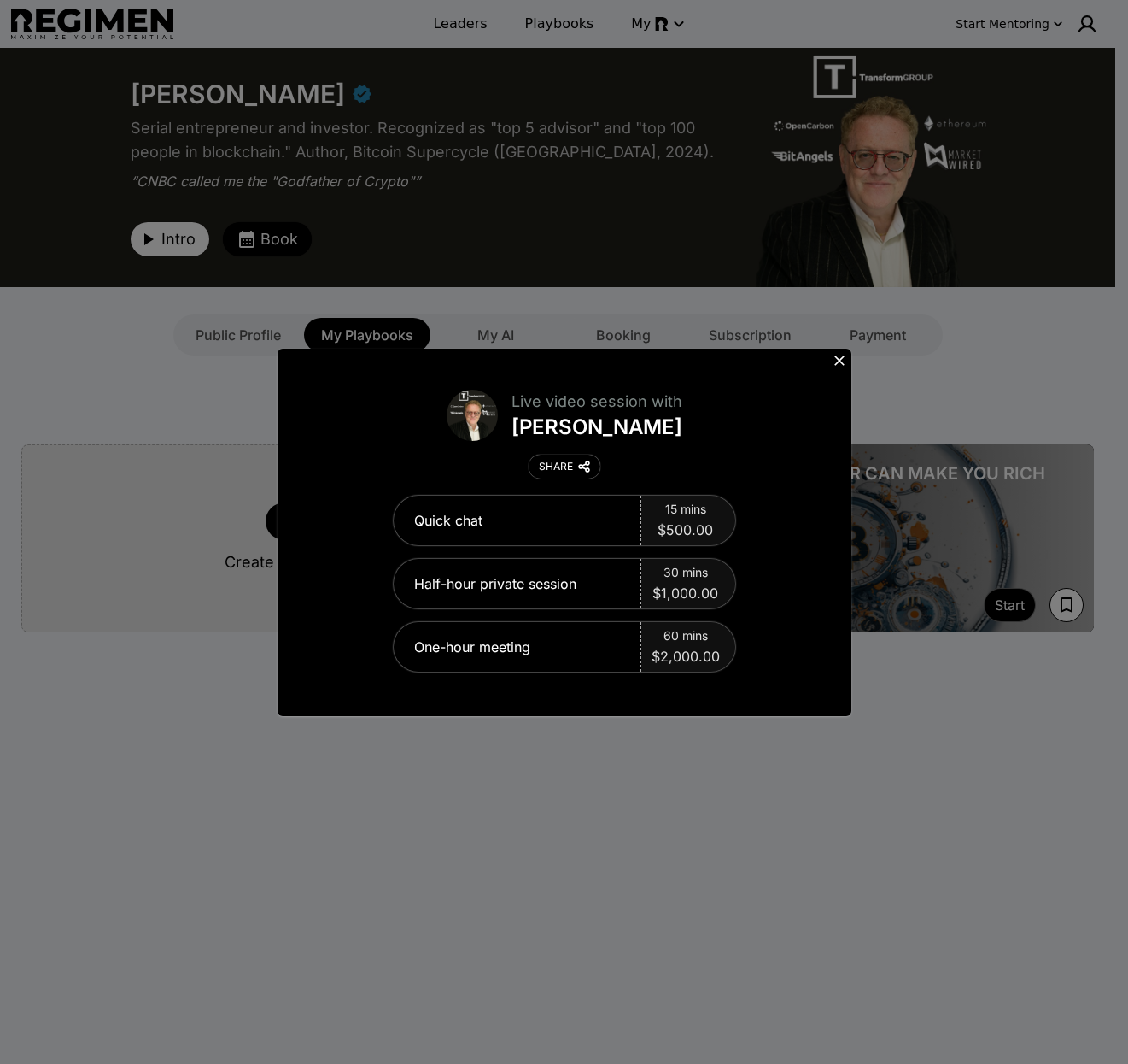
click at [842, 350] on button at bounding box center [840, 361] width 24 height 24
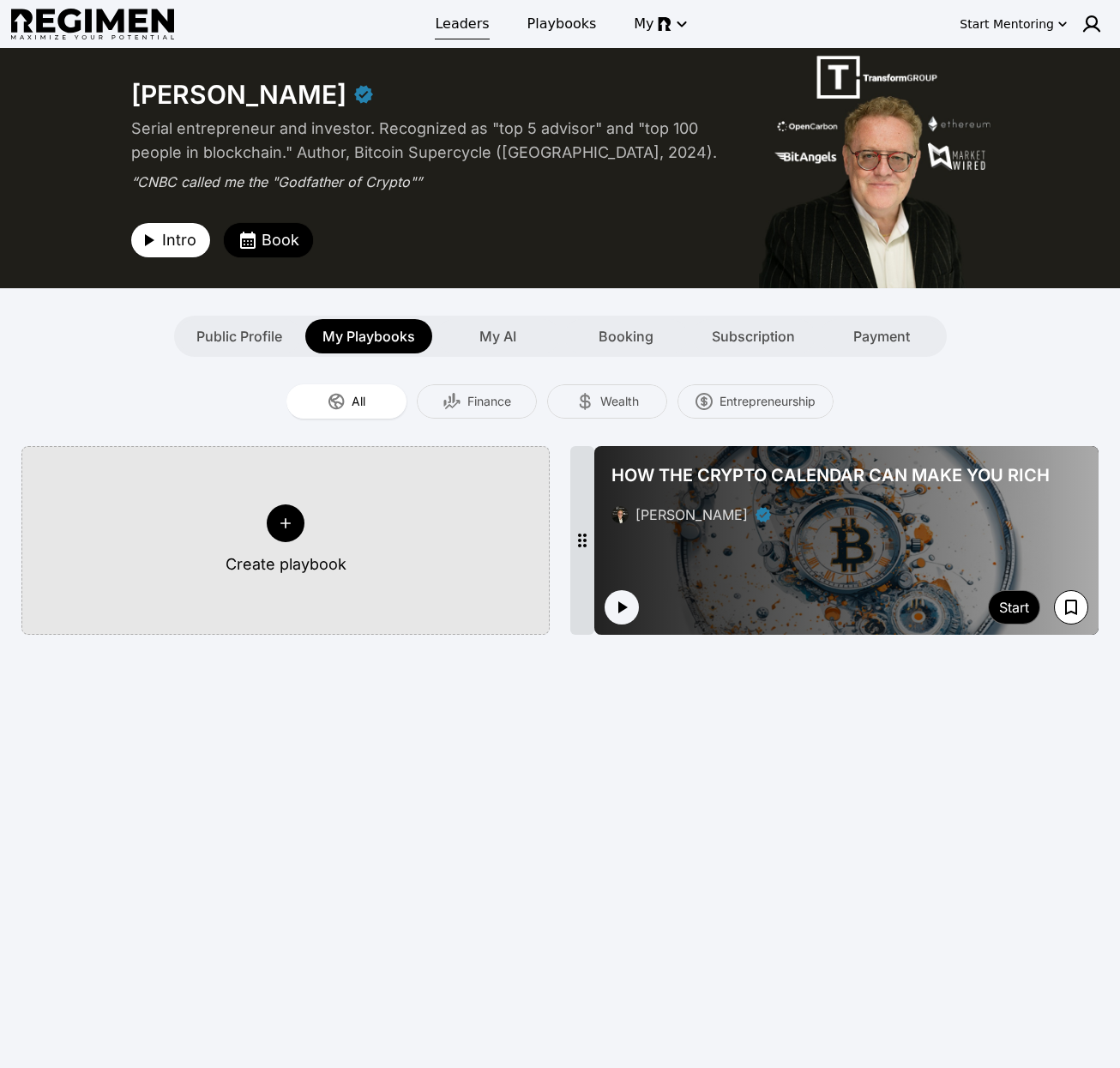
click at [476, 16] on span "Leaders" at bounding box center [462, 24] width 54 height 20
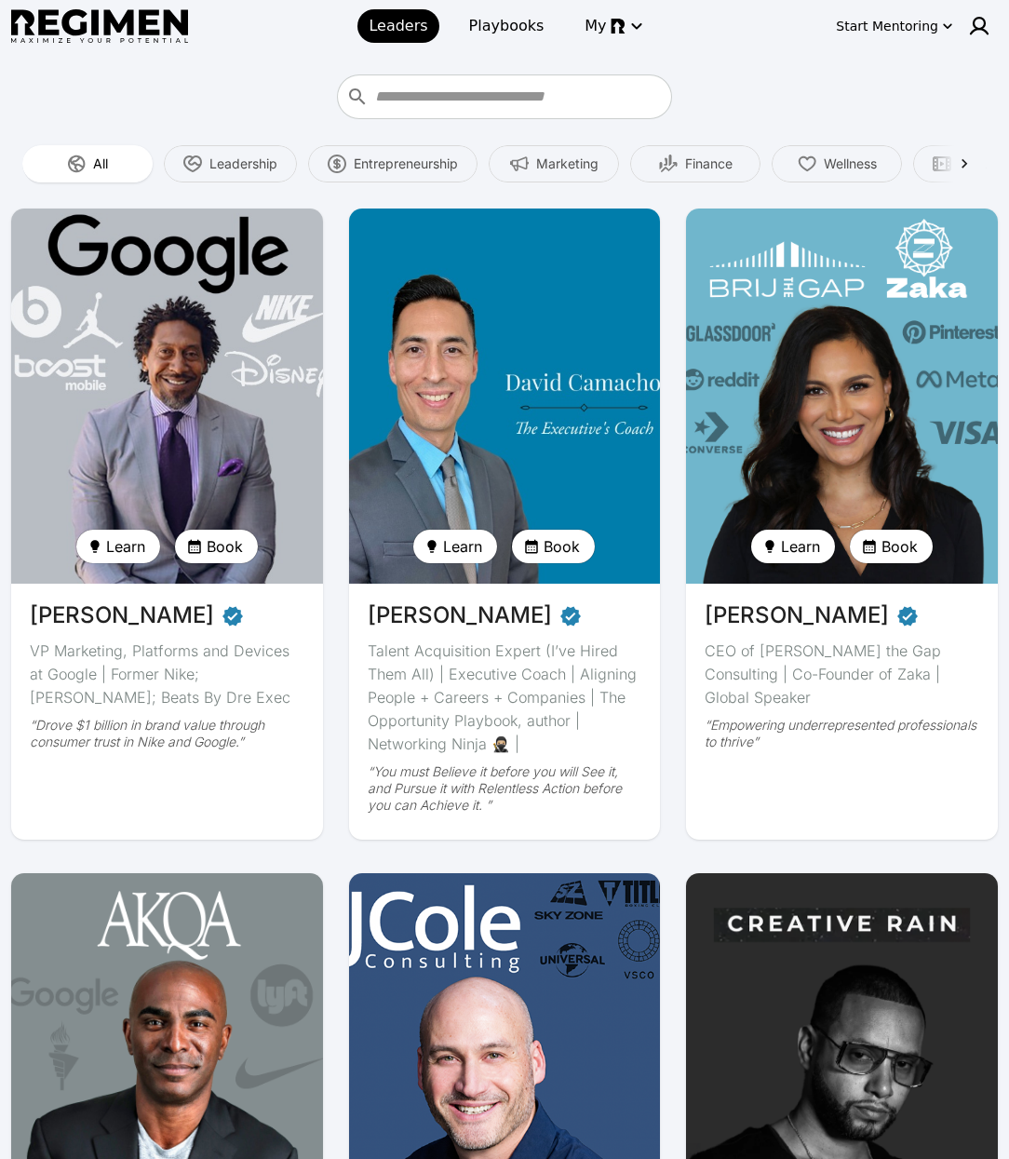
click at [240, 279] on img at bounding box center [167, 396] width 321 height 386
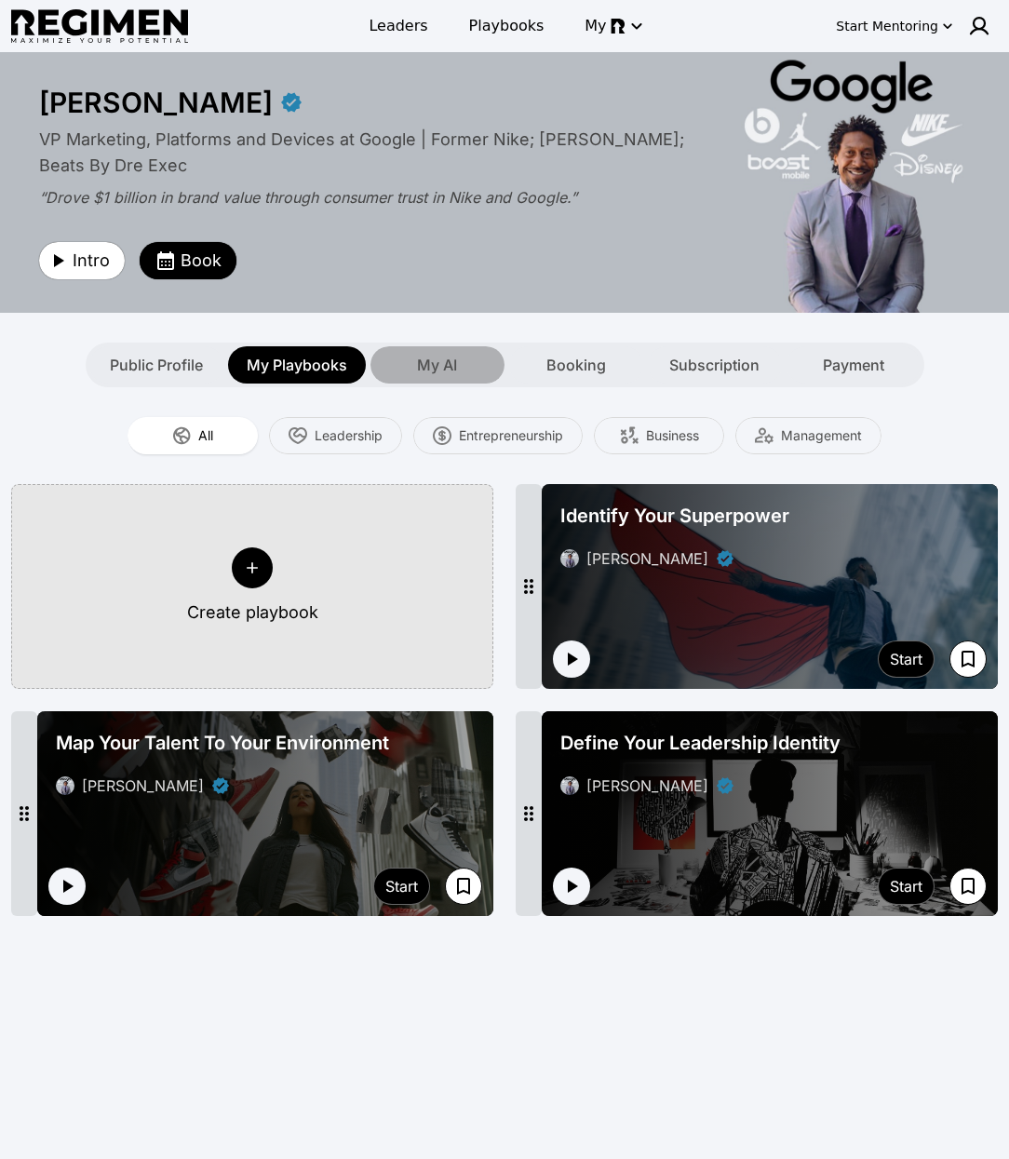
click at [441, 373] on span "My AI" at bounding box center [437, 365] width 40 height 22
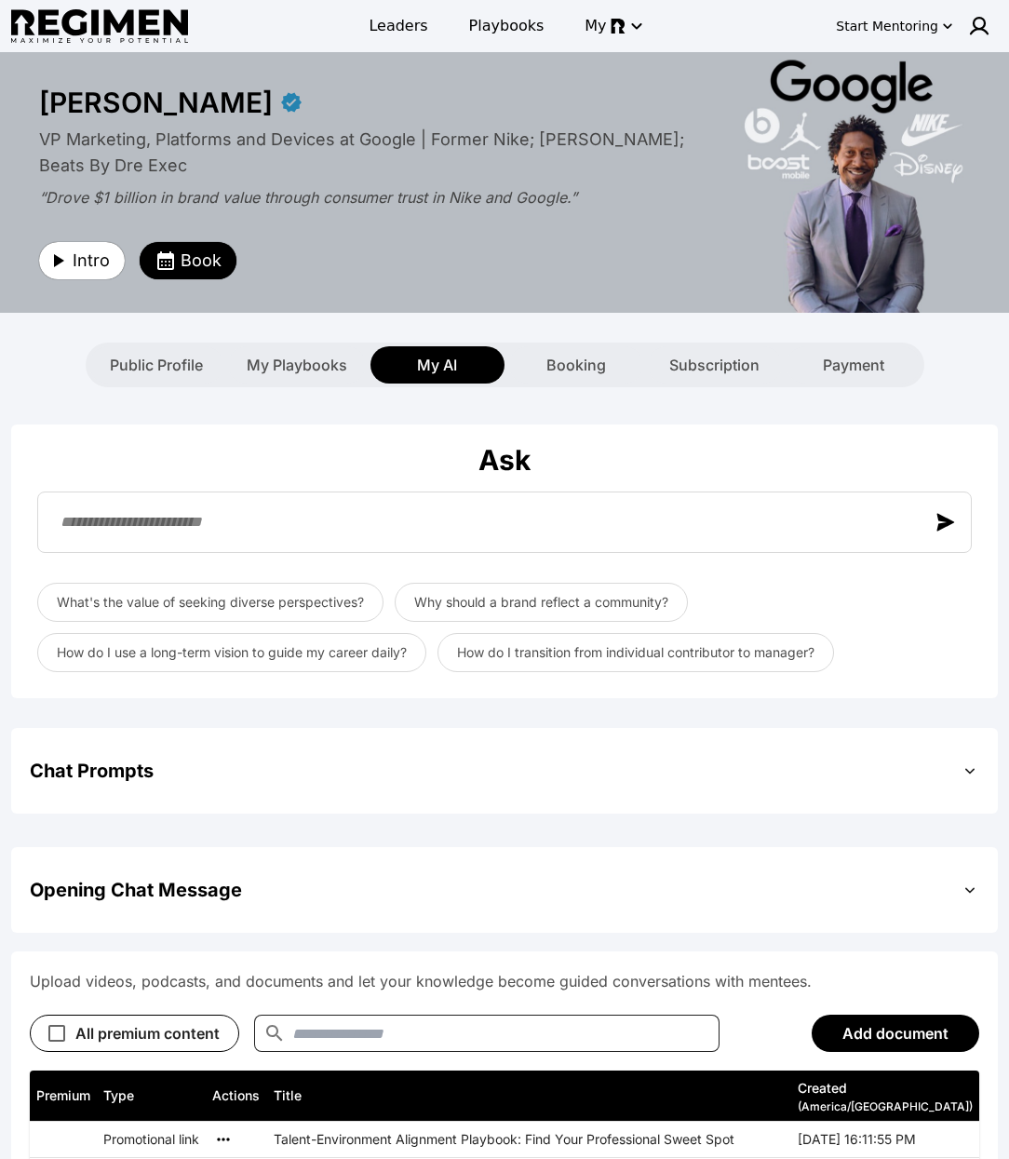
click at [934, 451] on div "Ask" at bounding box center [504, 460] width 949 height 34
click at [139, 369] on span "Public Profile" at bounding box center [156, 365] width 93 height 22
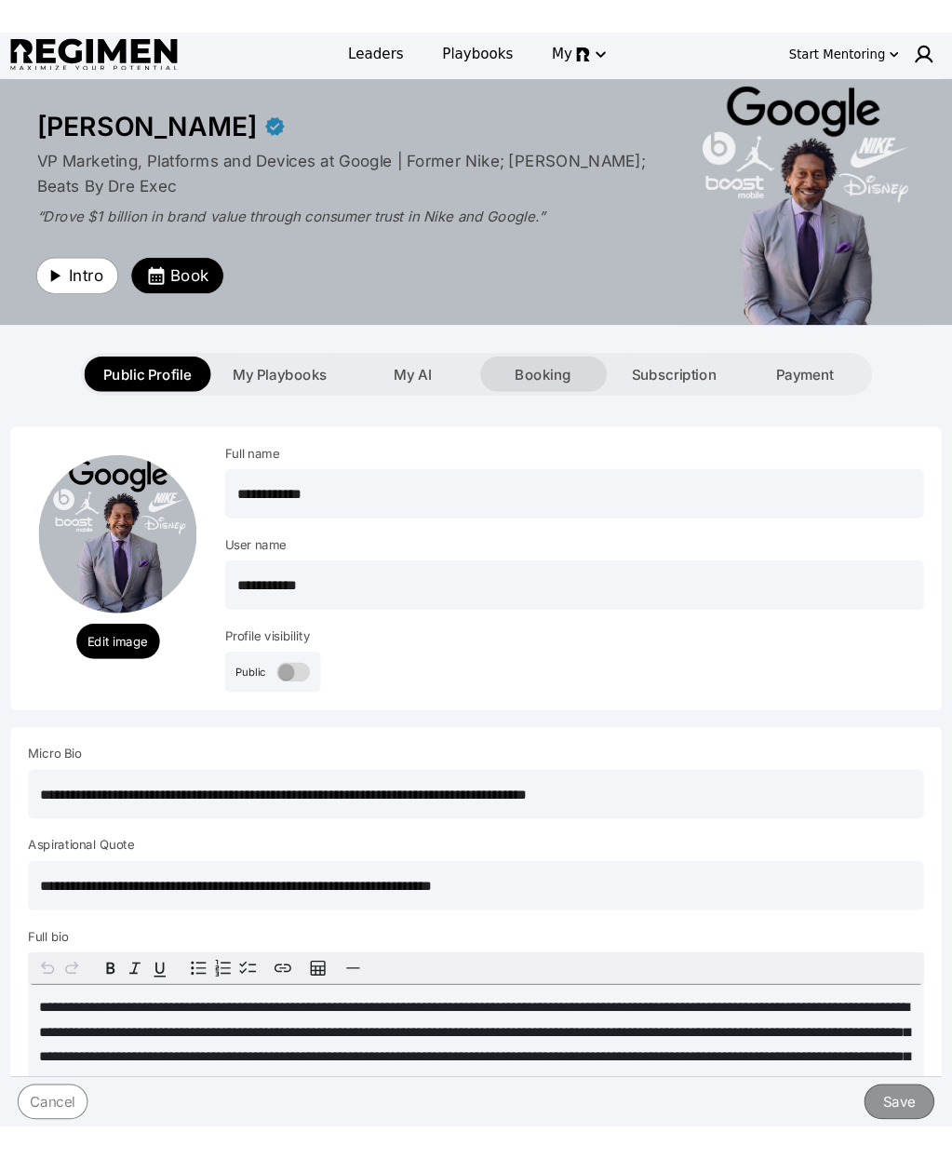
scroll to position [4, 0]
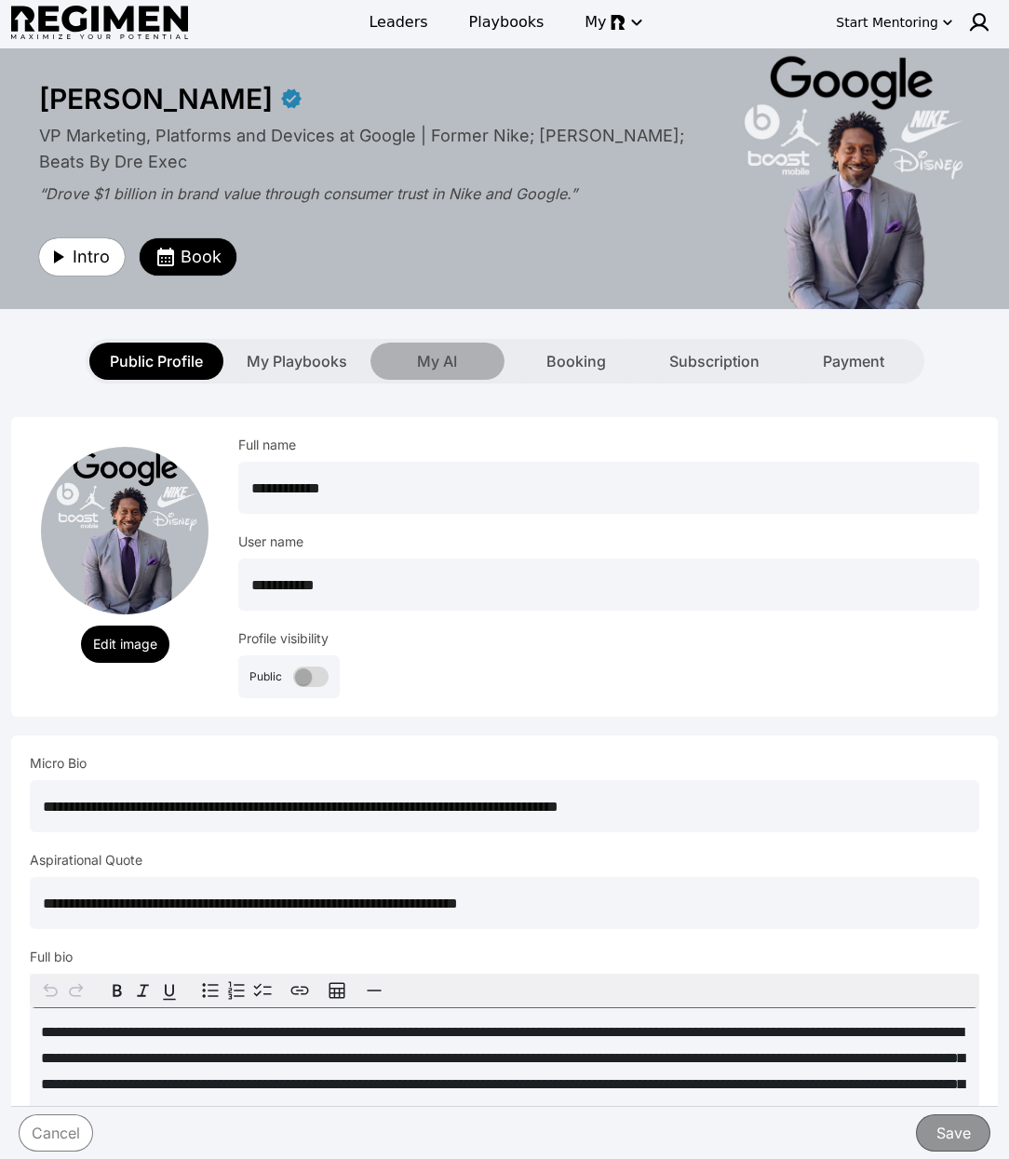
click at [449, 360] on span "My AI" at bounding box center [437, 361] width 40 height 22
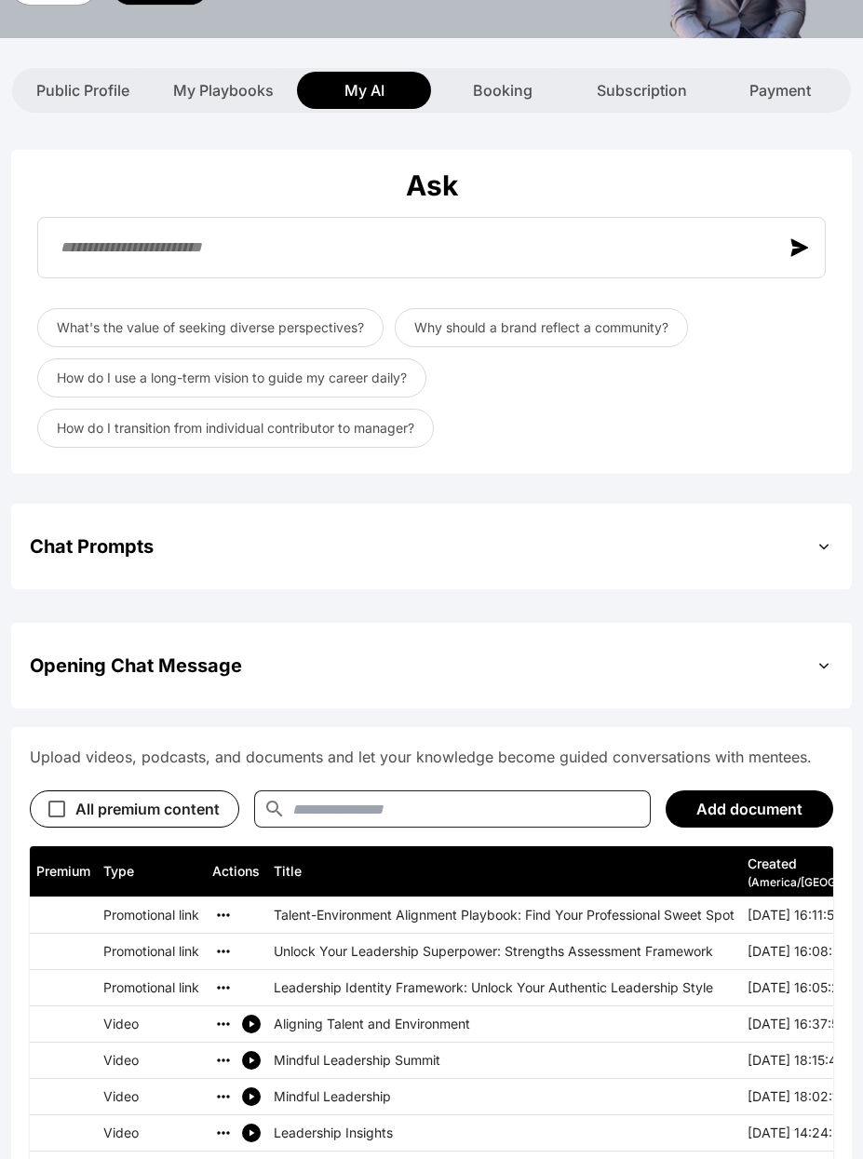
scroll to position [356, 0]
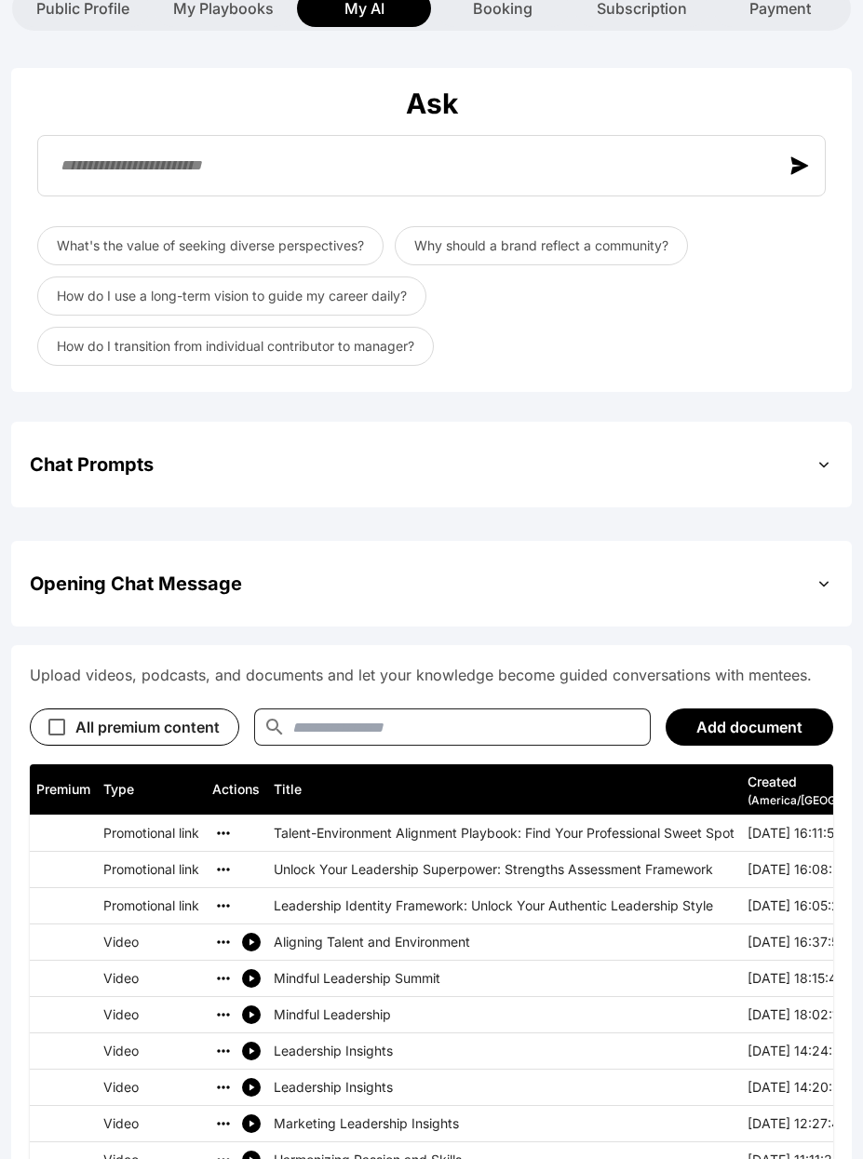
click at [709, 599] on div "Opening Chat Message" at bounding box center [431, 583] width 803 height 48
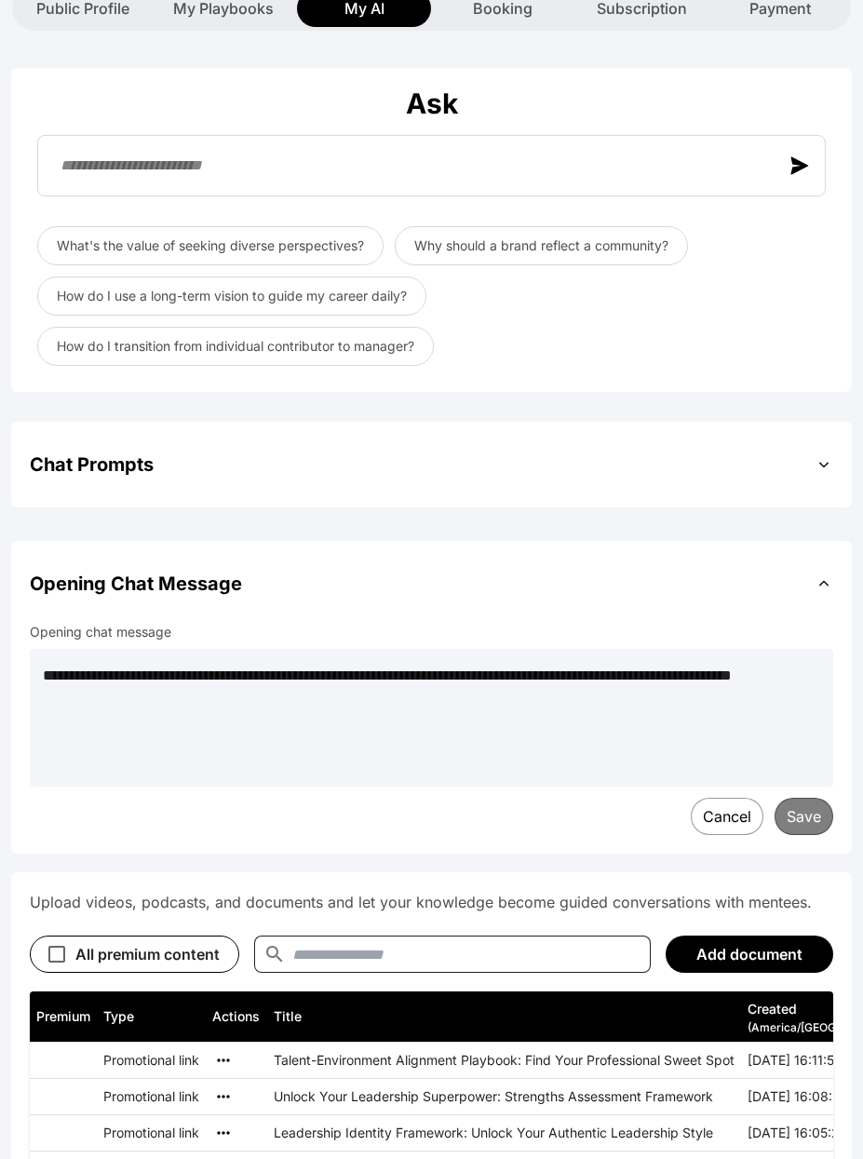
click at [714, 591] on div "Opening Chat Message" at bounding box center [431, 583] width 803 height 48
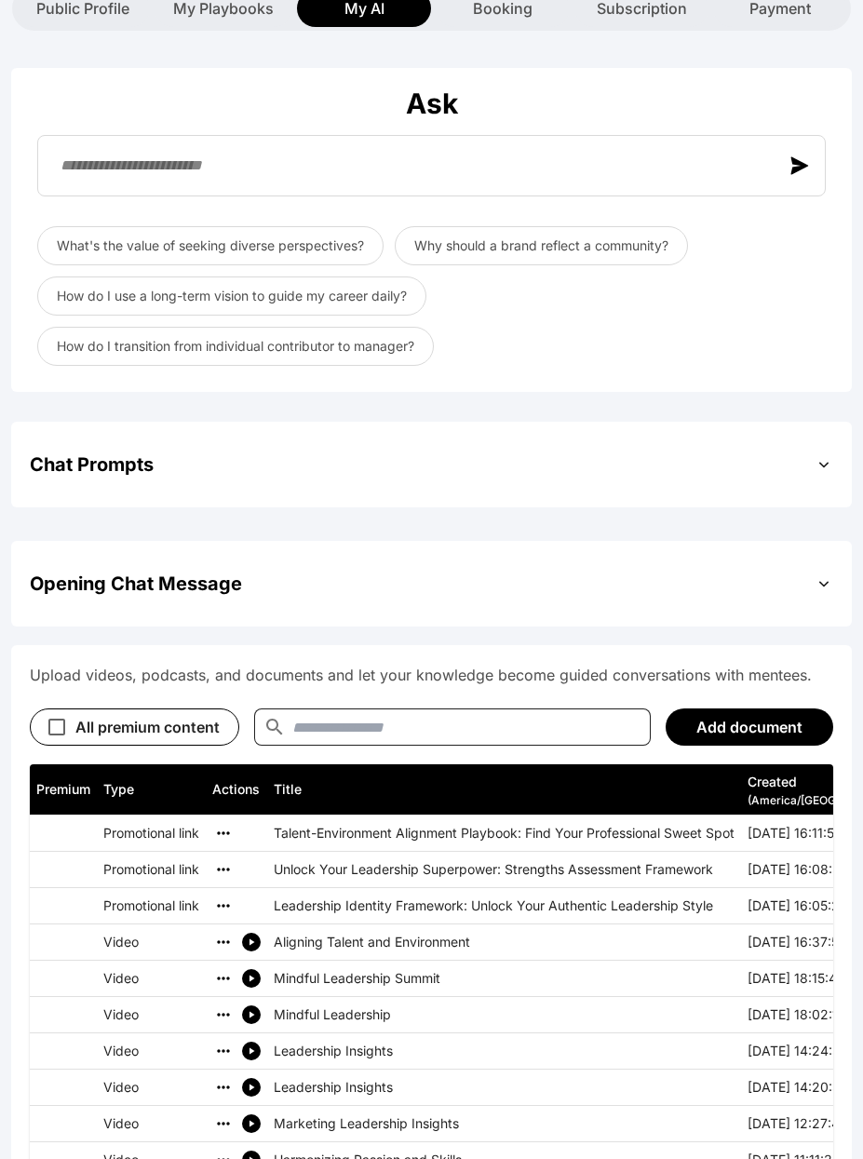
click at [711, 465] on div "Chat Prompts" at bounding box center [431, 464] width 803 height 48
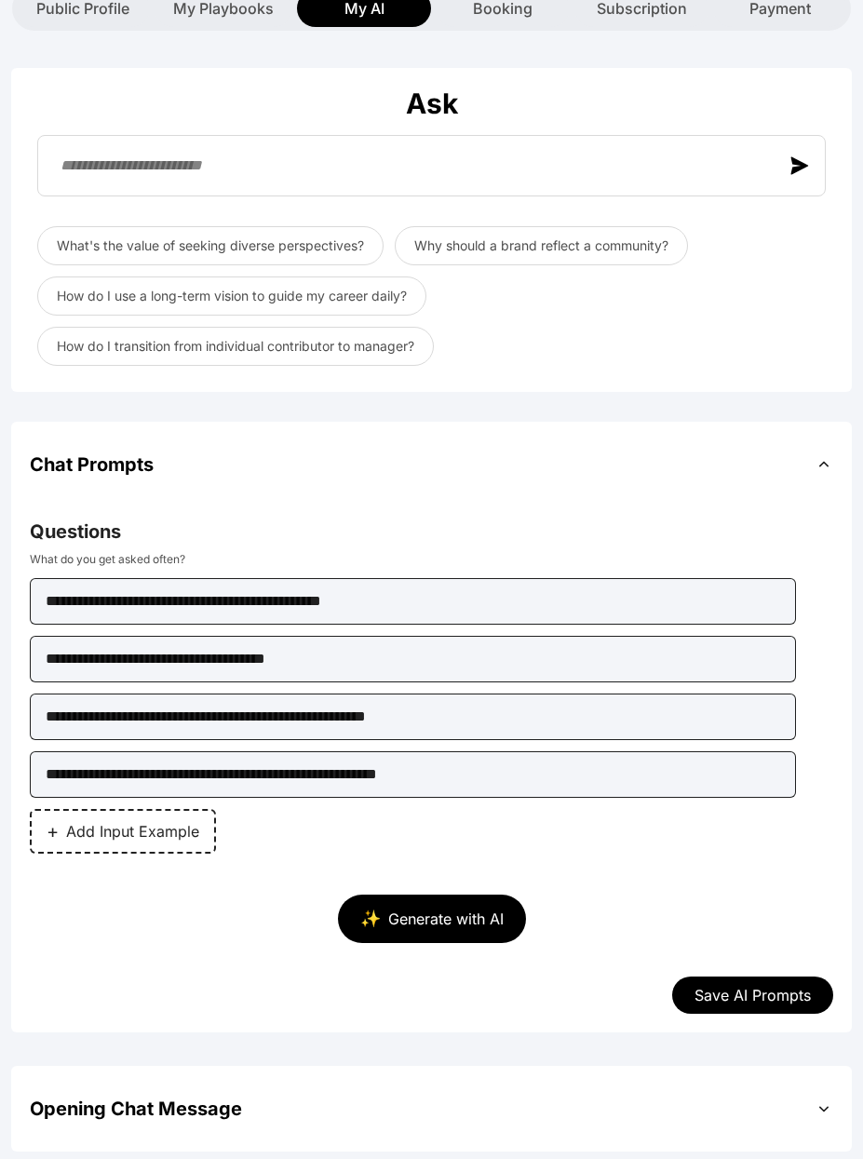
click at [709, 469] on div "Chat Prompts" at bounding box center [431, 464] width 803 height 48
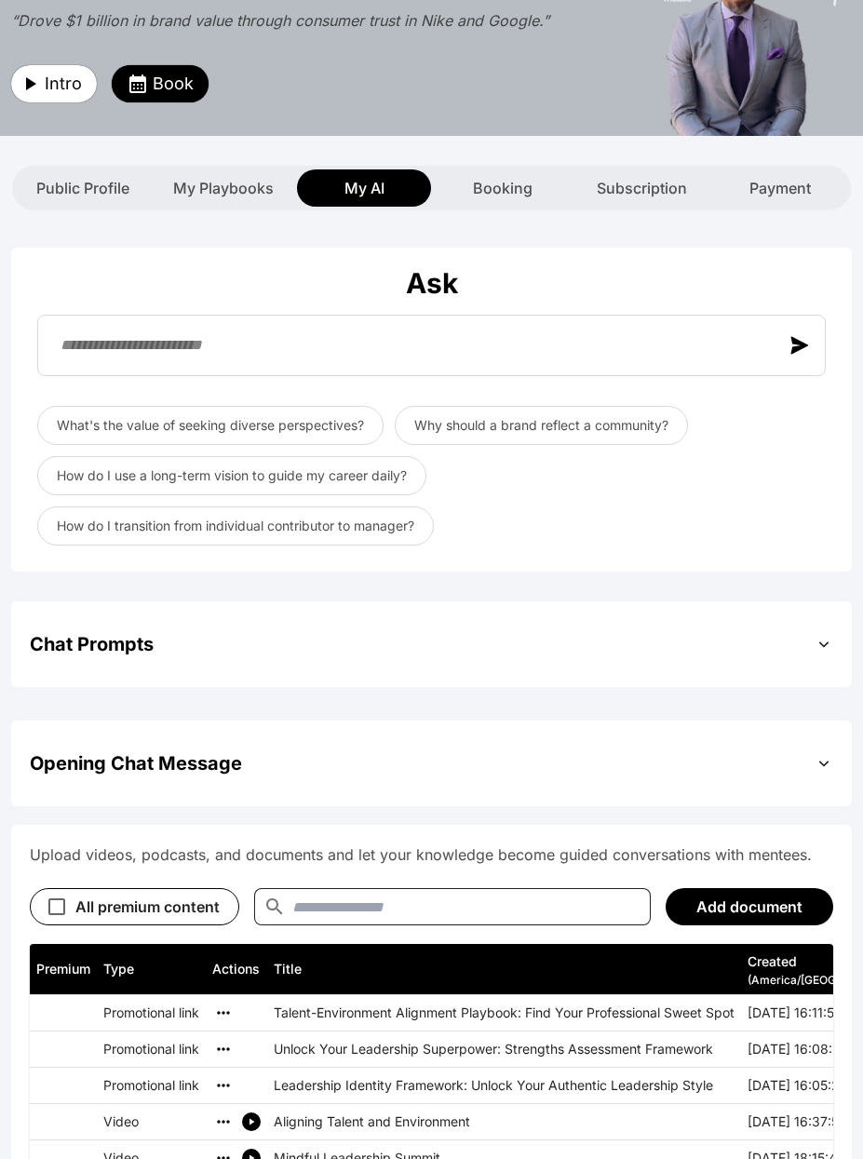
scroll to position [0, 0]
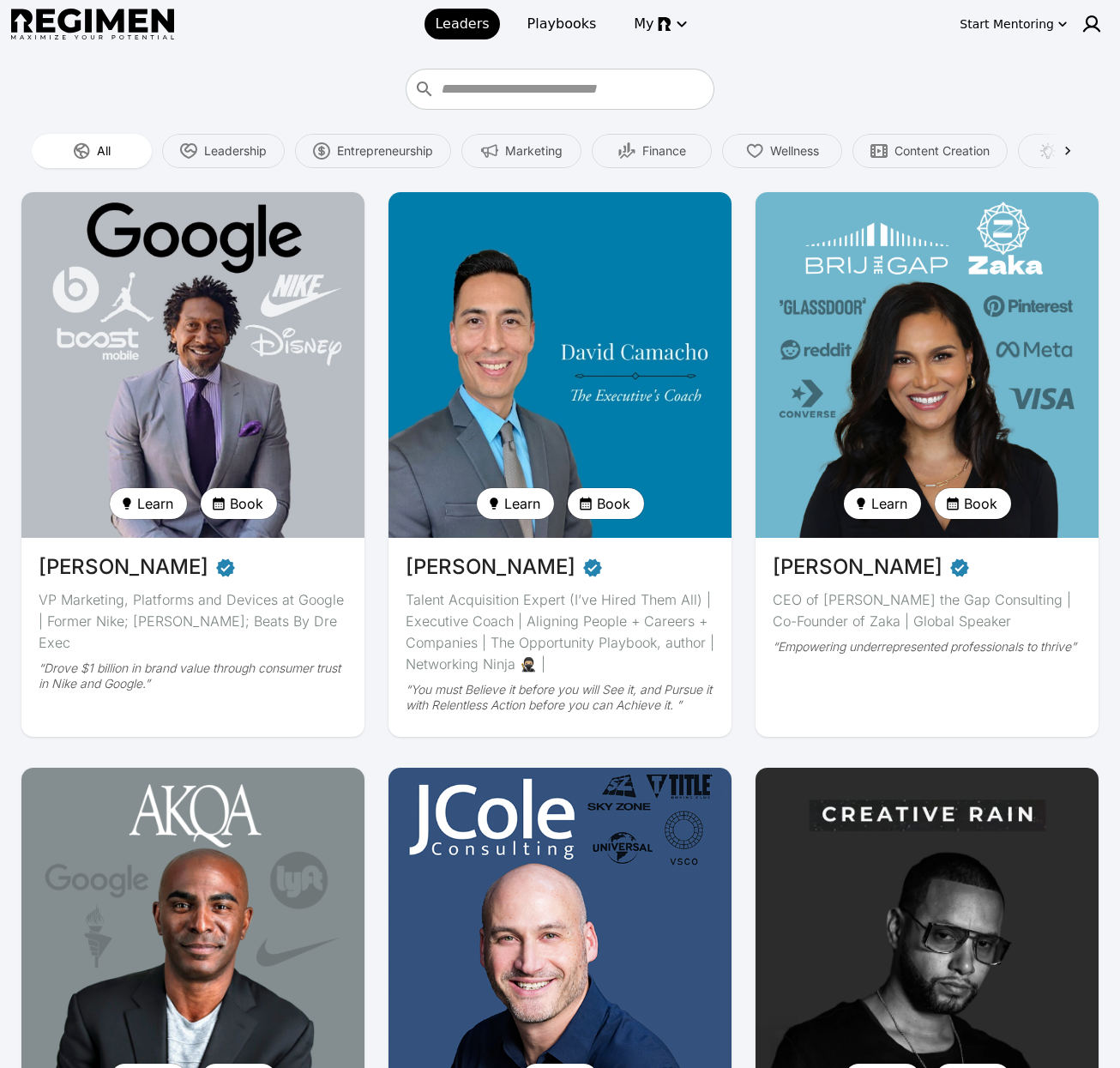
scroll to position [358, 0]
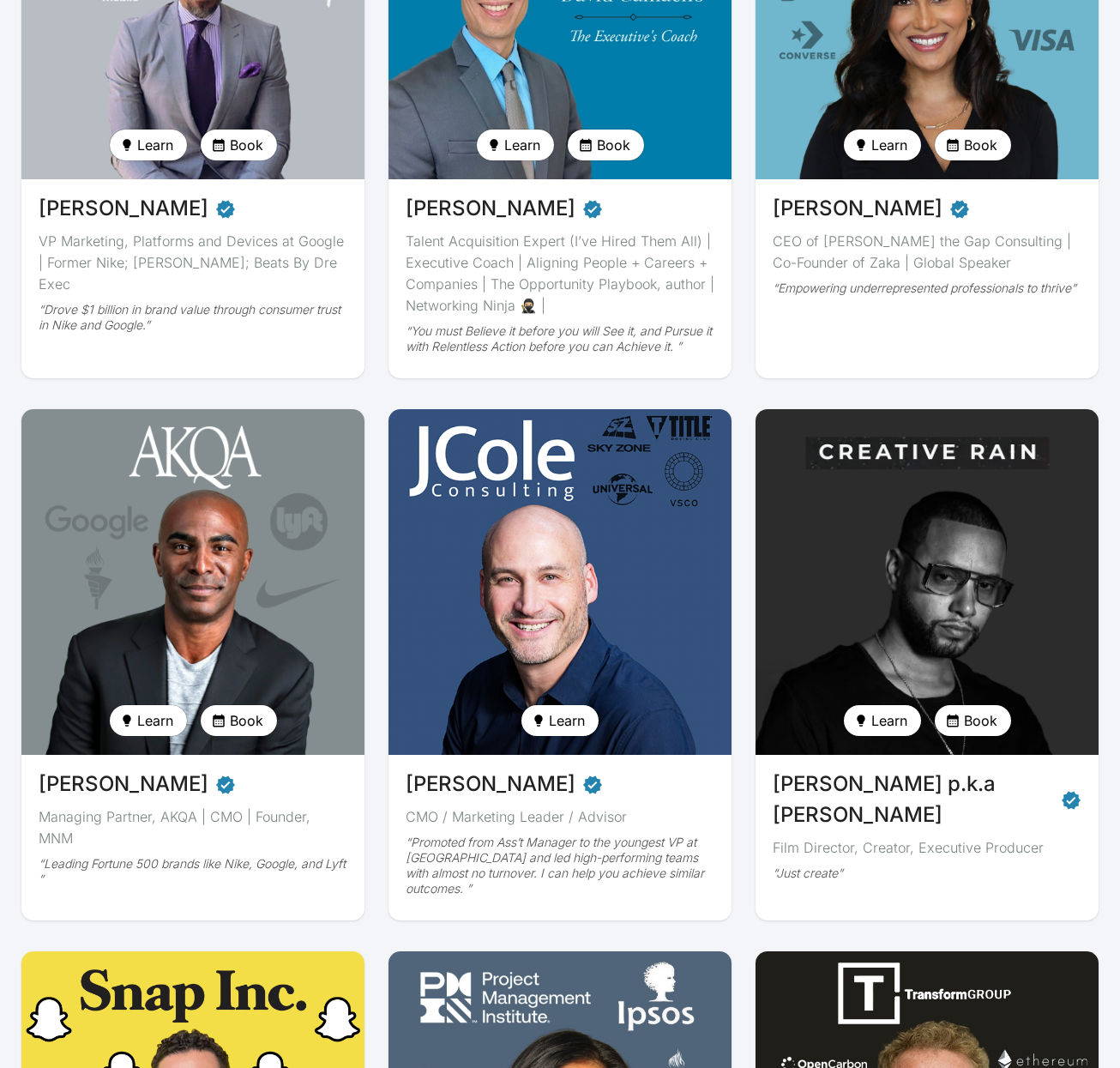
click at [875, 658] on img at bounding box center [926, 581] width 353 height 356
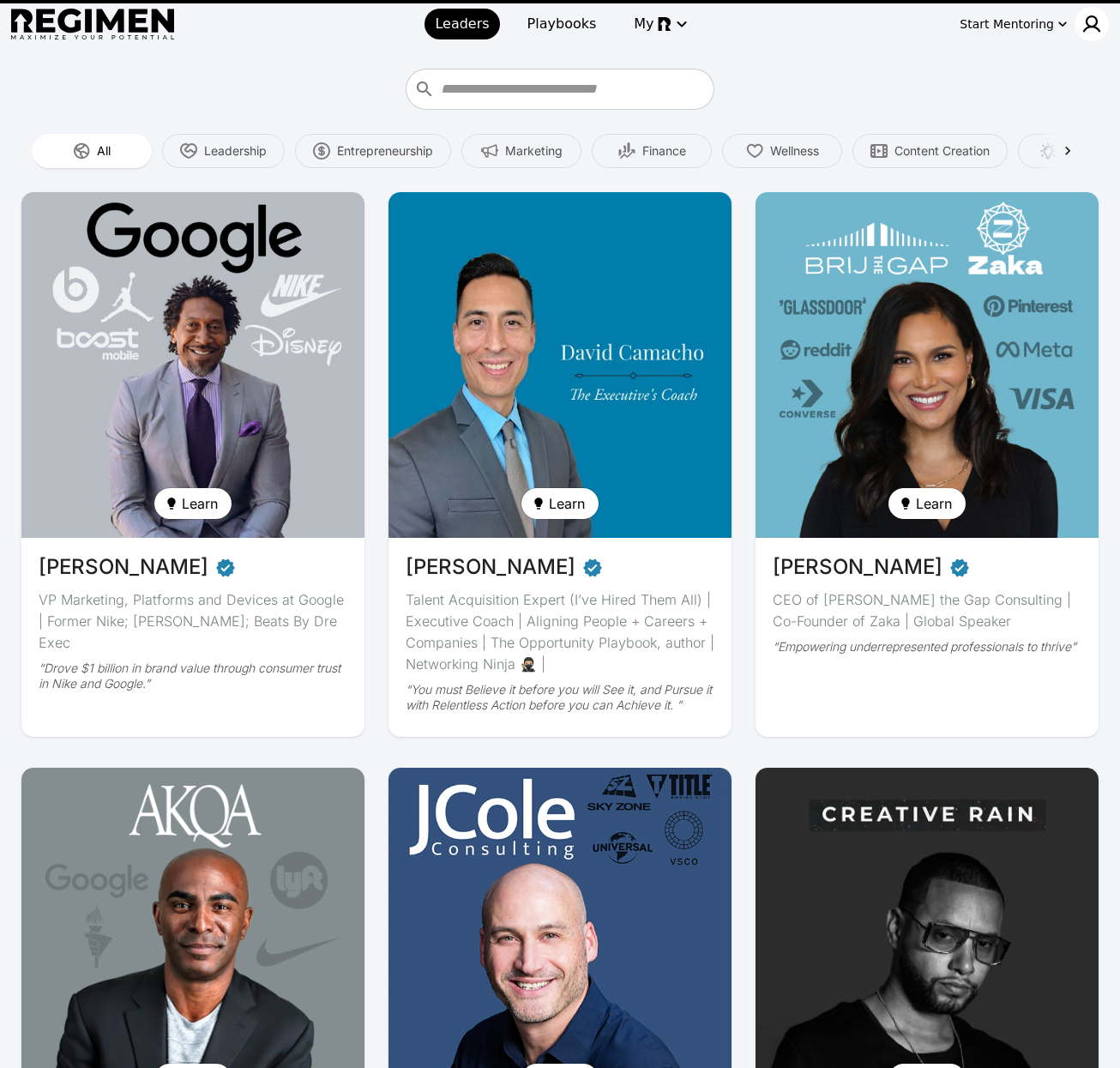
click at [1095, 31] on img at bounding box center [1092, 24] width 20 height 20
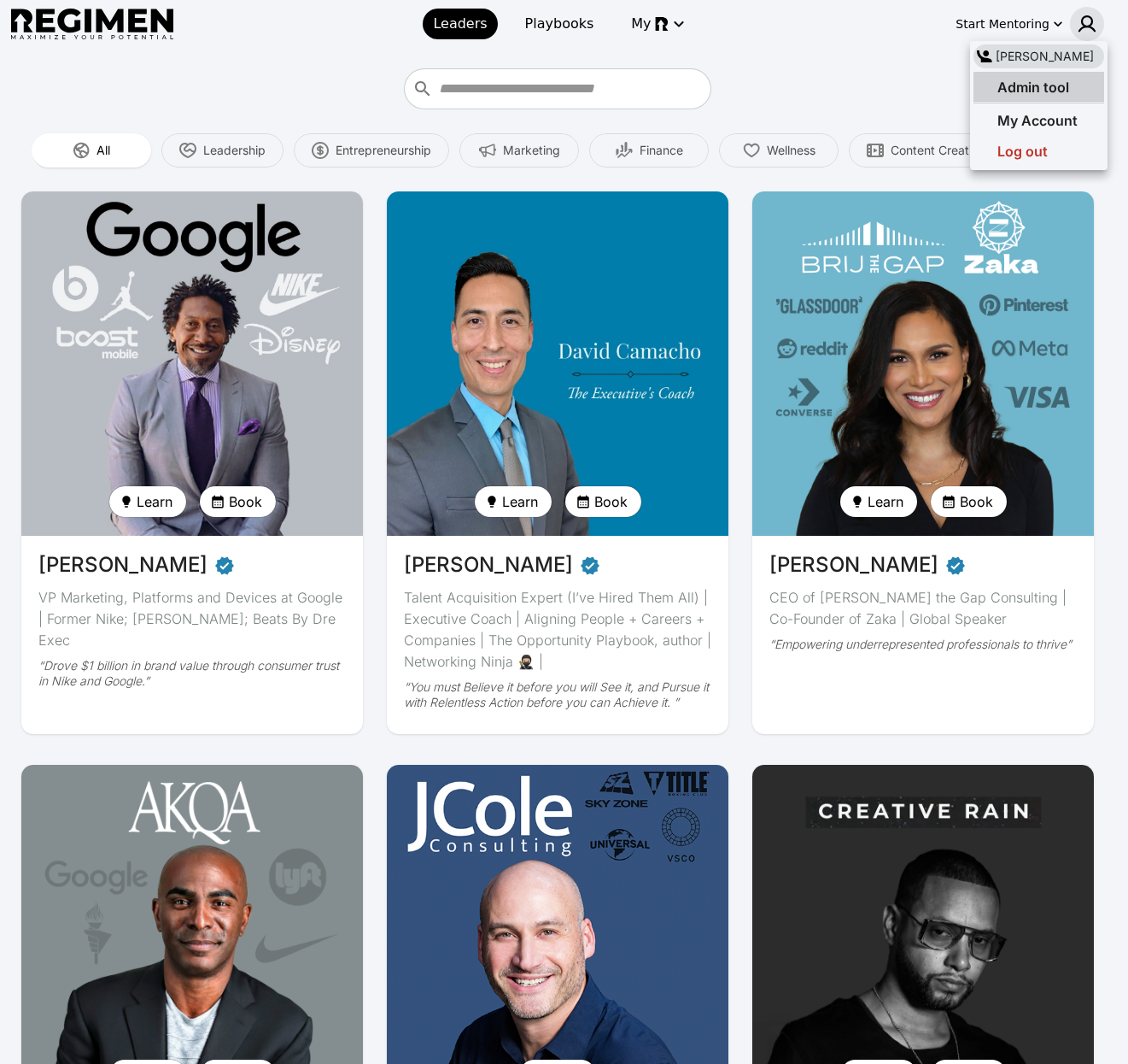
click at [1054, 87] on span "Admin tool" at bounding box center [1033, 87] width 72 height 17
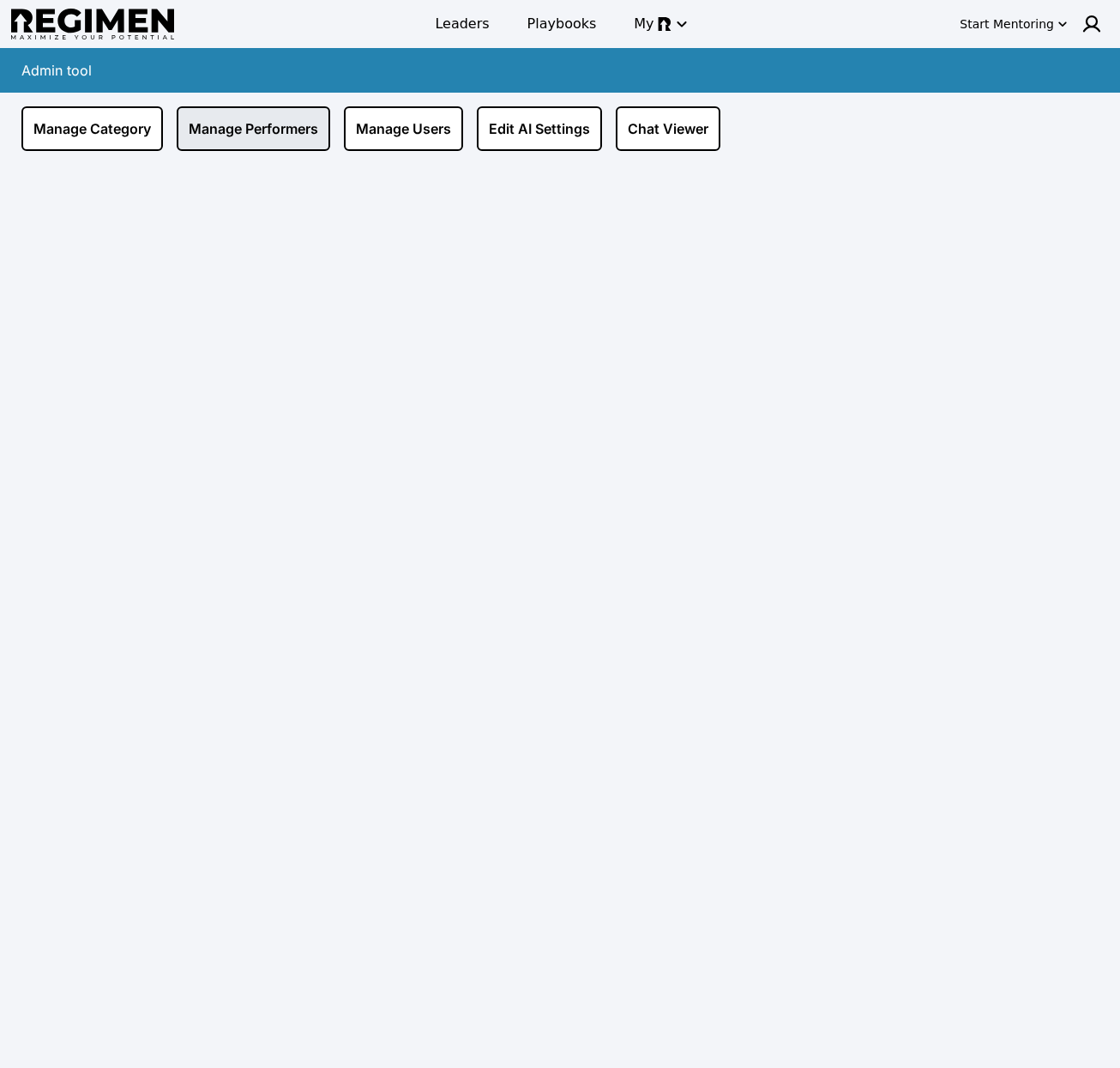
click at [246, 126] on link "Manage Performers" at bounding box center [253, 128] width 154 height 44
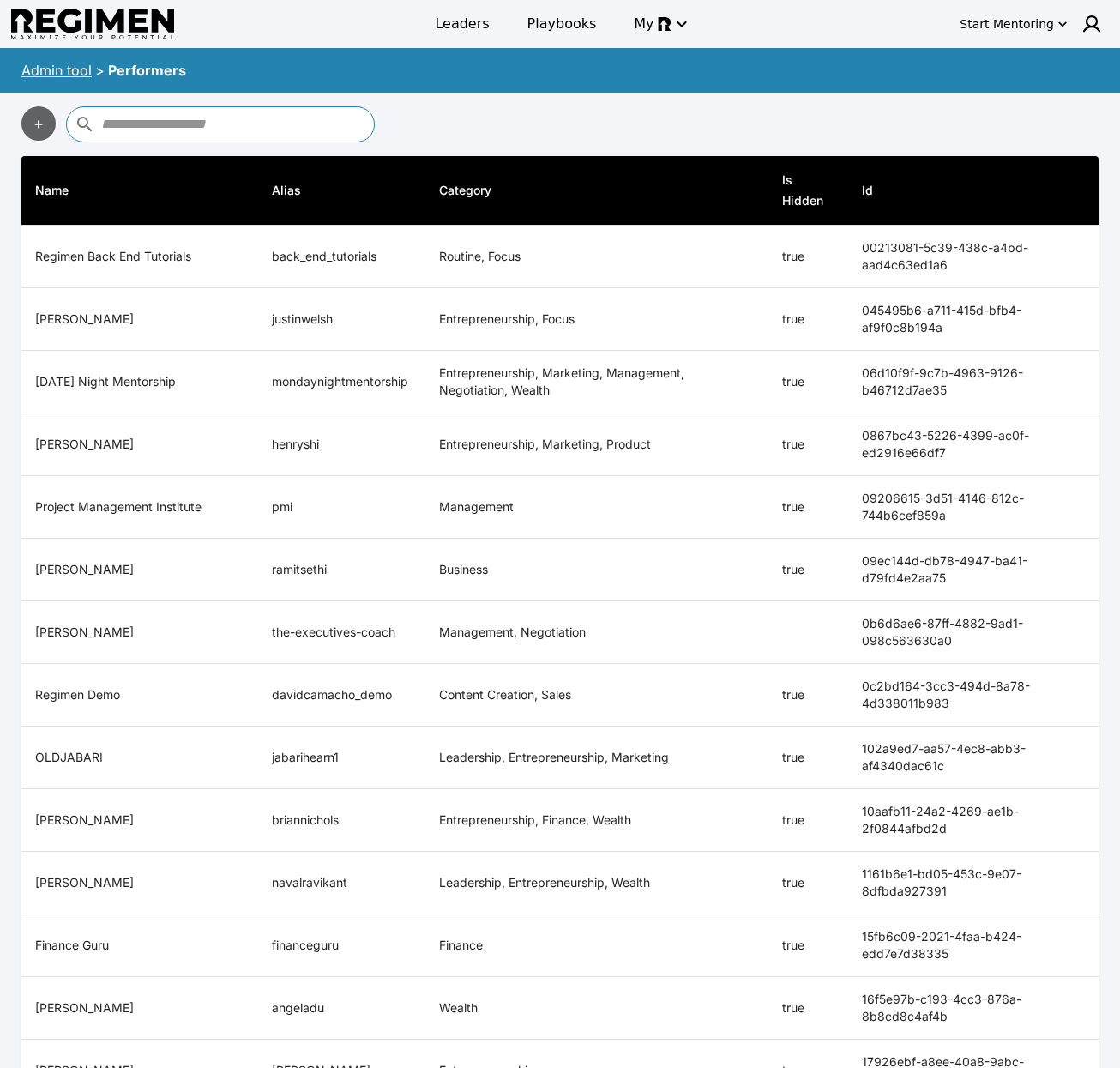
click at [253, 118] on input "text" at bounding box center [235, 124] width 268 height 28
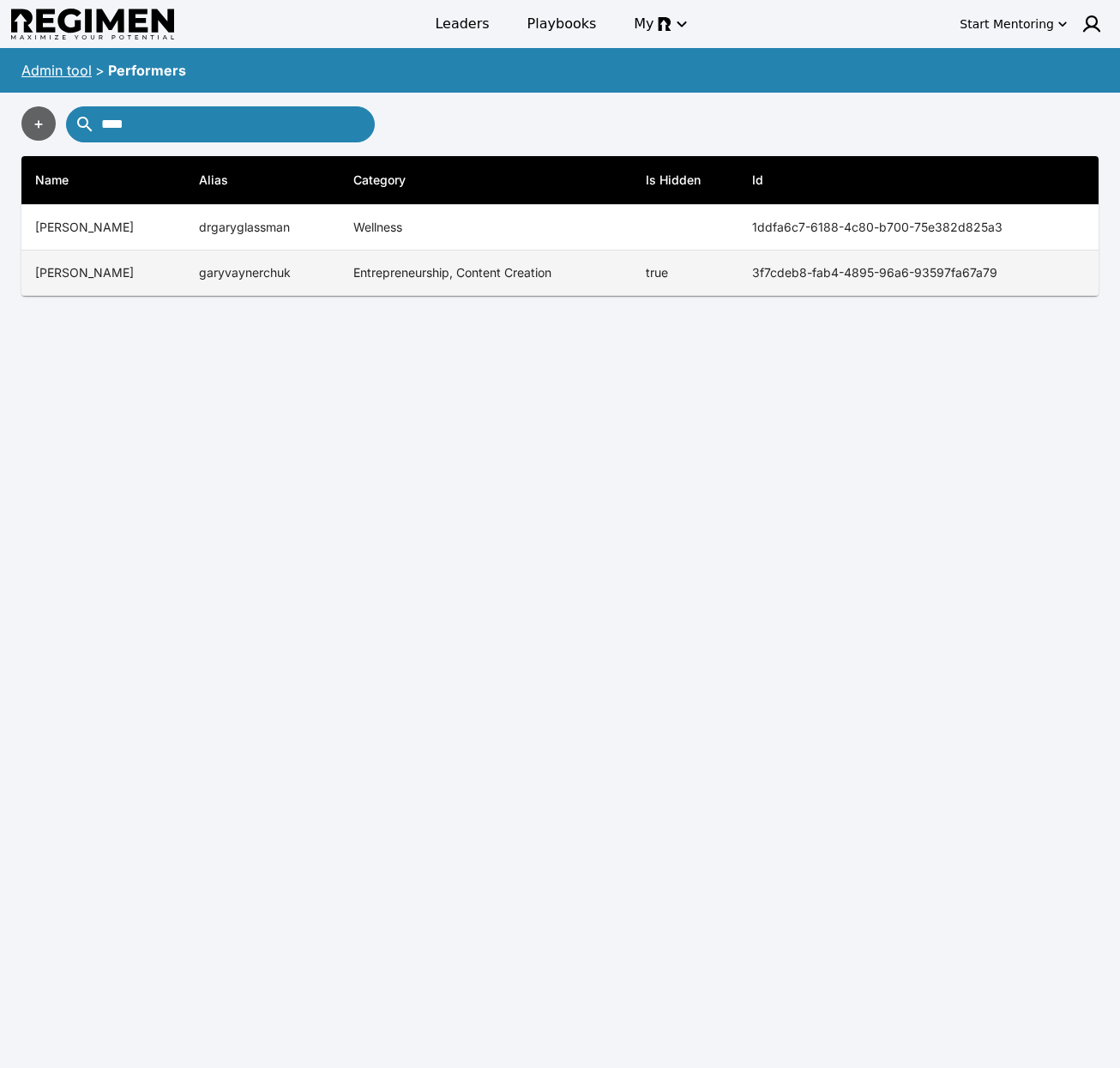
type input "****"
click at [160, 276] on th "[PERSON_NAME]" at bounding box center [103, 273] width 164 height 45
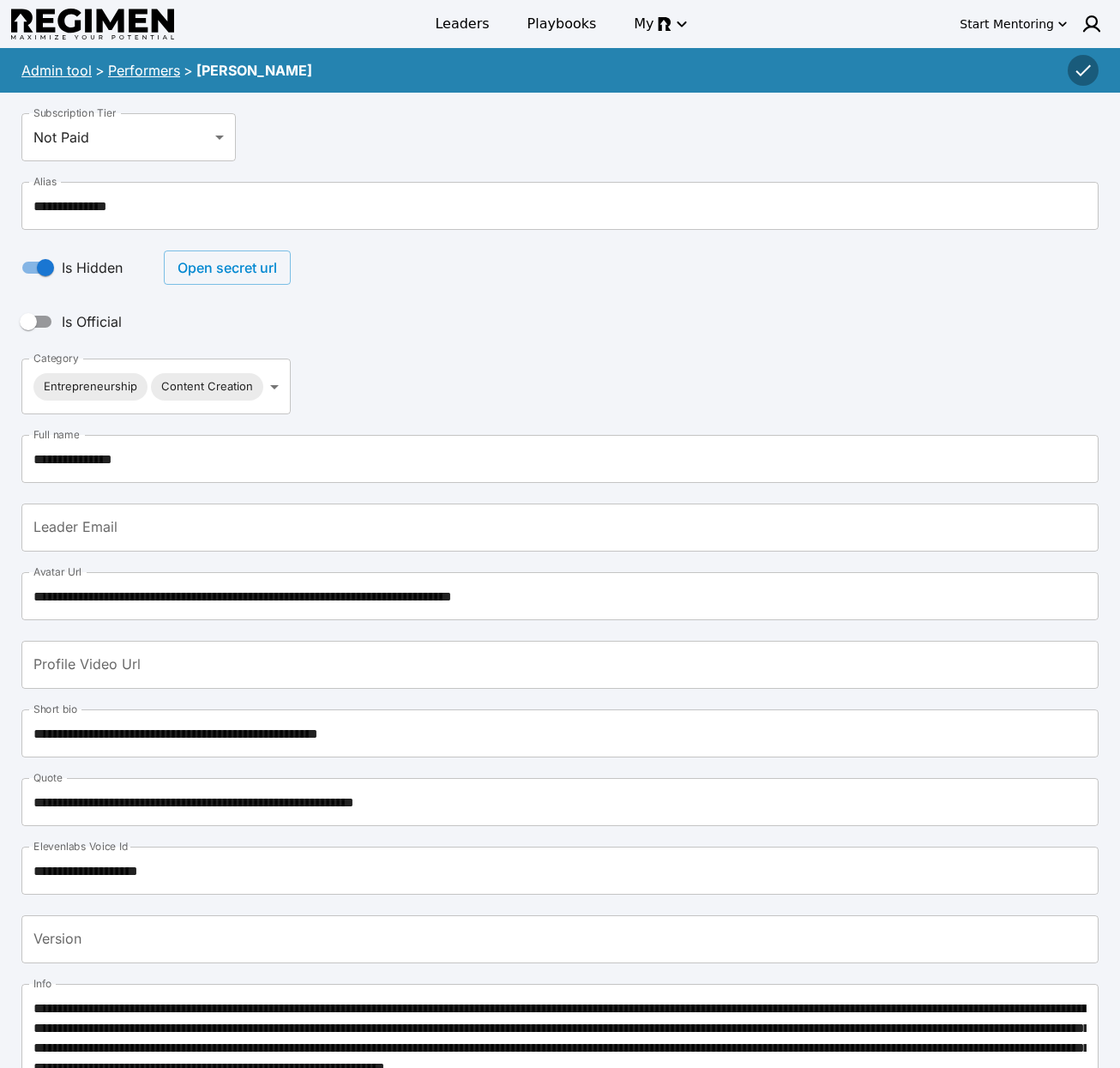
click at [235, 268] on button "Open secret url" at bounding box center [228, 267] width 127 height 34
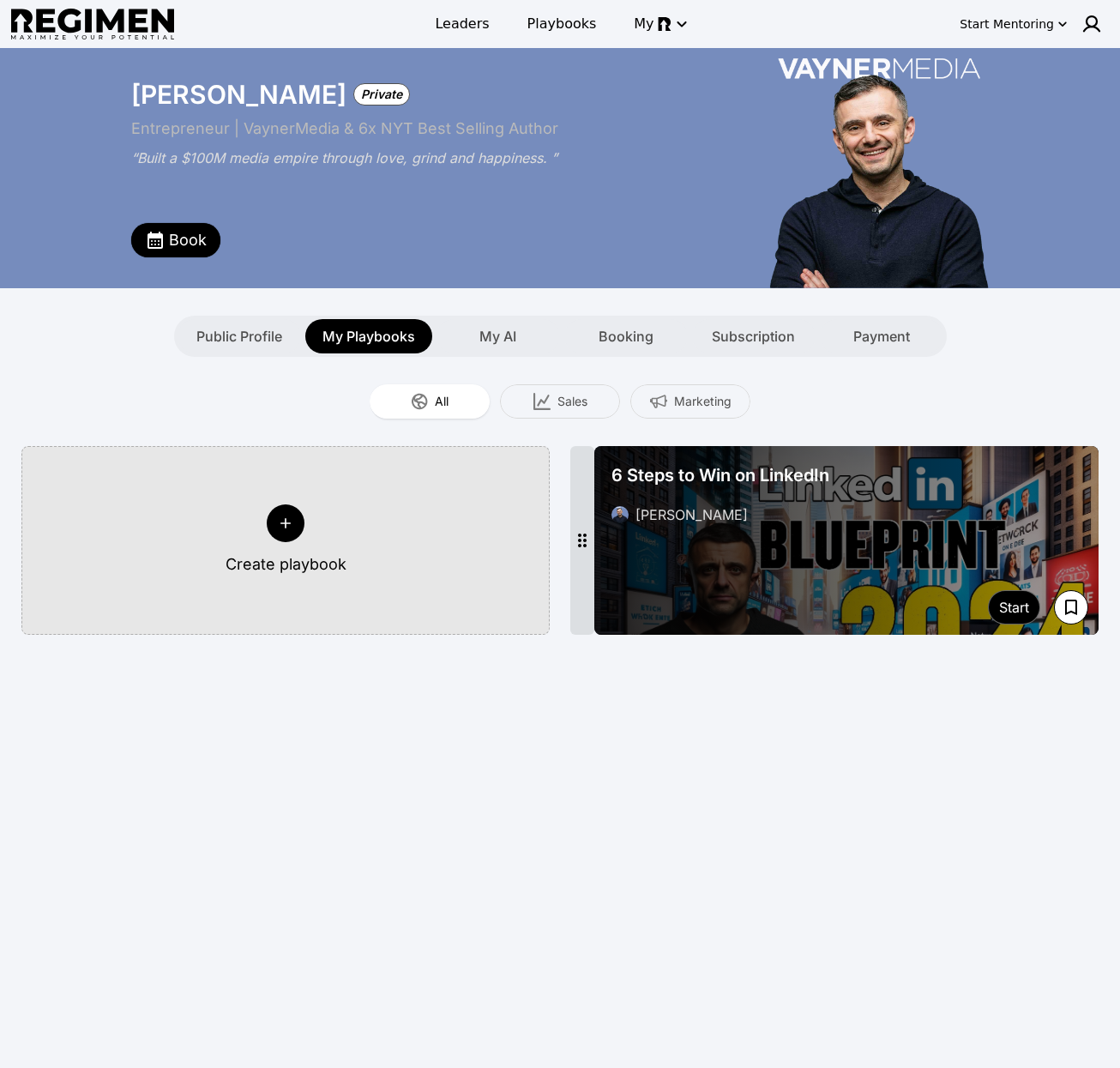
click at [534, 217] on div "Book" at bounding box center [435, 216] width 609 height 82
click at [477, 340] on div "My AI" at bounding box center [499, 335] width 124 height 34
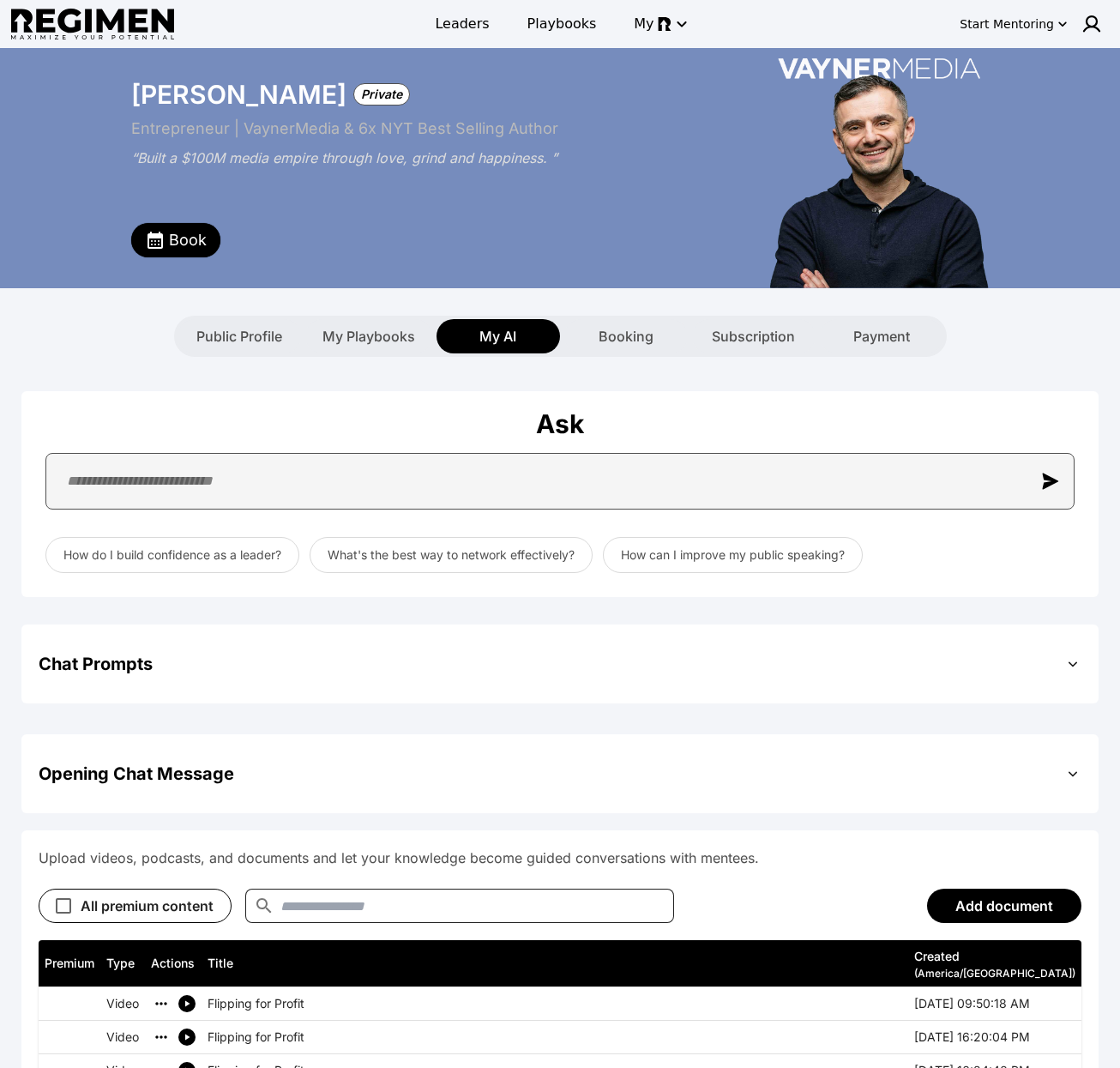
click at [560, 478] on input "text" at bounding box center [560, 480] width 1030 height 56
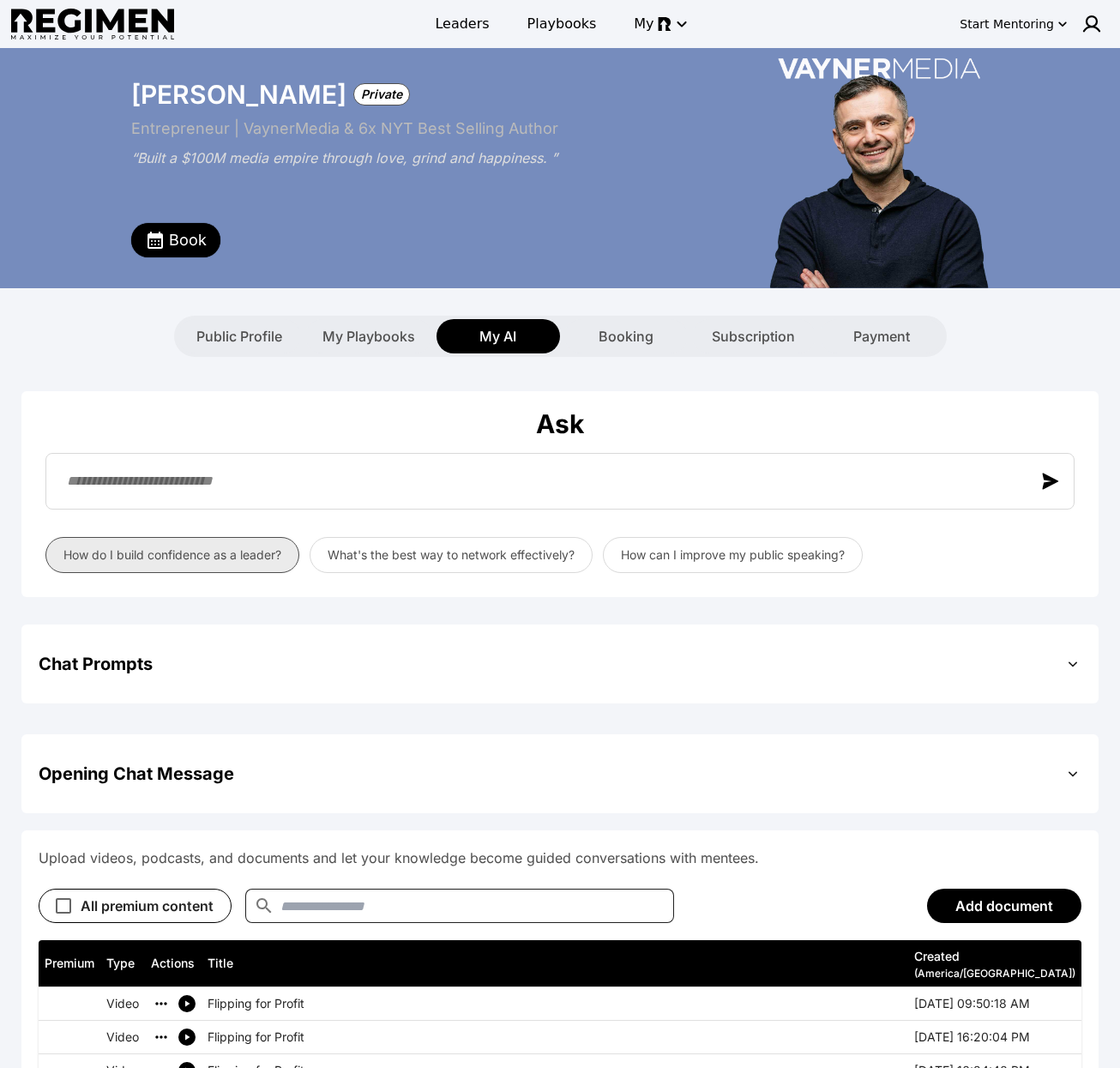
click at [160, 558] on button "How do I build confidence as a leader?" at bounding box center [171, 555] width 253 height 36
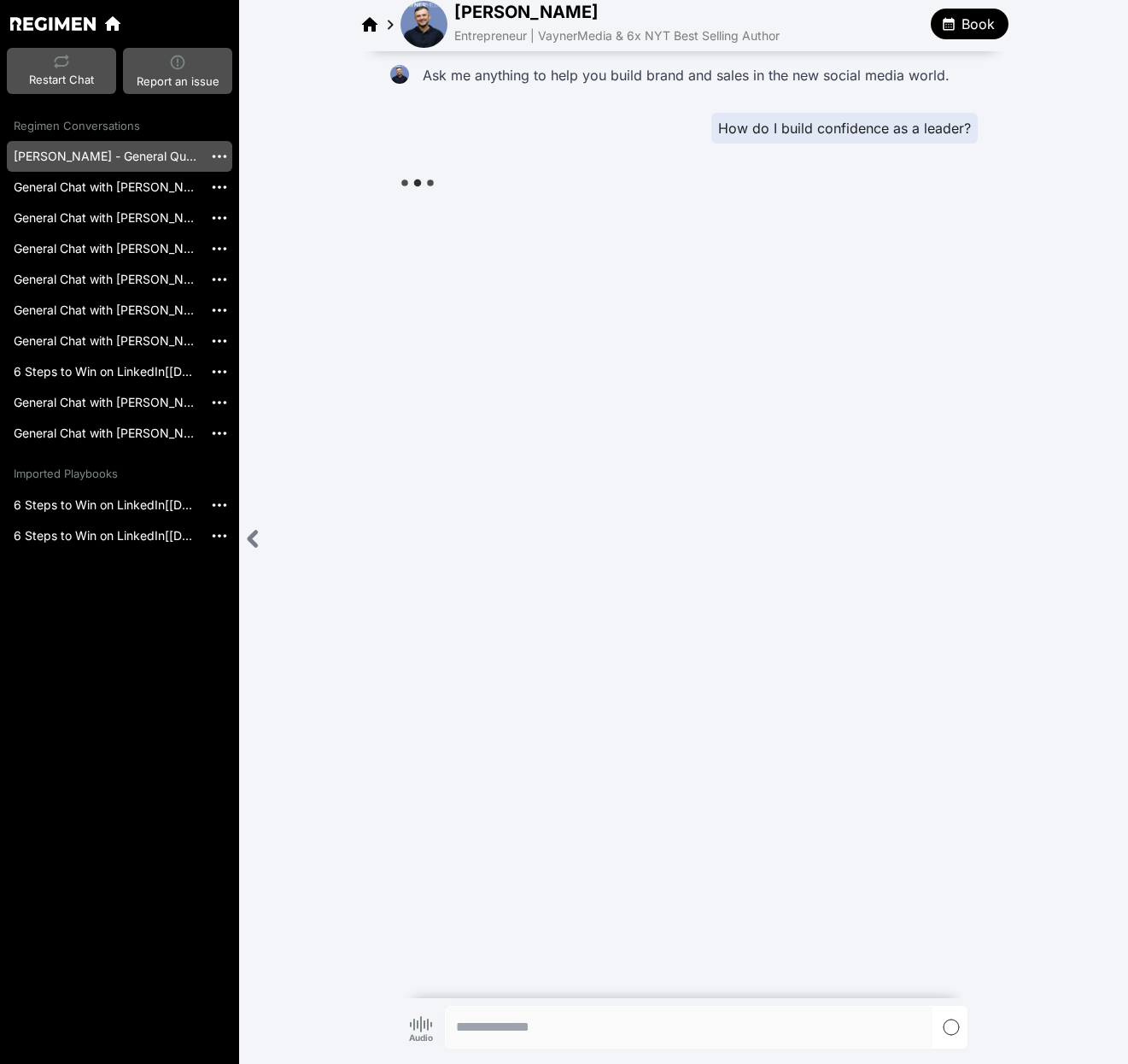
click at [131, 164] on link "Gary Vaynerchuk - General Question" at bounding box center [105, 157] width 196 height 31
click at [85, 182] on link "General Chat with Gary Vaynerchuk[2024-09-13]" at bounding box center [105, 187] width 196 height 31
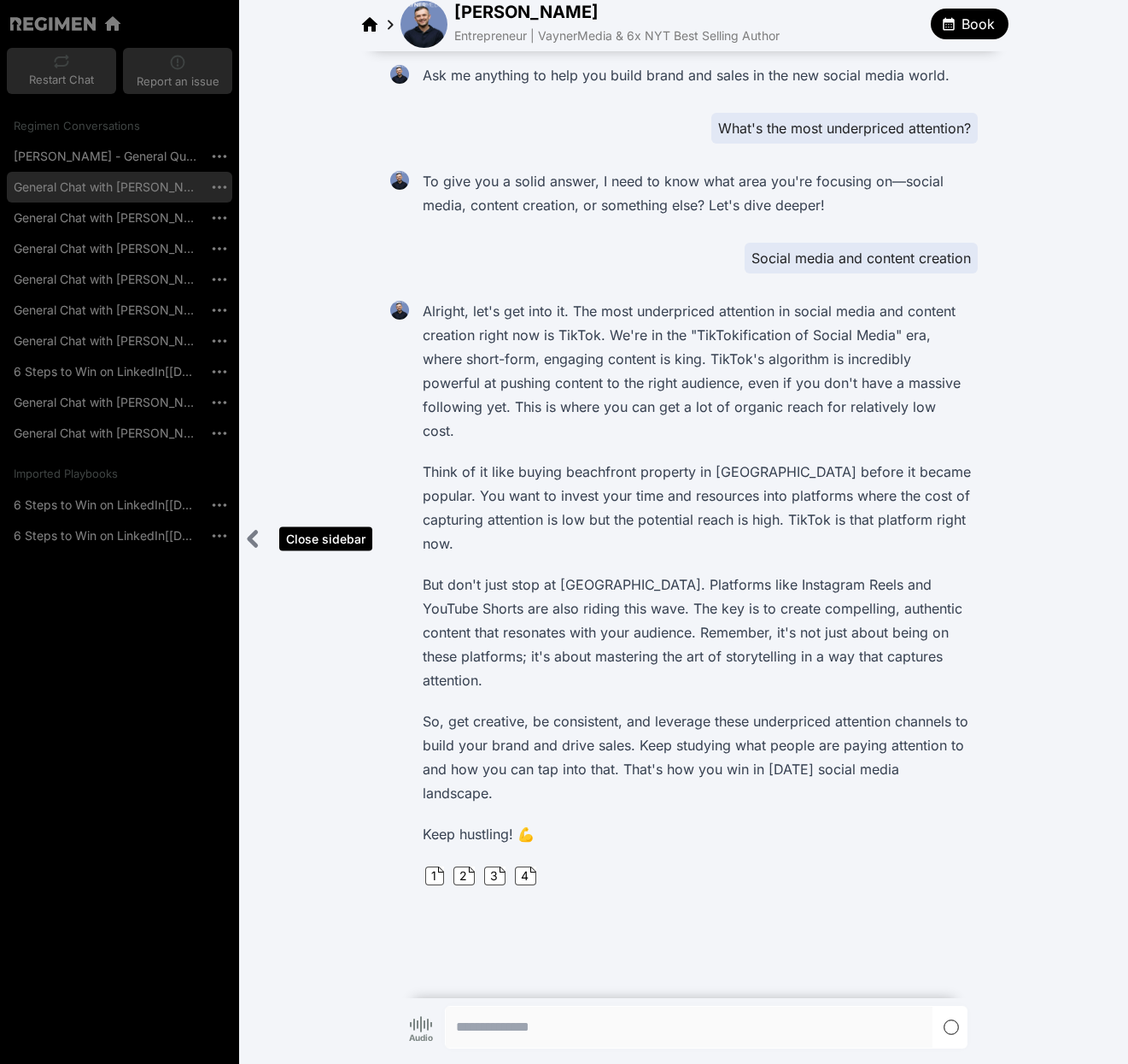
click at [254, 542] on icon "Close sidebar" at bounding box center [252, 539] width 6 height 14
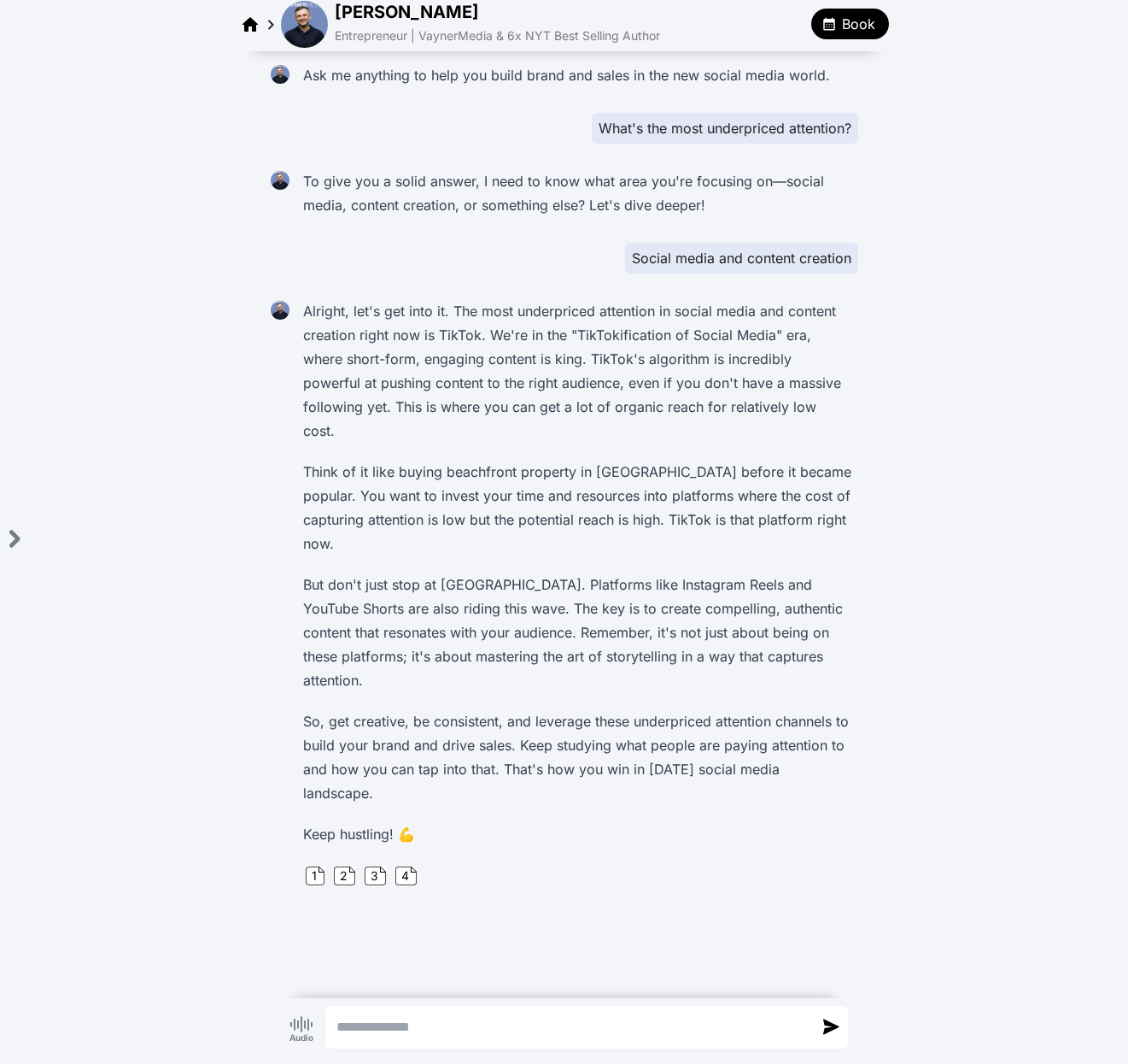
click at [911, 544] on div "Ask me anything to help you build brand and sales in the new social media world…" at bounding box center [564, 499] width 1128 height 897
click at [314, 867] on div "1" at bounding box center [315, 876] width 18 height 18
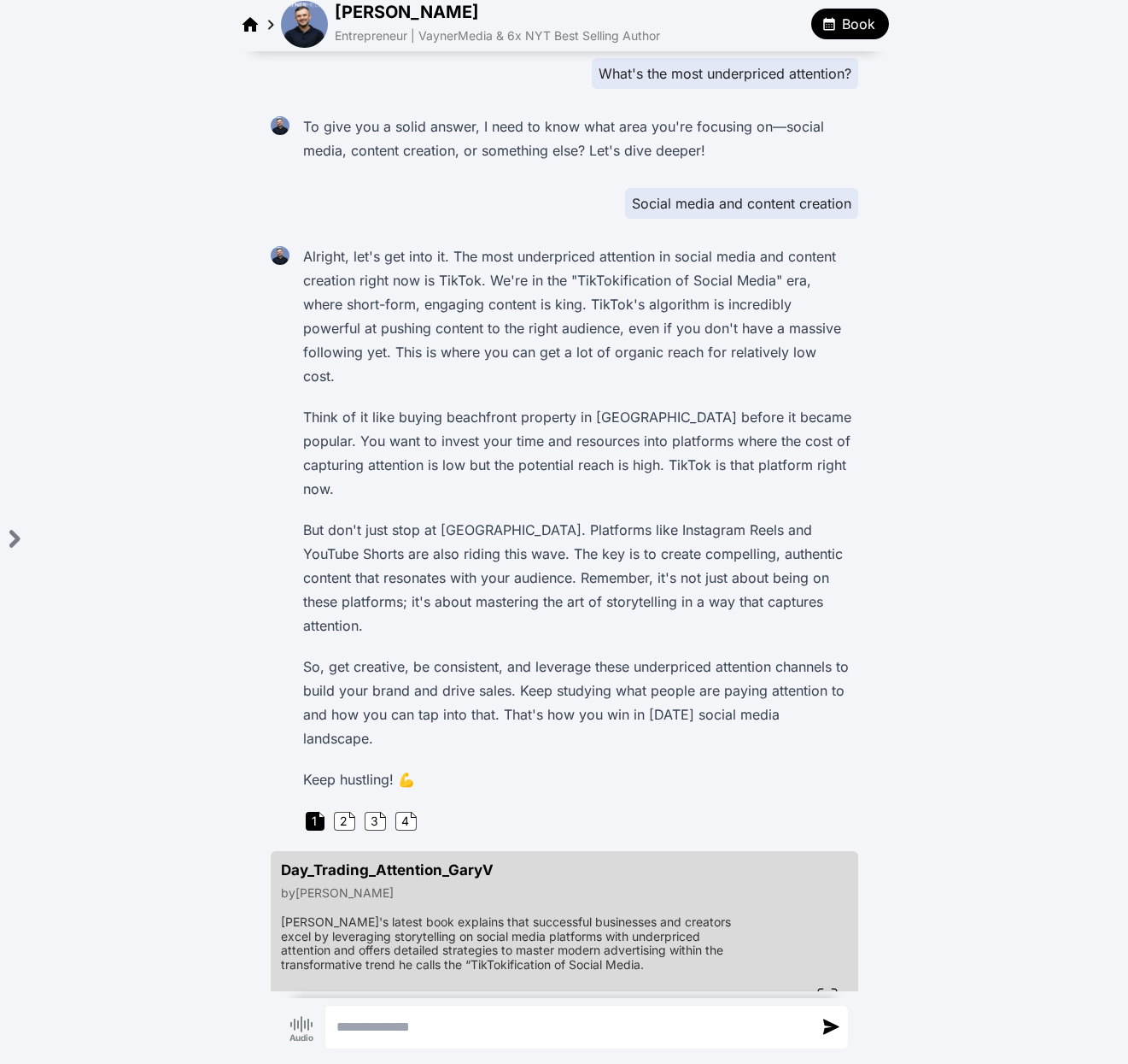
scroll to position [103, 0]
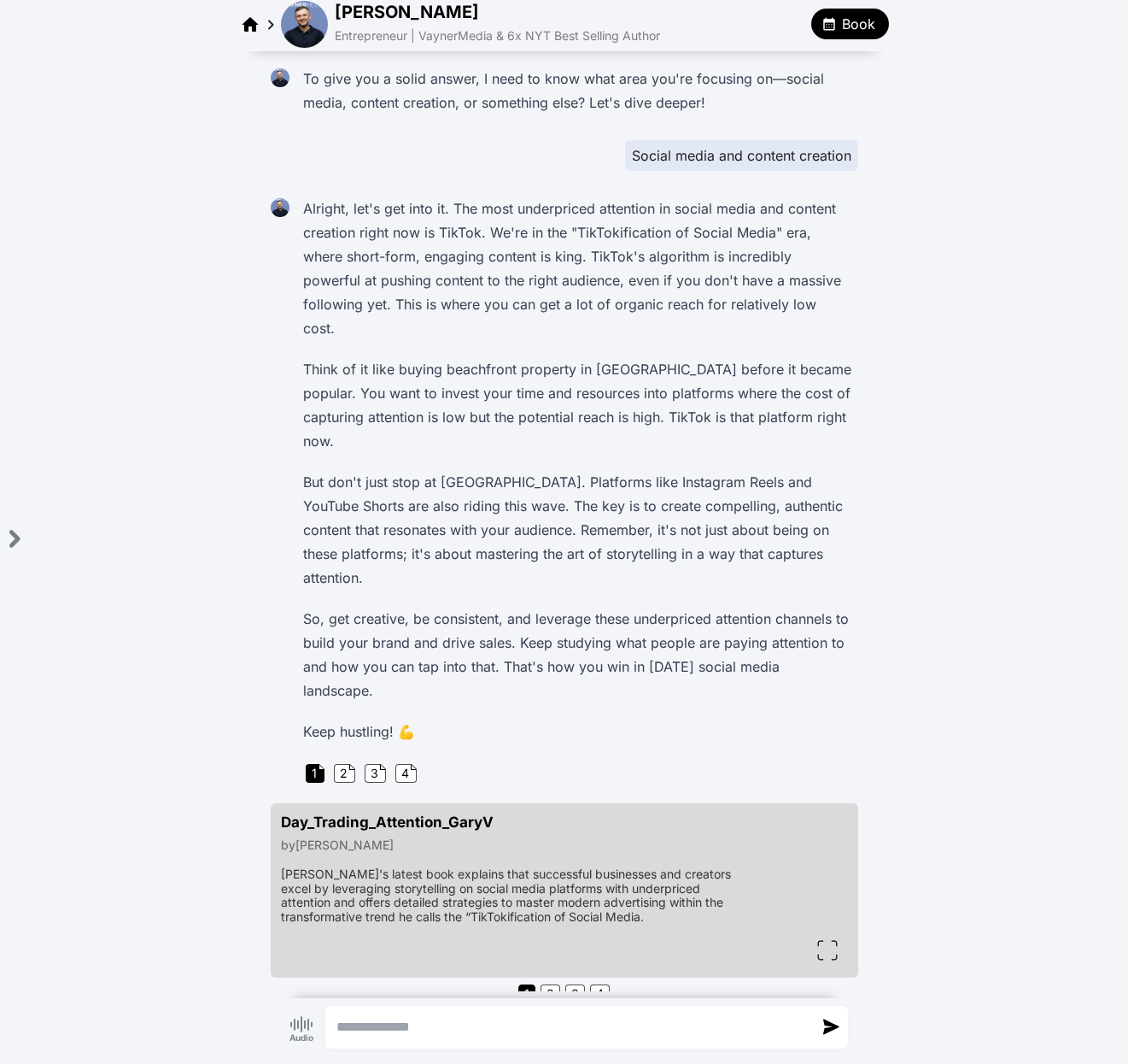
click at [819, 940] on icon at bounding box center [828, 950] width 20 height 20
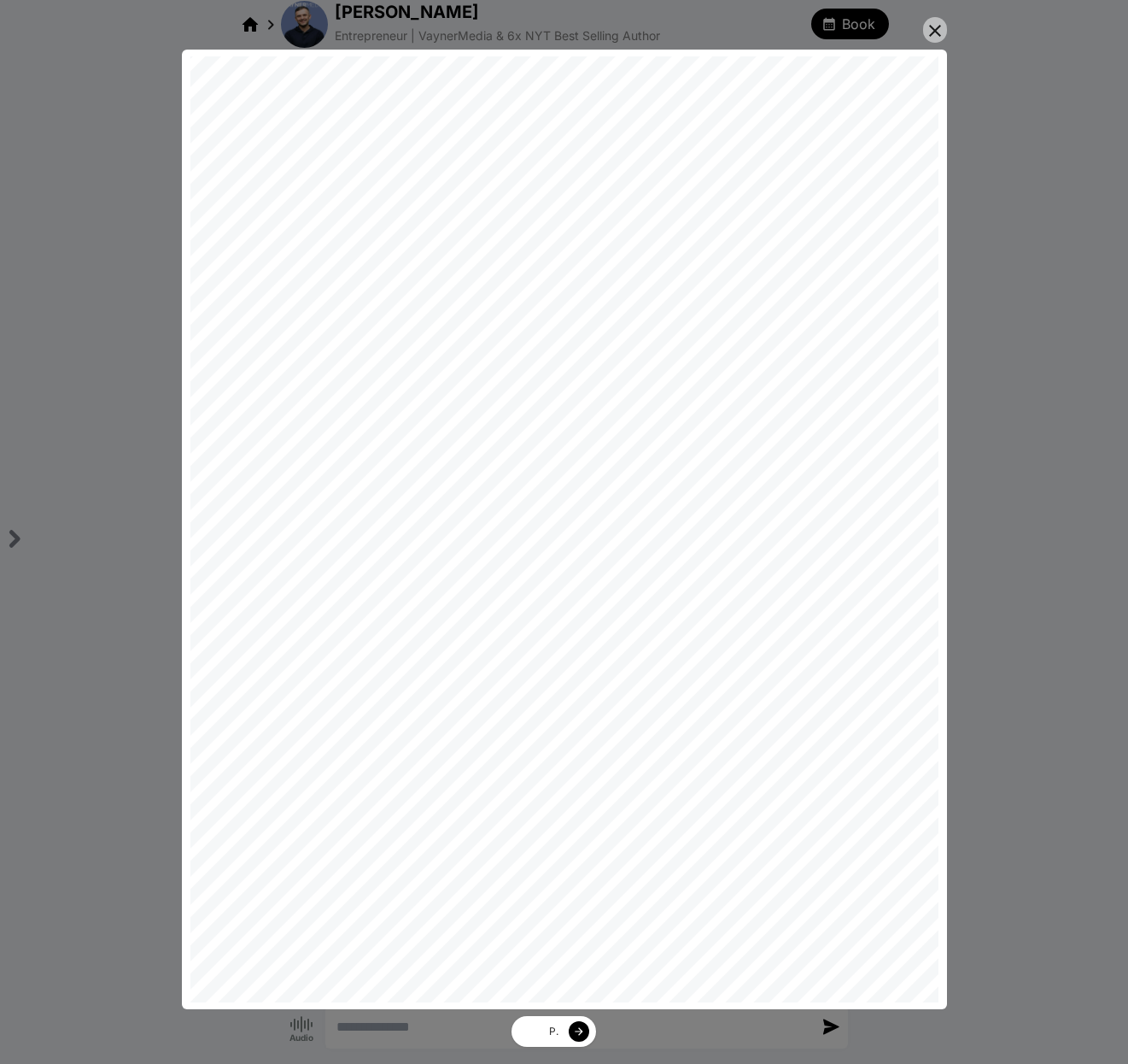
scroll to position [21, 0]
click at [577, 1026] on icon at bounding box center [578, 1031] width 12 height 12
click at [527, 1032] on icon at bounding box center [528, 1031] width 7 height 7
click at [979, 634] on div "Same thing with television. The TV is invented, shows are created, and people s…" at bounding box center [564, 532] width 1128 height 1064
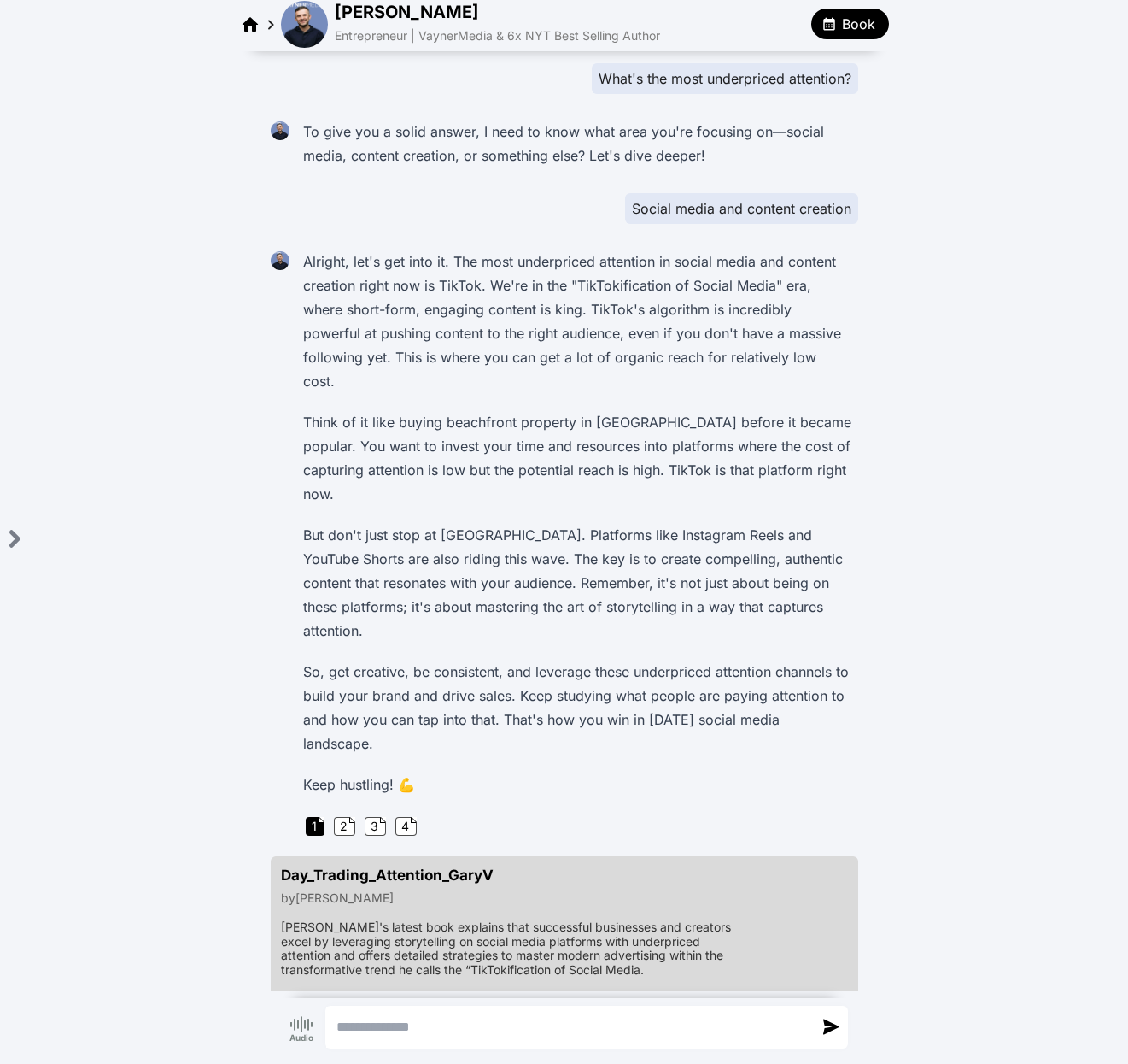
click at [765, 937] on div "Day_Trading_Attention_GaryV by Gary Vaynerchuk Vaynerchuk's latest book explain…" at bounding box center [563, 944] width 564 height 154
click at [768, 922] on div "Day_Trading_Attention_GaryV by Gary Vaynerchuk Vaynerchuk's latest book explain…" at bounding box center [563, 944] width 564 height 154
click at [951, 821] on div "Ask me anything to help you build brand and sales in the new social media world…" at bounding box center [564, 559] width 1128 height 1114
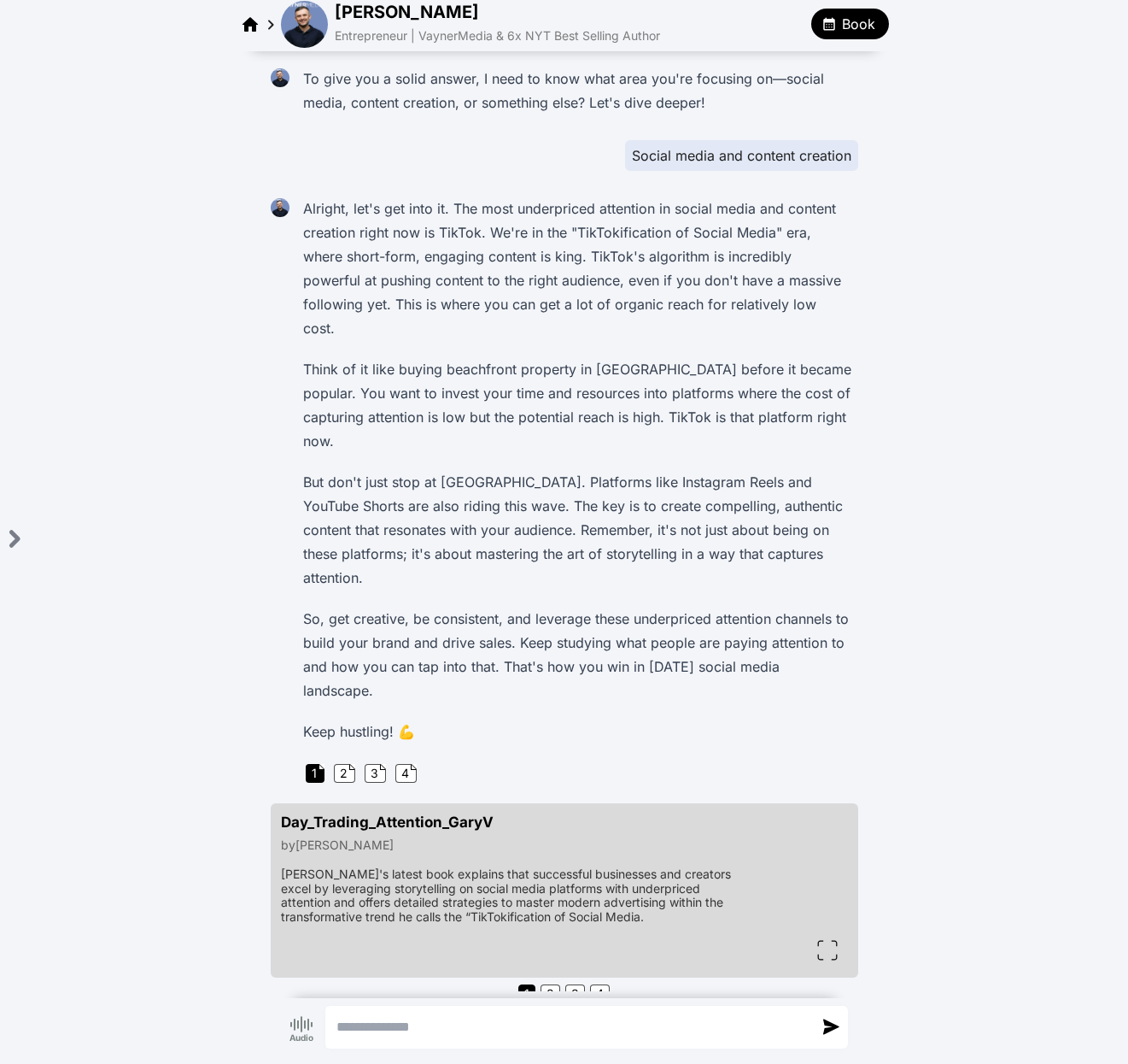
scroll to position [0, 0]
